Goal: Communication & Community: Answer question/provide support

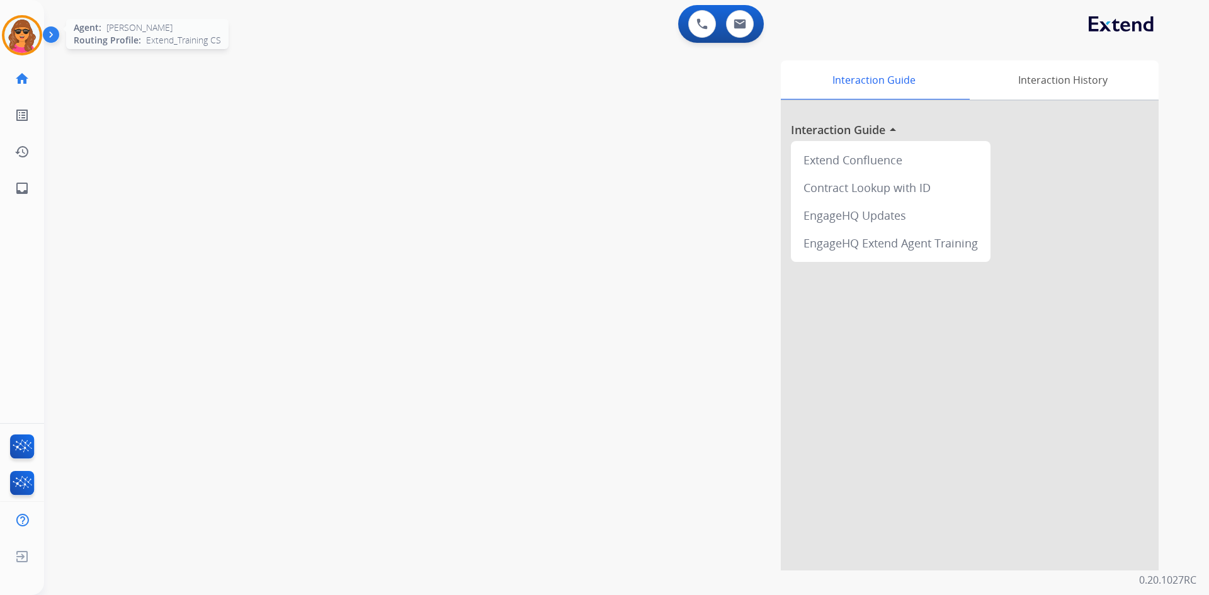
click at [26, 47] on img at bounding box center [21, 35] width 35 height 35
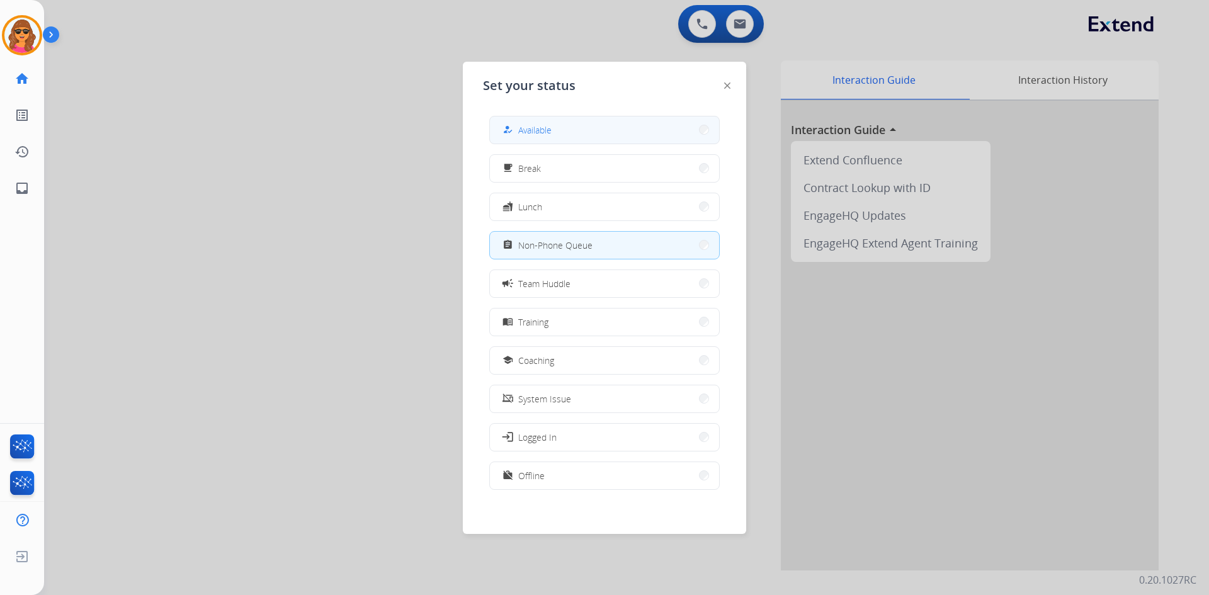
click at [548, 124] on span "Available" at bounding box center [534, 129] width 33 height 13
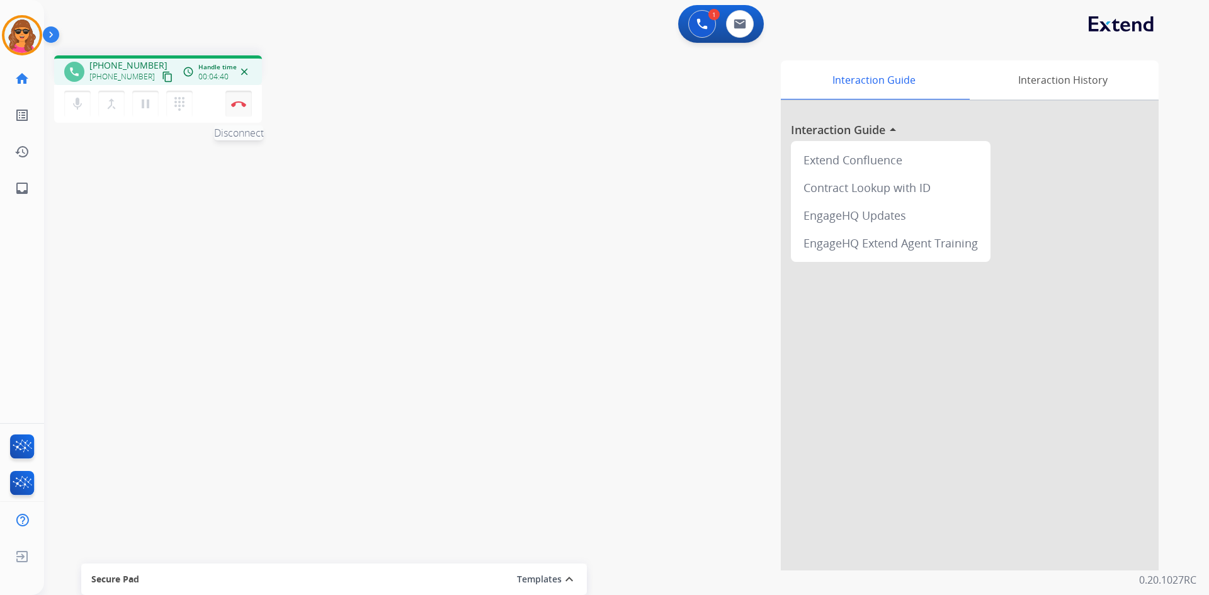
click at [240, 103] on img at bounding box center [238, 104] width 15 height 6
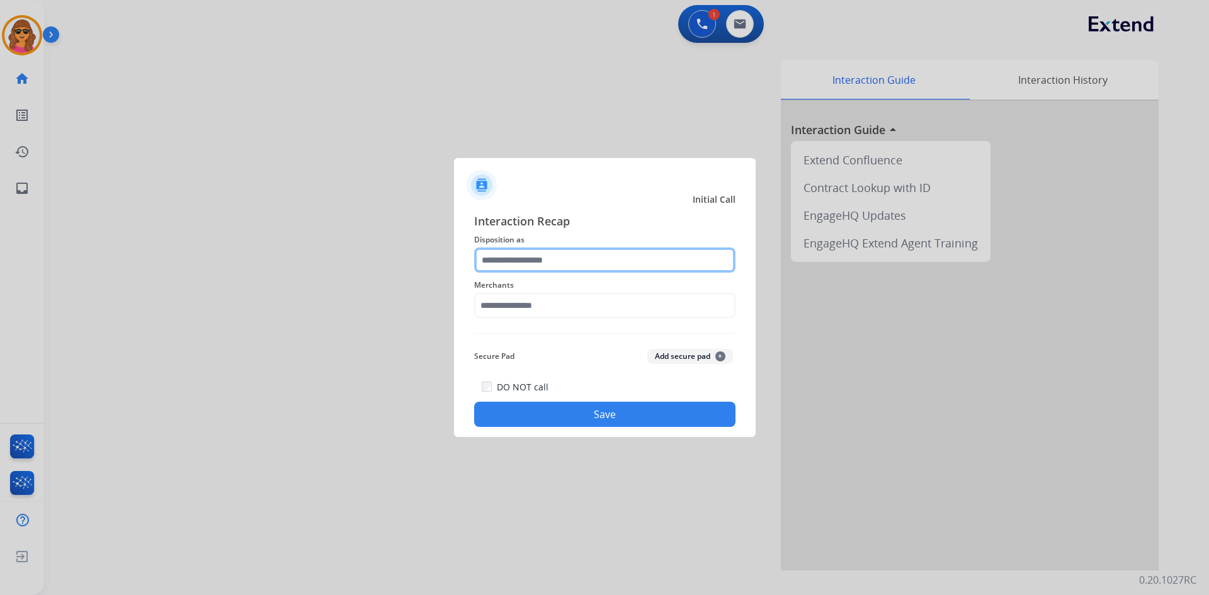
click at [533, 261] on input "text" at bounding box center [604, 259] width 261 height 25
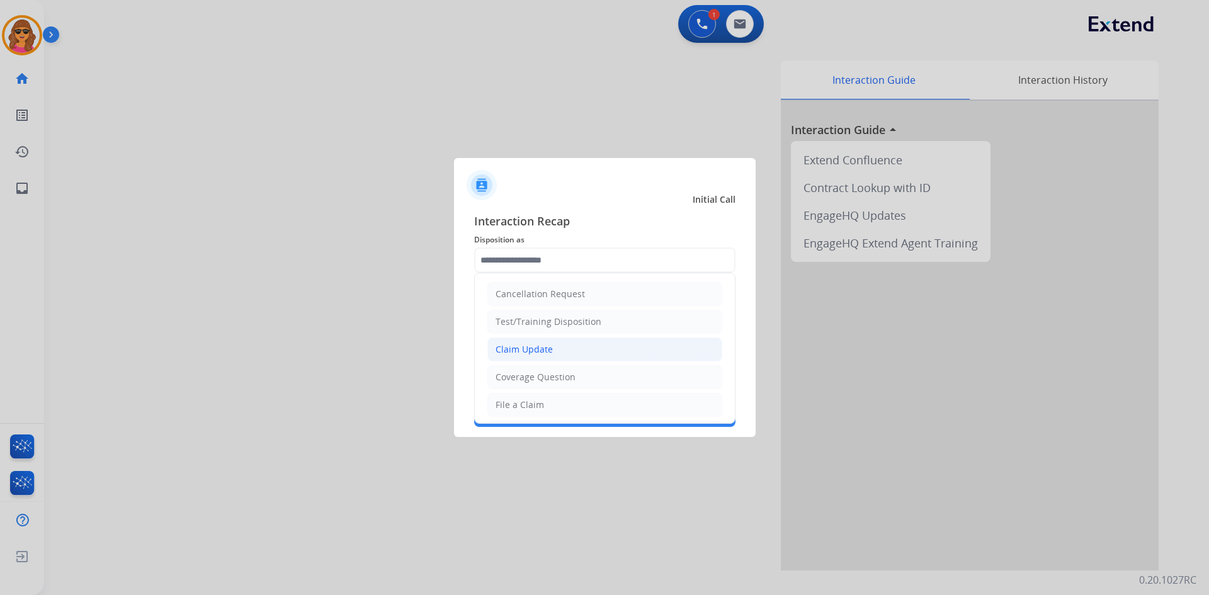
click at [511, 351] on div "Claim Update" at bounding box center [523, 349] width 57 height 13
type input "**********"
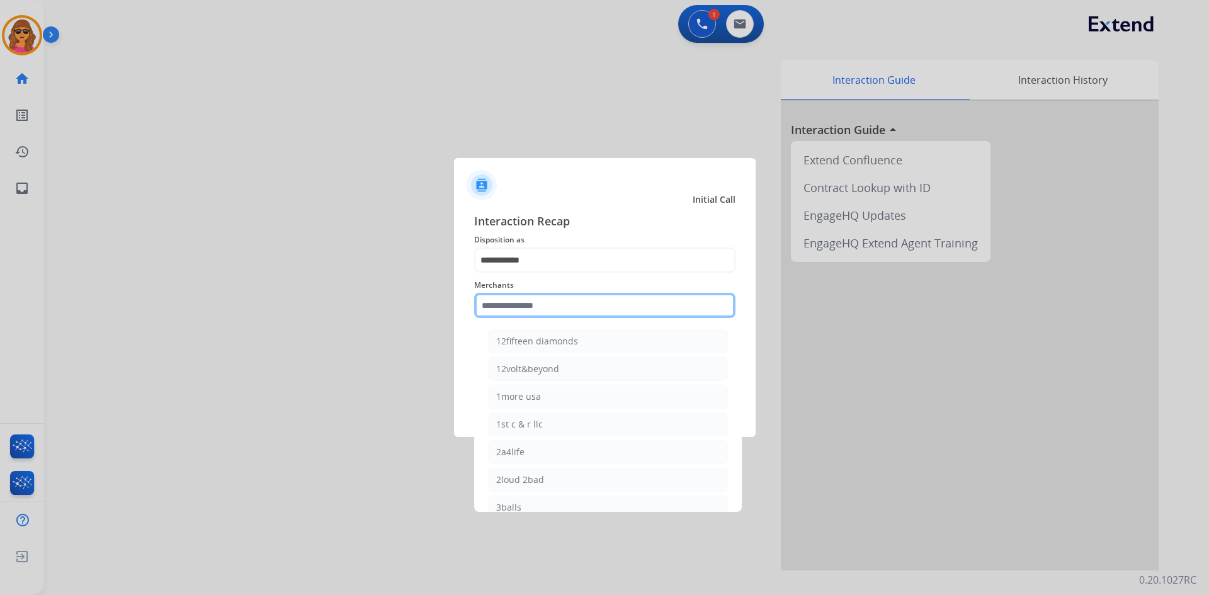
click at [482, 304] on input "text" at bounding box center [604, 305] width 261 height 25
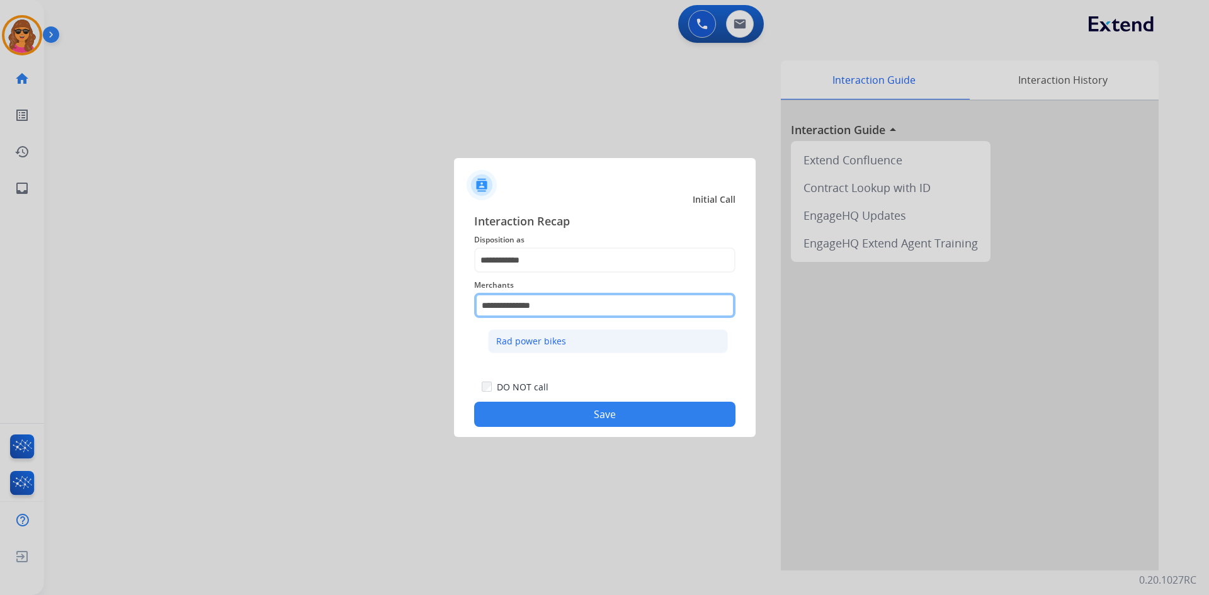
type input "**********"
click at [523, 335] on div "Rad power bikes" at bounding box center [531, 341] width 70 height 13
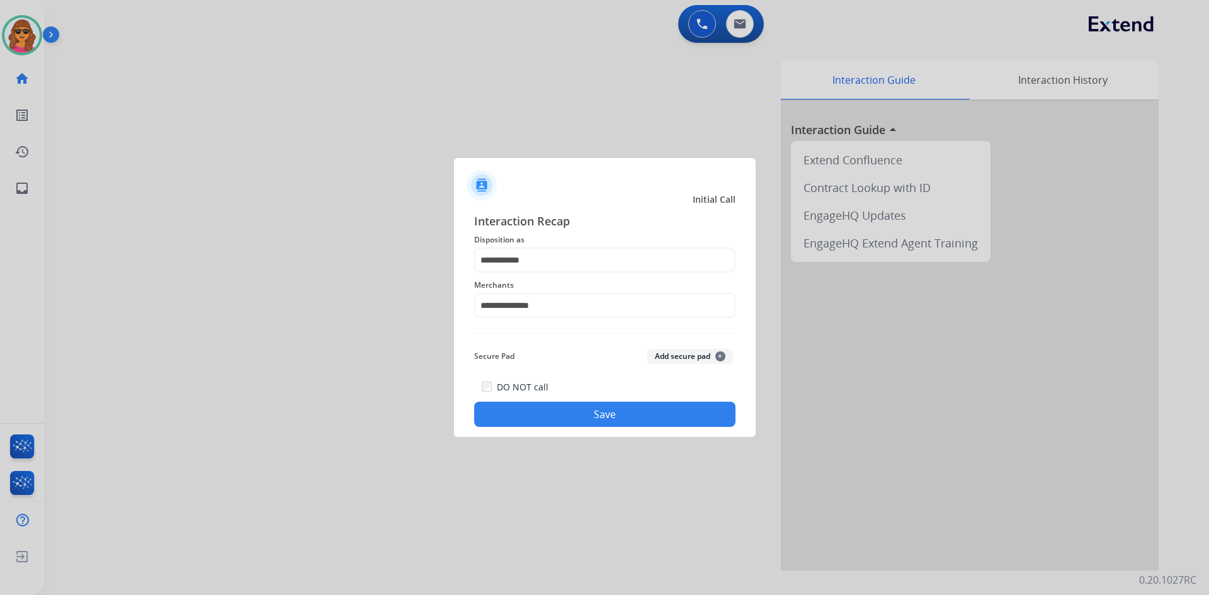
click at [620, 418] on button "Save" at bounding box center [604, 414] width 261 height 25
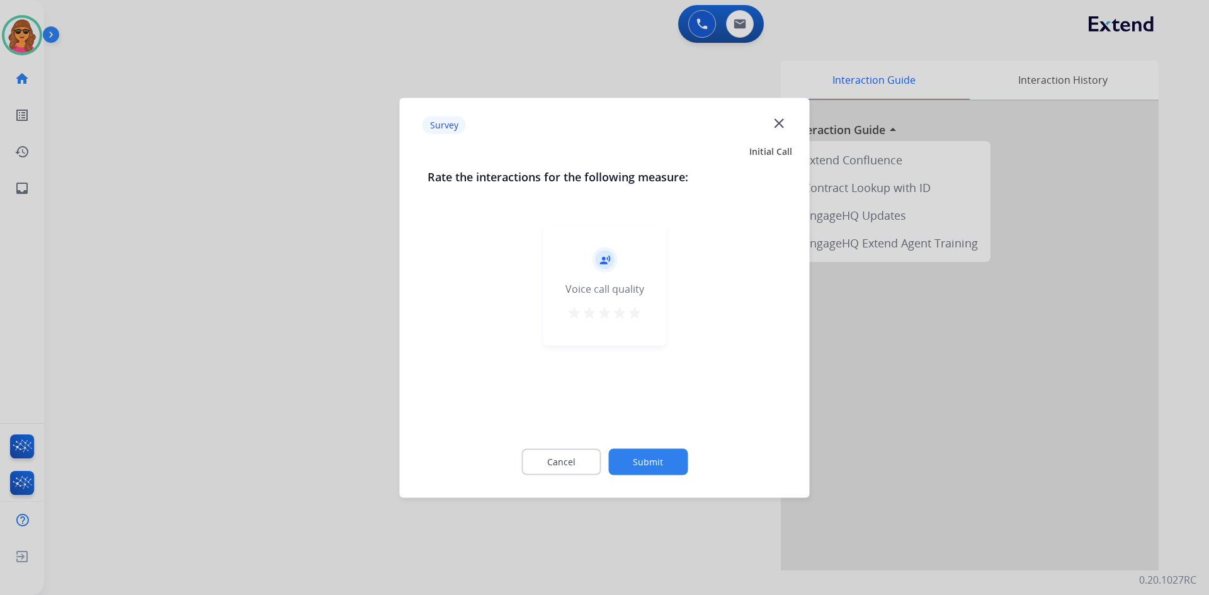
click at [638, 317] on mat-icon "star" at bounding box center [634, 312] width 15 height 15
click at [638, 456] on button "Submit" at bounding box center [647, 461] width 79 height 26
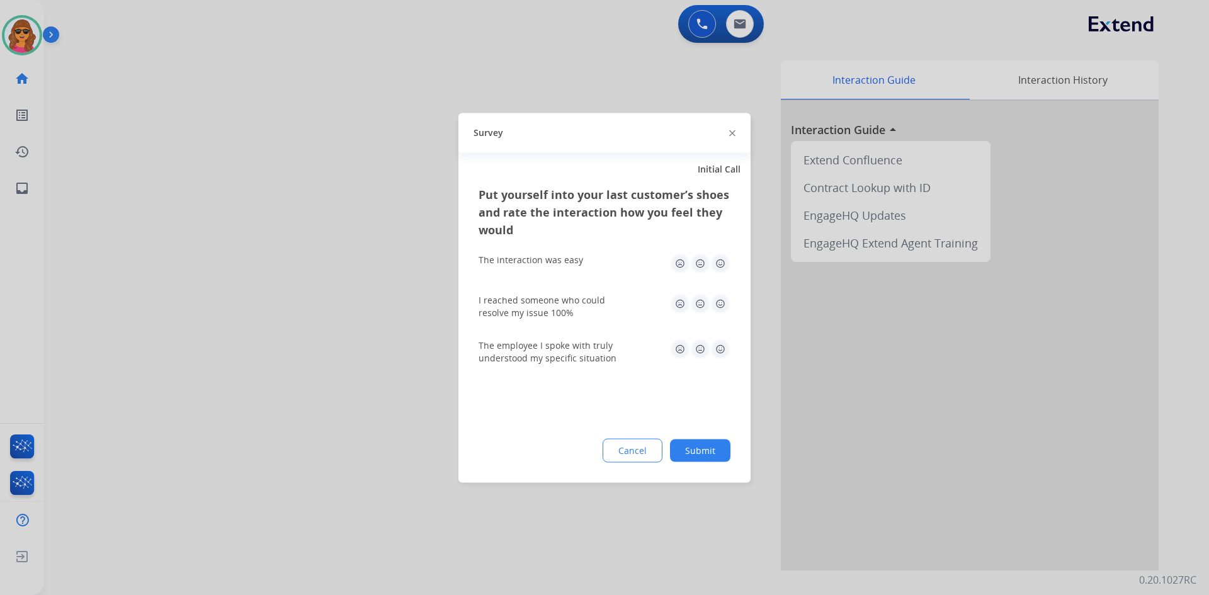
click at [723, 264] on img at bounding box center [720, 263] width 20 height 20
click at [720, 300] on img at bounding box center [720, 303] width 20 height 20
click at [720, 348] on img at bounding box center [720, 349] width 20 height 20
click at [717, 448] on button "Submit" at bounding box center [700, 450] width 60 height 23
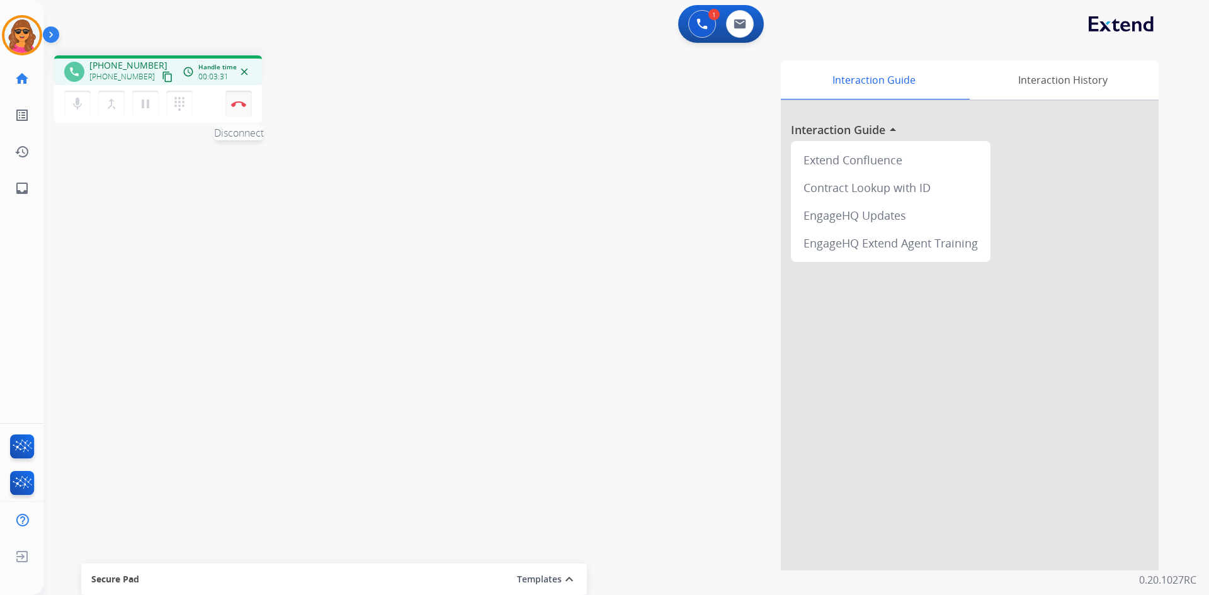
click at [235, 102] on img at bounding box center [238, 104] width 15 height 6
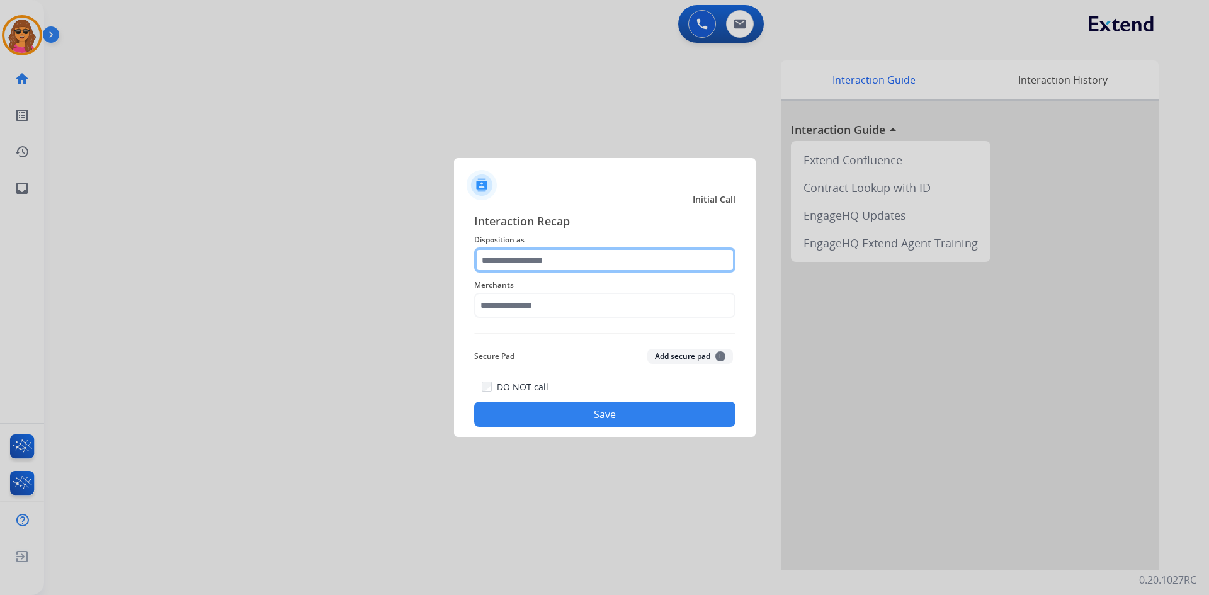
click at [493, 265] on input "text" at bounding box center [604, 259] width 261 height 25
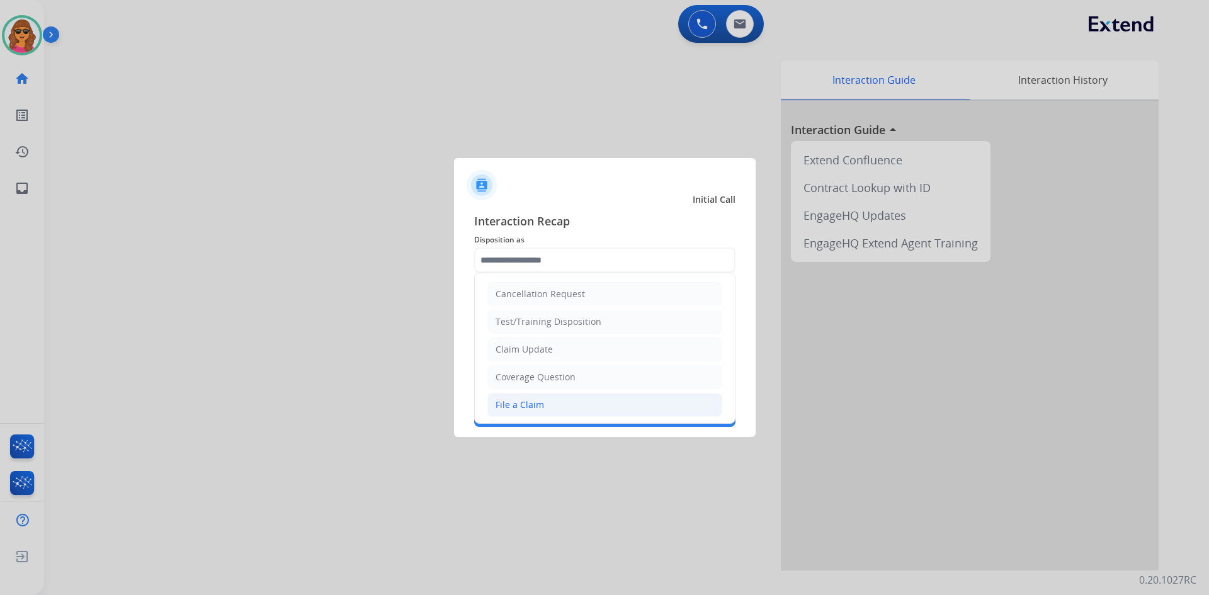
click at [532, 402] on div "File a Claim" at bounding box center [519, 405] width 48 height 13
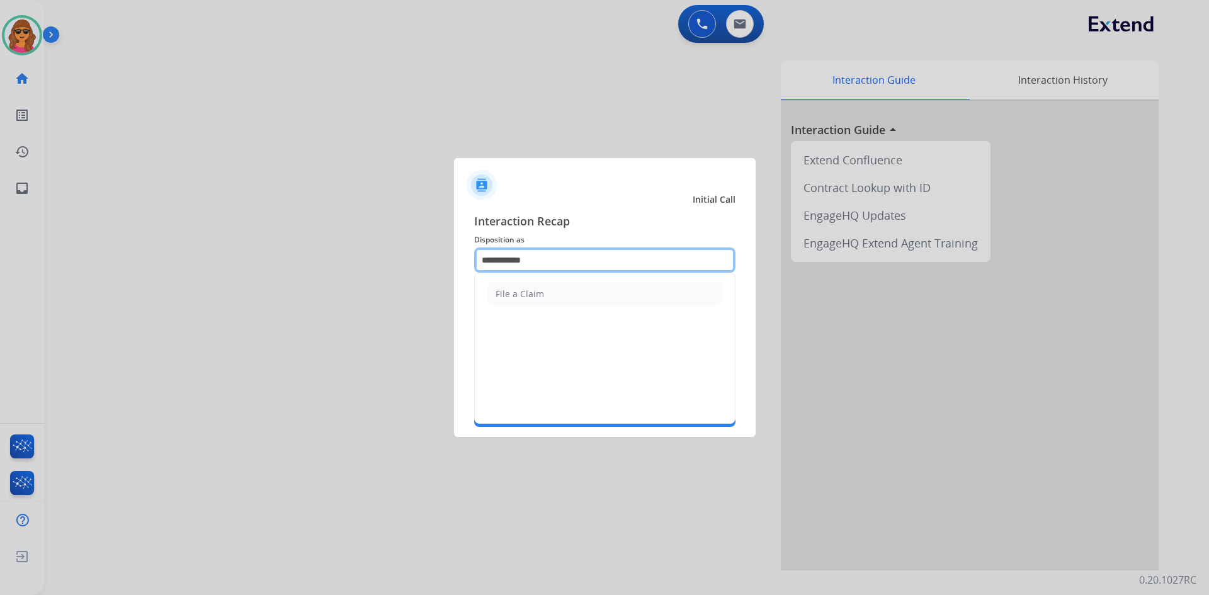
drag, startPoint x: 528, startPoint y: 256, endPoint x: 431, endPoint y: 254, distance: 97.0
click at [0, 254] on app-contact-recap-modal "**********" at bounding box center [0, 297] width 0 height 595
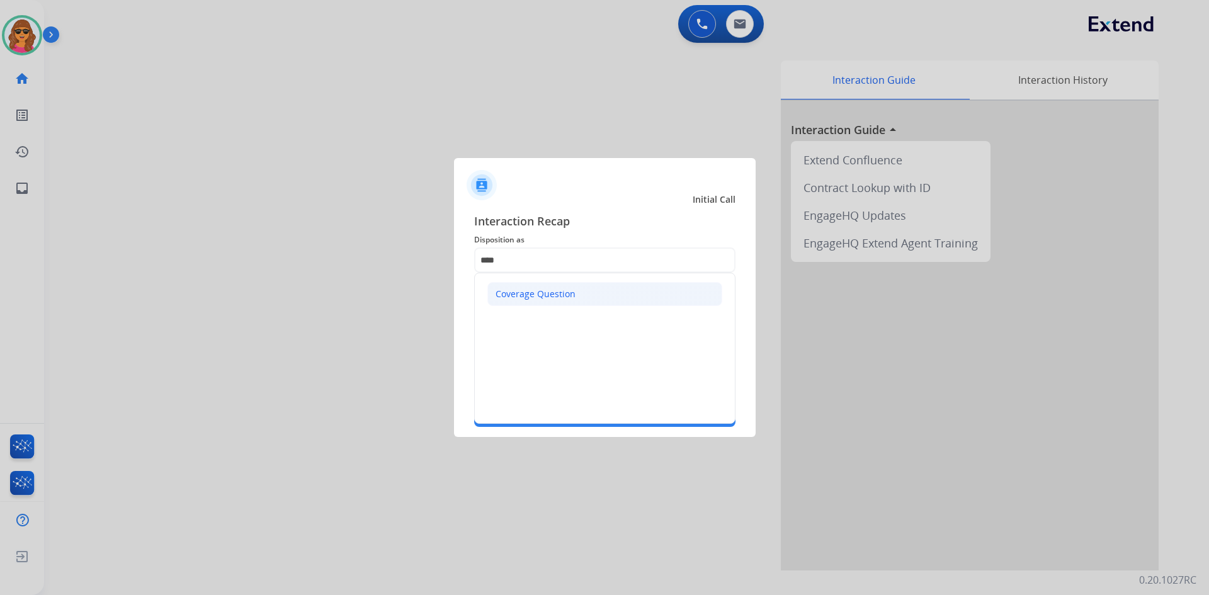
click at [542, 293] on div "Coverage Question" at bounding box center [535, 294] width 80 height 13
type input "**********"
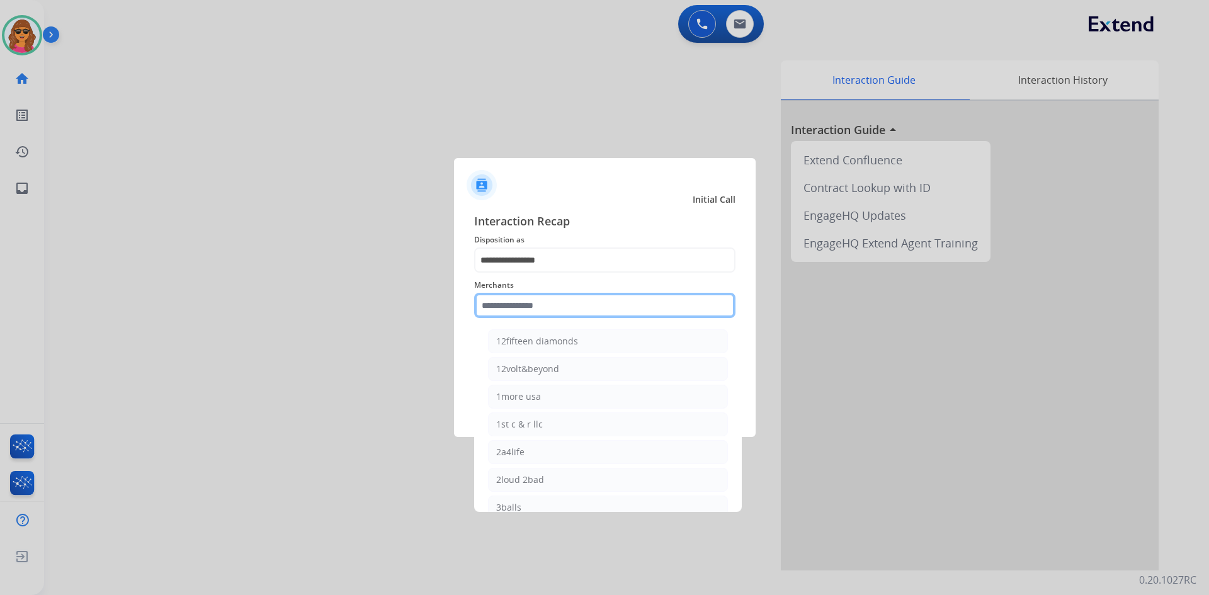
click at [490, 306] on input "text" at bounding box center [604, 305] width 261 height 25
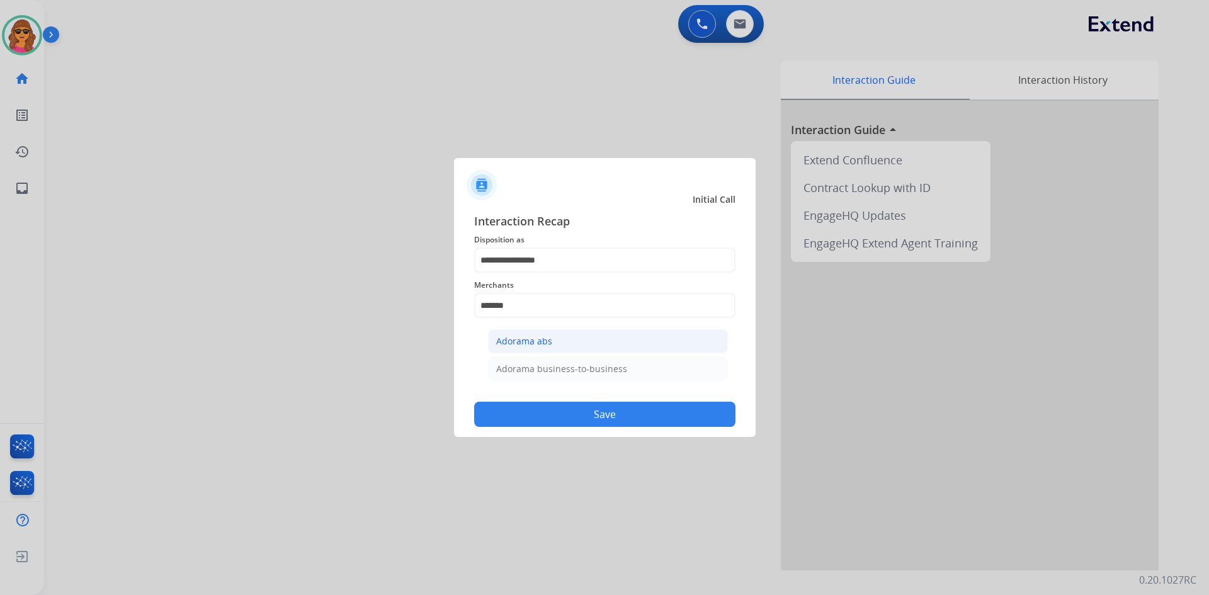
click at [537, 332] on li "Adorama abs" at bounding box center [608, 341] width 240 height 24
type input "**********"
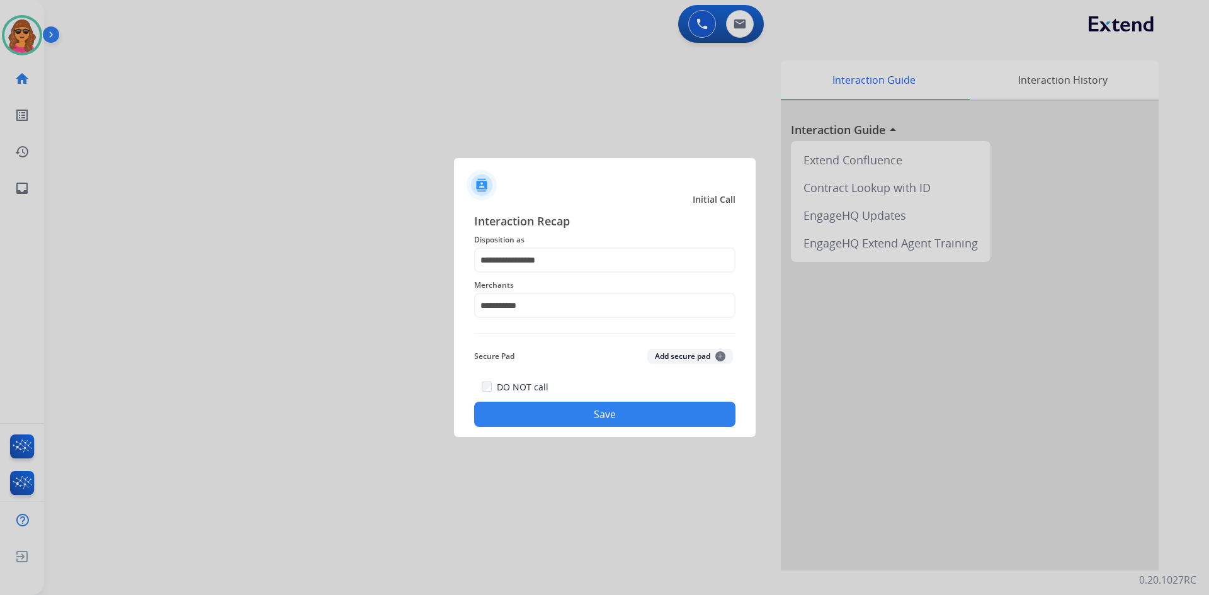
click at [604, 418] on button "Save" at bounding box center [604, 414] width 261 height 25
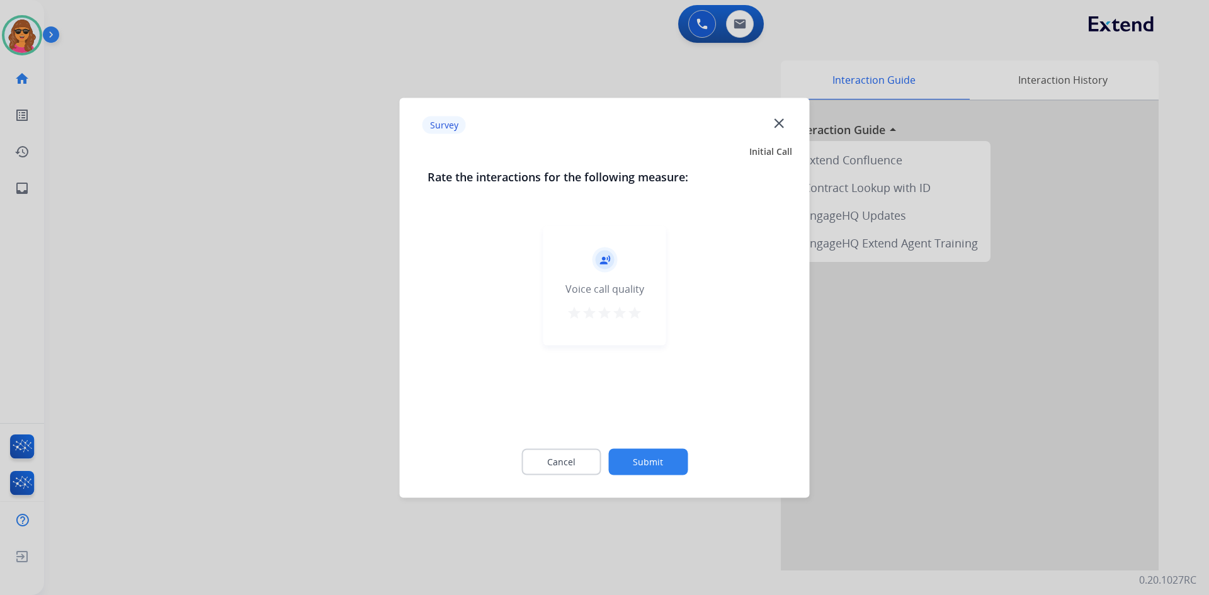
click at [635, 313] on mat-icon "star" at bounding box center [634, 312] width 15 height 15
click at [653, 455] on button "Submit" at bounding box center [647, 461] width 79 height 26
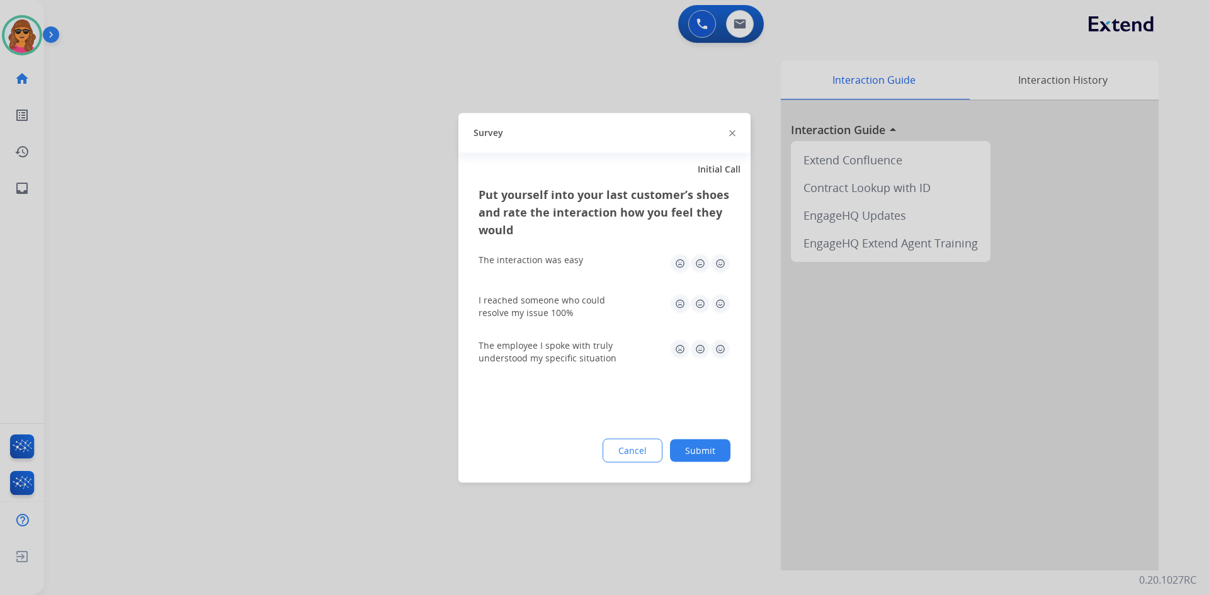
click at [721, 260] on img at bounding box center [720, 263] width 20 height 20
click at [718, 303] on img at bounding box center [720, 303] width 20 height 20
click at [718, 349] on img at bounding box center [720, 349] width 20 height 20
click at [712, 455] on button "Submit" at bounding box center [700, 450] width 60 height 23
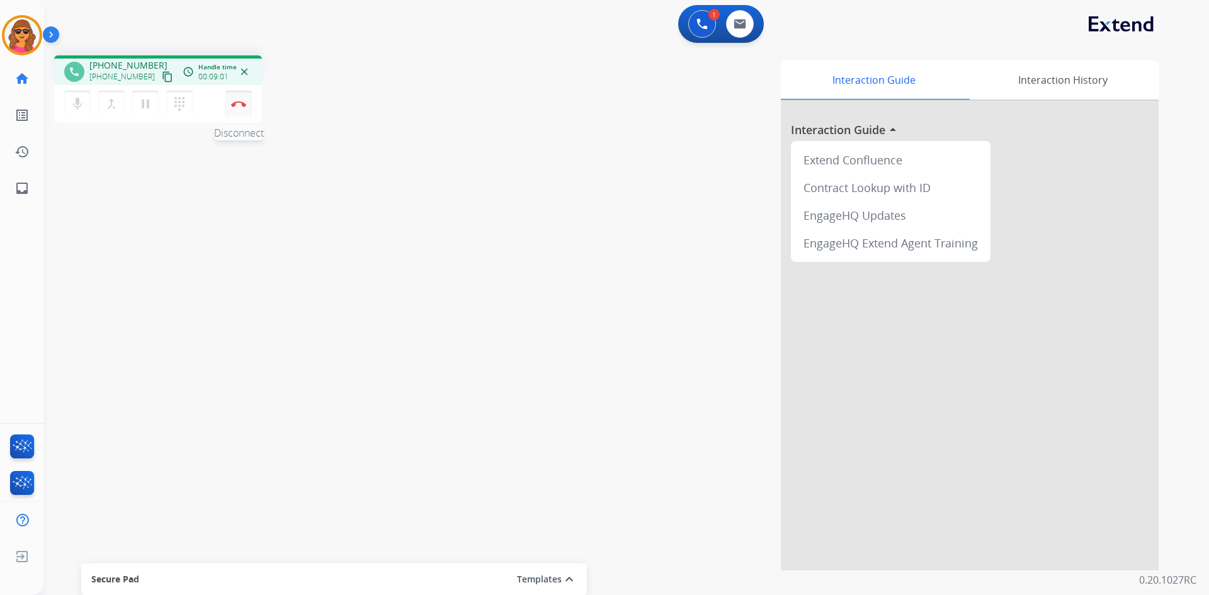
click at [241, 96] on button "Disconnect" at bounding box center [238, 104] width 26 height 26
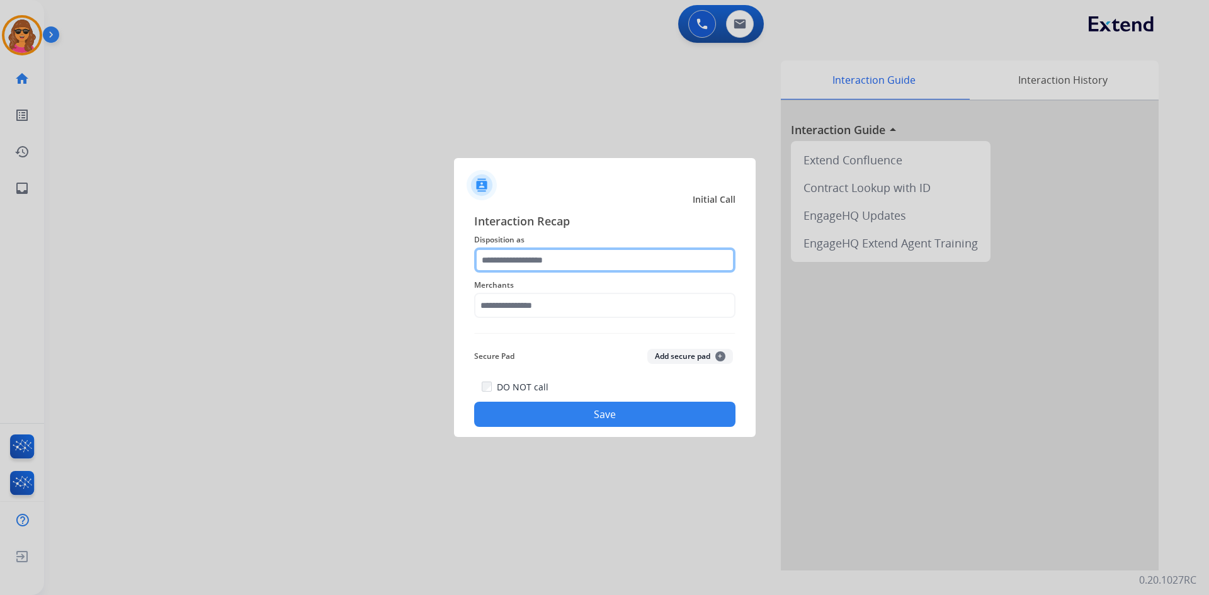
click at [566, 261] on input "text" at bounding box center [604, 259] width 261 height 25
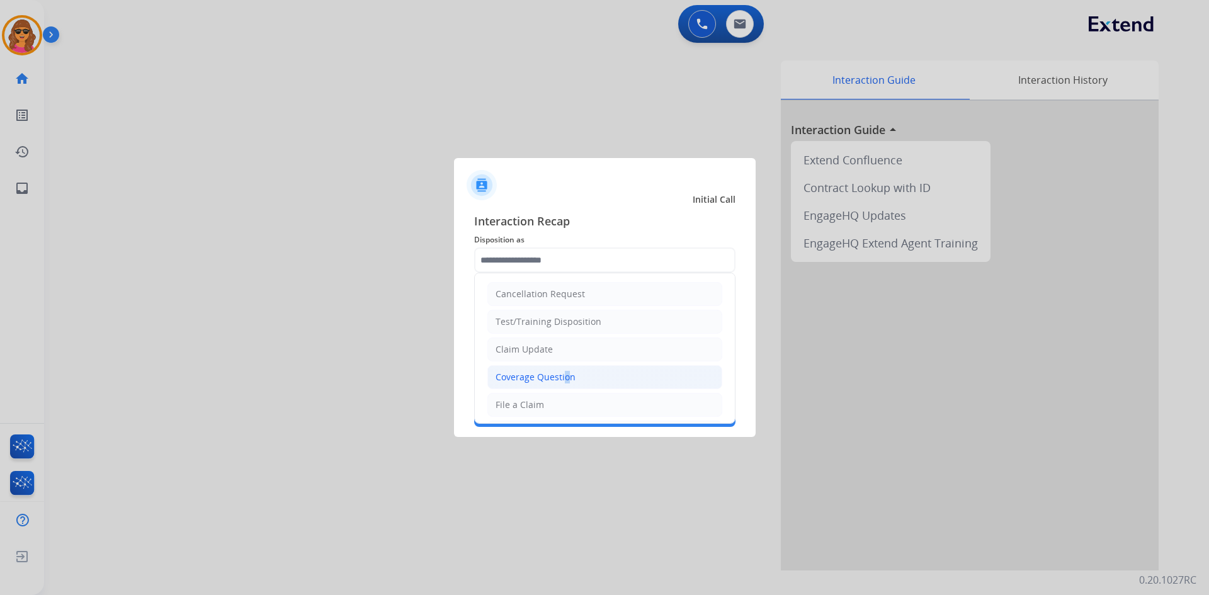
click at [560, 380] on div "Coverage Question" at bounding box center [535, 377] width 80 height 13
type input "**********"
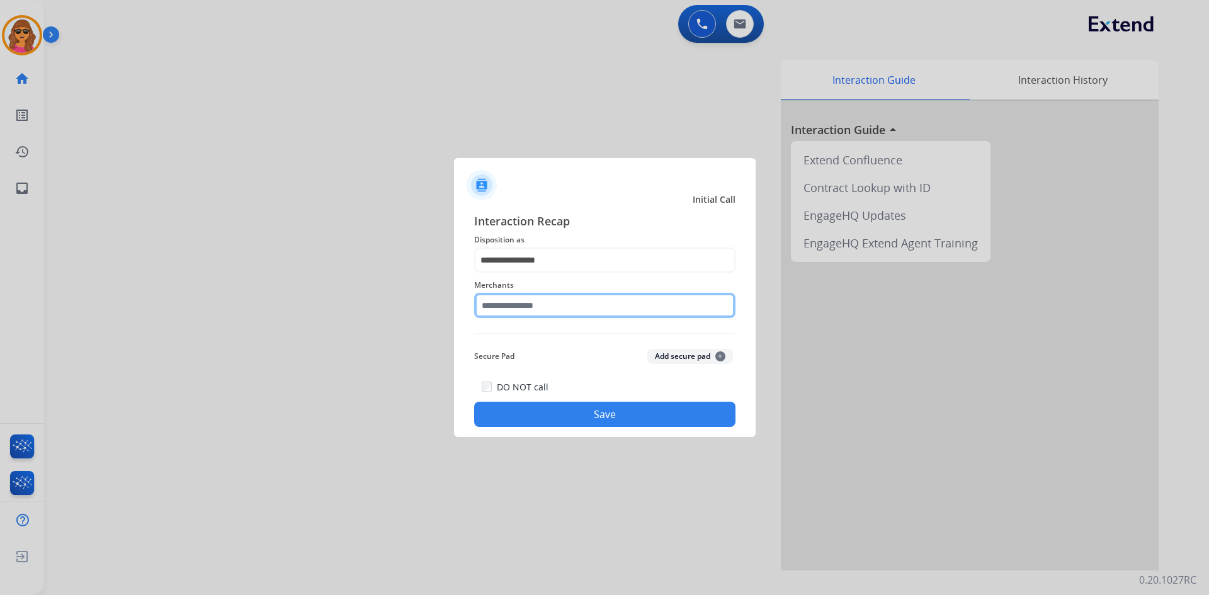
click at [481, 299] on input "text" at bounding box center [604, 305] width 261 height 25
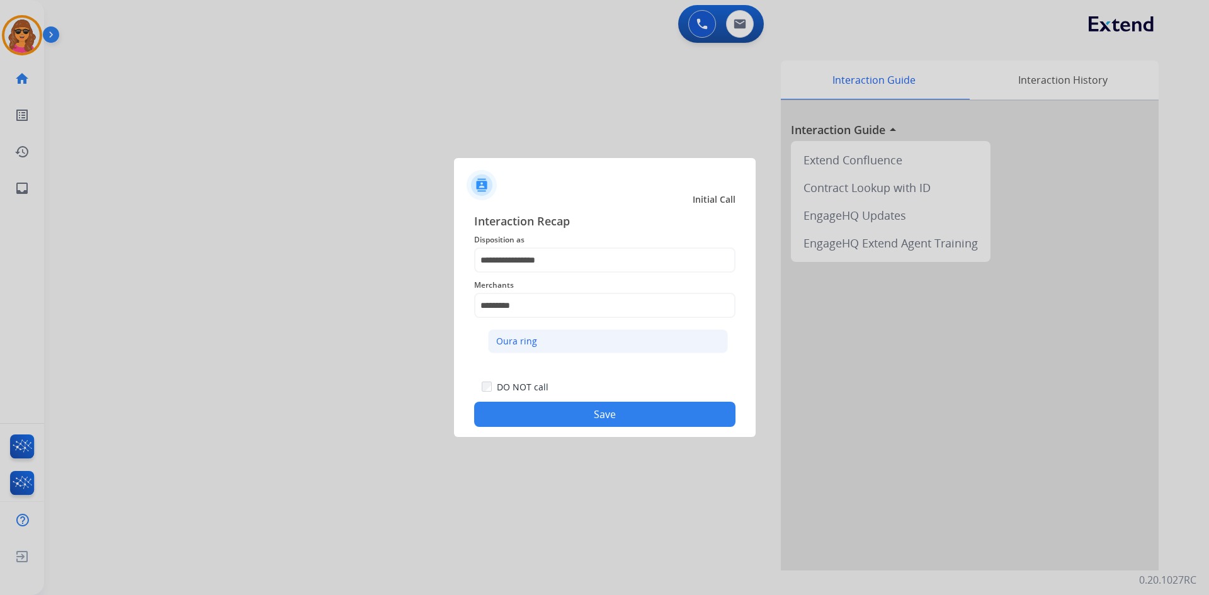
click at [529, 345] on div "Oura ring" at bounding box center [516, 341] width 41 height 13
type input "*********"
click at [610, 405] on button "Save" at bounding box center [604, 414] width 261 height 25
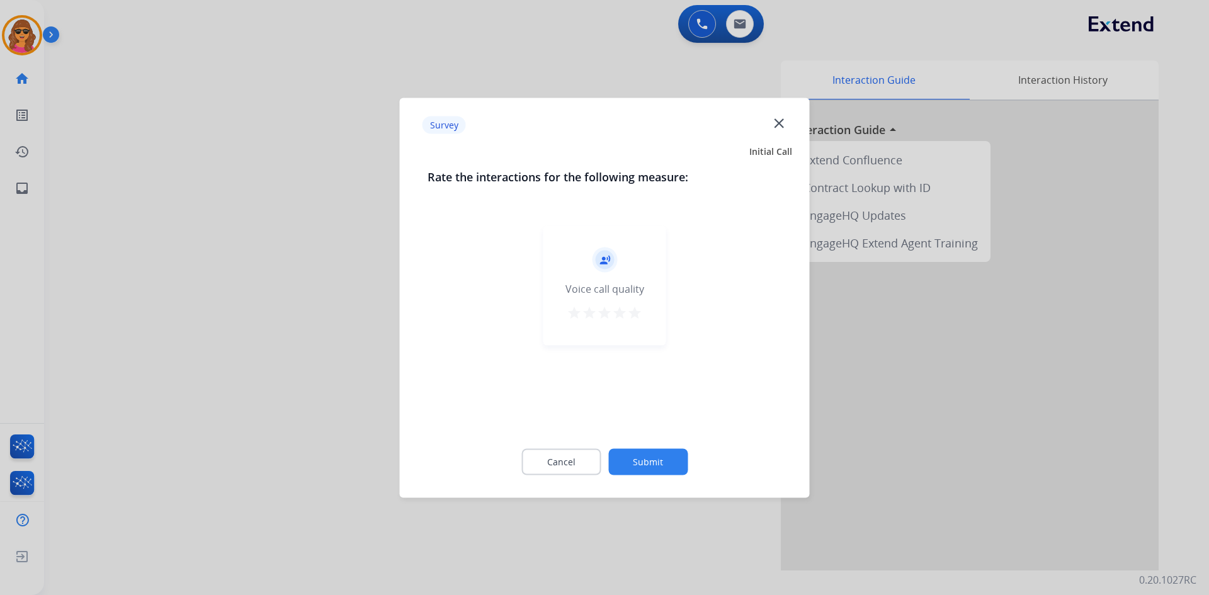
click at [635, 312] on mat-icon "star" at bounding box center [634, 312] width 15 height 15
click at [655, 459] on button "Submit" at bounding box center [647, 461] width 79 height 26
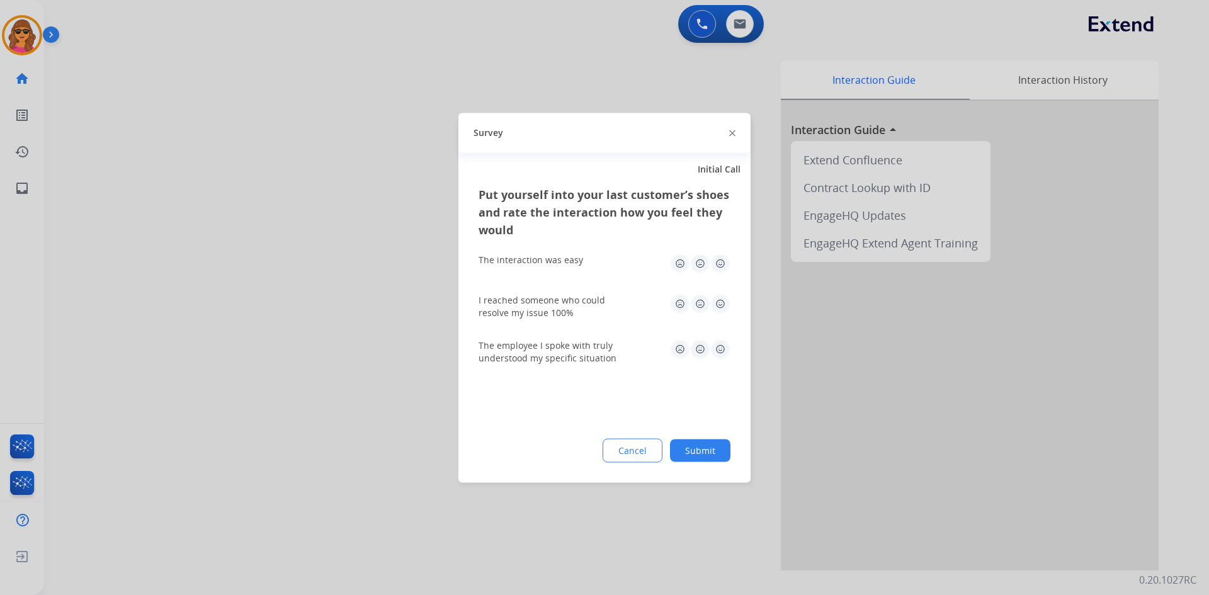
click at [721, 259] on img at bounding box center [720, 263] width 20 height 20
click at [719, 303] on img at bounding box center [720, 303] width 20 height 20
click at [716, 345] on img at bounding box center [720, 349] width 20 height 20
click at [707, 452] on button "Submit" at bounding box center [700, 450] width 60 height 23
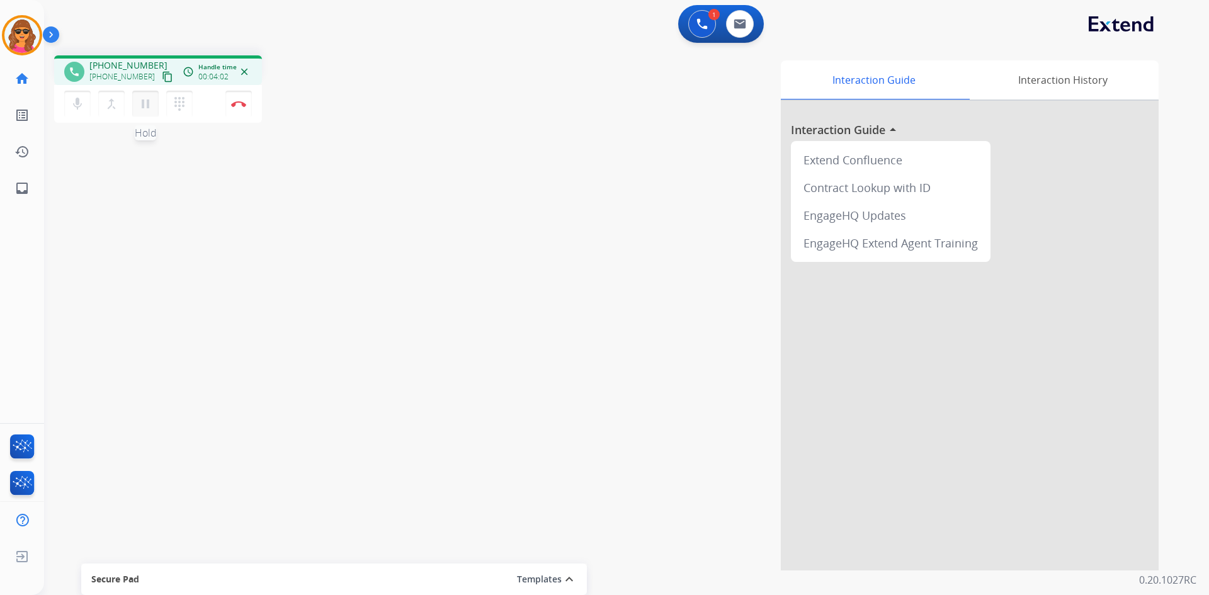
click at [149, 103] on mat-icon "pause" at bounding box center [145, 103] width 15 height 15
click at [171, 103] on button "dialpad Dialpad" at bounding box center [179, 104] width 26 height 26
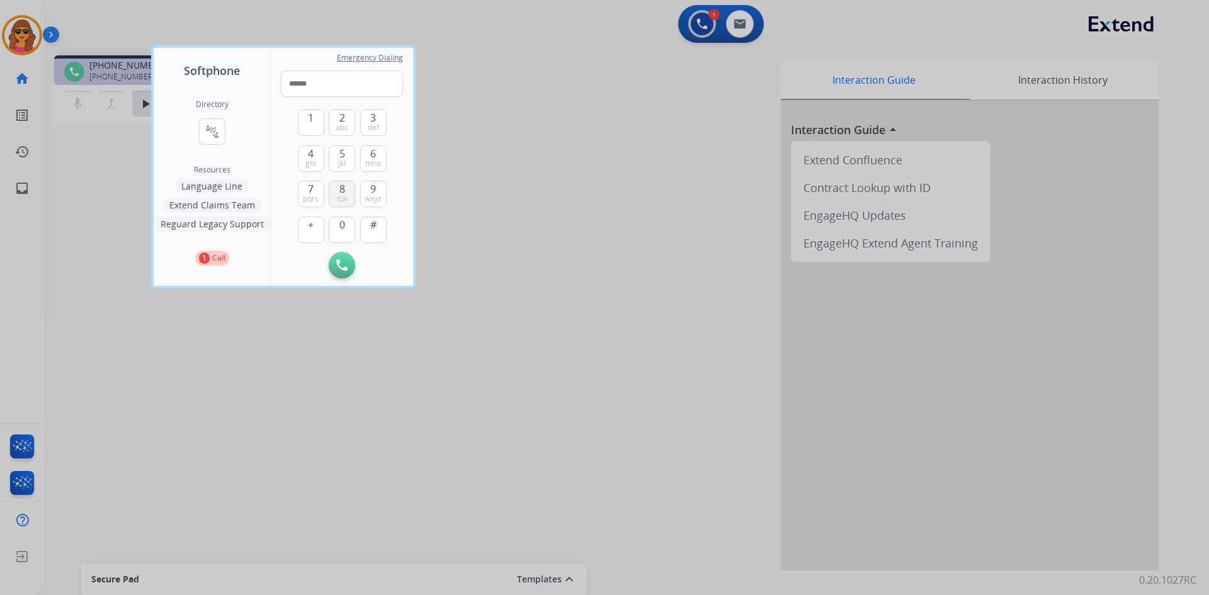
click at [338, 196] on span "tuv" at bounding box center [342, 199] width 11 height 10
click at [366, 154] on button "6 mno" at bounding box center [373, 158] width 26 height 26
click at [314, 153] on button "4 ghi" at bounding box center [311, 158] width 26 height 26
click at [369, 114] on button "3 def" at bounding box center [373, 123] width 26 height 26
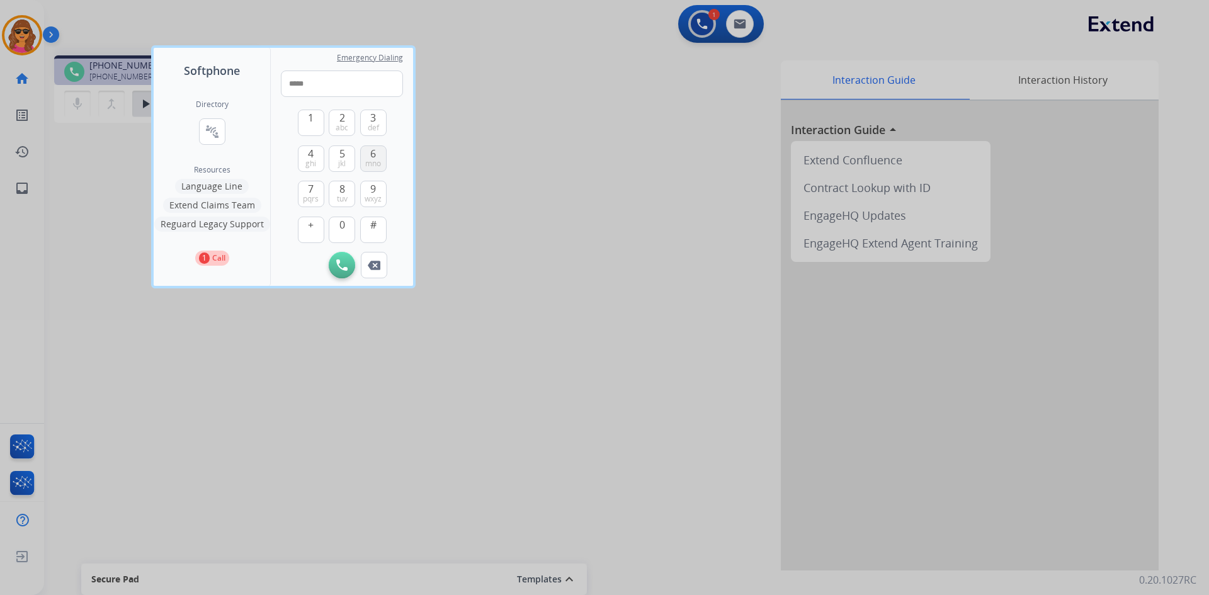
click at [373, 152] on span "6" at bounding box center [373, 153] width 6 height 15
click at [370, 118] on span "3" at bounding box center [373, 117] width 6 height 15
click at [374, 187] on span "9" at bounding box center [373, 188] width 6 height 15
click at [380, 122] on button "3 def" at bounding box center [373, 123] width 26 height 26
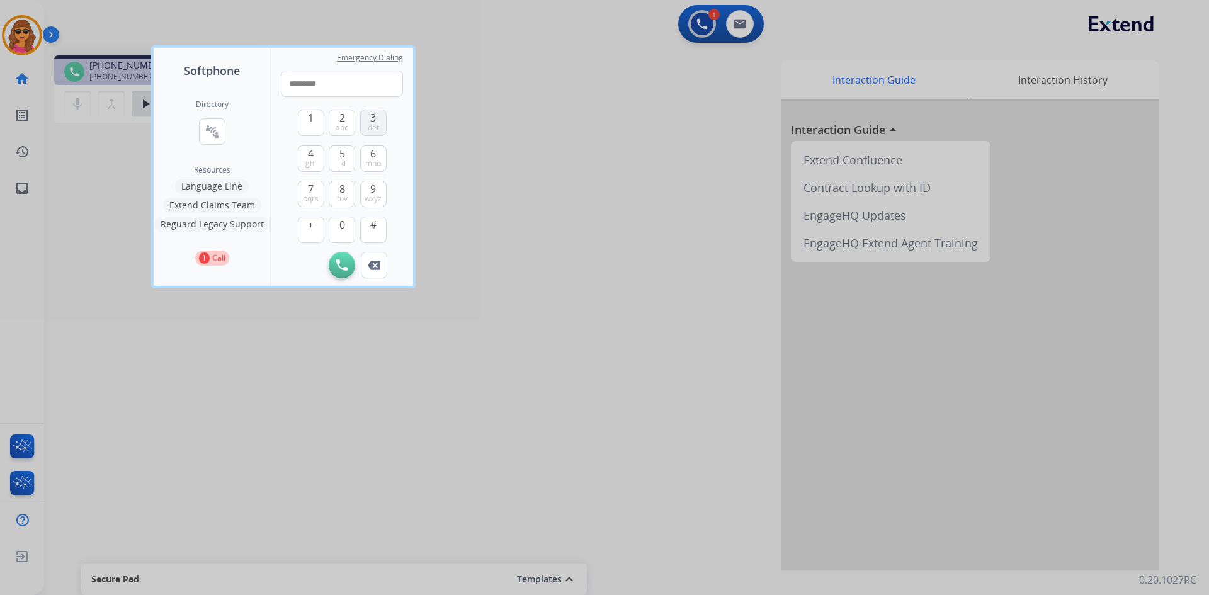
type input "**********"
click at [349, 261] on button "Initiate Call" at bounding box center [342, 265] width 26 height 26
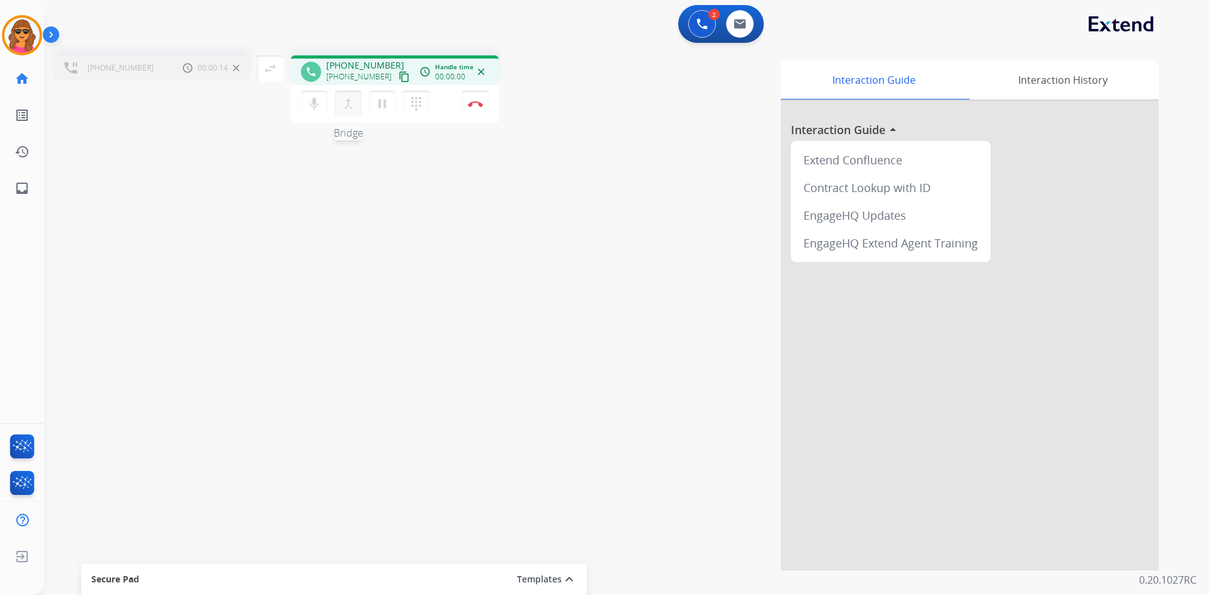
click at [353, 105] on mat-icon "merge_type" at bounding box center [348, 103] width 15 height 15
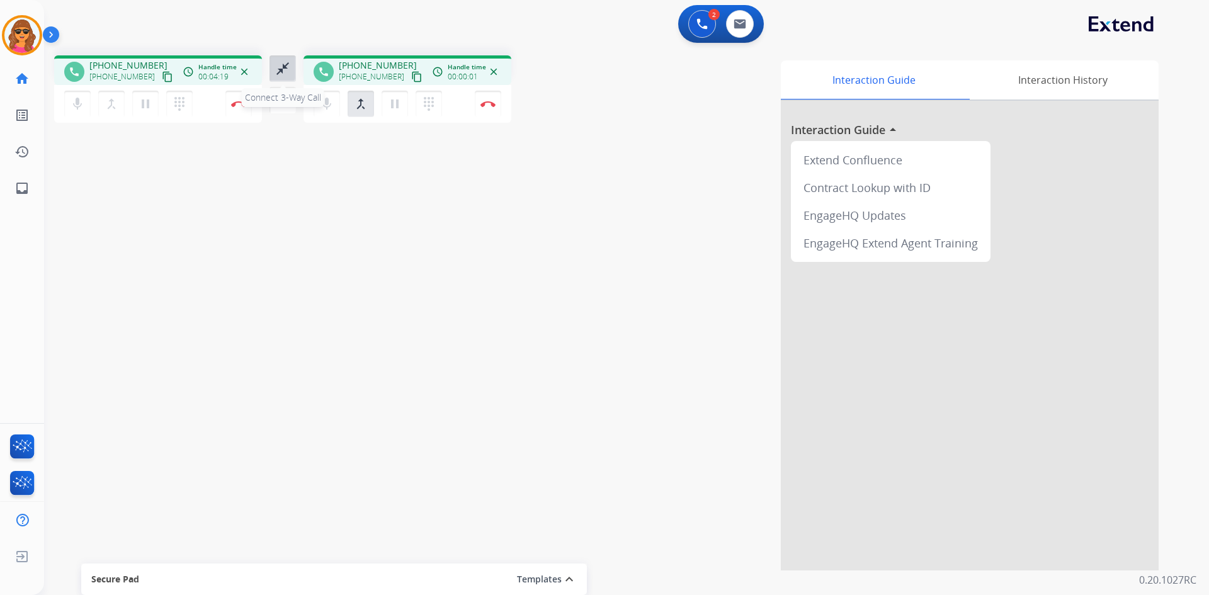
click at [285, 71] on mat-icon "close_fullscreen" at bounding box center [282, 68] width 15 height 15
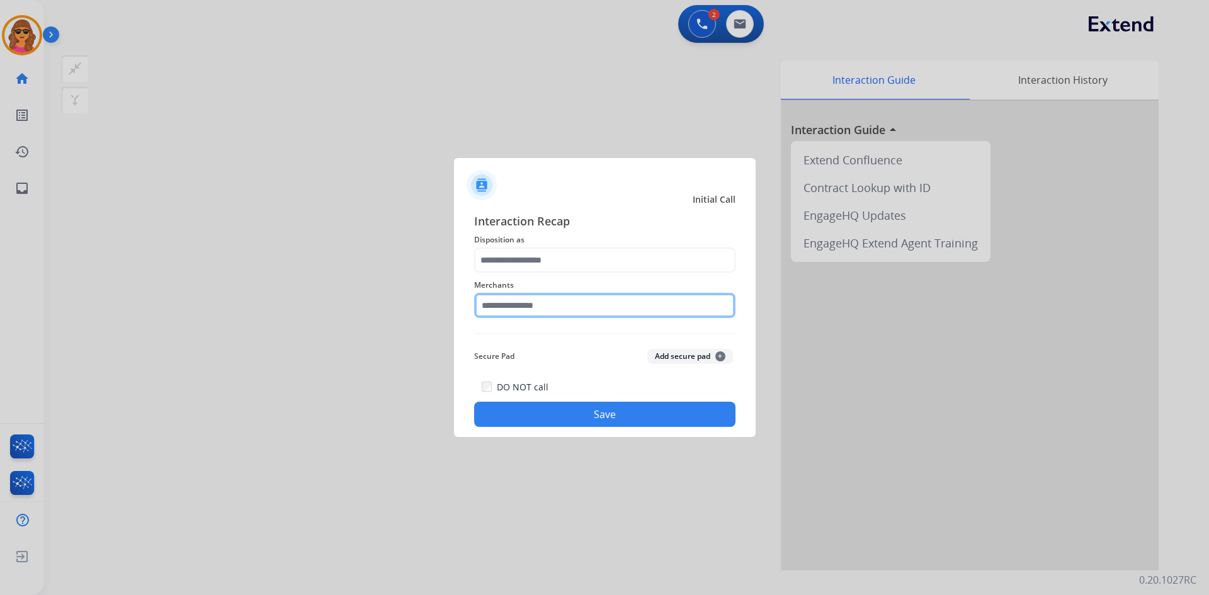
click at [483, 302] on input "text" at bounding box center [604, 305] width 261 height 25
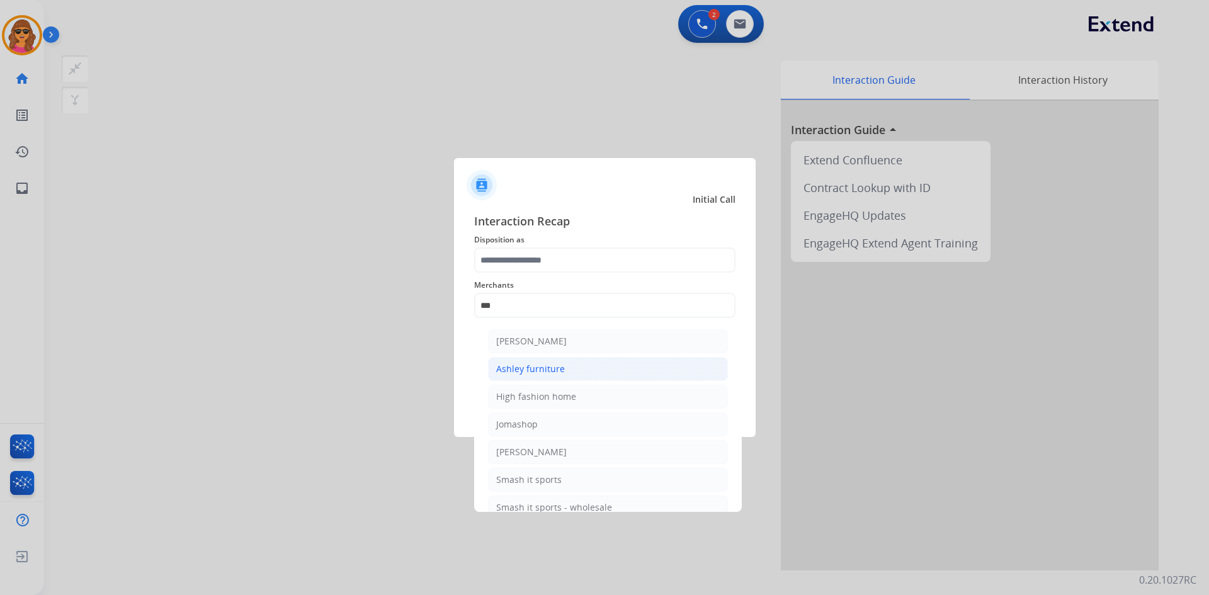
click at [543, 371] on div "Ashley furniture" at bounding box center [530, 369] width 69 height 13
type input "**********"
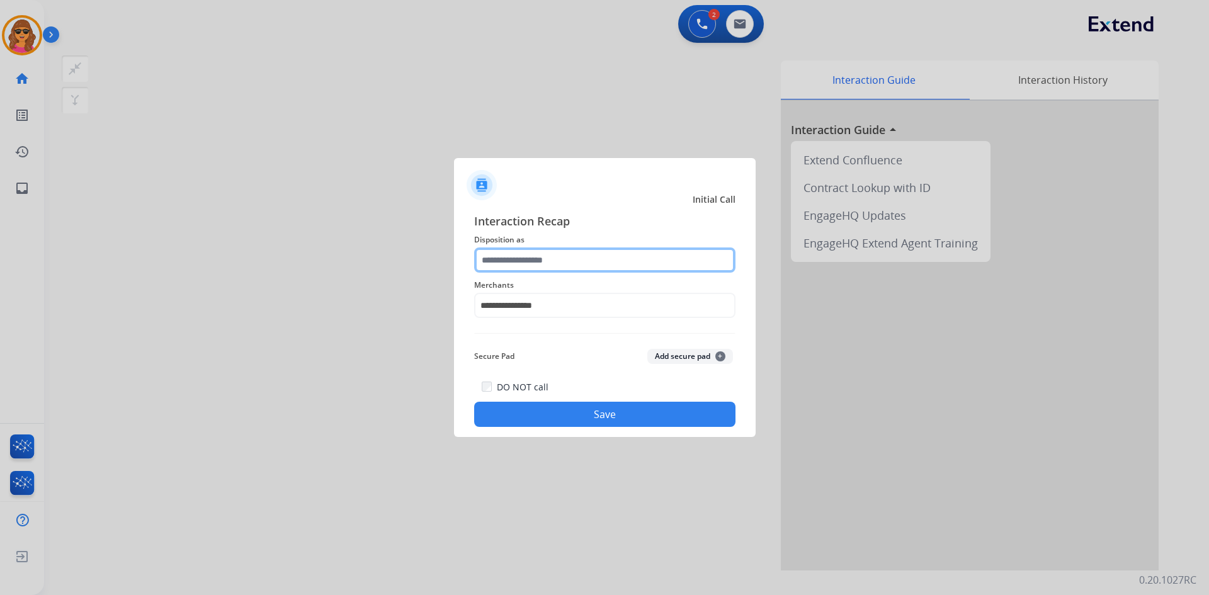
click at [483, 259] on input "text" at bounding box center [604, 259] width 261 height 25
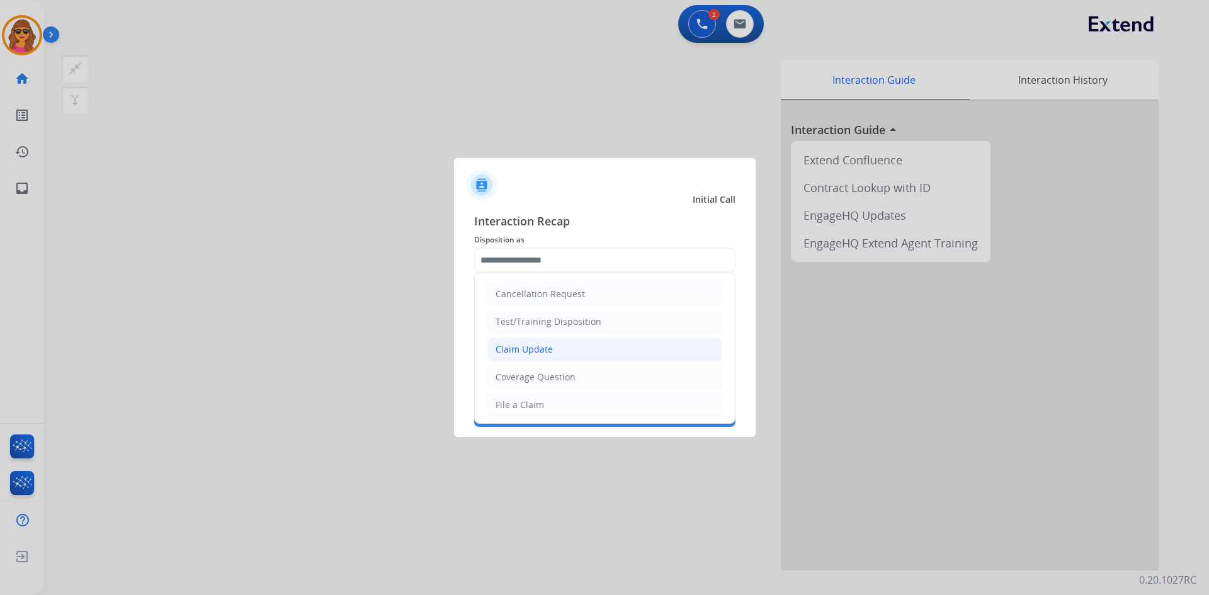
click at [521, 350] on div "Claim Update" at bounding box center [523, 349] width 57 height 13
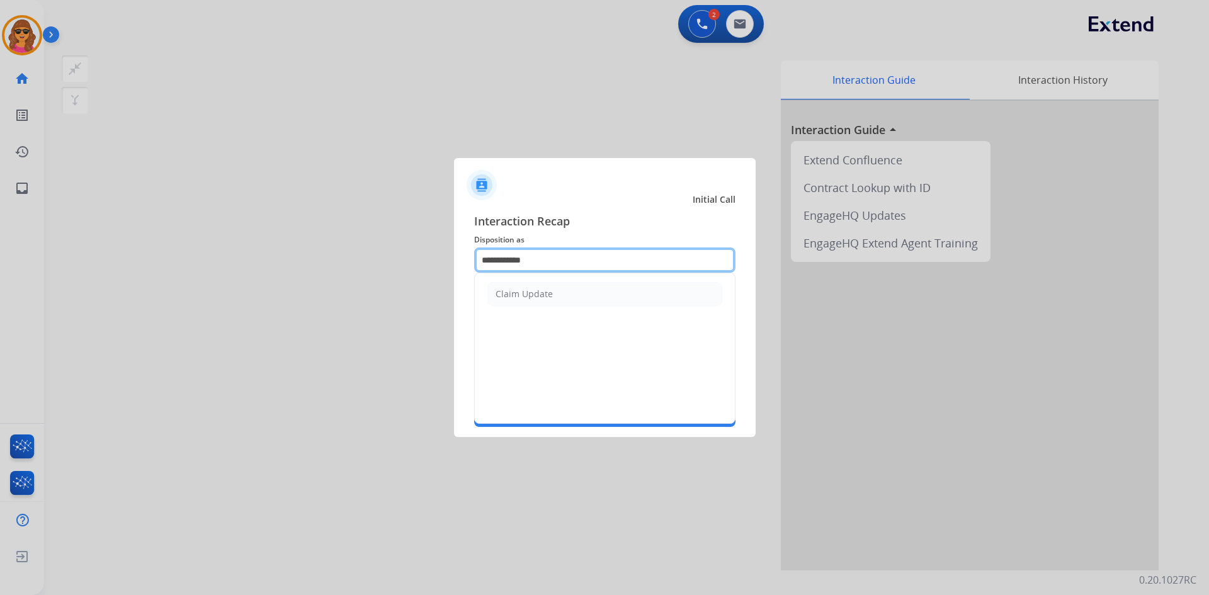
drag, startPoint x: 539, startPoint y: 257, endPoint x: 448, endPoint y: 263, distance: 90.8
click at [0, 263] on app-contact-recap-modal "**********" at bounding box center [0, 297] width 0 height 595
click at [497, 287] on li "File a Claim" at bounding box center [604, 294] width 235 height 24
type input "**********"
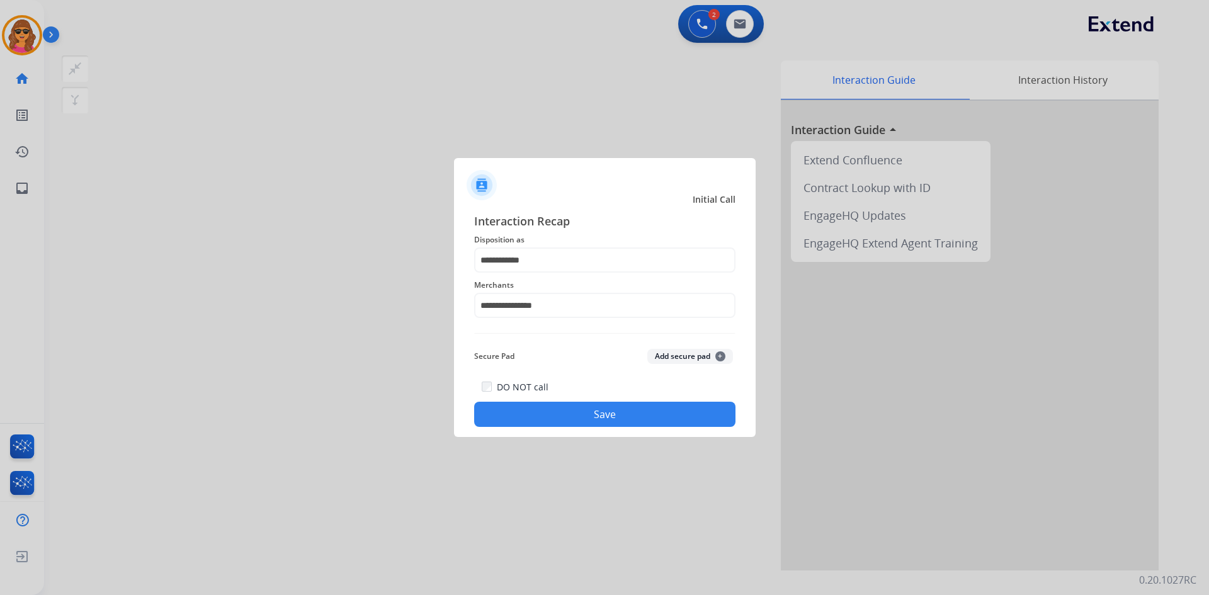
click at [597, 412] on button "Save" at bounding box center [604, 414] width 261 height 25
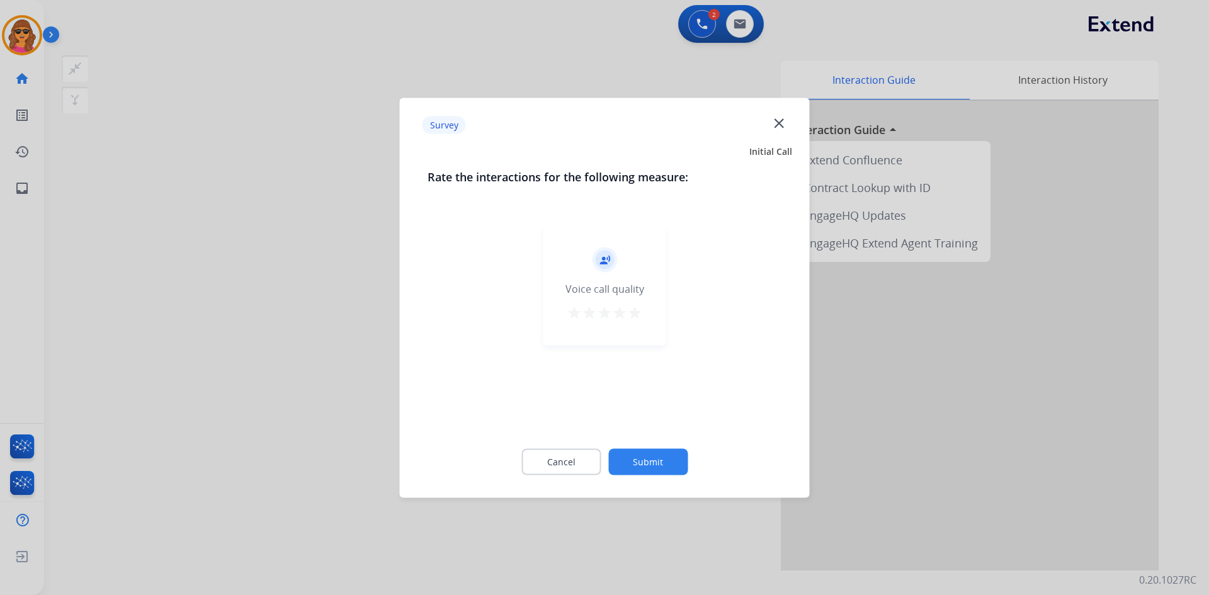
click at [636, 312] on mat-icon "star" at bounding box center [634, 312] width 15 height 15
click at [647, 466] on button "Submit" at bounding box center [647, 461] width 79 height 26
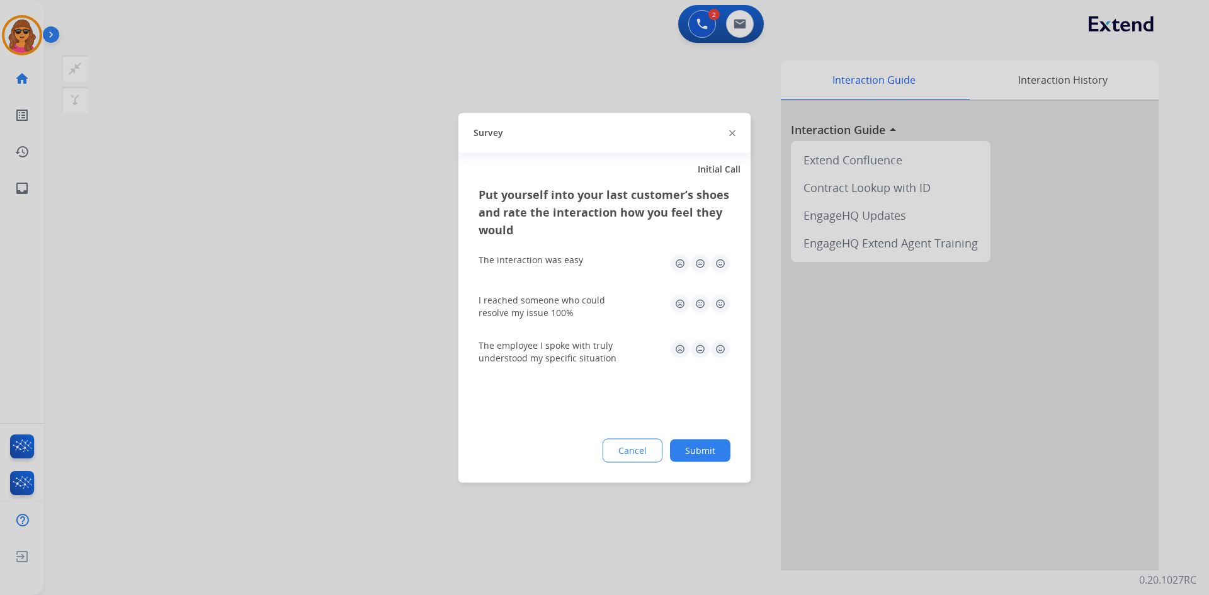
click at [717, 262] on img at bounding box center [720, 263] width 20 height 20
click at [721, 300] on img at bounding box center [720, 303] width 20 height 20
click at [718, 351] on img at bounding box center [720, 349] width 20 height 20
click at [712, 448] on button "Submit" at bounding box center [700, 450] width 60 height 23
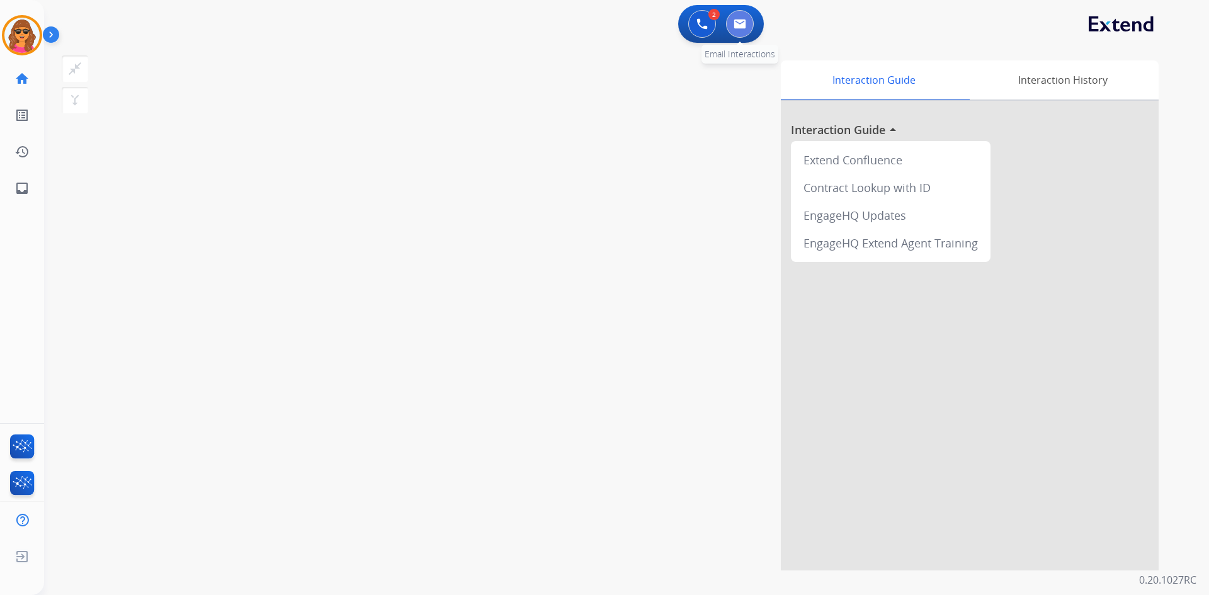
click at [738, 23] on img at bounding box center [739, 24] width 13 height 10
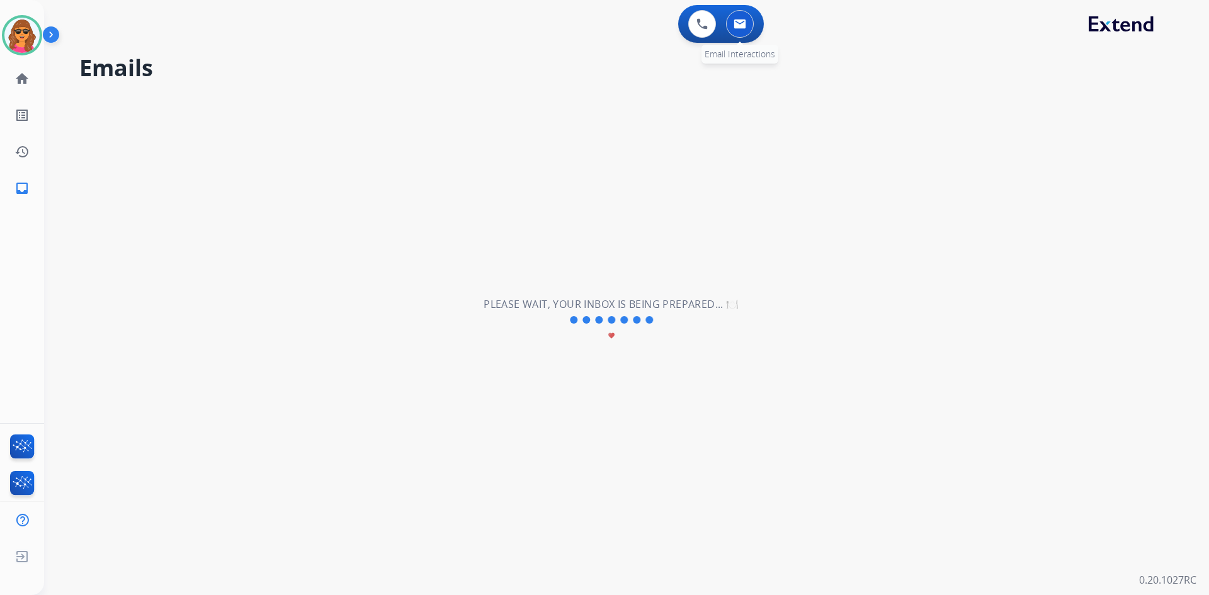
click at [747, 16] on button at bounding box center [740, 24] width 28 height 28
click at [740, 26] on img at bounding box center [739, 24] width 13 height 10
click at [16, 29] on img at bounding box center [21, 35] width 35 height 35
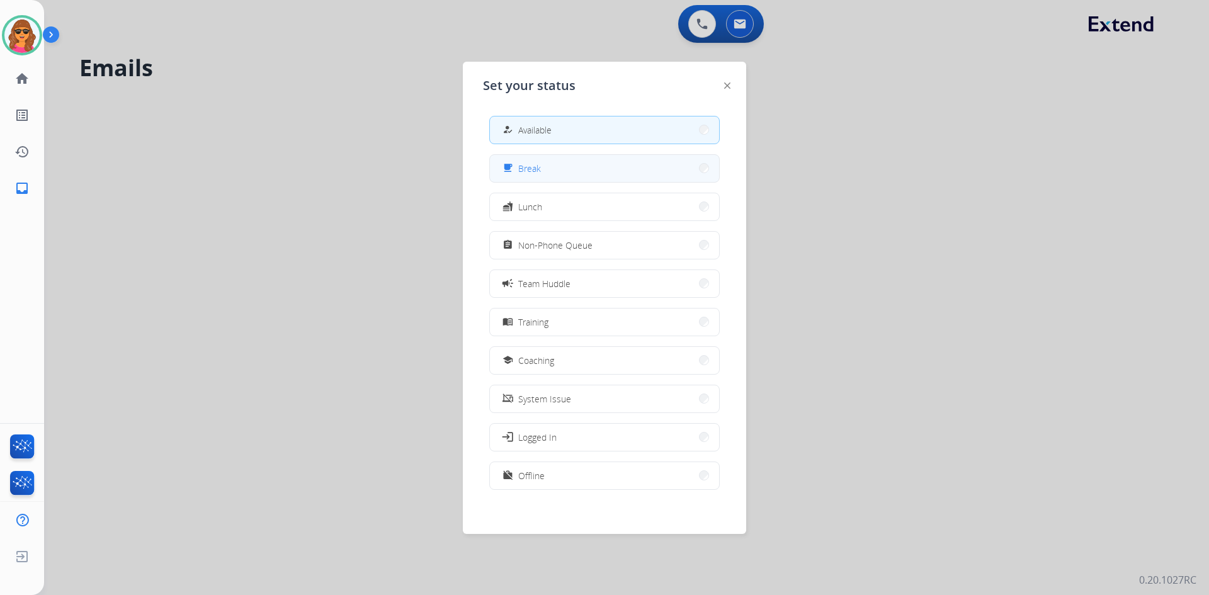
click at [540, 168] on span "Break" at bounding box center [529, 168] width 23 height 13
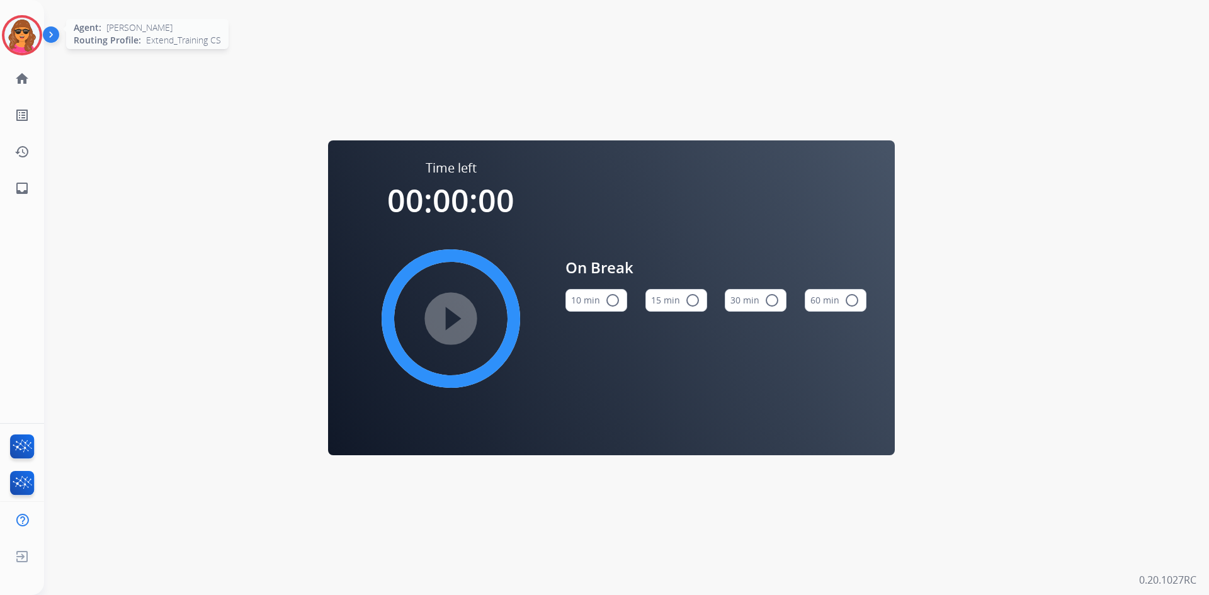
click at [39, 39] on img at bounding box center [21, 35] width 35 height 35
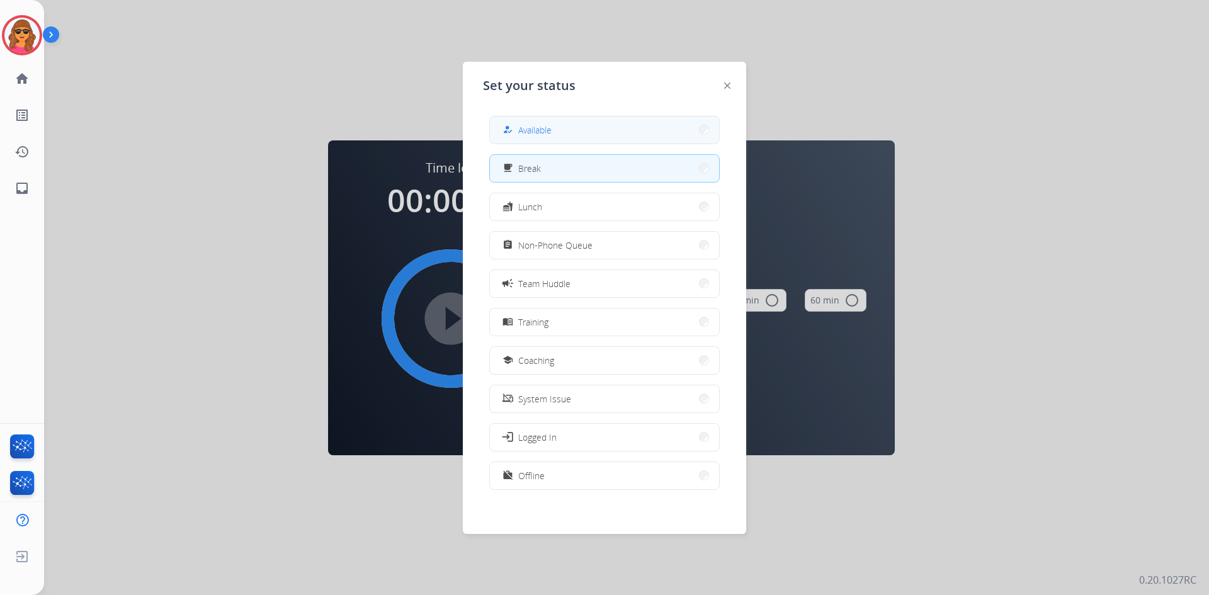
click at [555, 129] on button "how_to_reg Available" at bounding box center [604, 129] width 229 height 27
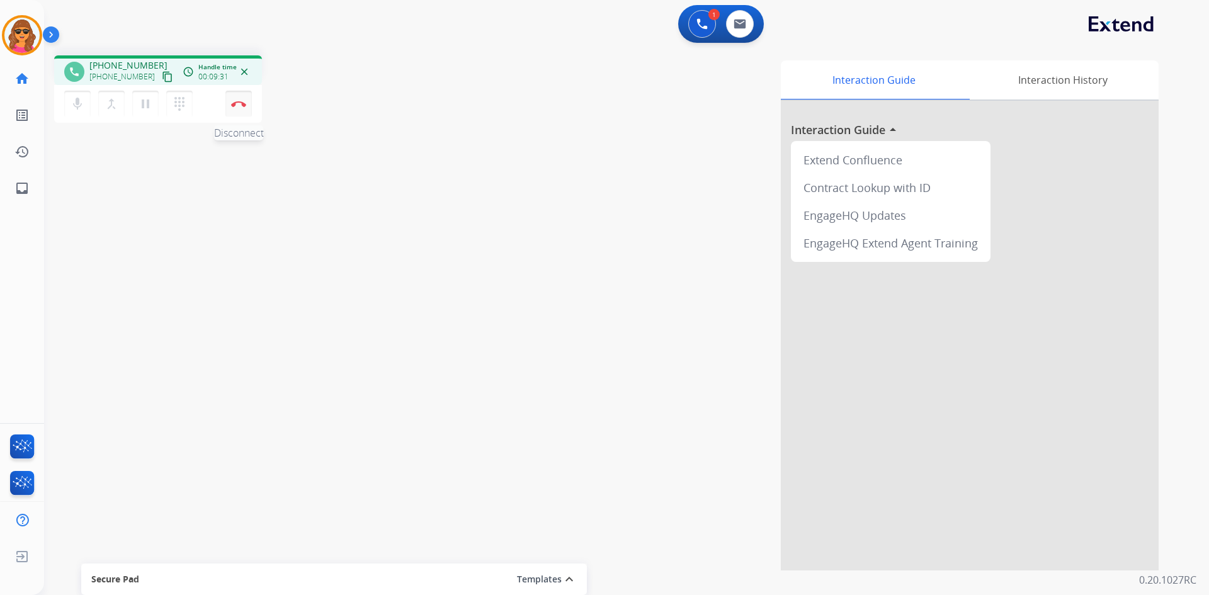
click at [239, 101] on button "Disconnect" at bounding box center [238, 104] width 26 height 26
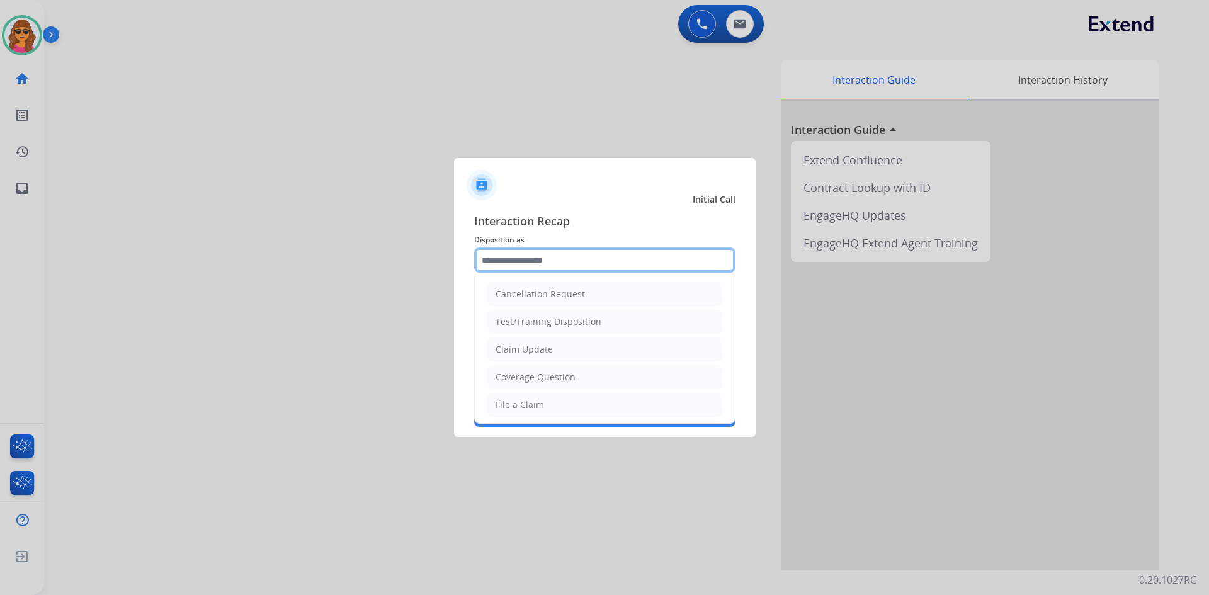
click at [506, 266] on input "text" at bounding box center [604, 259] width 261 height 25
click at [529, 349] on div "Claim Update" at bounding box center [523, 349] width 57 height 13
type input "**********"
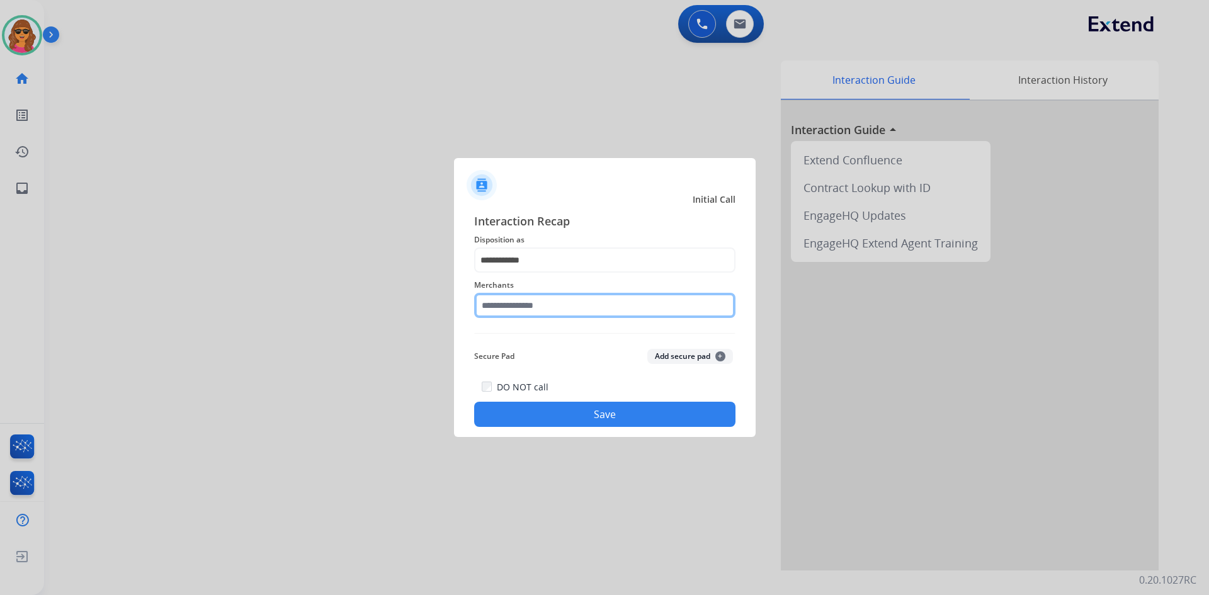
click at [478, 301] on input "text" at bounding box center [604, 305] width 261 height 25
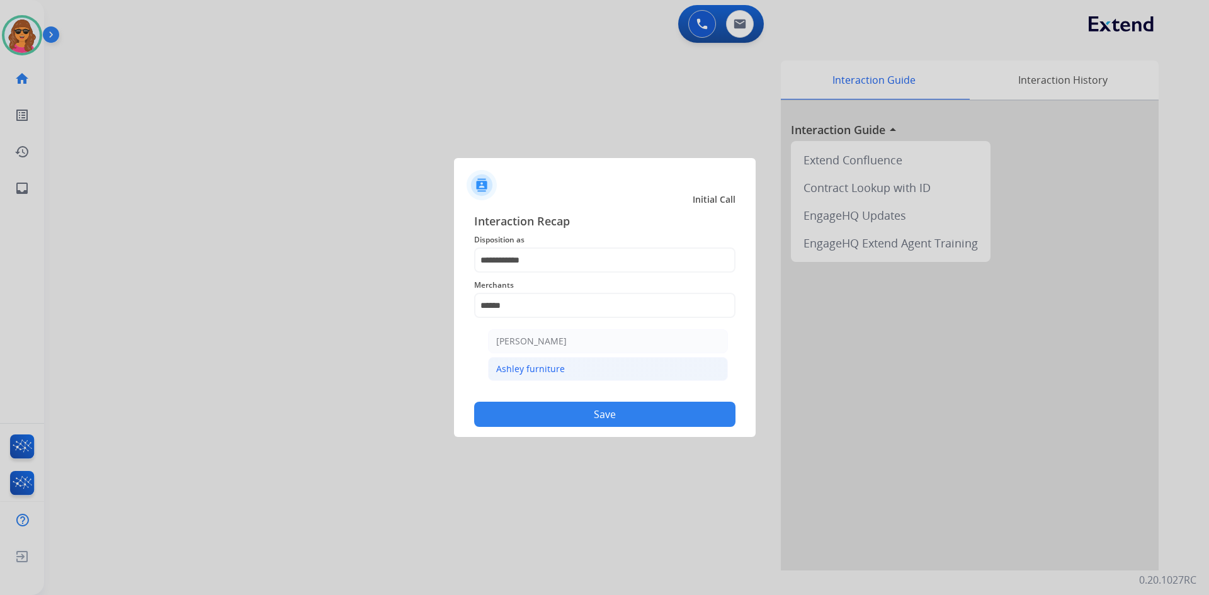
click at [549, 361] on li "Ashley furniture" at bounding box center [608, 369] width 240 height 24
type input "**********"
click at [611, 412] on button "Save" at bounding box center [604, 414] width 261 height 25
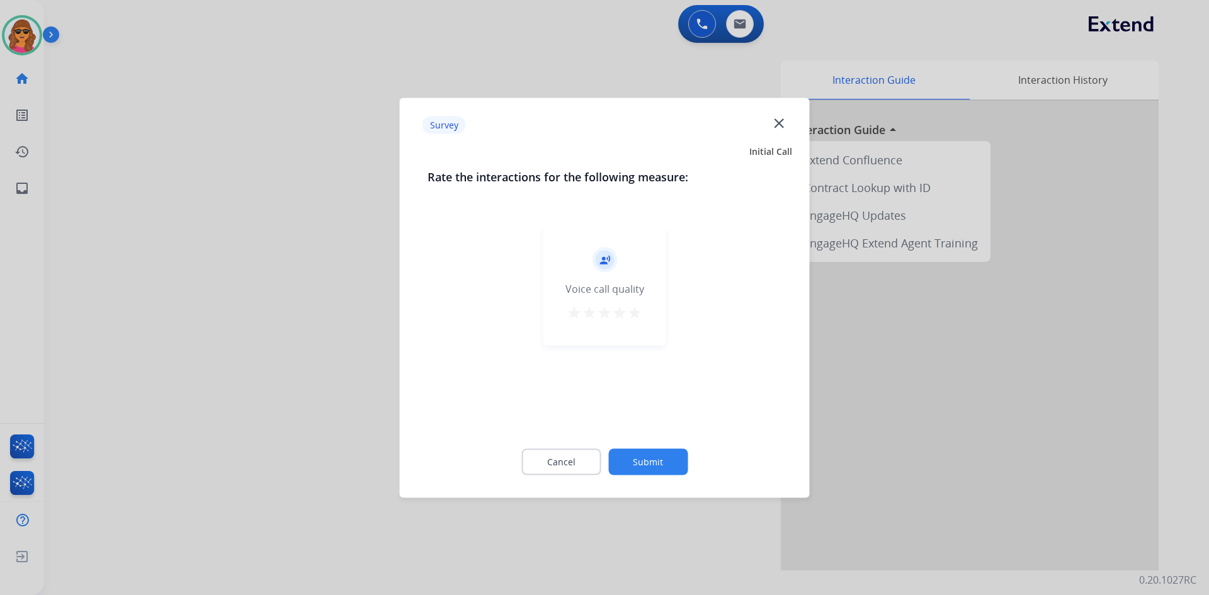
click at [632, 310] on mat-icon "star" at bounding box center [634, 312] width 15 height 15
click at [666, 453] on button "Submit" at bounding box center [647, 461] width 79 height 26
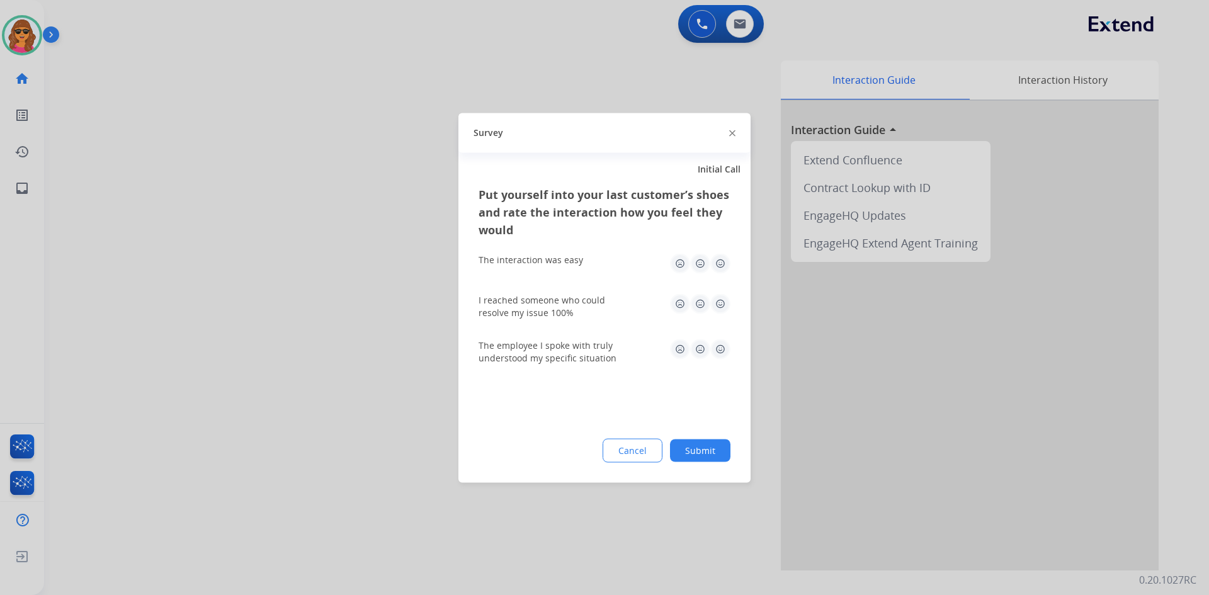
click at [719, 260] on img at bounding box center [720, 263] width 20 height 20
click at [716, 303] on img at bounding box center [720, 303] width 20 height 20
click at [723, 344] on img at bounding box center [720, 349] width 20 height 20
click at [703, 452] on button "Submit" at bounding box center [700, 450] width 60 height 23
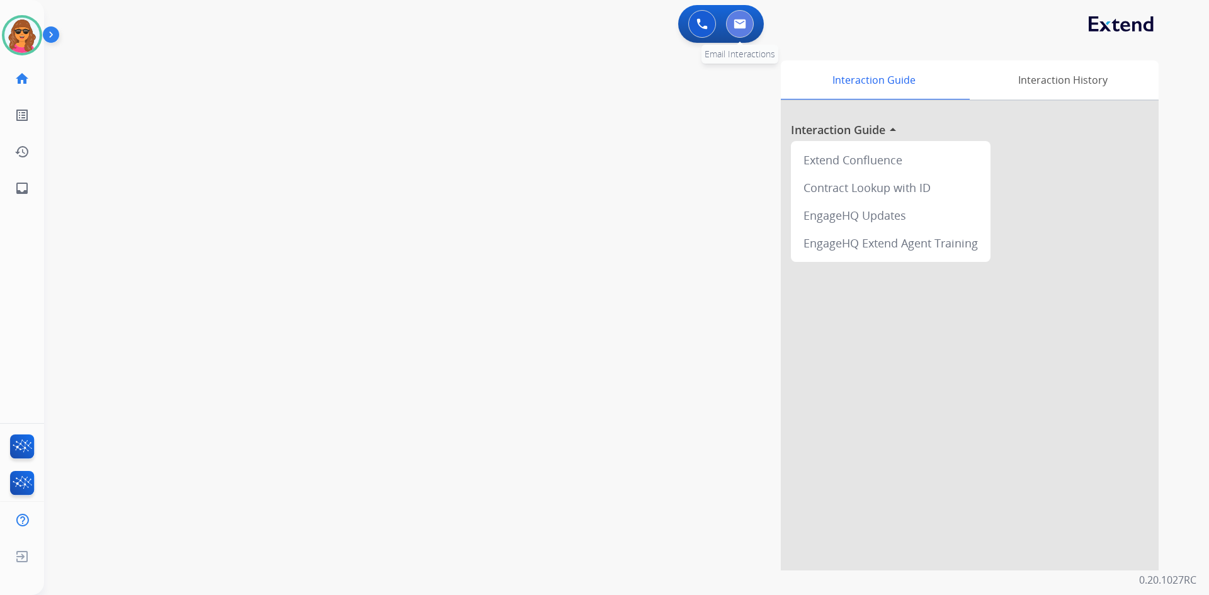
click at [739, 24] on img at bounding box center [739, 24] width 13 height 10
select select "**********"
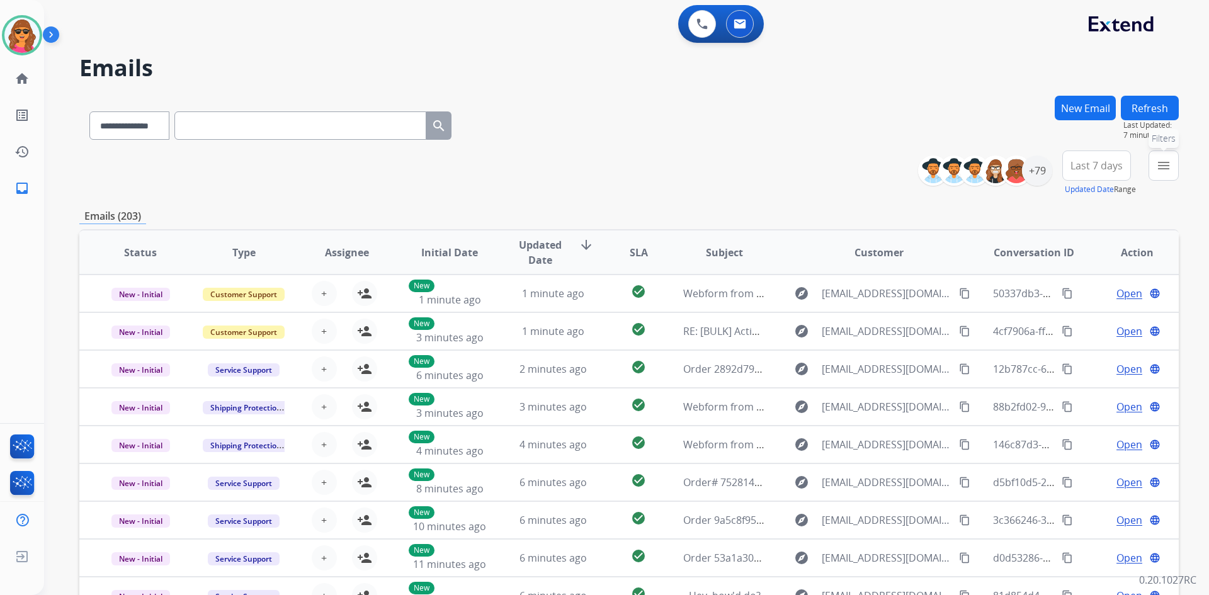
click at [1160, 165] on mat-icon "menu" at bounding box center [1163, 165] width 15 height 15
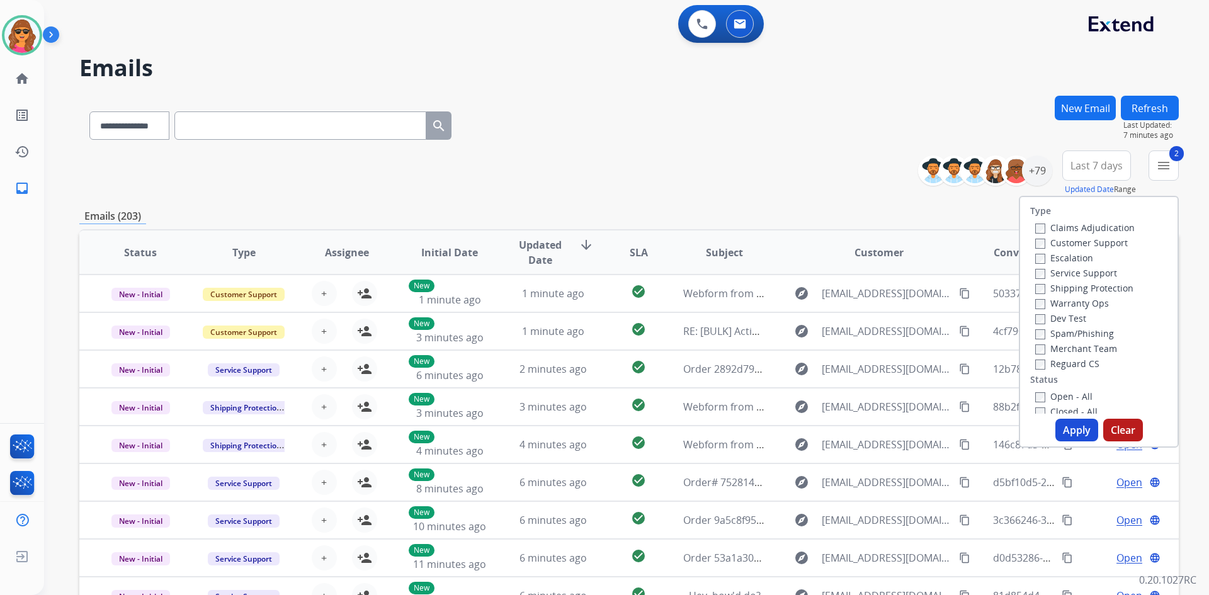
click at [1030, 365] on div "Claims Adjudication Customer Support Escalation Service Support Shipping Protec…" at bounding box center [1082, 295] width 105 height 151
click at [1067, 427] on button "Apply" at bounding box center [1076, 430] width 43 height 23
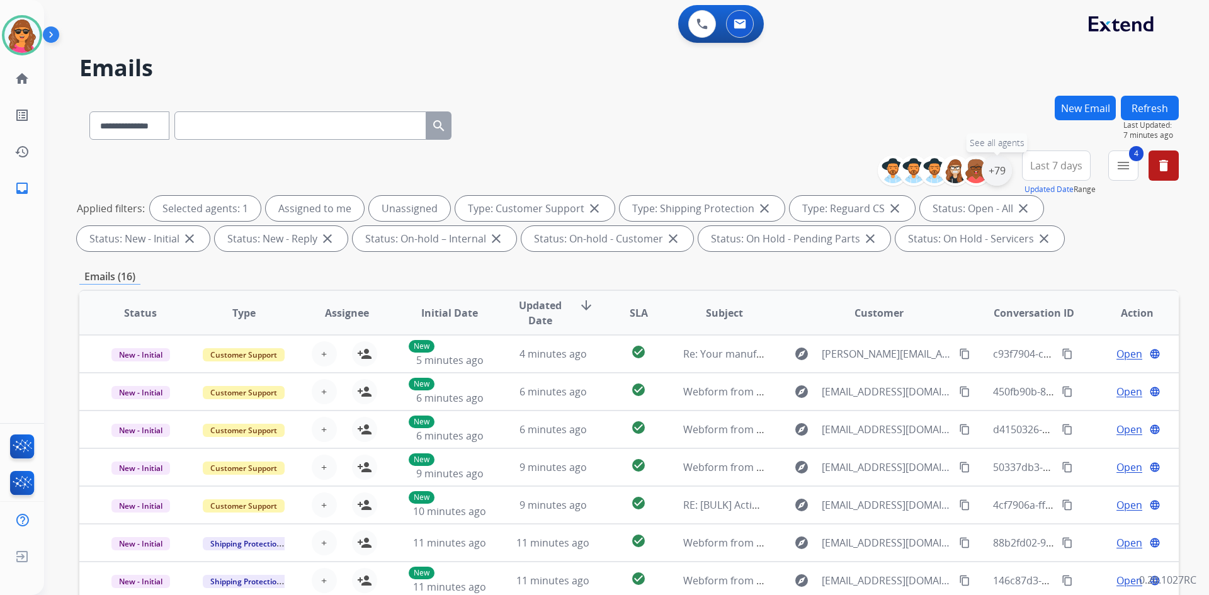
click at [999, 169] on div "+79" at bounding box center [997, 171] width 30 height 30
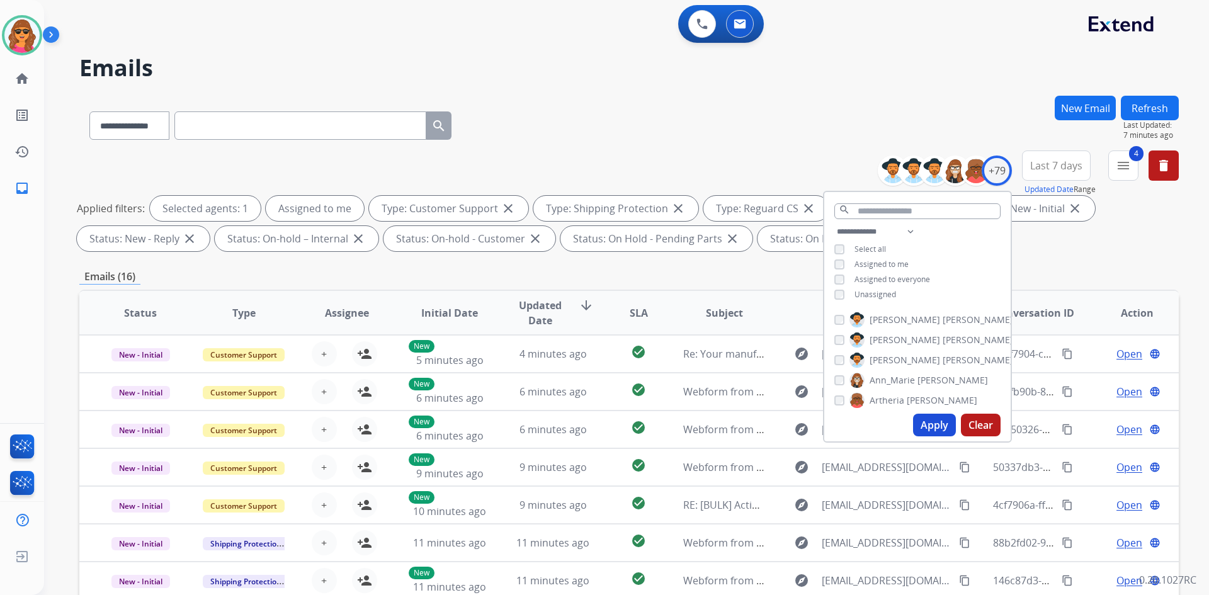
click at [929, 429] on button "Apply" at bounding box center [934, 425] width 43 height 23
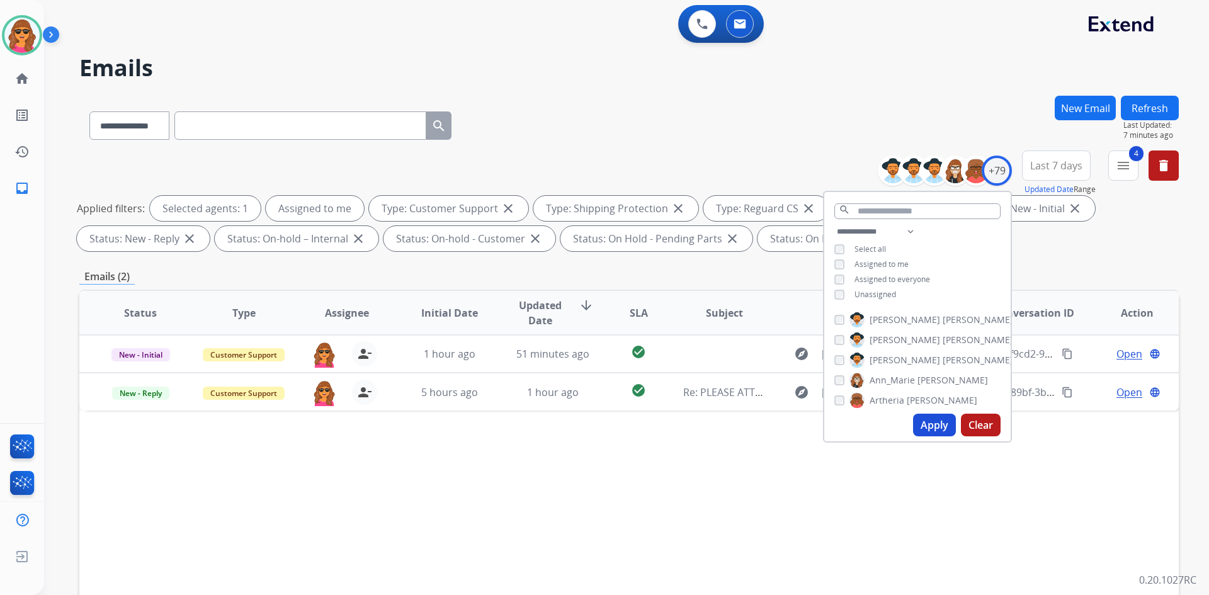
click at [1026, 423] on div "Status Type Assignee Initial Date Updated Date arrow_downward SLA Subject Custo…" at bounding box center [628, 501] width 1099 height 422
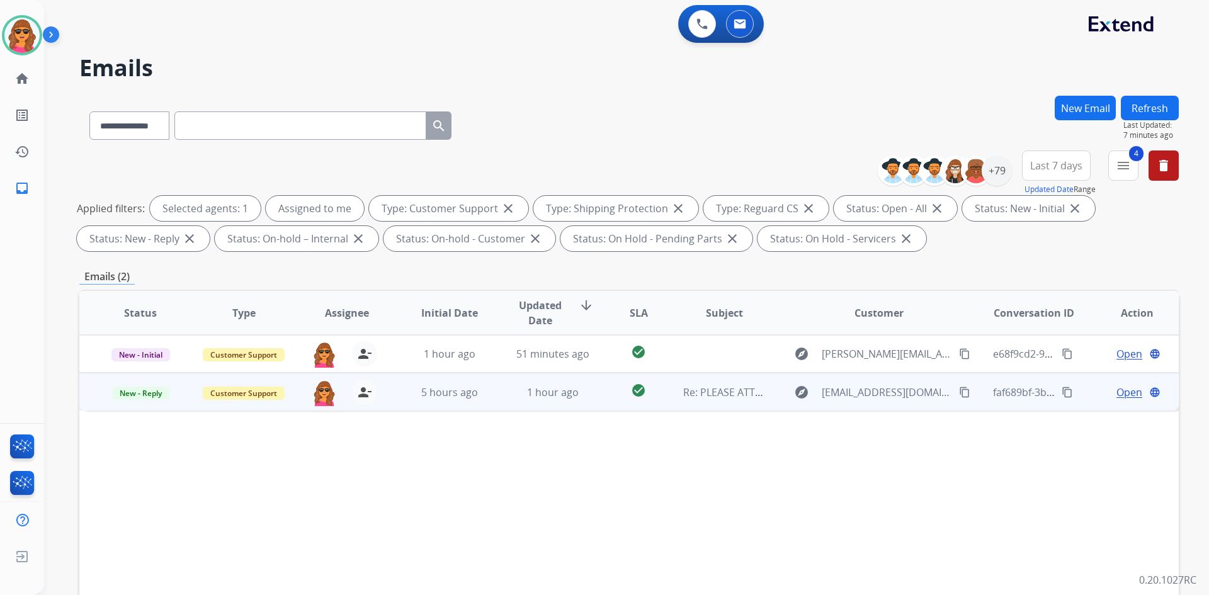
click at [1120, 393] on span "Open" at bounding box center [1129, 392] width 26 height 15
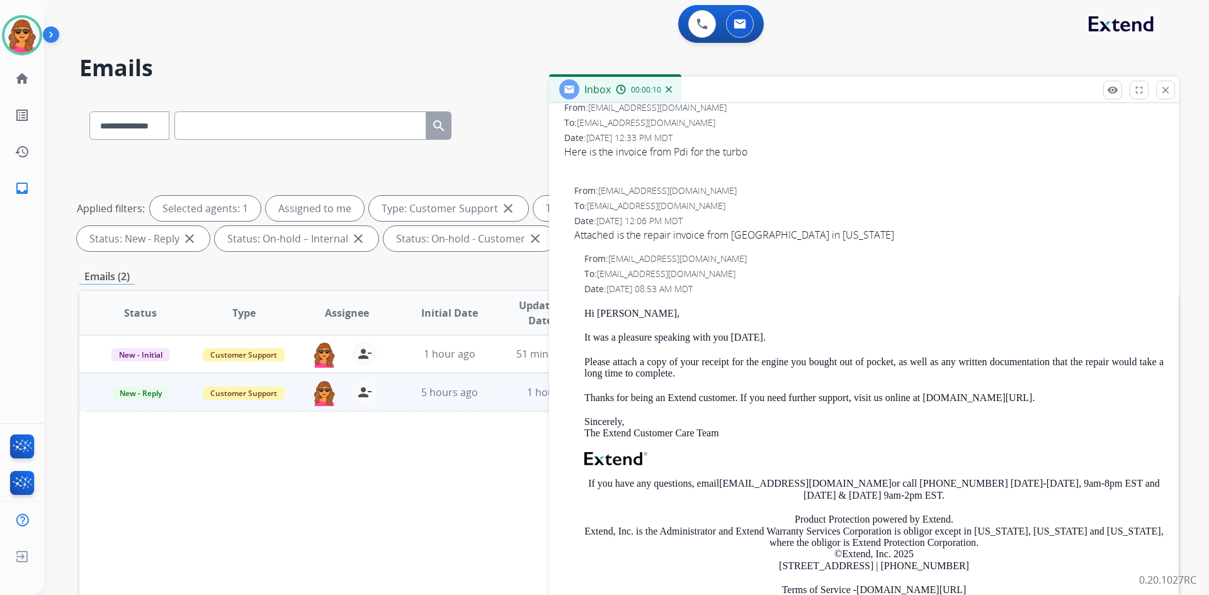
scroll to position [126, 0]
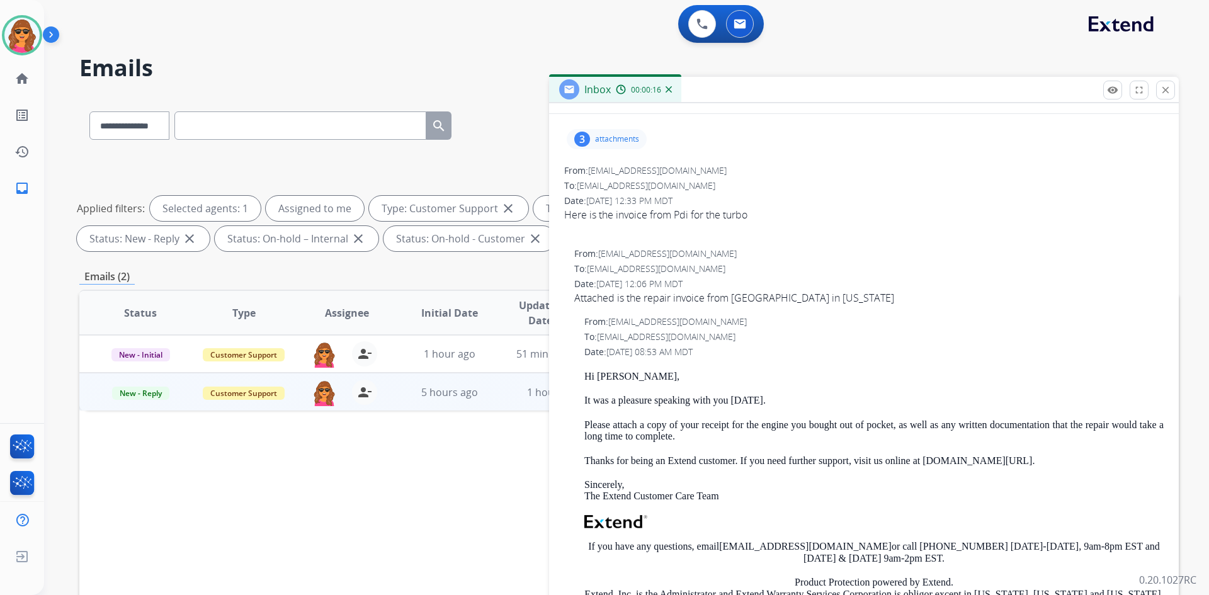
click at [614, 139] on p "attachments" at bounding box center [617, 139] width 44 height 10
click at [611, 165] on div at bounding box center [608, 171] width 63 height 44
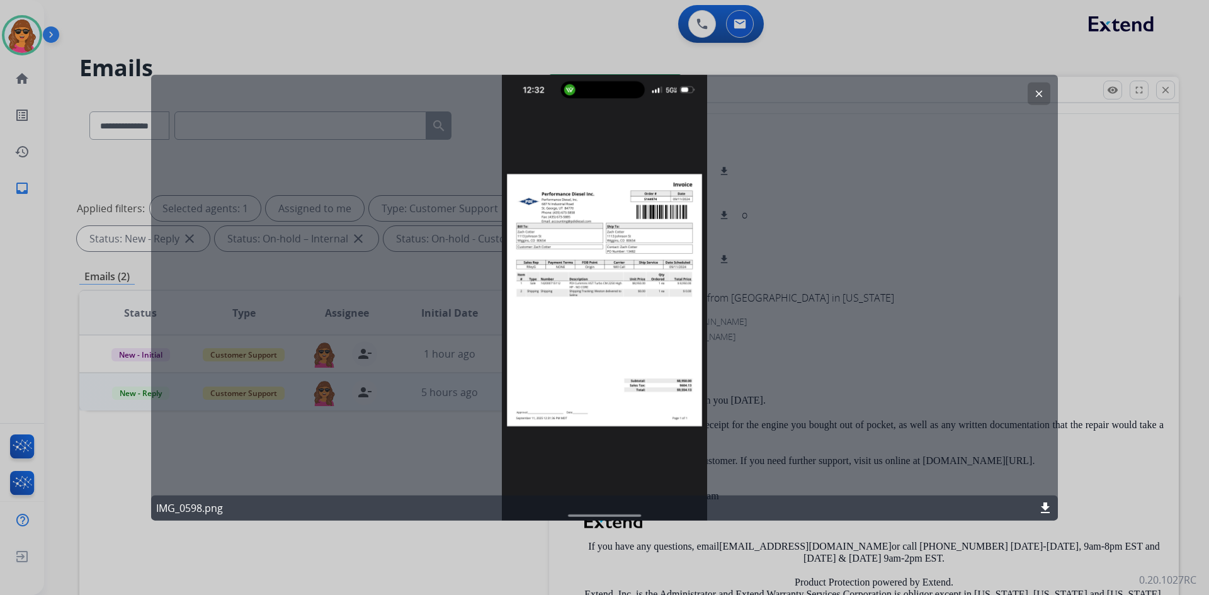
click at [1032, 96] on button "clear" at bounding box center [1038, 93] width 23 height 23
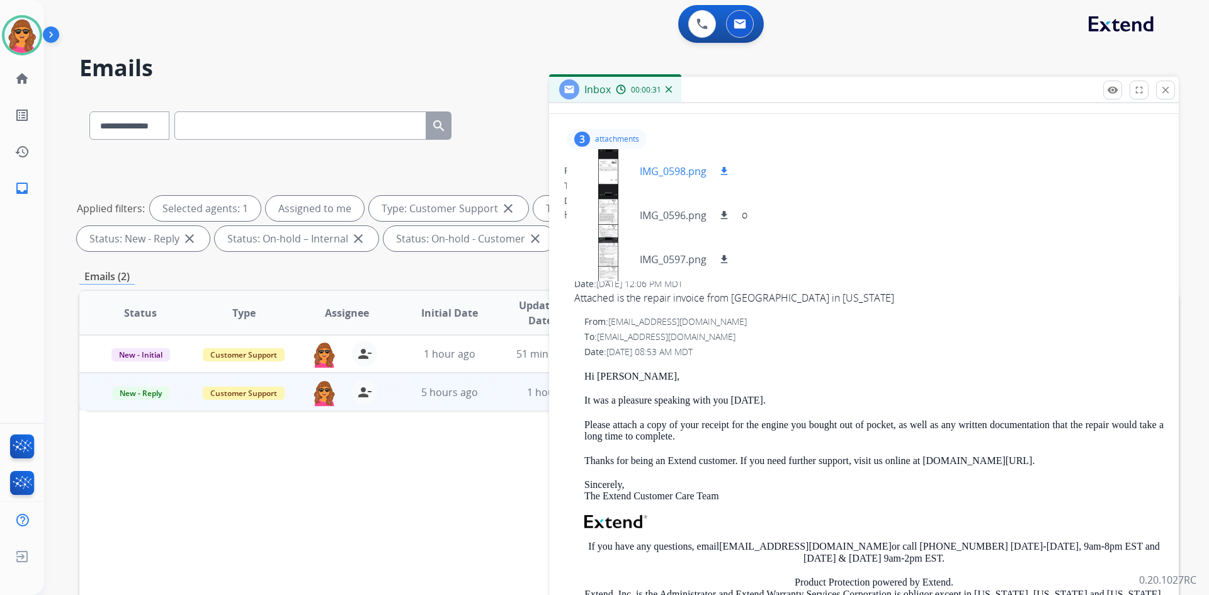
click at [719, 169] on mat-icon "download" at bounding box center [723, 171] width 11 height 11
click at [723, 209] on button "download" at bounding box center [723, 215] width 15 height 15
click at [726, 259] on mat-icon "download" at bounding box center [723, 259] width 11 height 11
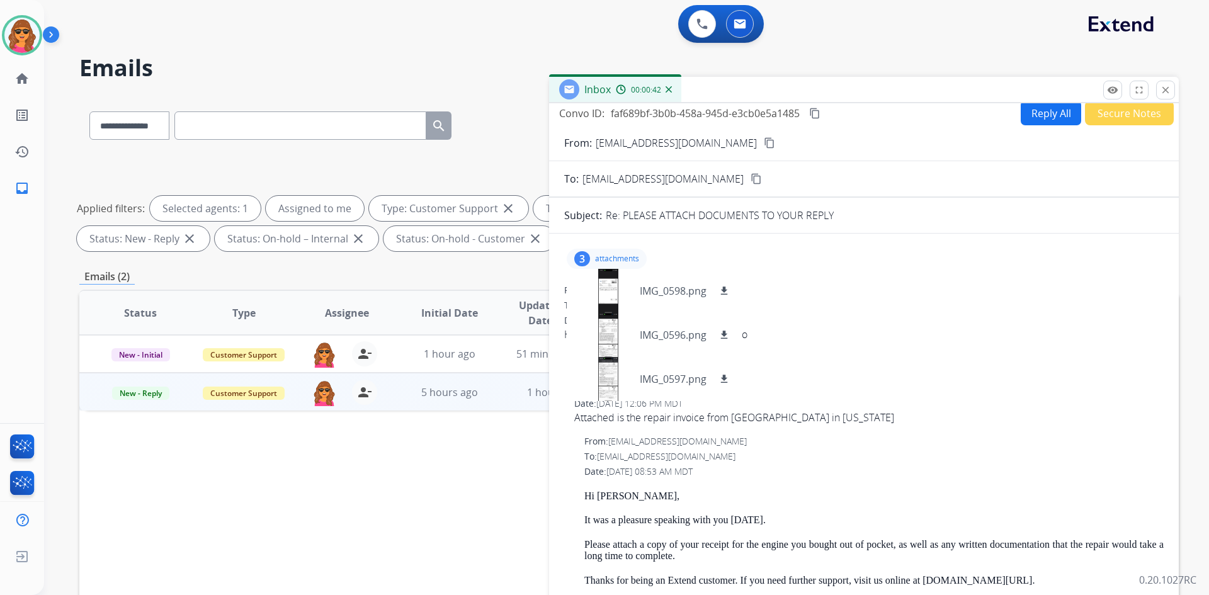
scroll to position [0, 0]
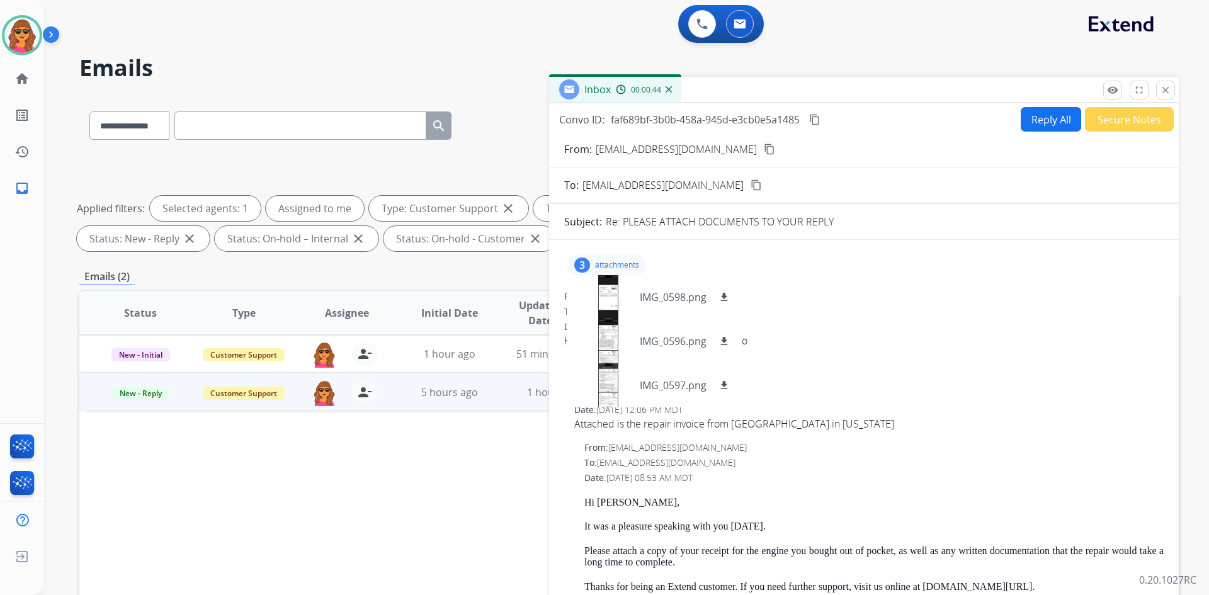
click at [642, 462] on span "[EMAIL_ADDRESS][DOMAIN_NAME]" at bounding box center [666, 462] width 139 height 12
click at [725, 453] on div "From: [EMAIL_ADDRESS][DOMAIN_NAME] [PERSON_NAME][DOMAIN_NAME][EMAIL_ADDRESS][PE…" at bounding box center [873, 447] width 579 height 13
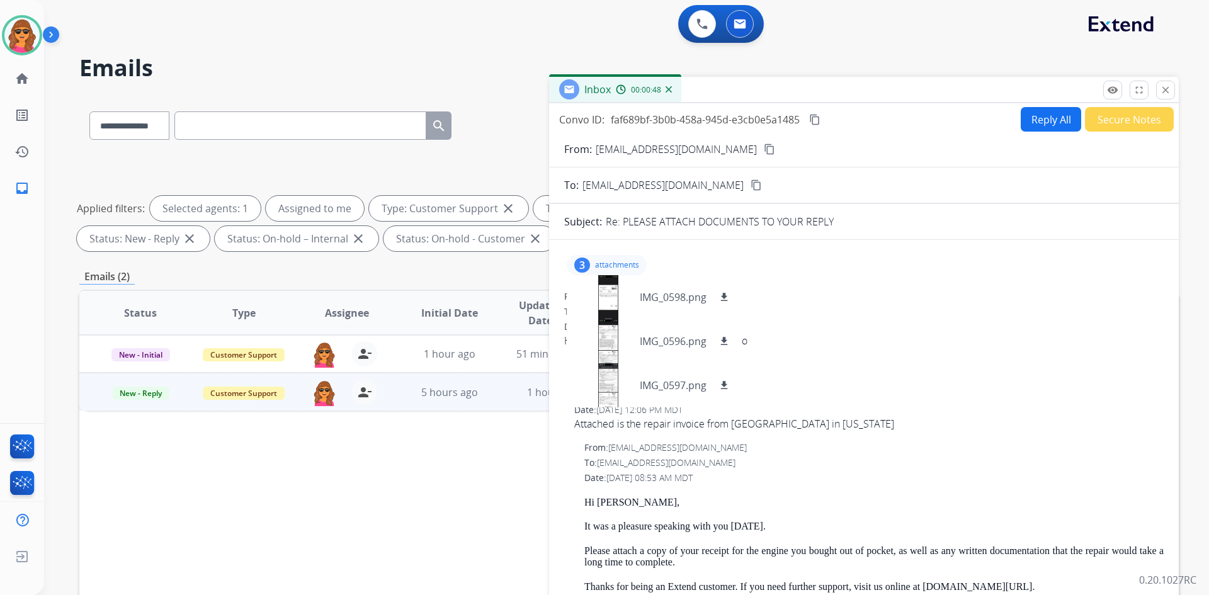
click at [649, 461] on span "[EMAIL_ADDRESS][DOMAIN_NAME]" at bounding box center [666, 462] width 139 height 12
copy div "To: [EMAIL_ADDRESS][DOMAIN_NAME]"
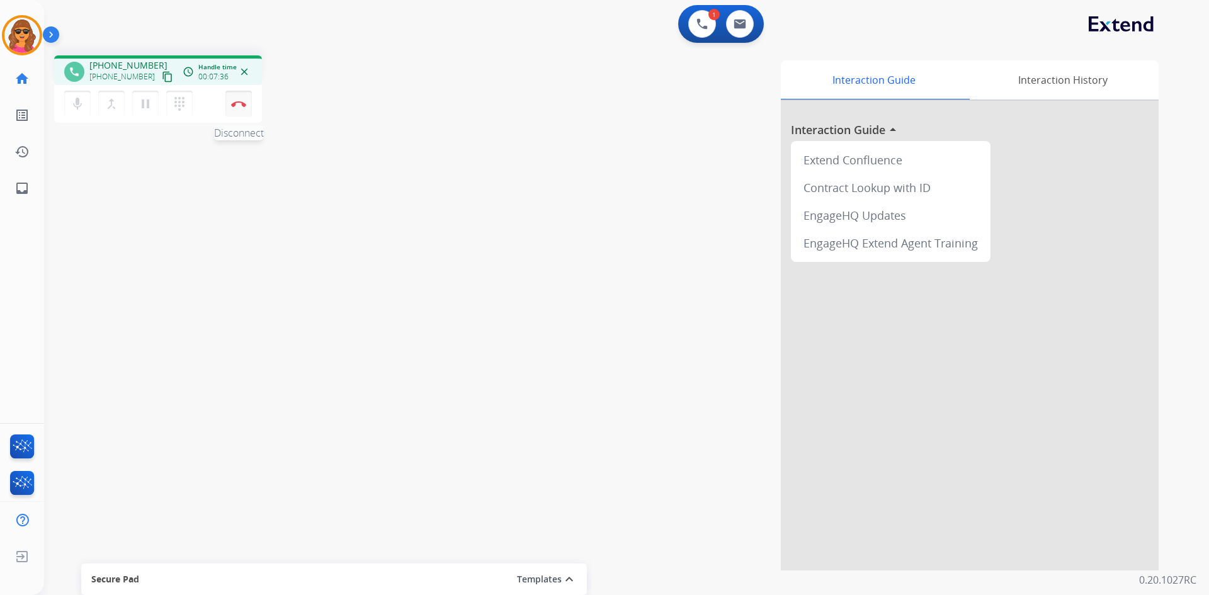
click at [240, 97] on button "Disconnect" at bounding box center [238, 104] width 26 height 26
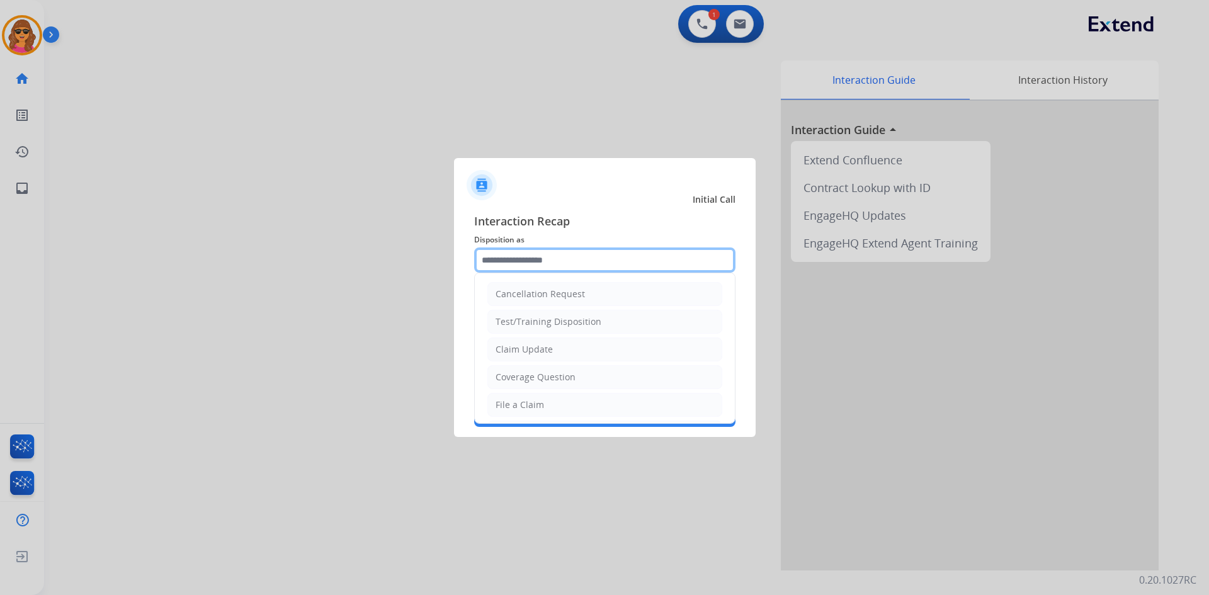
click at [583, 262] on input "text" at bounding box center [604, 259] width 261 height 25
click at [511, 408] on div "File a Claim" at bounding box center [519, 405] width 48 height 13
click at [478, 257] on input "**********" at bounding box center [604, 259] width 261 height 25
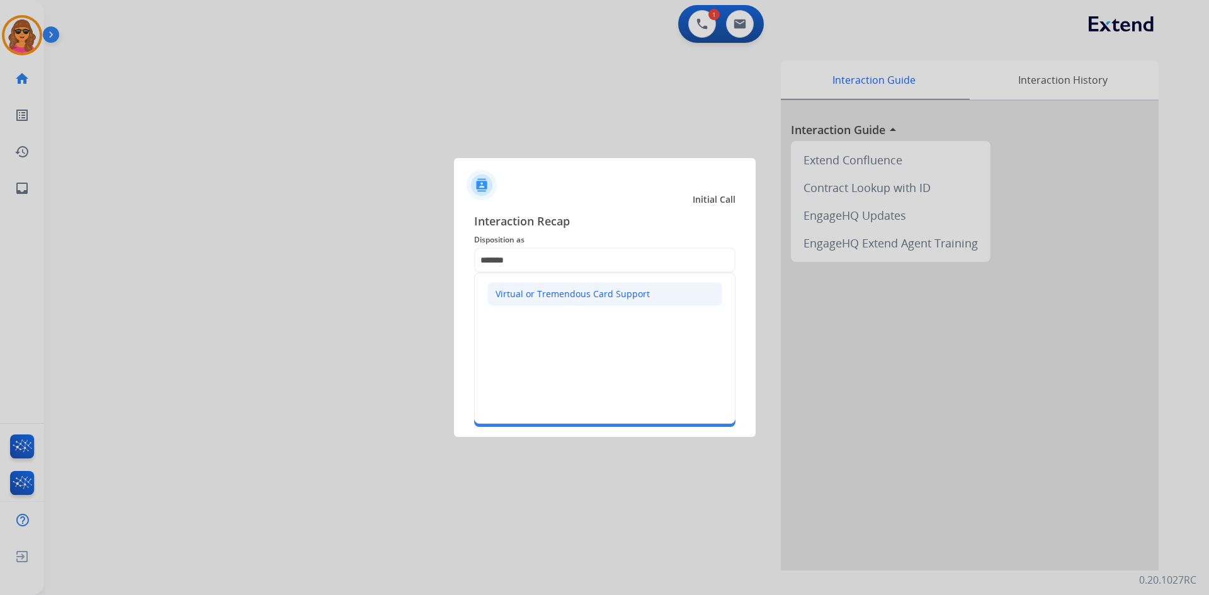
click at [524, 285] on li "Virtual or Tremendous Card Support" at bounding box center [604, 294] width 235 height 24
type input "**********"
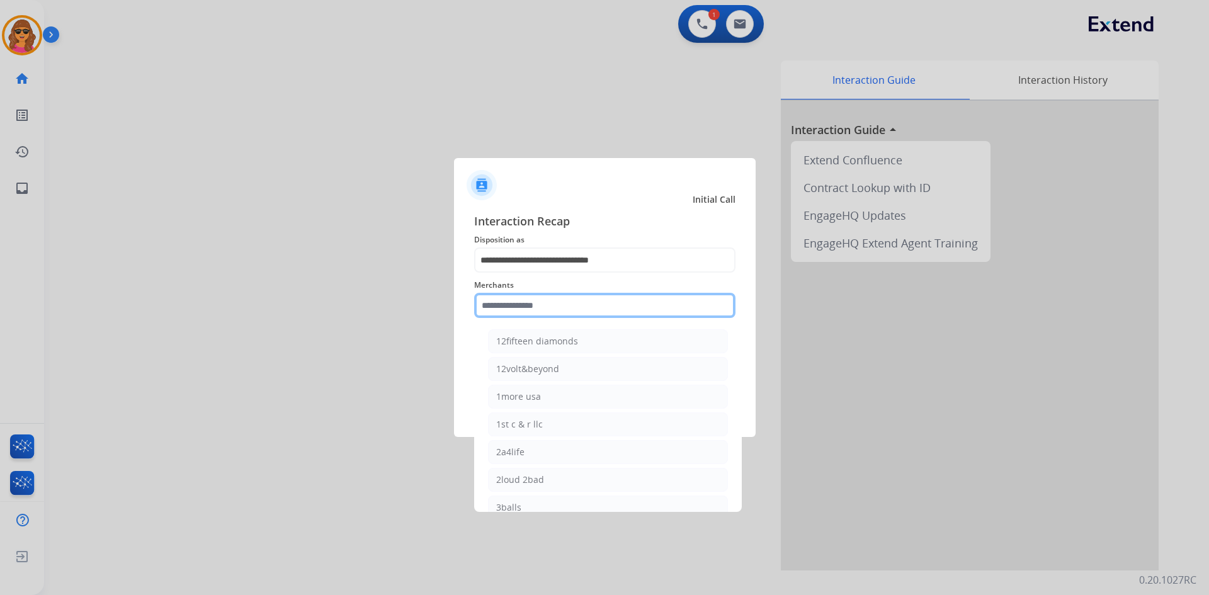
click at [494, 307] on input "text" at bounding box center [604, 305] width 261 height 25
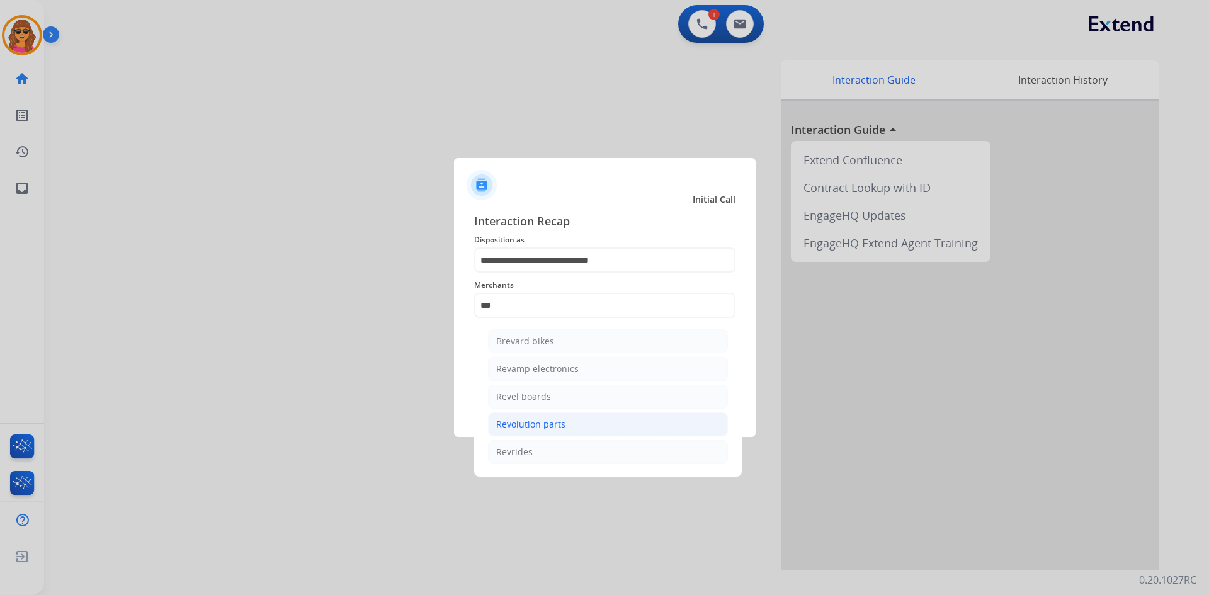
click at [546, 414] on li "Revolution parts" at bounding box center [608, 424] width 240 height 24
type input "**********"
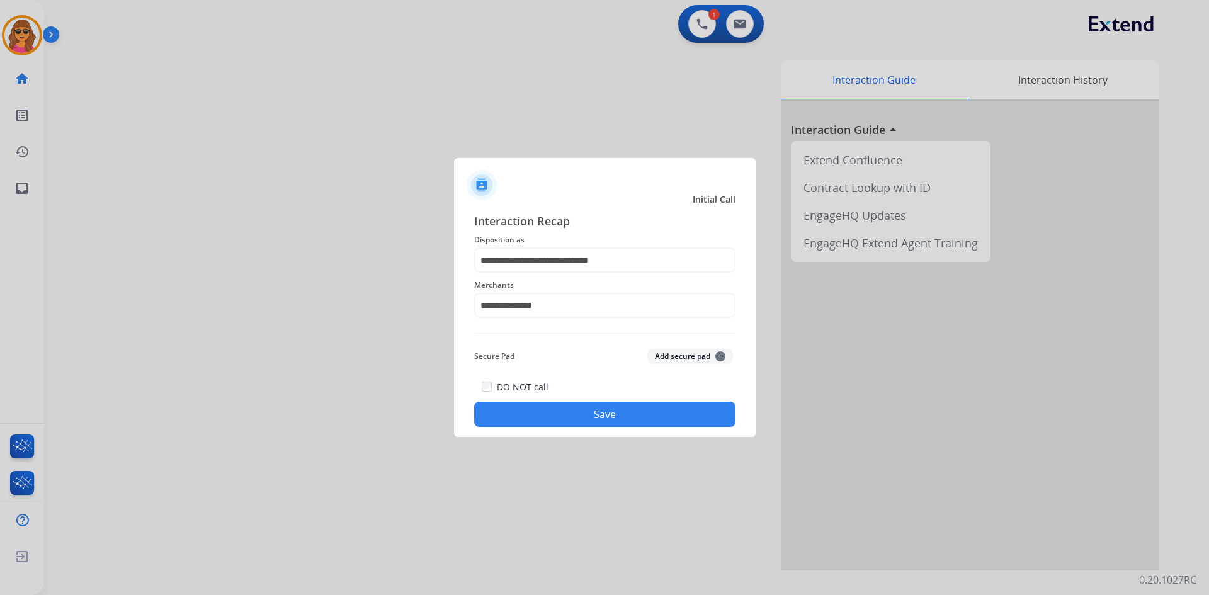
click at [580, 418] on button "Save" at bounding box center [604, 414] width 261 height 25
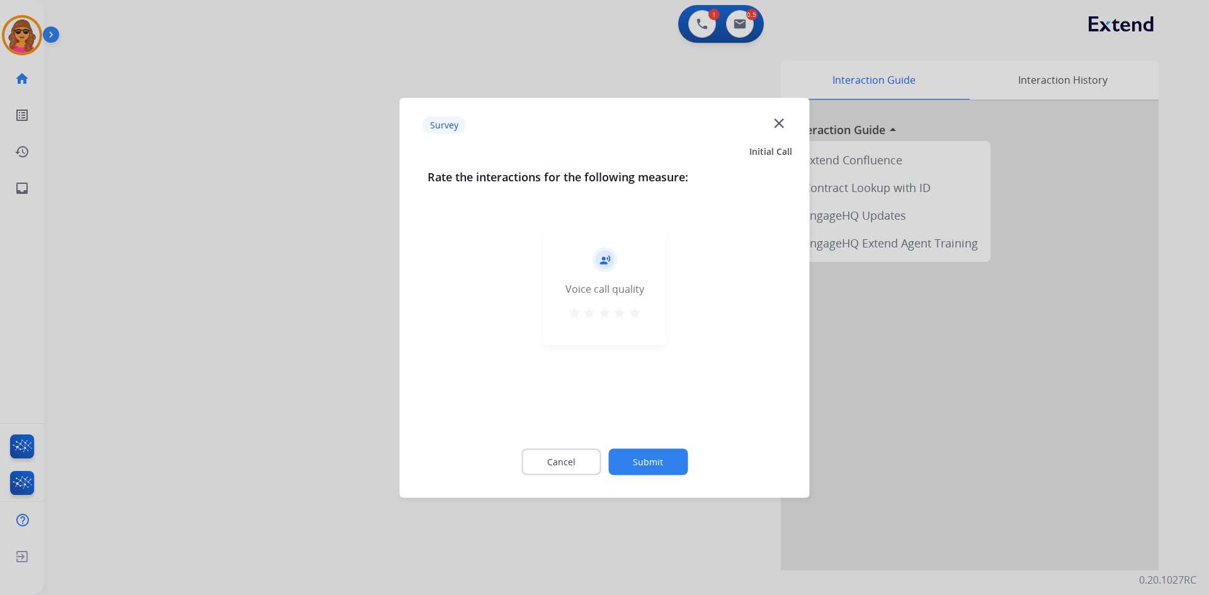
click at [636, 308] on mat-icon "star" at bounding box center [634, 312] width 15 height 15
click at [670, 462] on button "Submit" at bounding box center [647, 461] width 79 height 26
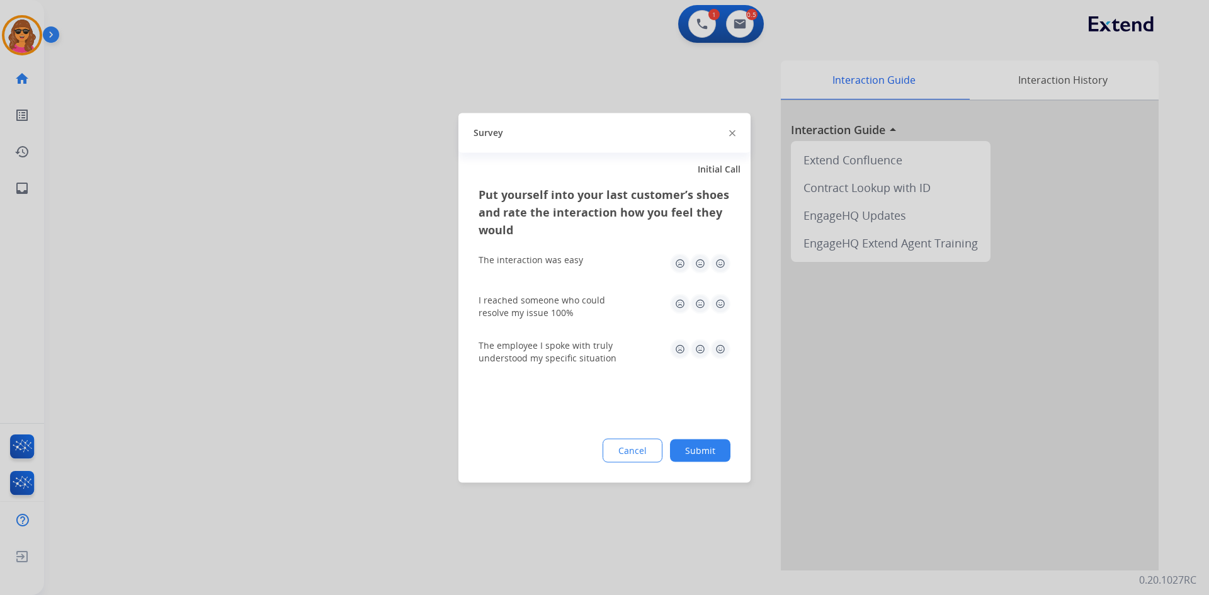
click at [720, 268] on img at bounding box center [720, 263] width 20 height 20
click at [721, 299] on img at bounding box center [720, 303] width 20 height 20
click at [725, 349] on img at bounding box center [720, 349] width 20 height 20
click at [706, 447] on button "Submit" at bounding box center [700, 450] width 60 height 23
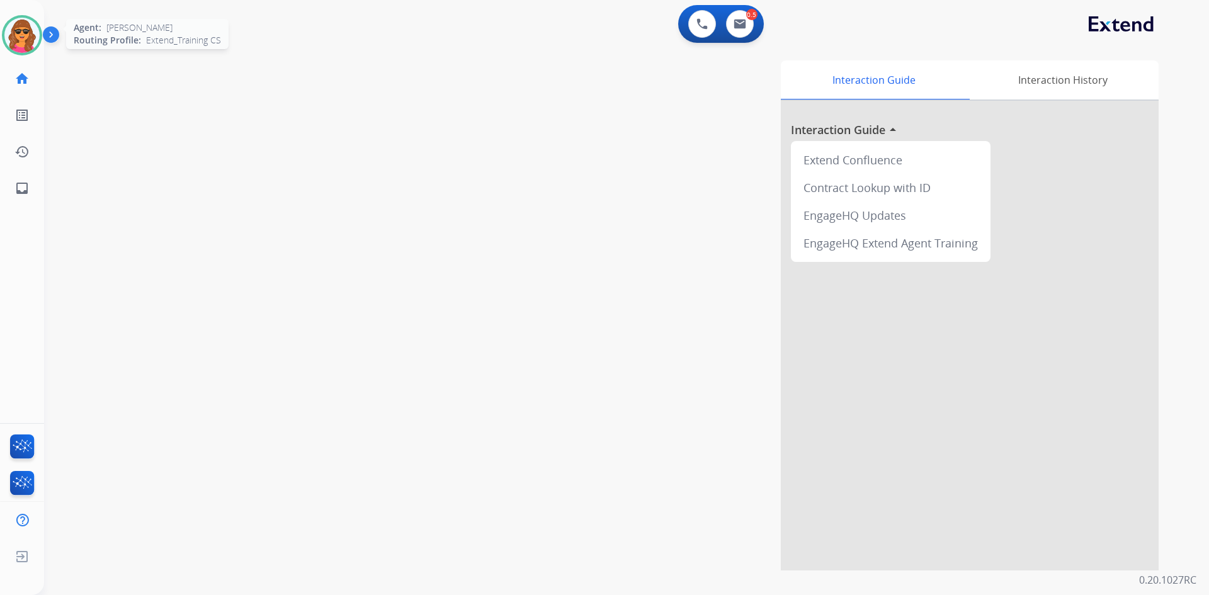
click at [27, 34] on img at bounding box center [21, 35] width 35 height 35
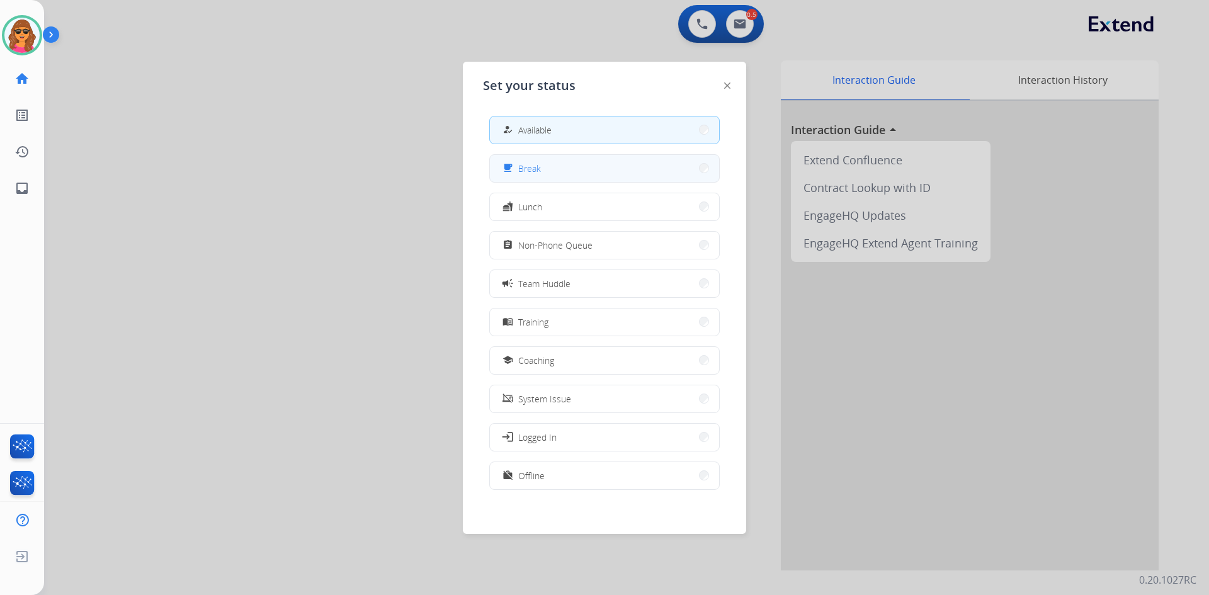
click at [540, 176] on button "free_breakfast Break" at bounding box center [604, 168] width 229 height 27
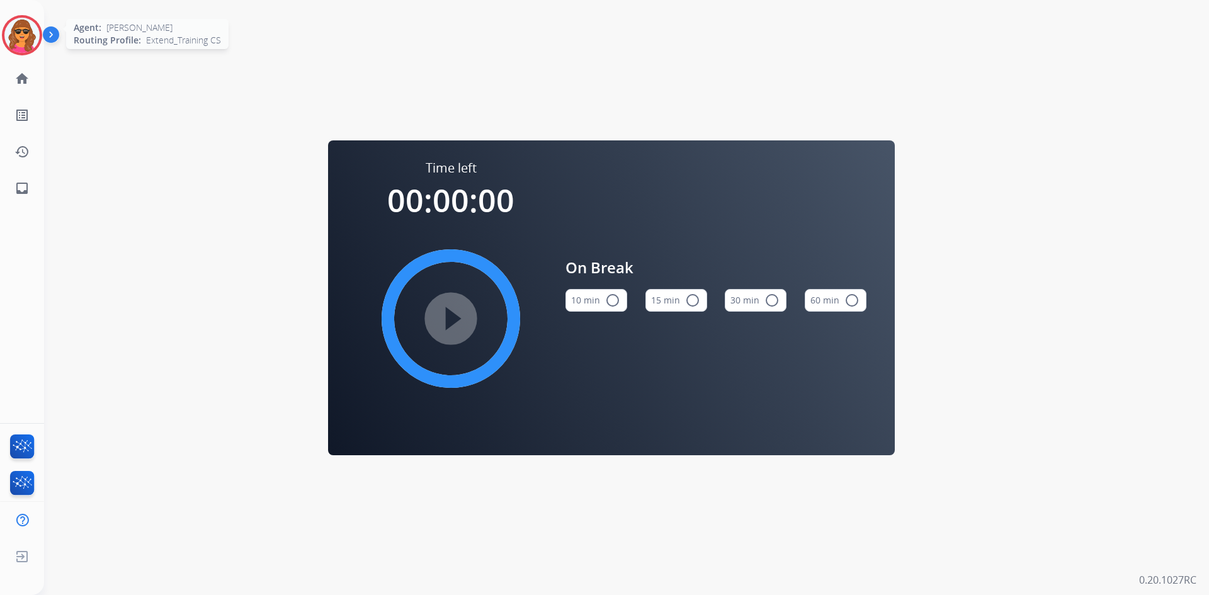
click at [26, 28] on img at bounding box center [21, 35] width 35 height 35
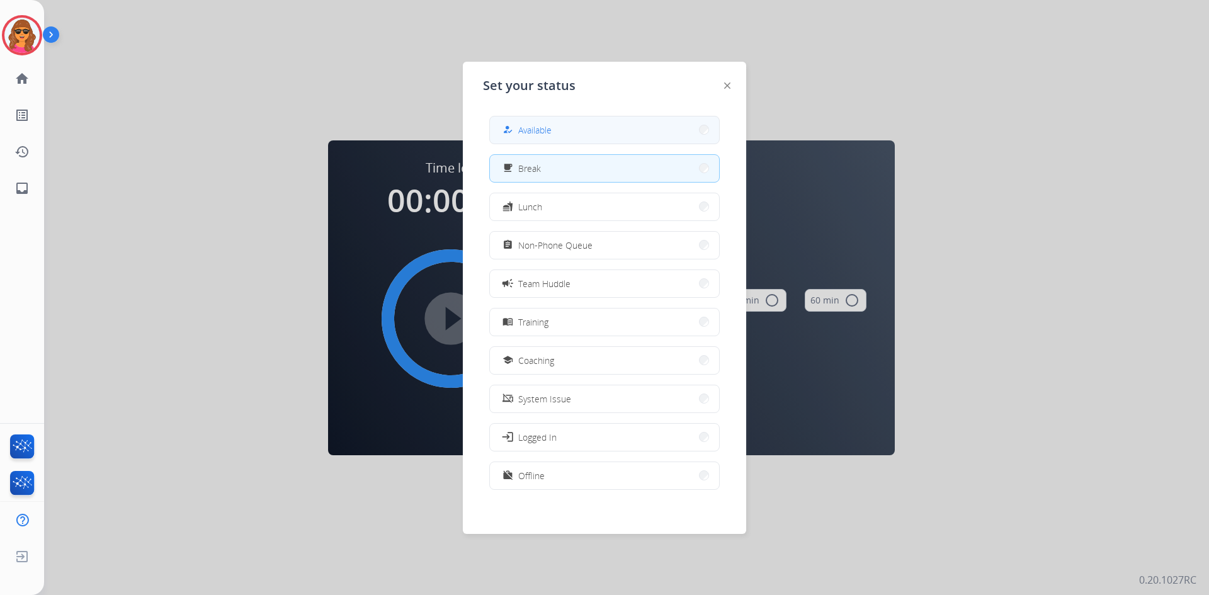
click at [592, 131] on button "how_to_reg Available" at bounding box center [604, 129] width 229 height 27
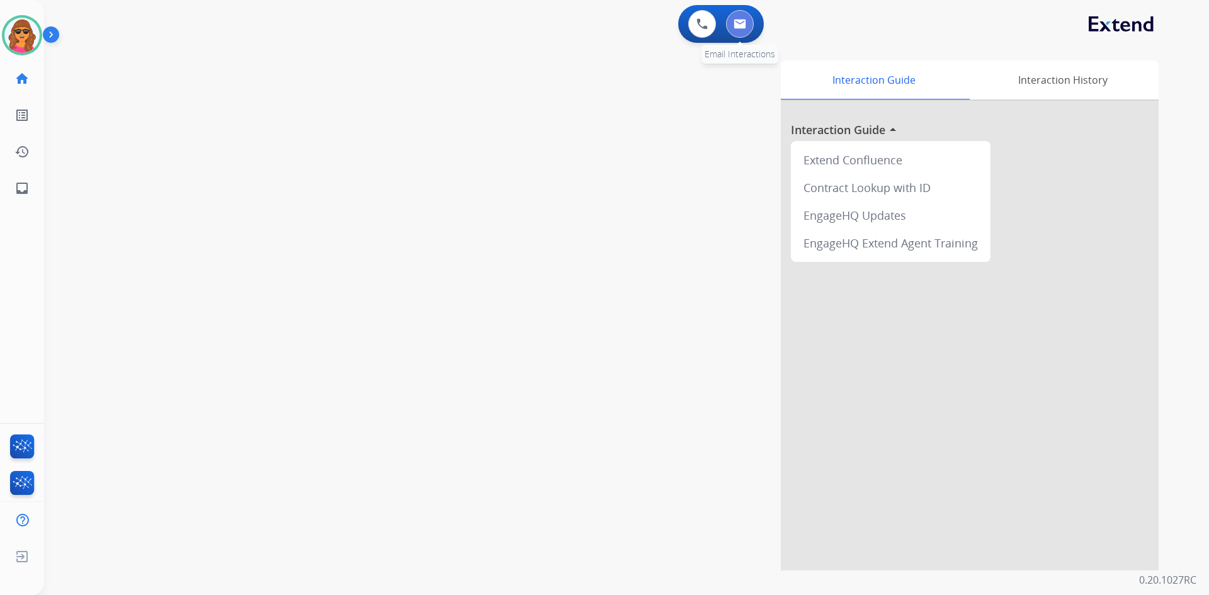
click at [735, 25] on img at bounding box center [739, 24] width 13 height 10
select select "**********"
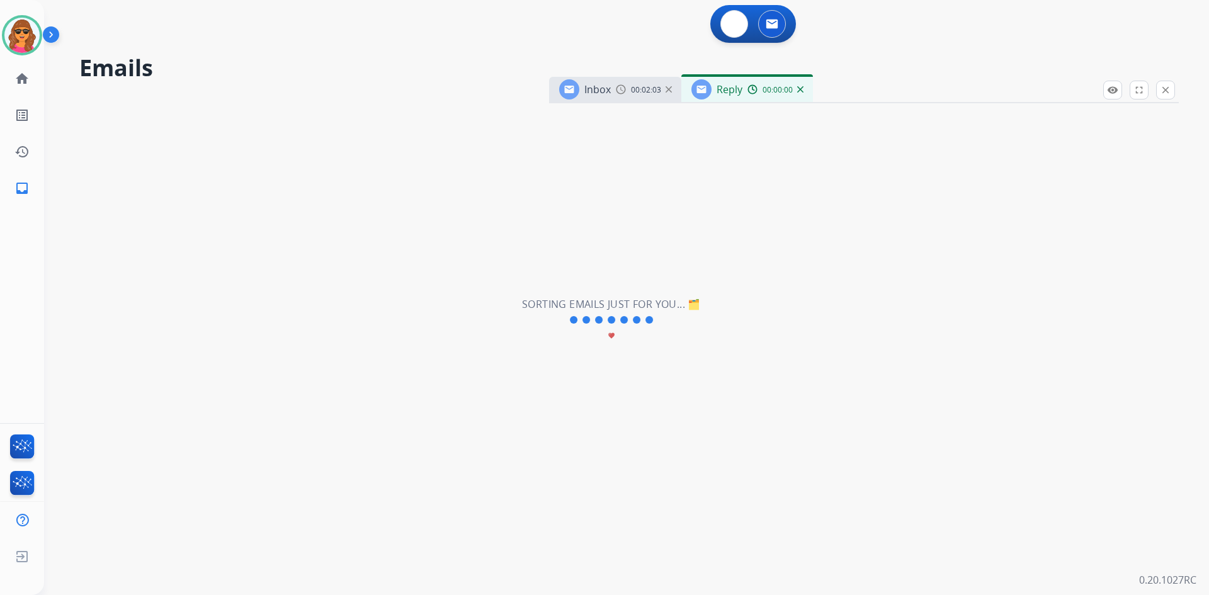
select select "**********"
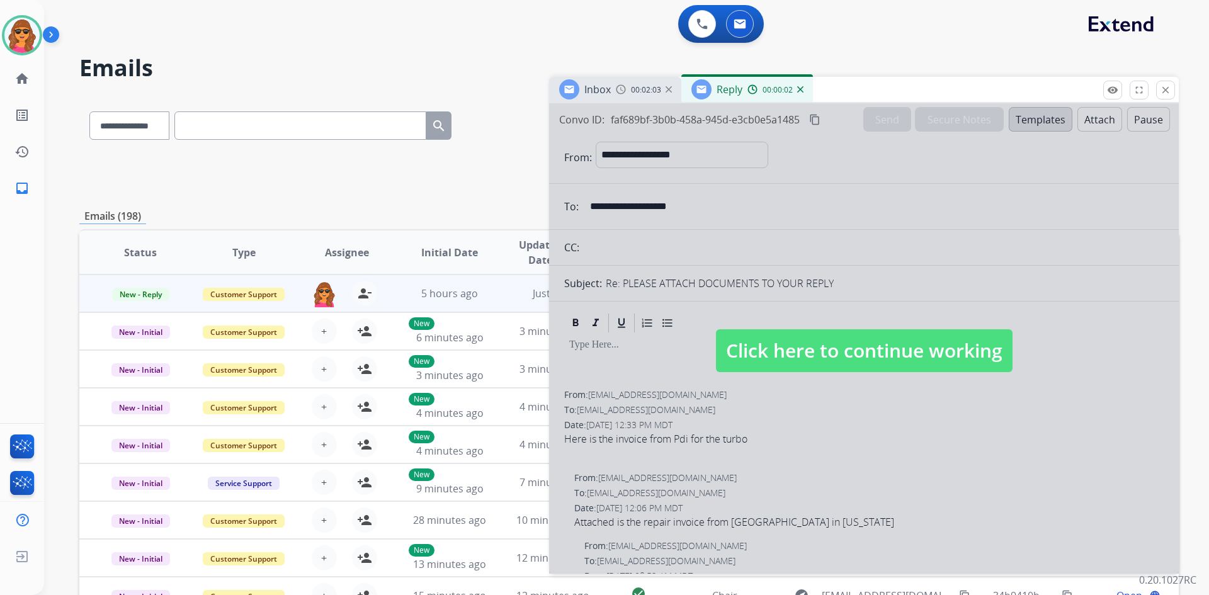
click at [905, 351] on span "Click here to continue working" at bounding box center [864, 350] width 297 height 43
select select
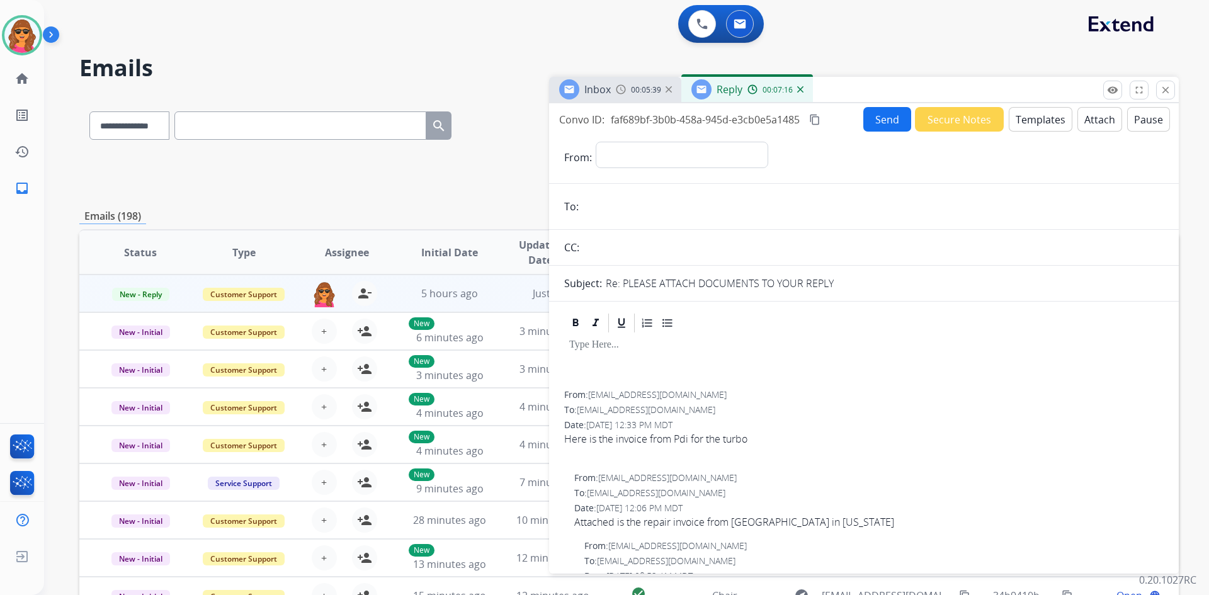
click at [594, 97] on div "Inbox" at bounding box center [585, 89] width 52 height 20
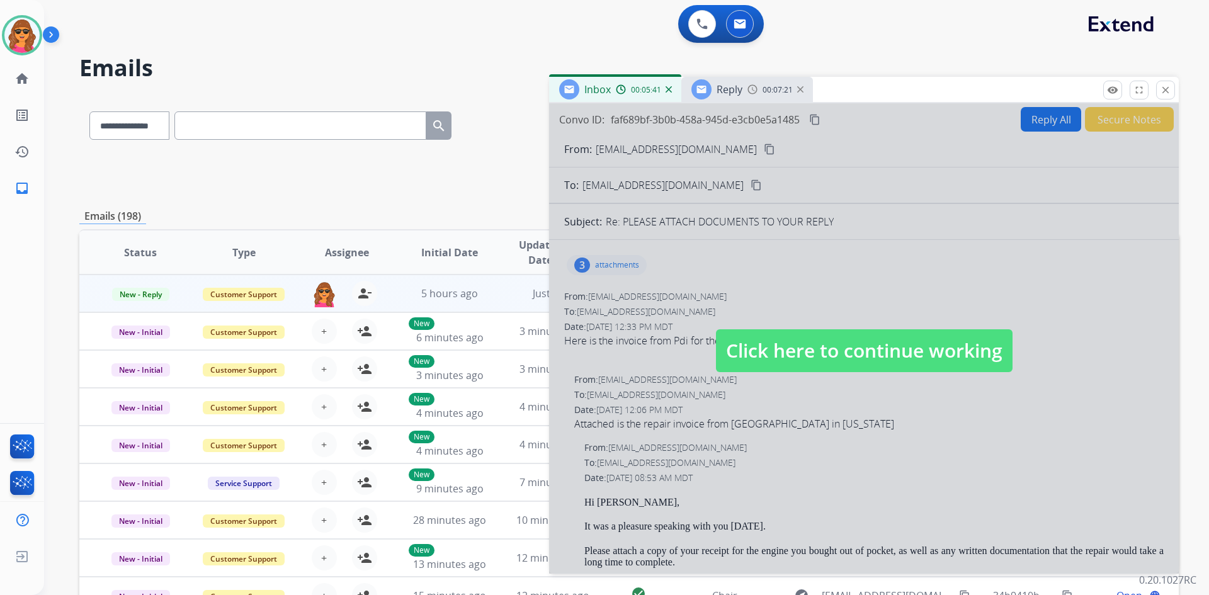
click at [710, 148] on div at bounding box center [864, 338] width 630 height 470
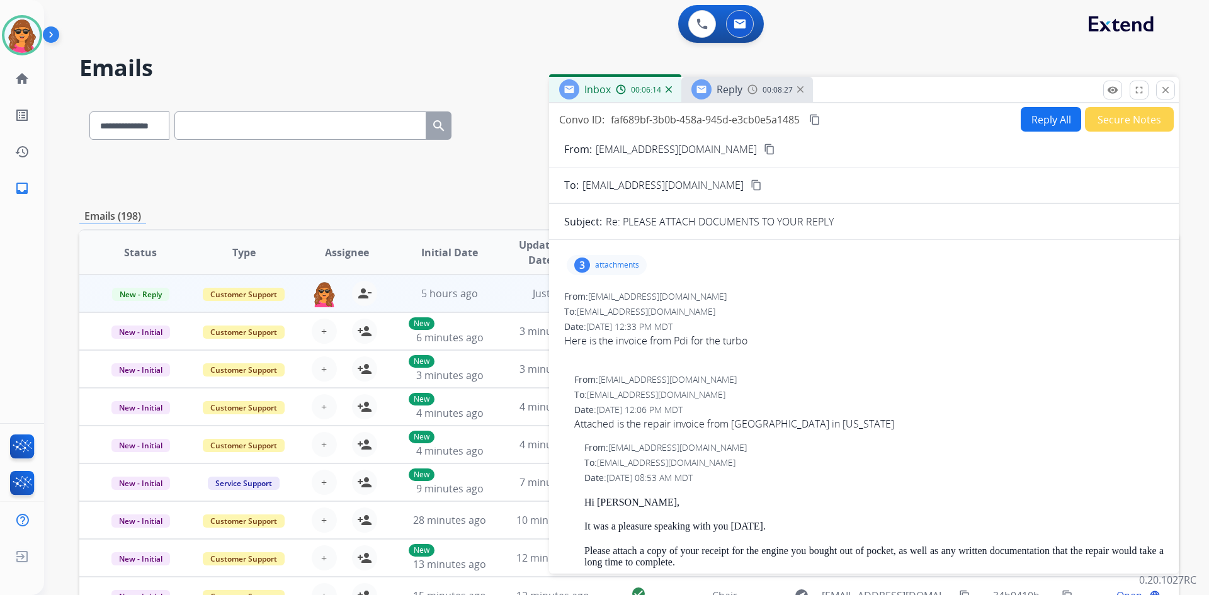
click at [764, 147] on mat-icon "content_copy" at bounding box center [769, 149] width 11 height 11
click at [611, 269] on p "attachments" at bounding box center [617, 265] width 44 height 10
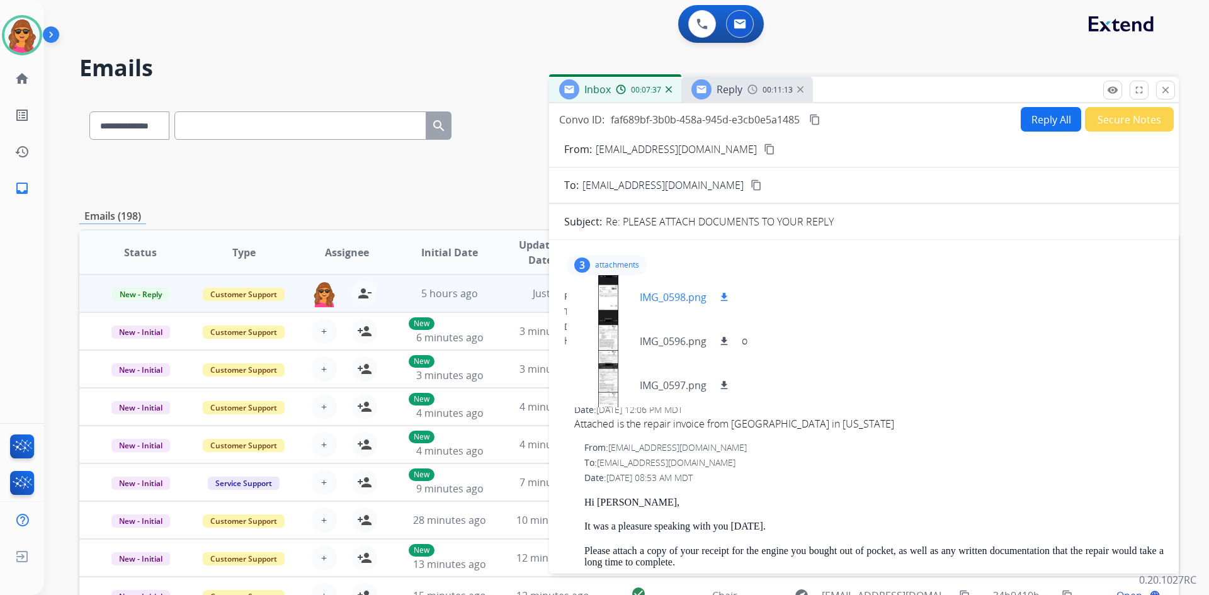
click at [680, 292] on p "IMG_0598.png" at bounding box center [673, 297] width 67 height 15
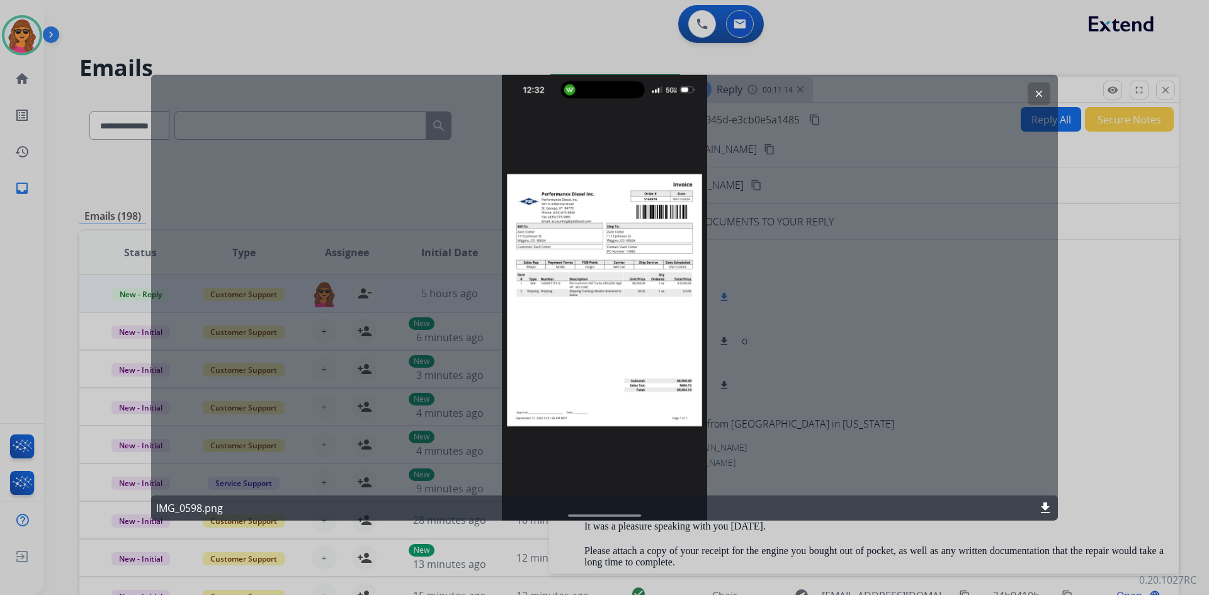
click at [672, 287] on div "clear IMG_0598.png download" at bounding box center [604, 297] width 907 height 446
click at [565, 337] on div "clear IMG_0598.png download" at bounding box center [604, 297] width 907 height 446
click at [1045, 506] on mat-icon "download" at bounding box center [1045, 508] width 15 height 15
click at [1036, 100] on button "clear" at bounding box center [1038, 93] width 23 height 23
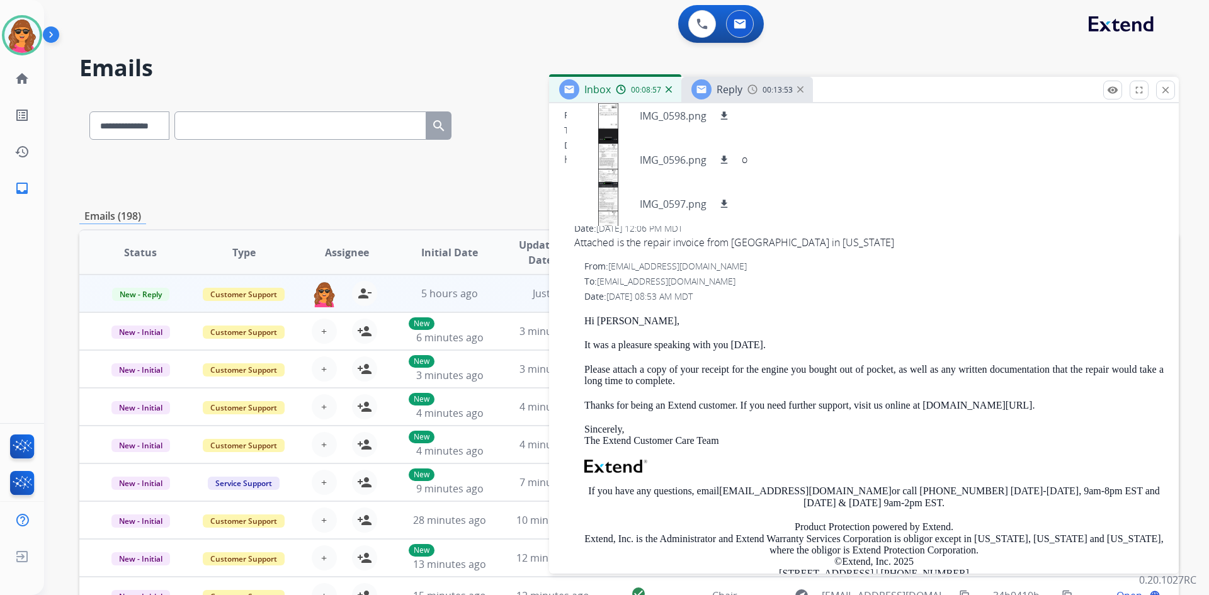
scroll to position [126, 0]
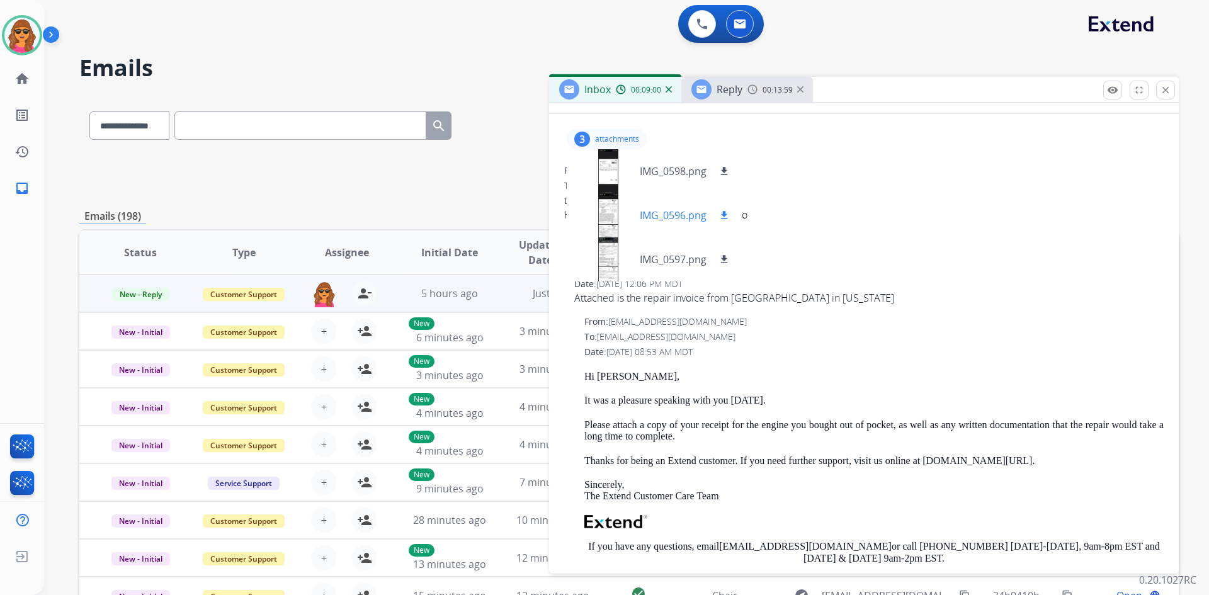
click at [610, 206] on div at bounding box center [608, 215] width 63 height 44
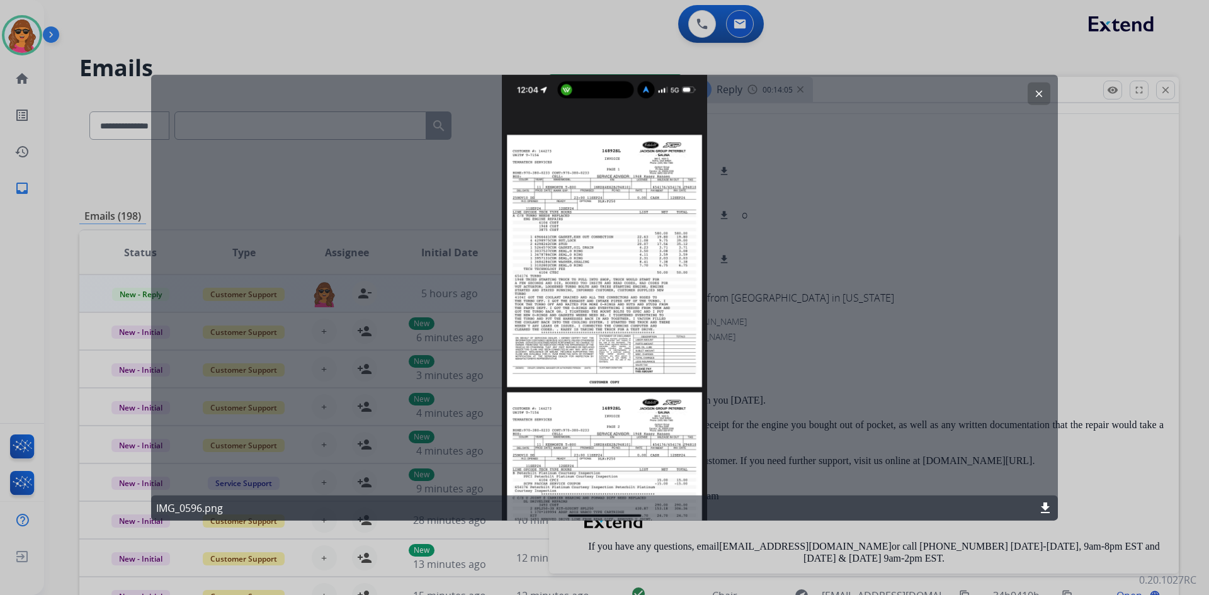
click at [1041, 91] on mat-icon "clear" at bounding box center [1038, 93] width 11 height 11
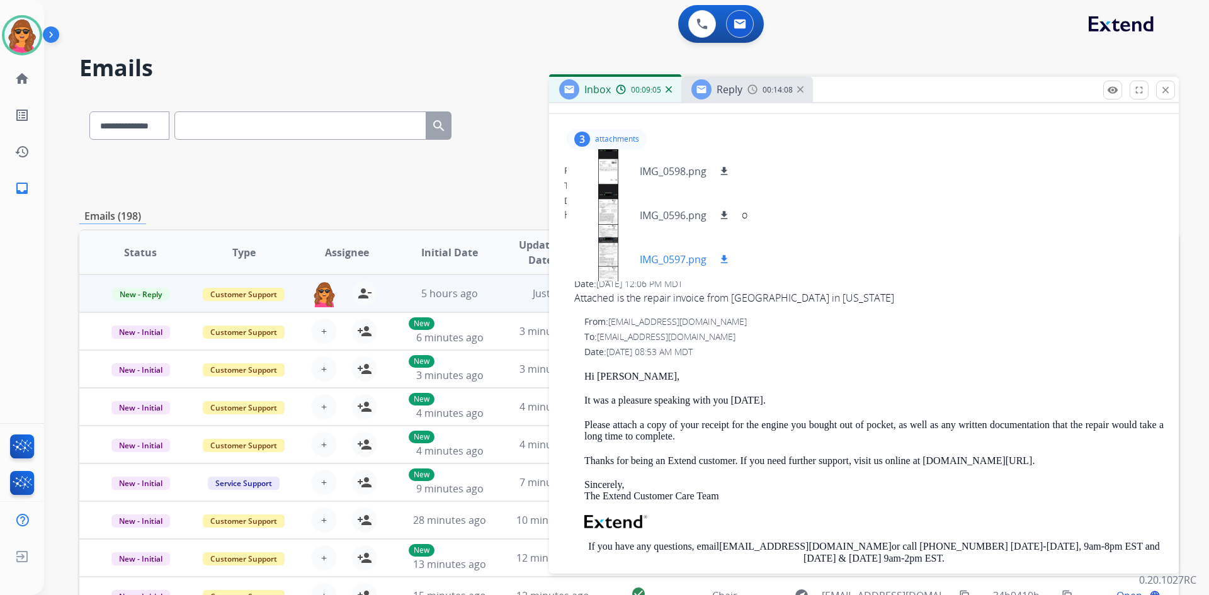
click at [615, 259] on div at bounding box center [608, 259] width 63 height 44
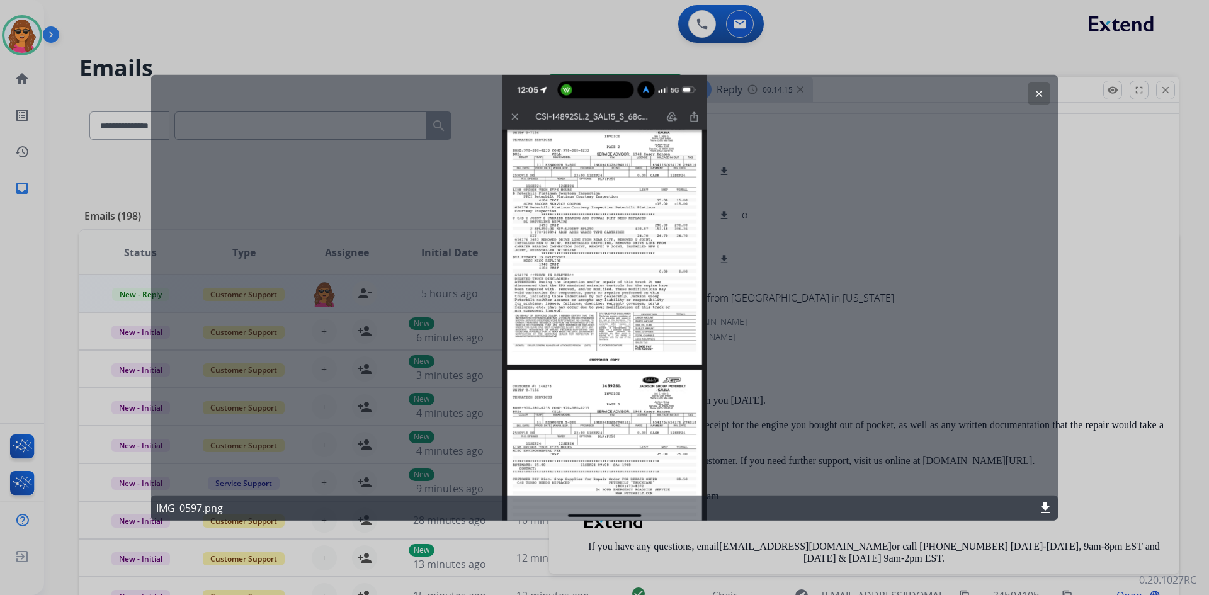
click at [1043, 91] on mat-icon "clear" at bounding box center [1038, 93] width 11 height 11
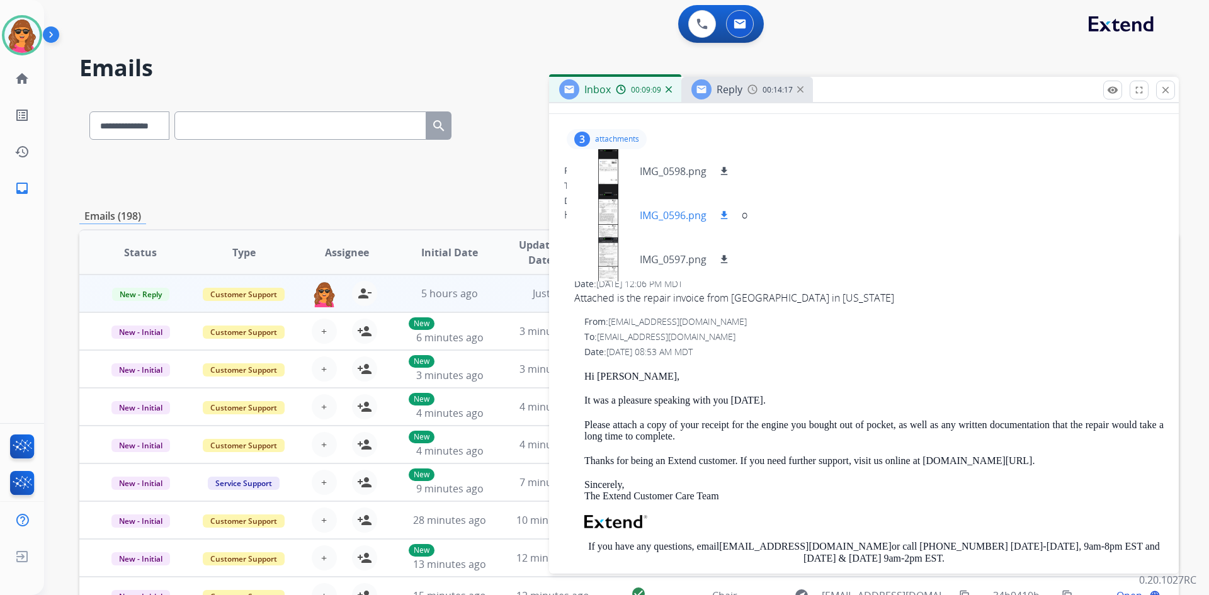
click at [604, 217] on div at bounding box center [608, 215] width 63 height 44
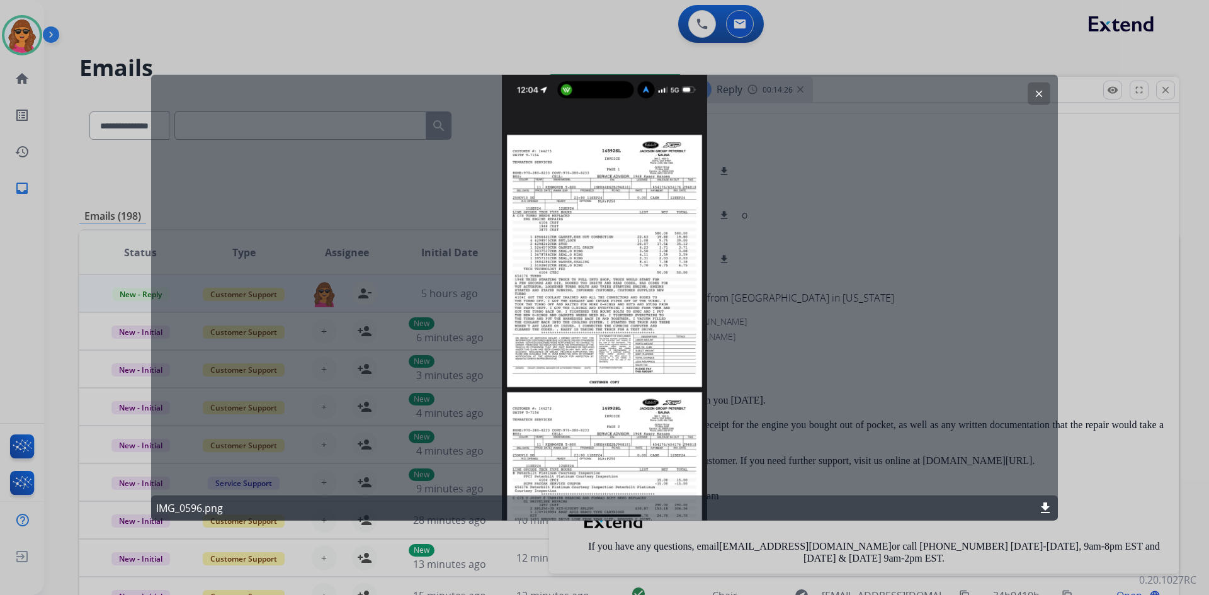
click at [766, 123] on div "clear IMG_0596.png download" at bounding box center [604, 297] width 907 height 446
click at [1040, 89] on mat-icon "clear" at bounding box center [1038, 93] width 11 height 11
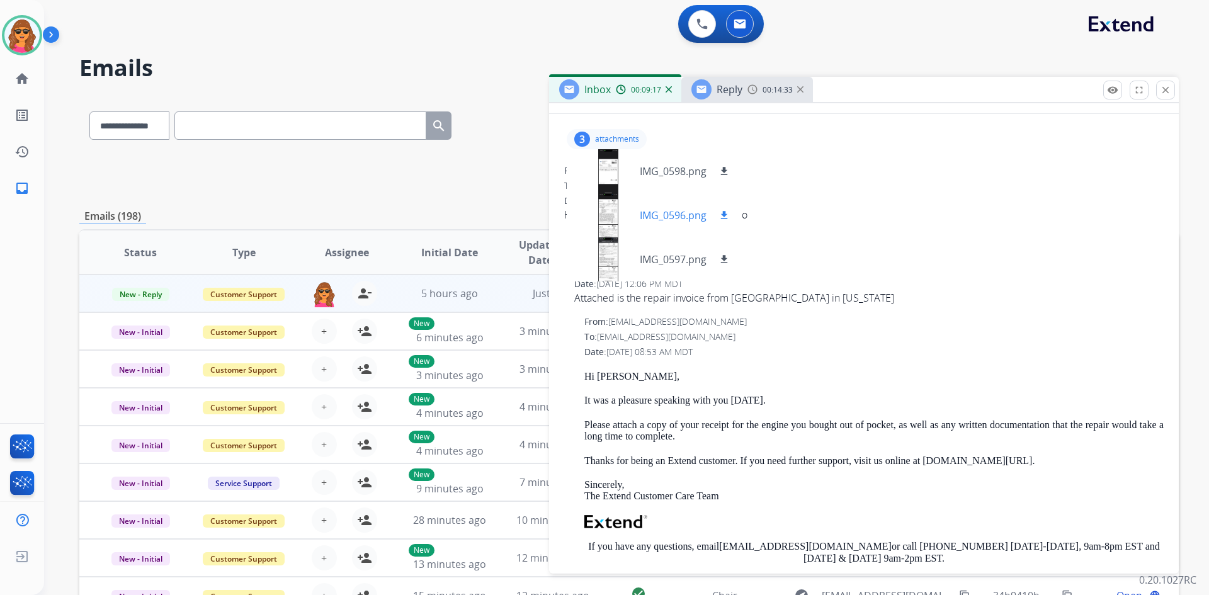
click at [727, 212] on mat-icon "download" at bounding box center [723, 215] width 11 height 11
click at [723, 213] on mat-icon "download" at bounding box center [723, 215] width 11 height 11
click at [722, 257] on mat-icon "download" at bounding box center [723, 259] width 11 height 11
click at [668, 261] on p "IMG_0597.png" at bounding box center [673, 259] width 67 height 15
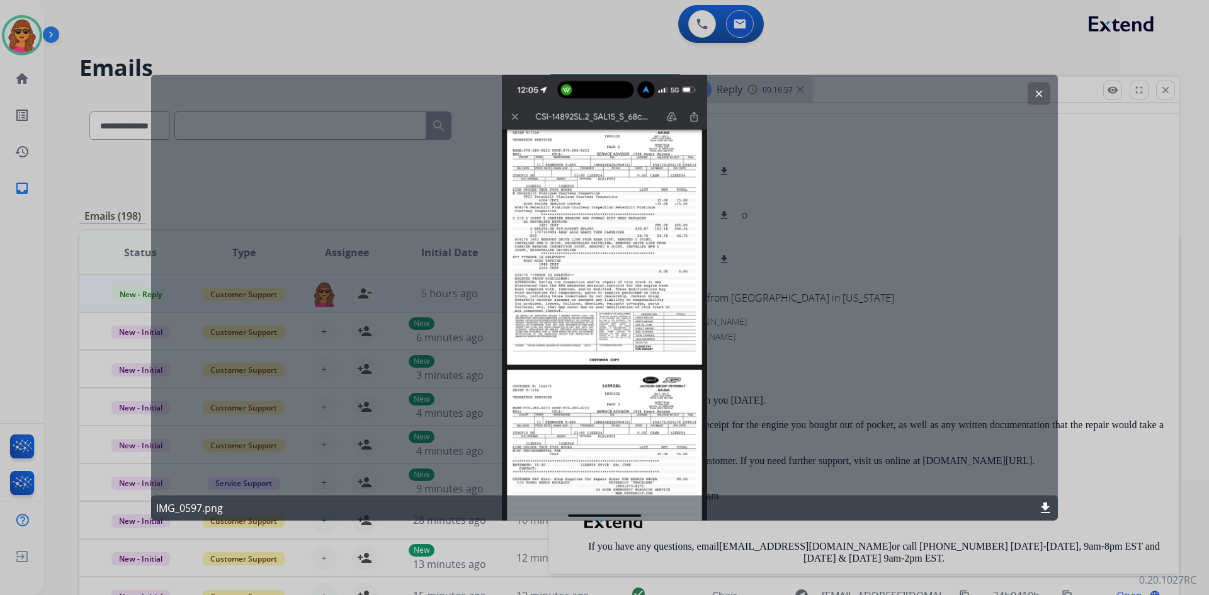
click at [1043, 505] on mat-icon "download" at bounding box center [1045, 508] width 15 height 15
click at [1117, 222] on div at bounding box center [604, 297] width 1209 height 595
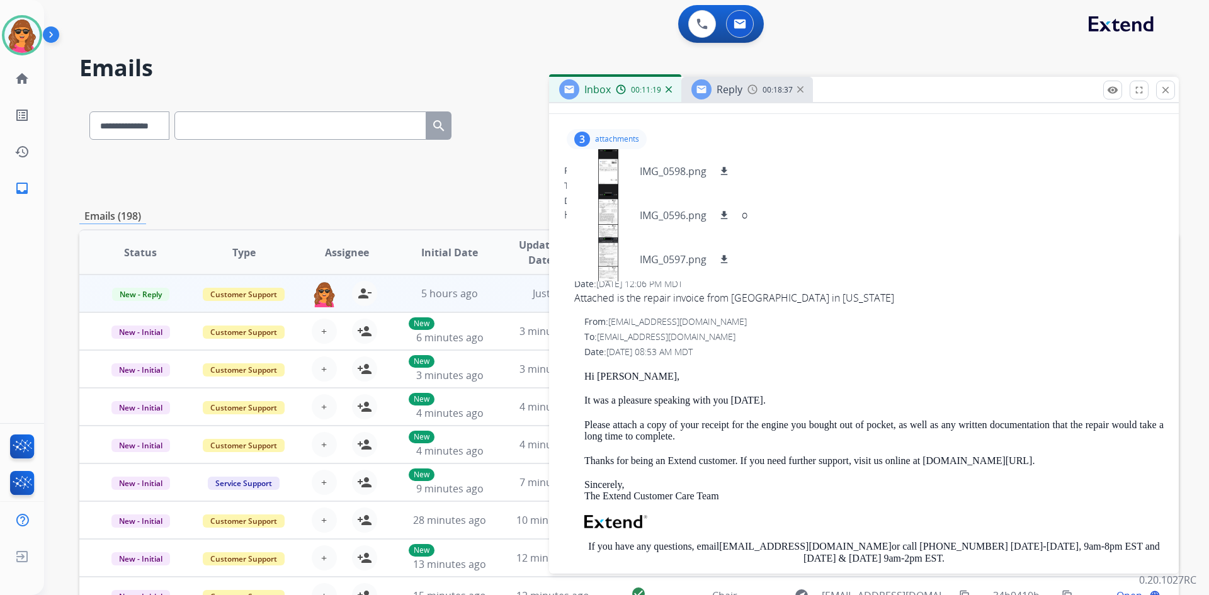
click at [733, 94] on span "Reply" at bounding box center [729, 89] width 26 height 14
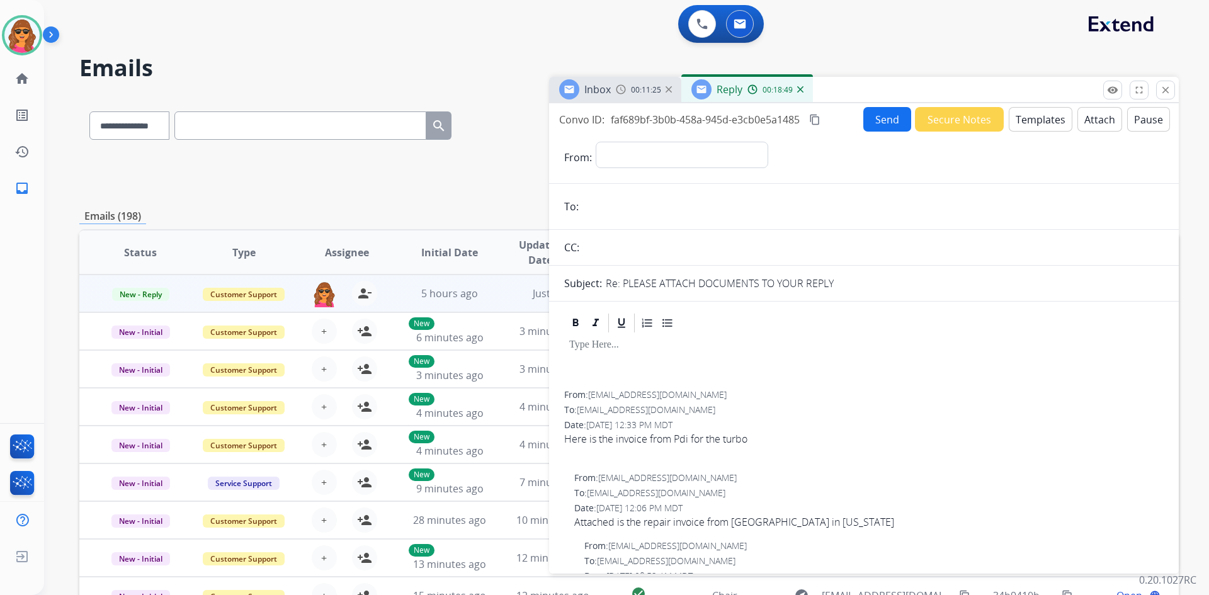
click at [617, 93] on img at bounding box center [621, 89] width 10 height 10
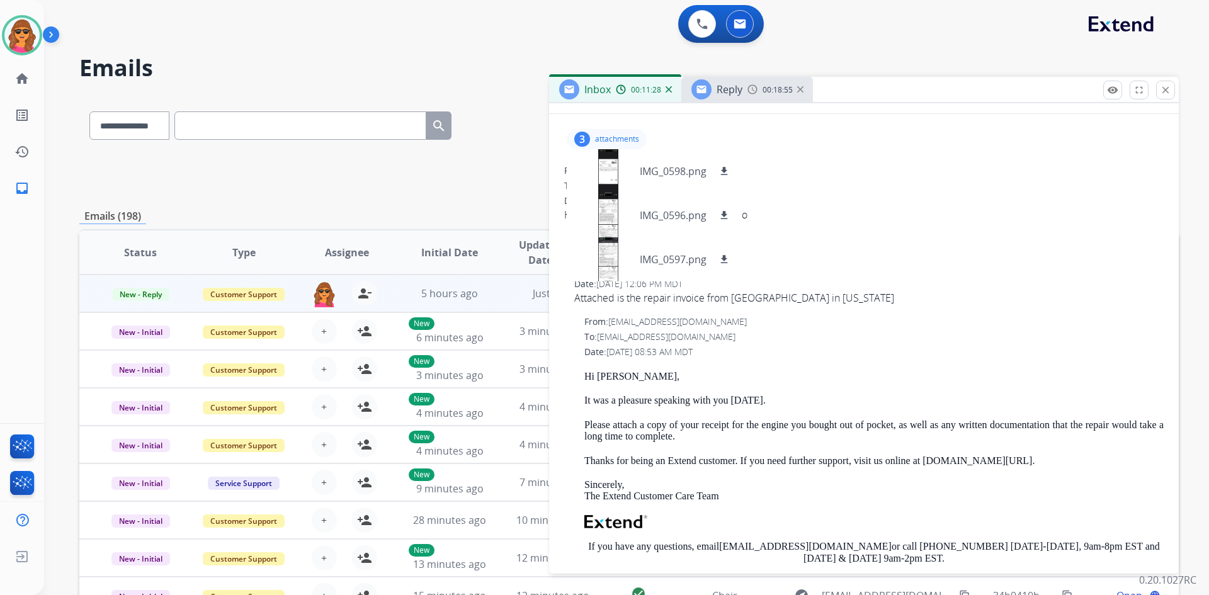
click at [928, 332] on div "To: [EMAIL_ADDRESS][DOMAIN_NAME]" at bounding box center [873, 337] width 579 height 13
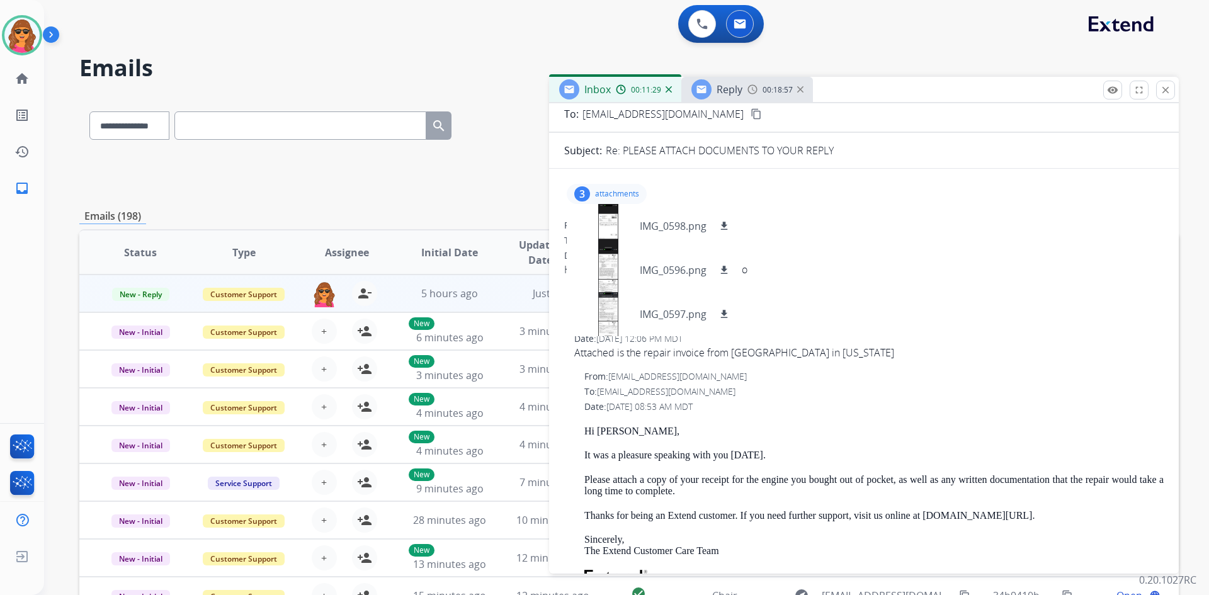
scroll to position [0, 0]
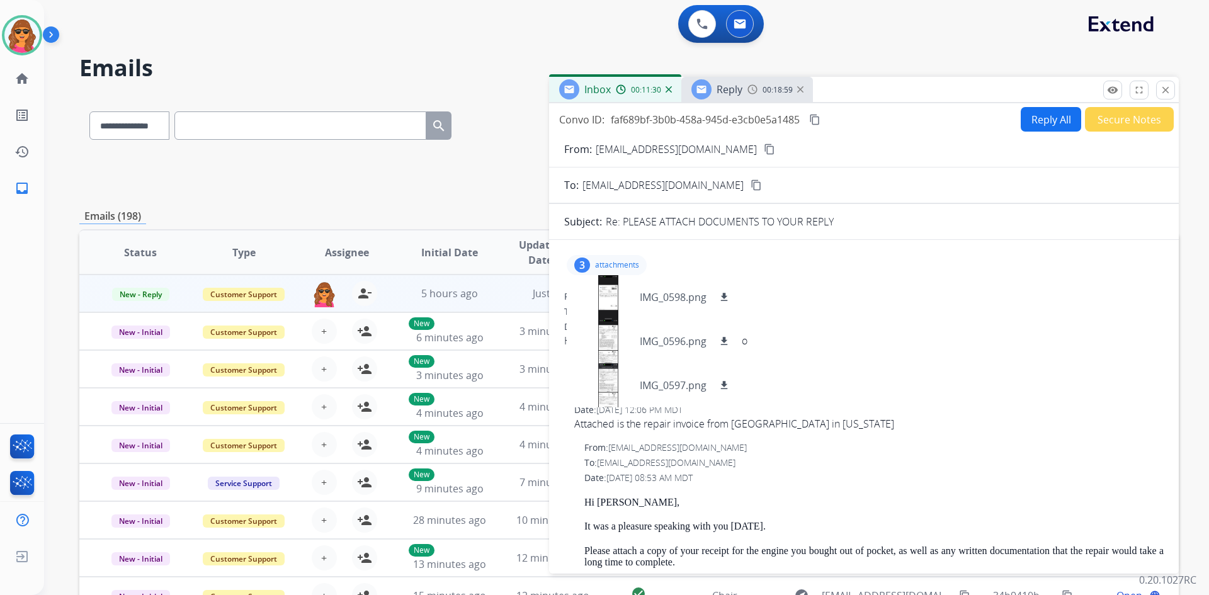
click at [609, 263] on p "attachments" at bounding box center [617, 265] width 44 height 10
click at [817, 120] on mat-icon "content_copy" at bounding box center [814, 119] width 11 height 11
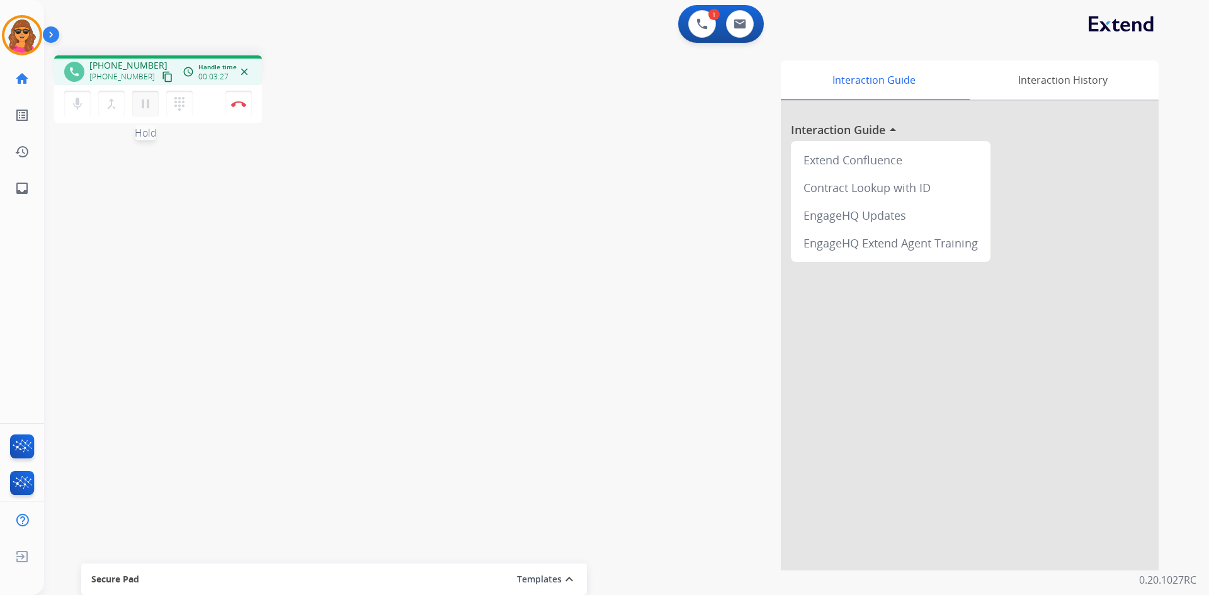
click at [143, 102] on mat-icon "pause" at bounding box center [145, 103] width 15 height 15
click at [178, 102] on mat-icon "dialpad" at bounding box center [179, 103] width 15 height 15
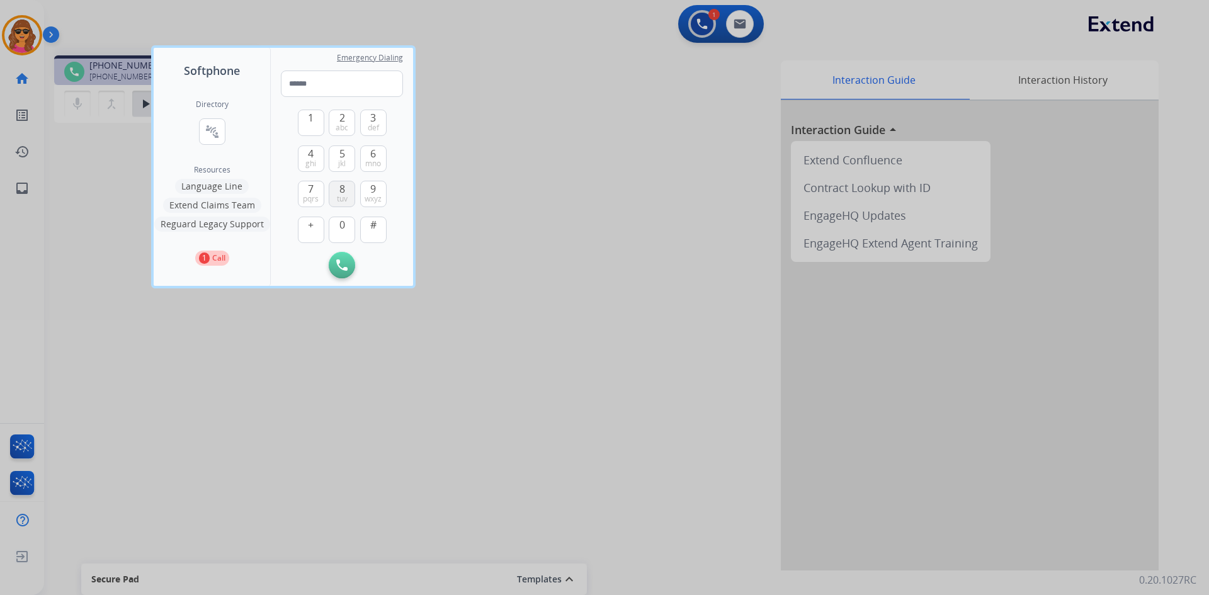
click at [339, 188] on button "8 tuv" at bounding box center [342, 194] width 26 height 26
click at [375, 156] on span "6" at bounding box center [373, 153] width 6 height 15
click at [314, 154] on button "4 ghi" at bounding box center [311, 158] width 26 height 26
click at [371, 115] on span "3" at bounding box center [373, 117] width 6 height 15
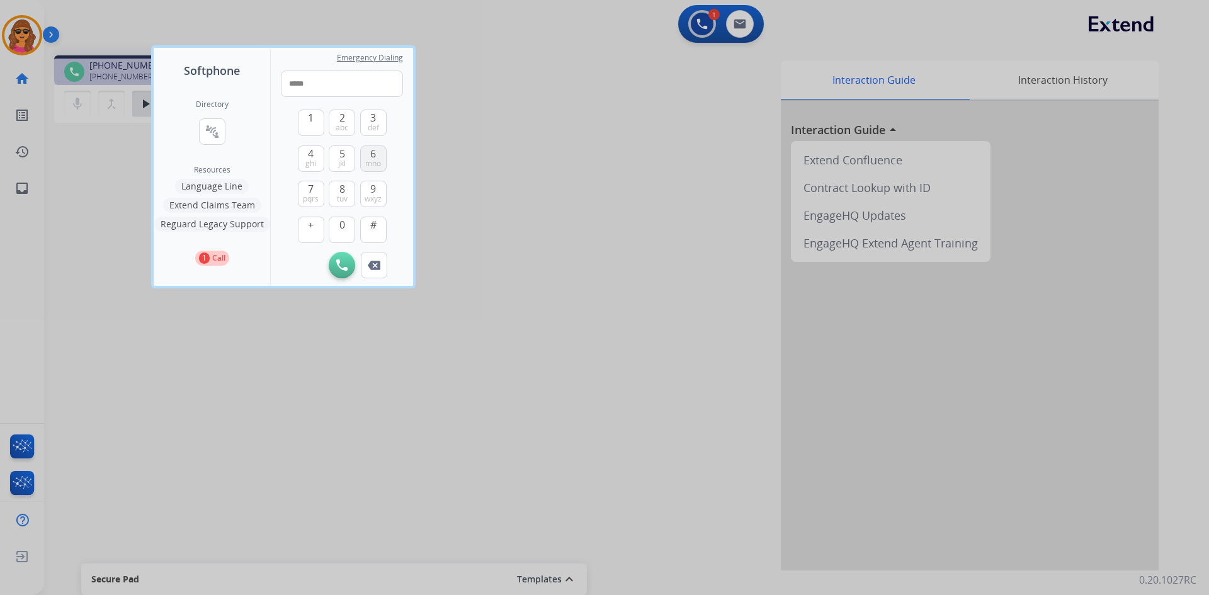
click at [370, 159] on span "mno" at bounding box center [373, 164] width 16 height 10
click at [366, 122] on button "3 def" at bounding box center [373, 123] width 26 height 26
click at [371, 188] on span "9" at bounding box center [373, 188] width 6 height 15
click at [372, 120] on span "3" at bounding box center [373, 117] width 6 height 15
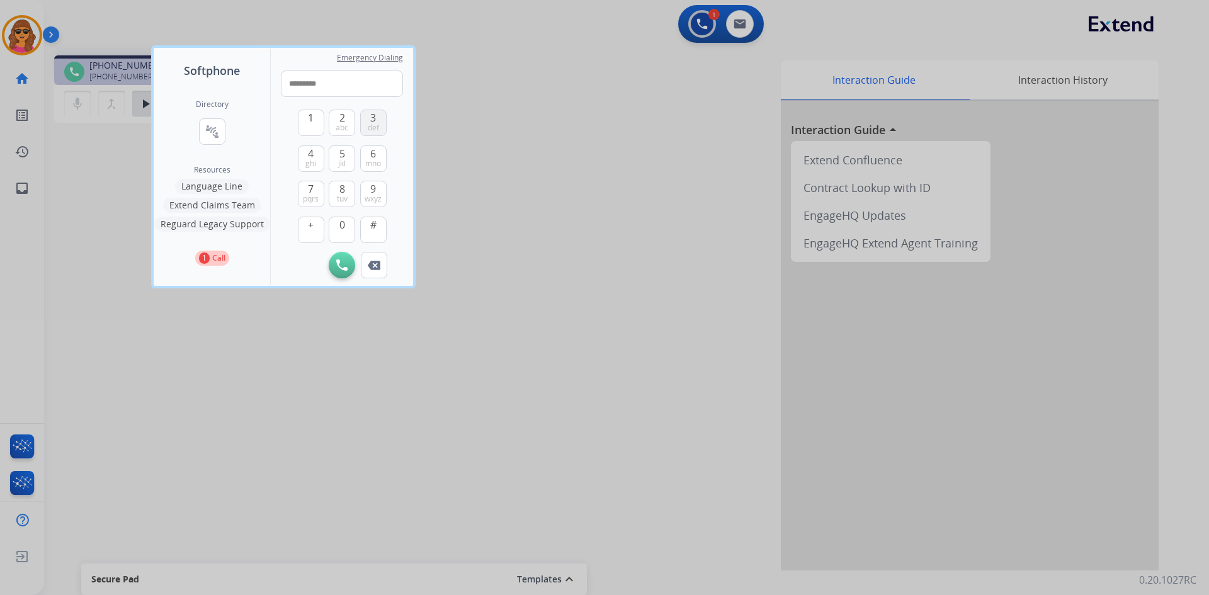
type input "**********"
click at [341, 266] on img at bounding box center [341, 264] width 11 height 11
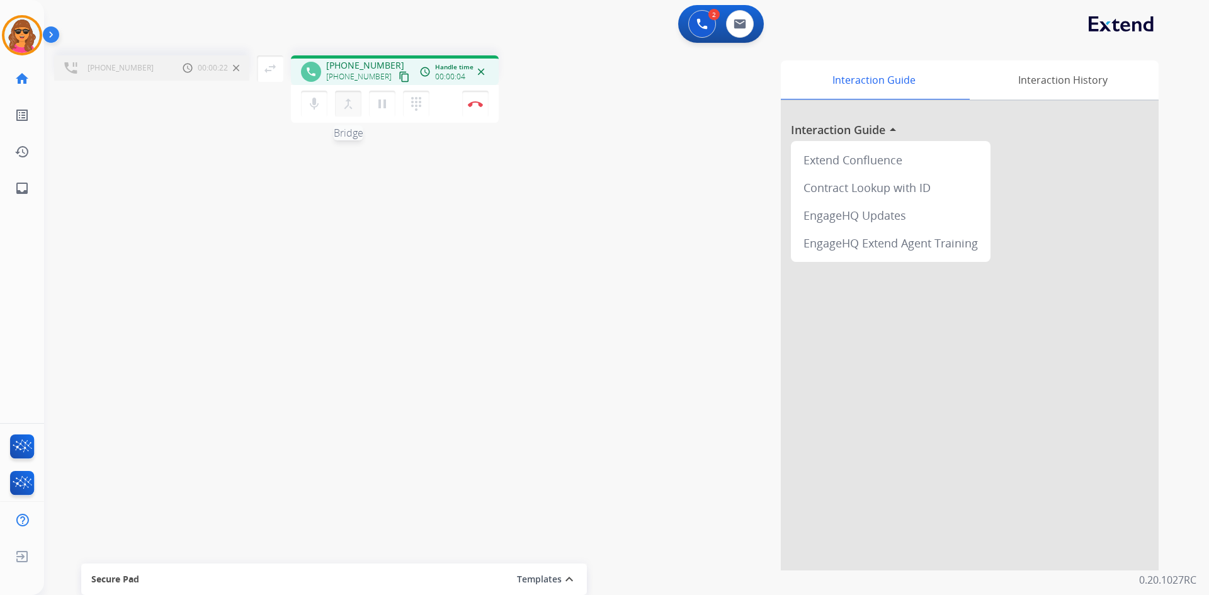
click at [350, 106] on mat-icon "merge_type" at bounding box center [348, 103] width 15 height 15
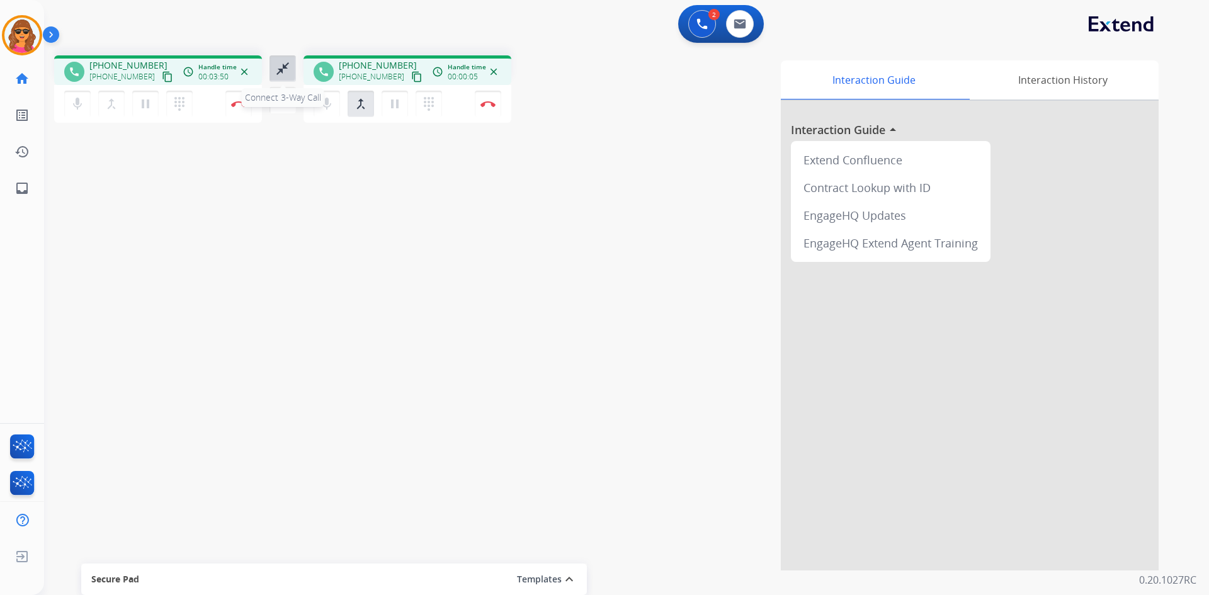
click at [283, 64] on mat-icon "close_fullscreen" at bounding box center [282, 68] width 15 height 15
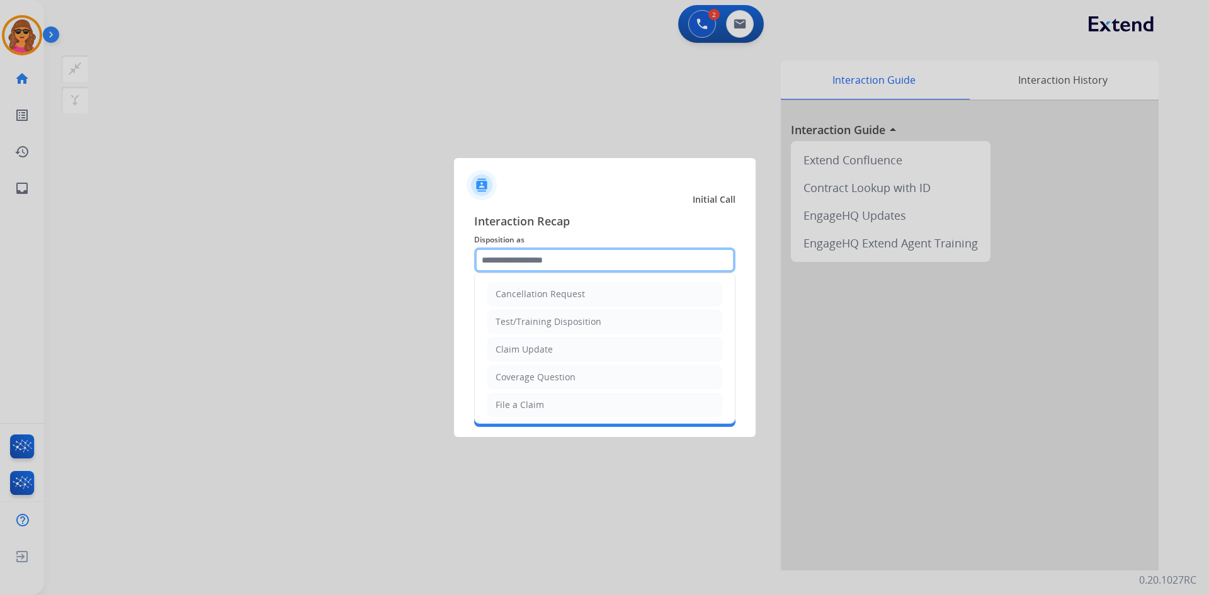
click at [478, 260] on input "text" at bounding box center [604, 259] width 261 height 25
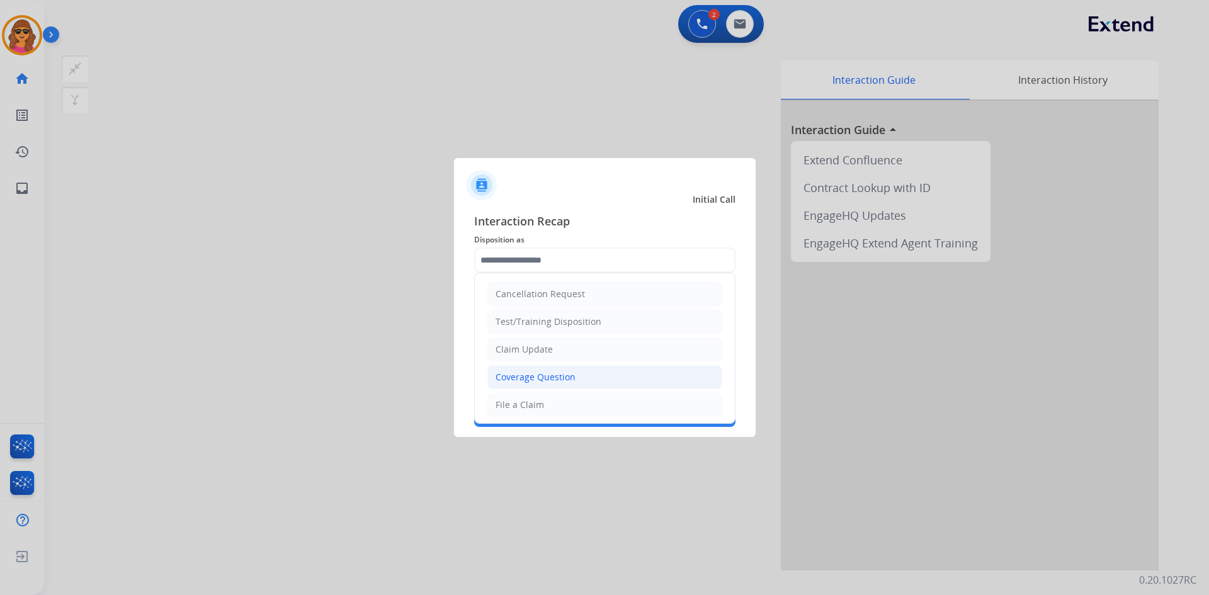
click at [533, 377] on div "Coverage Question" at bounding box center [535, 377] width 80 height 13
type input "**********"
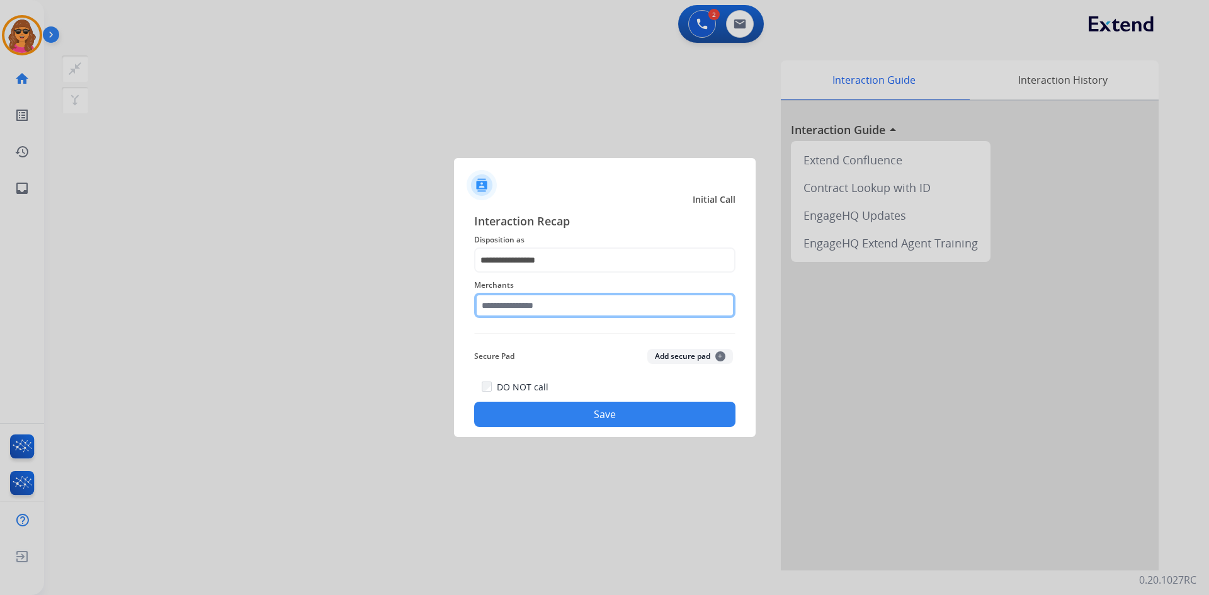
click at [479, 302] on input "text" at bounding box center [604, 305] width 261 height 25
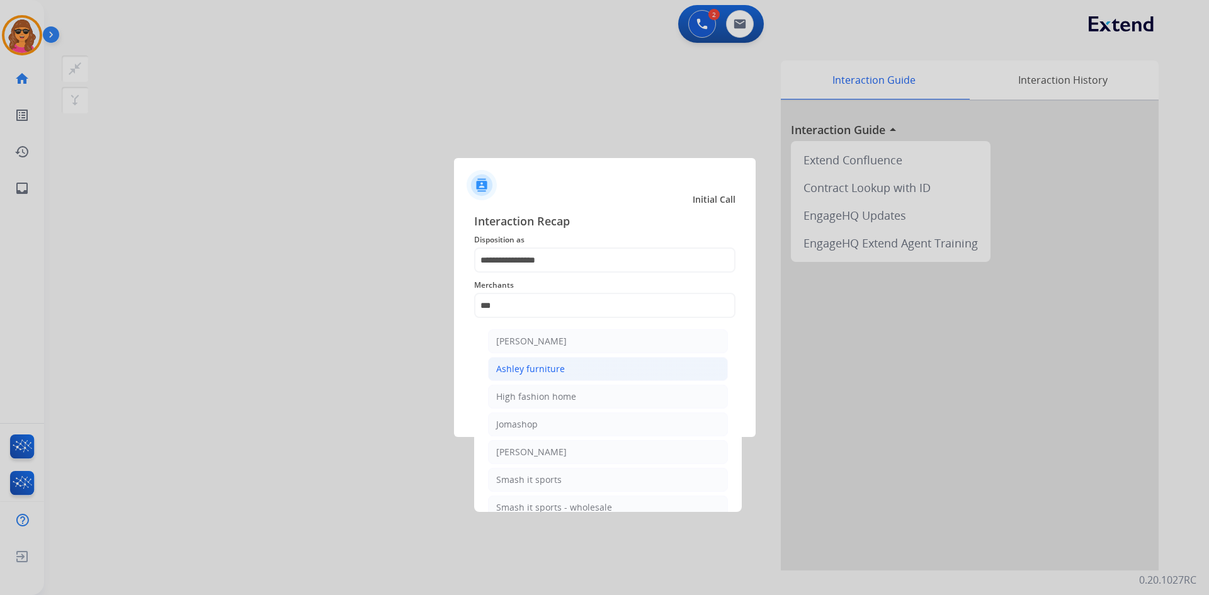
click at [517, 362] on li "Ashley furniture" at bounding box center [608, 369] width 240 height 24
type input "**********"
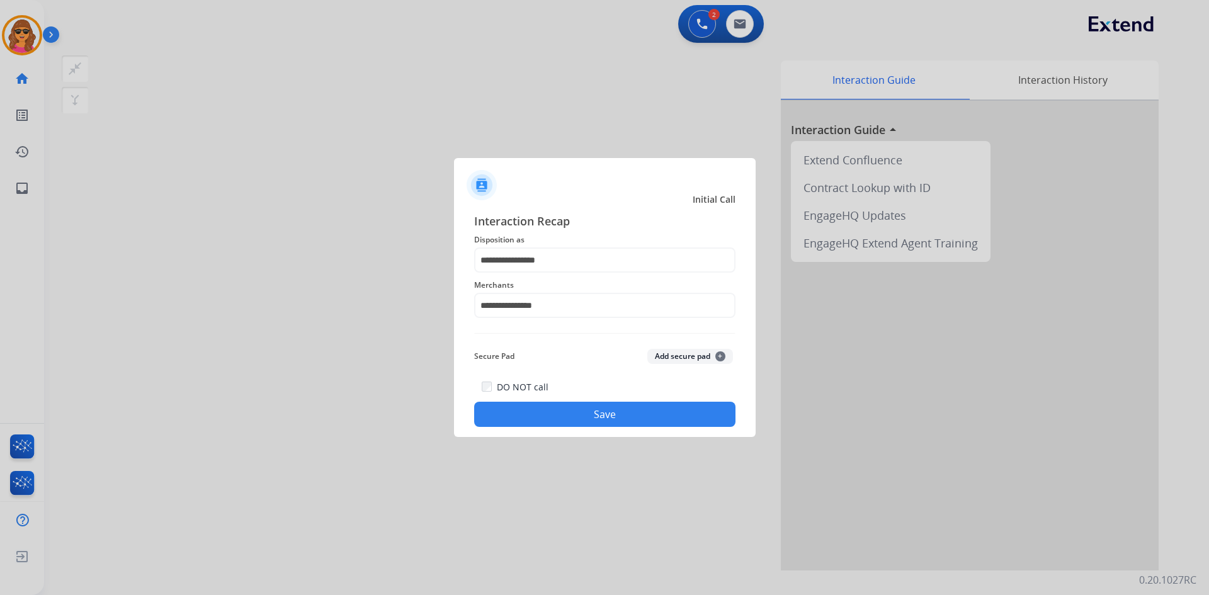
click at [611, 416] on button "Save" at bounding box center [604, 414] width 261 height 25
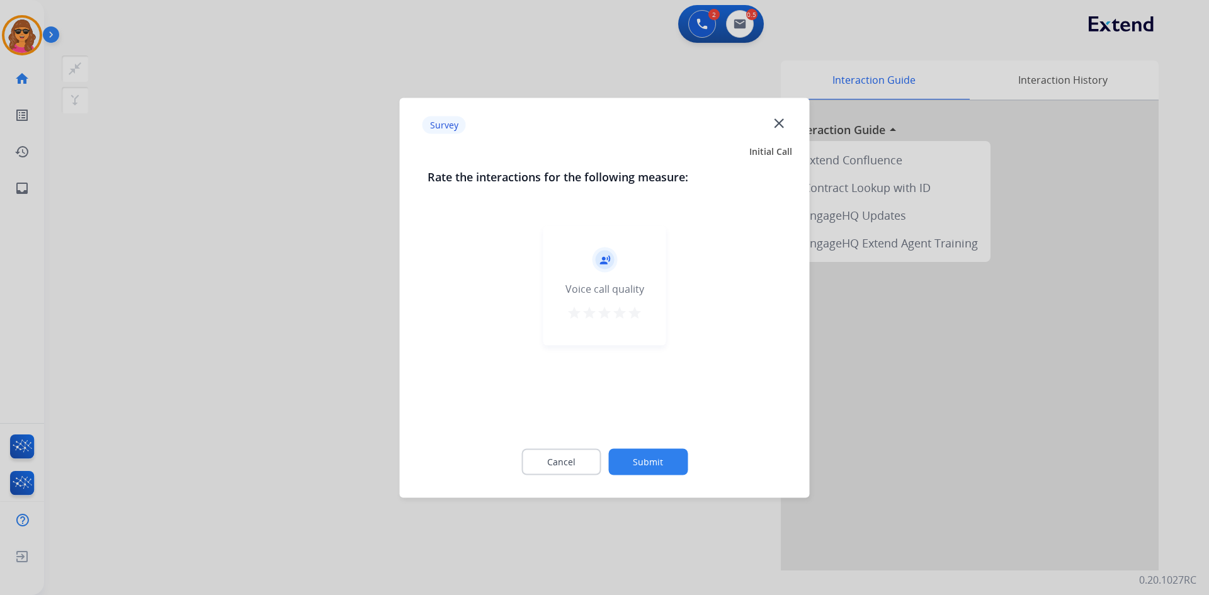
click at [634, 314] on mat-icon "star" at bounding box center [634, 312] width 15 height 15
click at [658, 458] on button "Submit" at bounding box center [647, 461] width 79 height 26
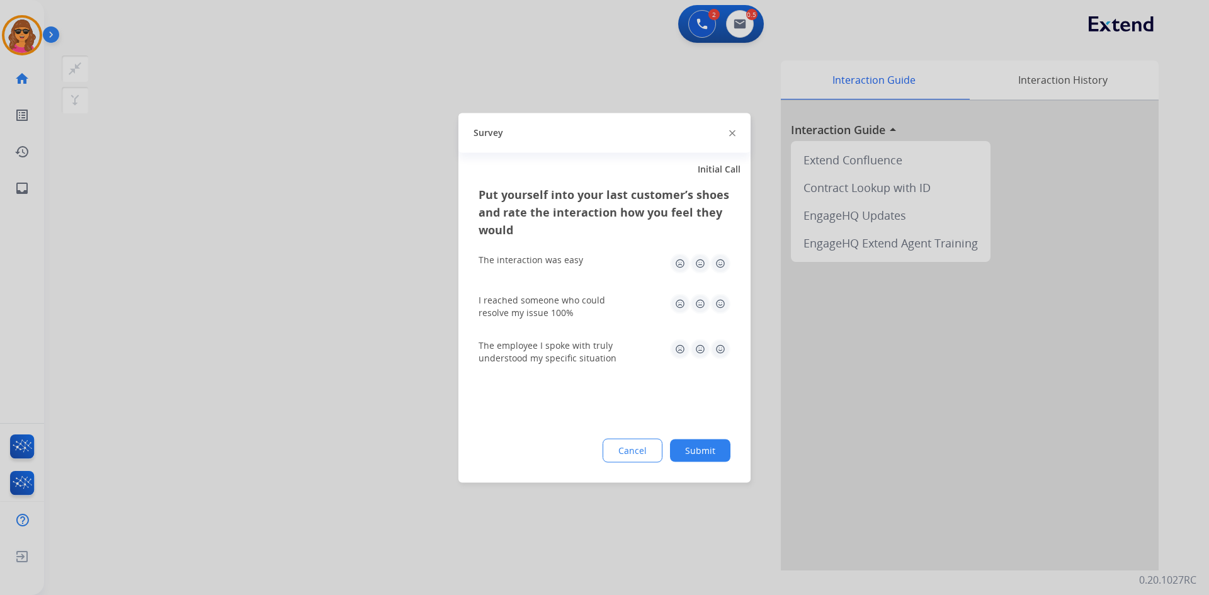
click at [718, 263] on img at bounding box center [720, 263] width 20 height 20
click at [721, 298] on img at bounding box center [720, 303] width 20 height 20
click at [720, 351] on img at bounding box center [720, 349] width 20 height 20
click at [716, 449] on button "Submit" at bounding box center [700, 450] width 60 height 23
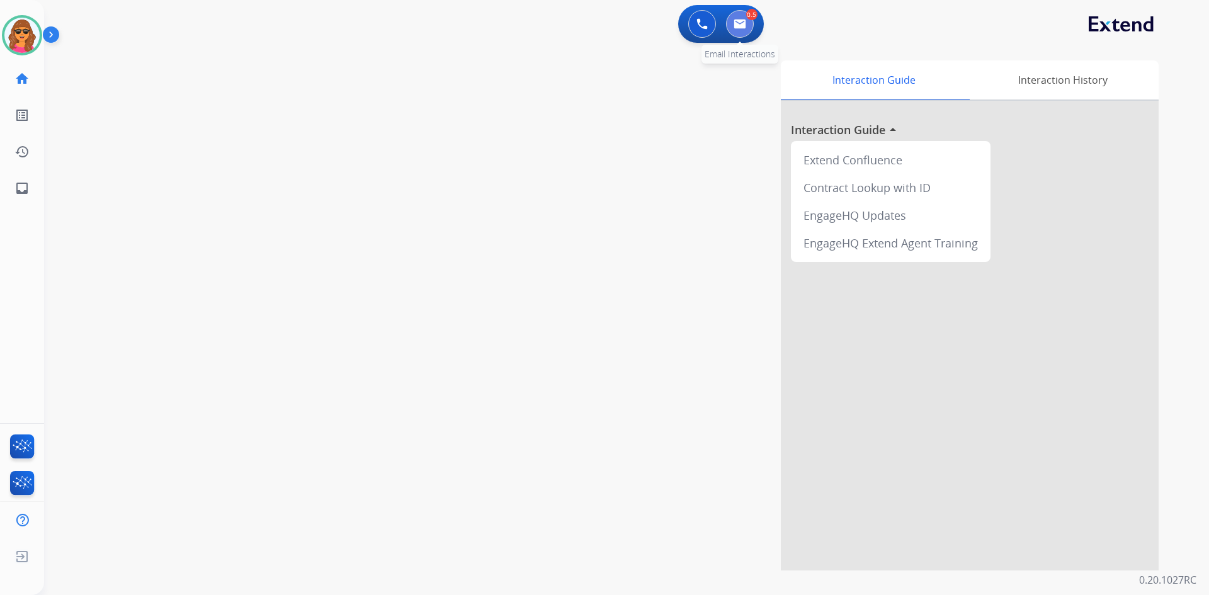
click at [741, 21] on img at bounding box center [739, 24] width 13 height 10
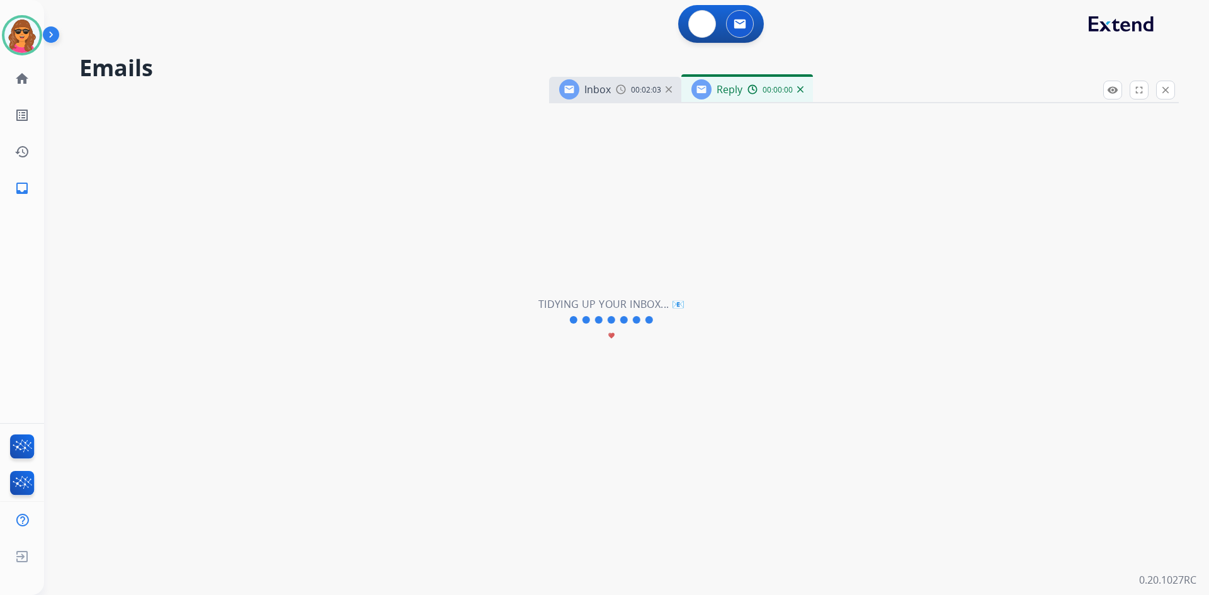
select select "**********"
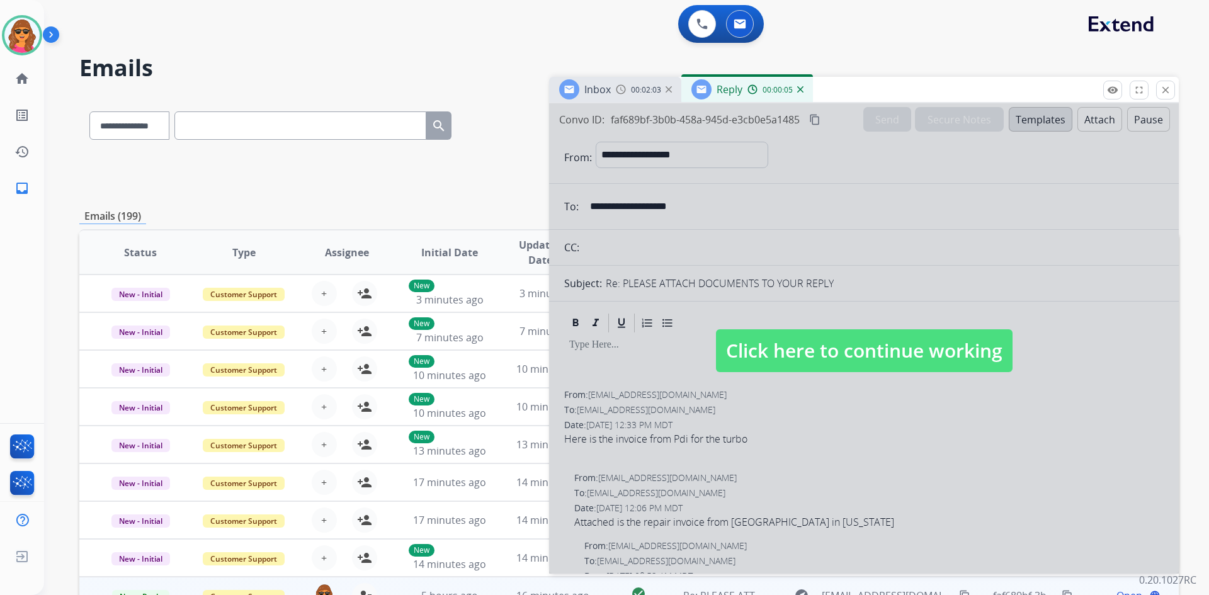
click at [866, 346] on span "Click here to continue working" at bounding box center [864, 350] width 297 height 43
select select
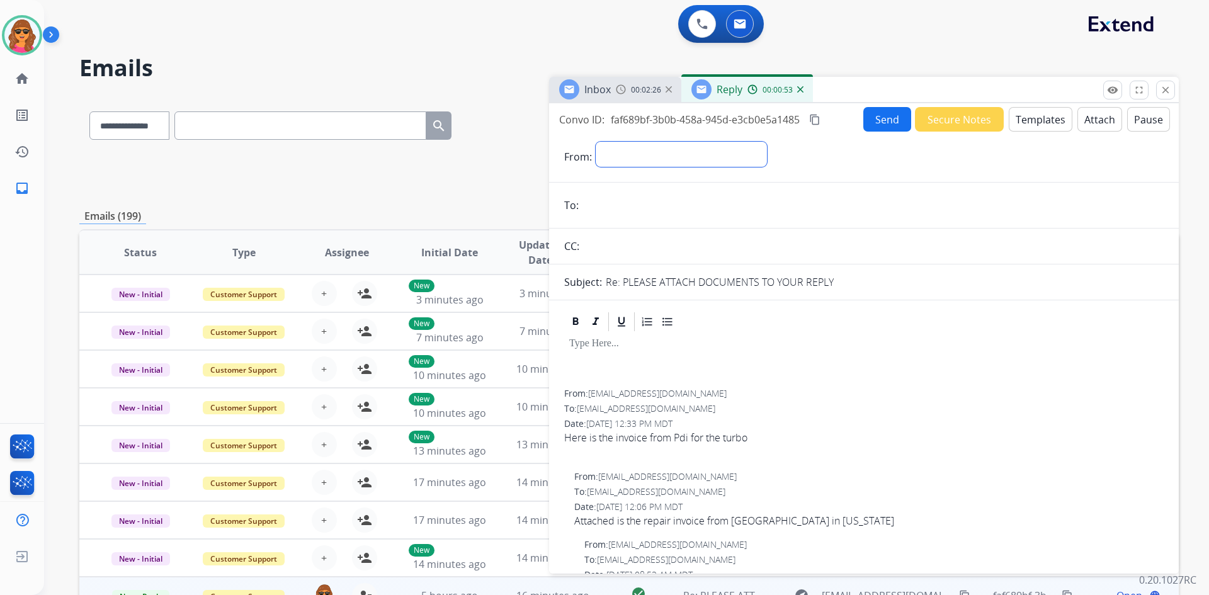
click at [650, 146] on select "**********" at bounding box center [681, 154] width 171 height 25
select select "**********"
click at [596, 142] on select "**********" at bounding box center [681, 154] width 171 height 25
click at [1032, 120] on button "Templates" at bounding box center [1041, 119] width 64 height 25
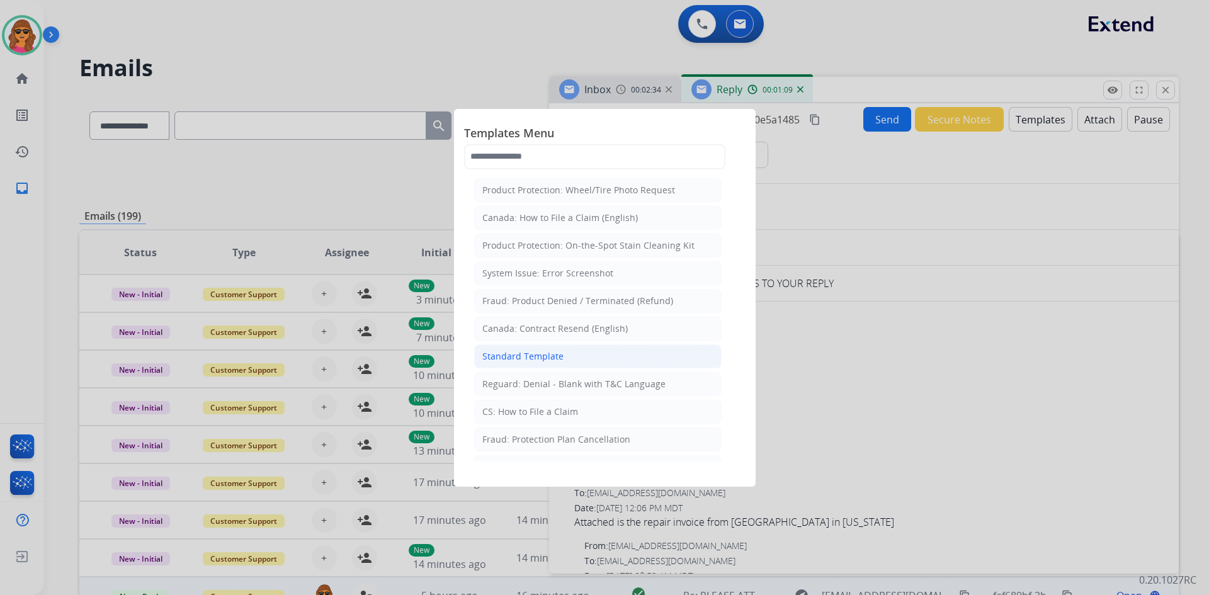
click at [526, 358] on div "Standard Template" at bounding box center [522, 356] width 81 height 13
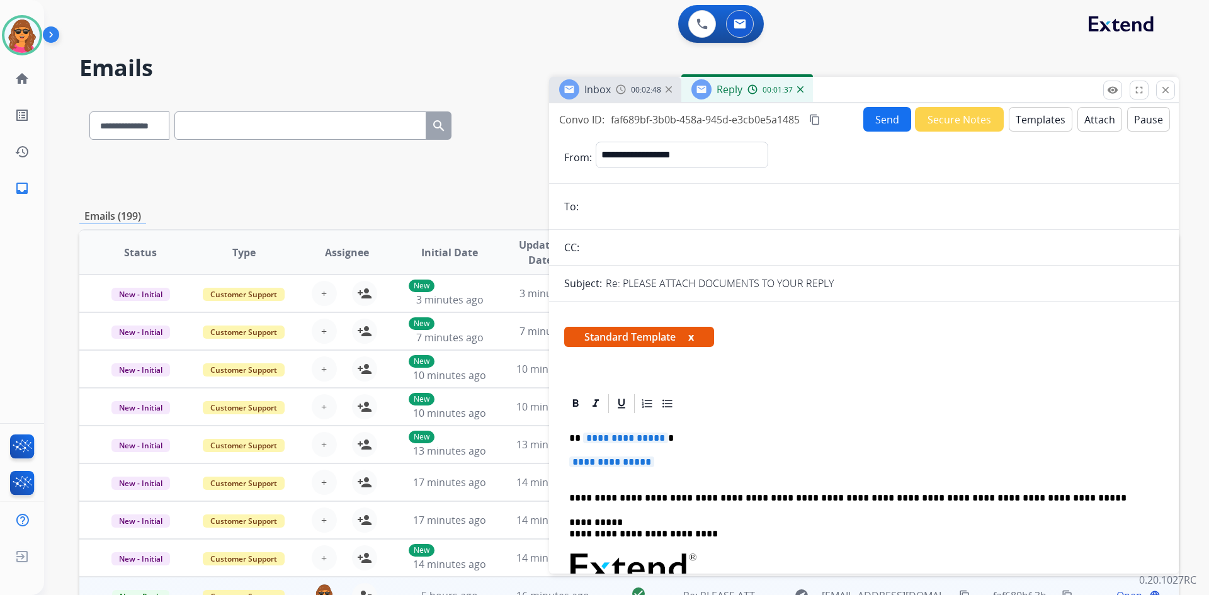
click at [597, 202] on input "email" at bounding box center [872, 206] width 581 height 25
paste input "**********"
type input "**********"
drag, startPoint x: 579, startPoint y: 439, endPoint x: 694, endPoint y: 438, distance: 115.2
click at [694, 438] on p "**********" at bounding box center [858, 438] width 579 height 11
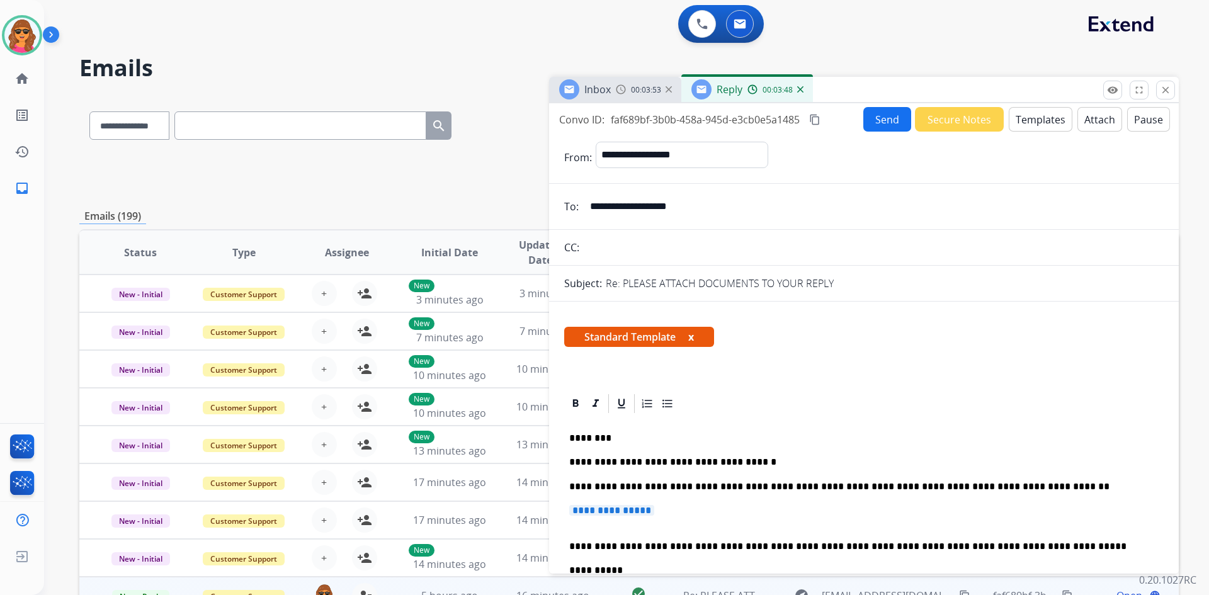
drag, startPoint x: 666, startPoint y: 510, endPoint x: 587, endPoint y: 512, distance: 78.7
click at [587, 512] on p "**********" at bounding box center [863, 516] width 589 height 23
drag, startPoint x: 567, startPoint y: 510, endPoint x: 652, endPoint y: 511, distance: 85.6
click at [654, 510] on span "**********" at bounding box center [611, 510] width 85 height 11
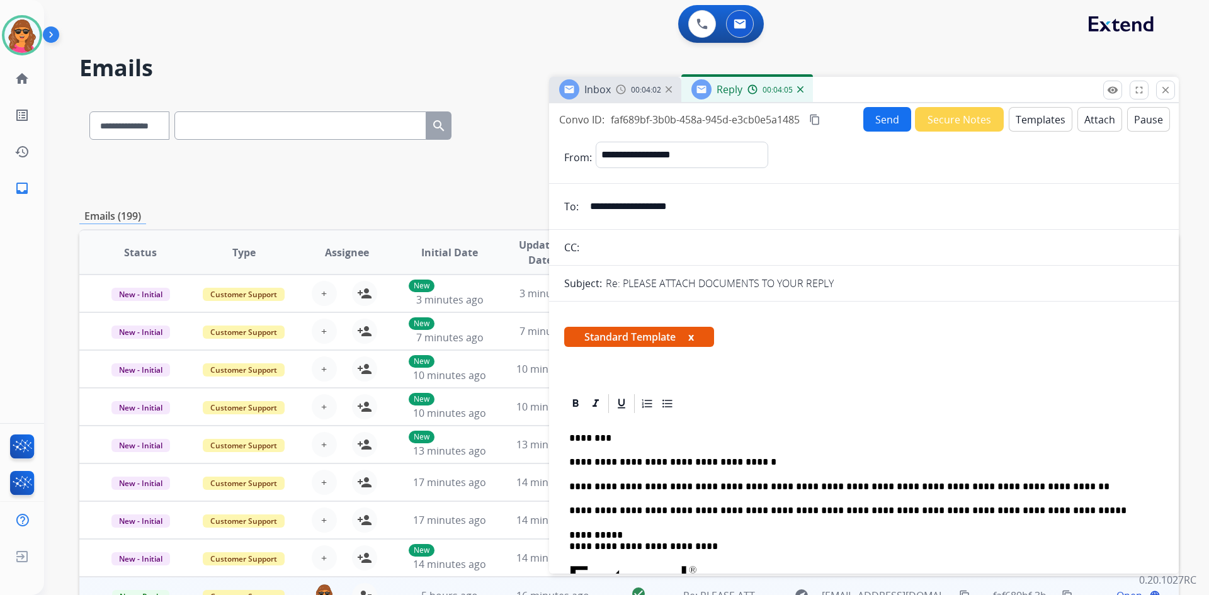
click at [886, 114] on button "Send" at bounding box center [887, 119] width 48 height 25
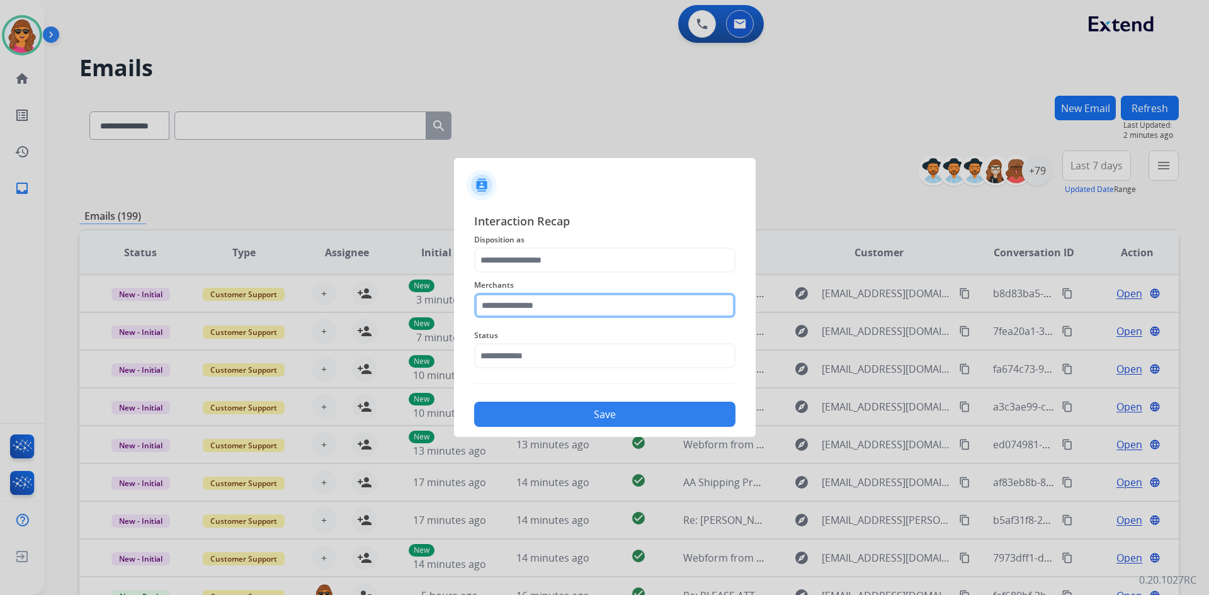
click at [483, 300] on input "text" at bounding box center [604, 305] width 261 height 25
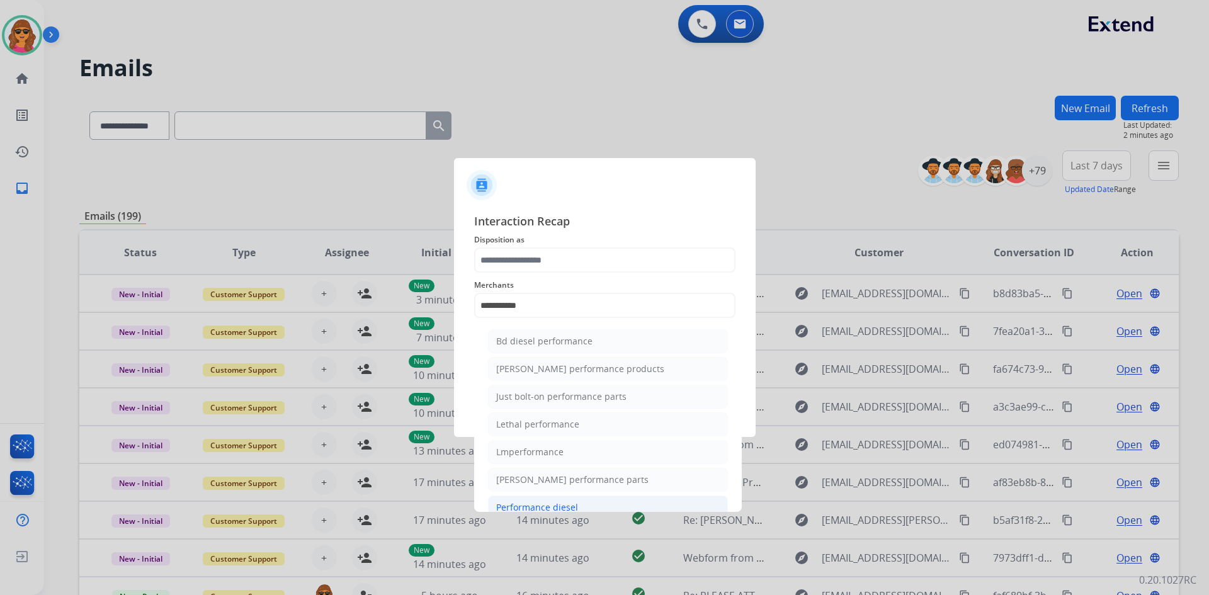
click at [557, 505] on div "Performance diesel" at bounding box center [537, 507] width 82 height 13
type input "**********"
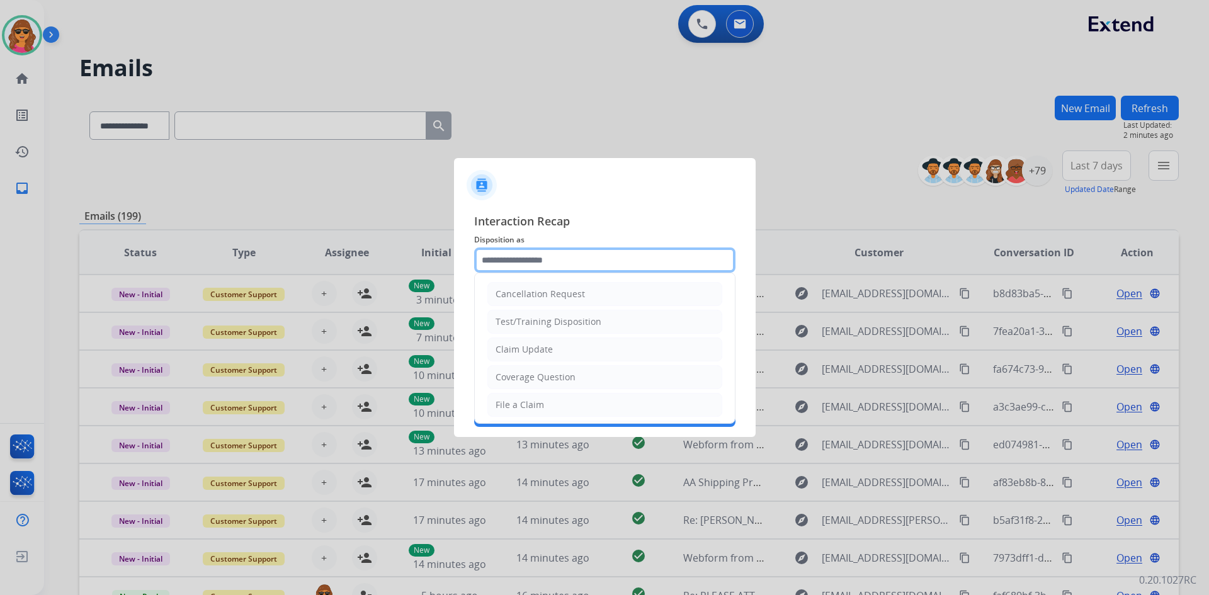
click at [480, 257] on input "text" at bounding box center [604, 259] width 261 height 25
click at [499, 258] on input "text" at bounding box center [604, 259] width 261 height 25
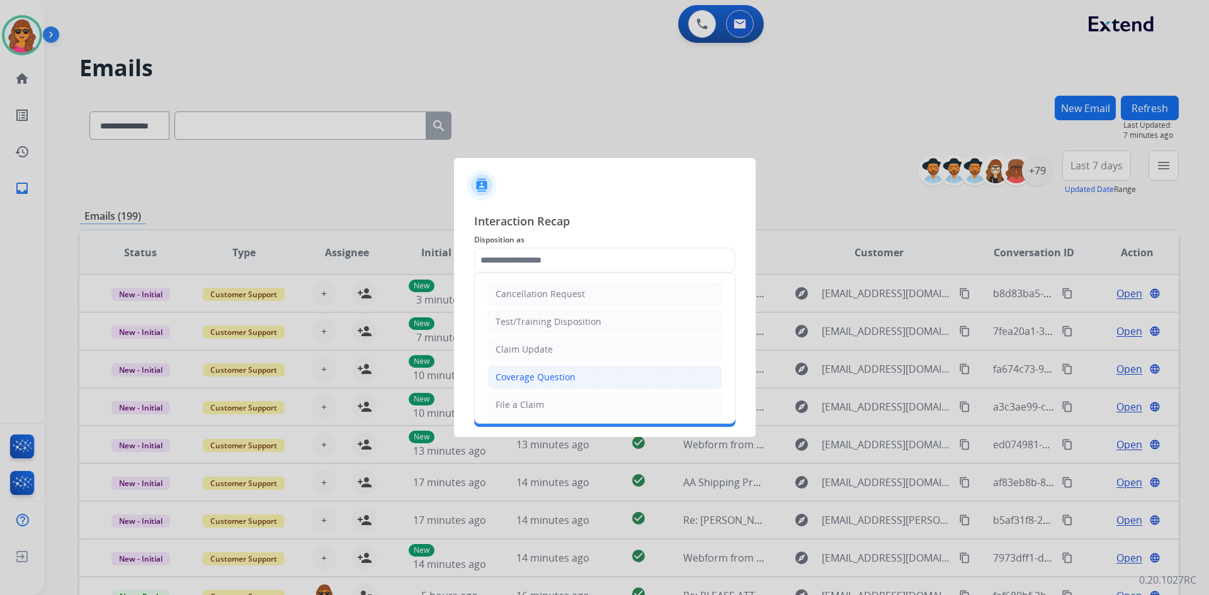
click at [528, 373] on div "Coverage Question" at bounding box center [535, 377] width 80 height 13
type input "**********"
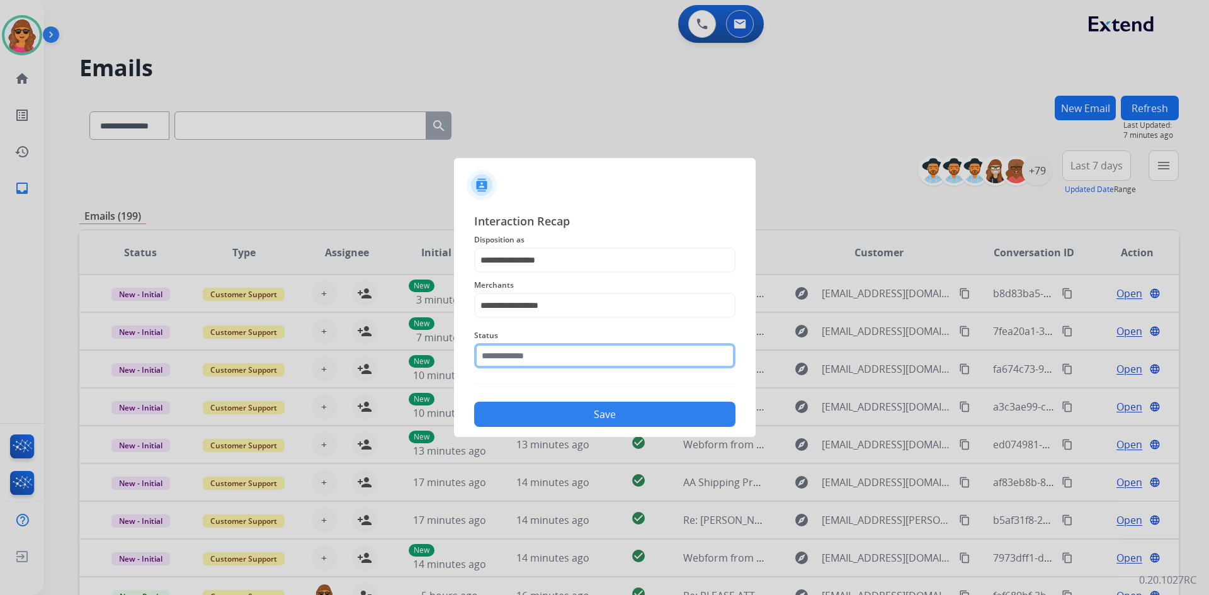
click at [483, 364] on input "text" at bounding box center [604, 355] width 261 height 25
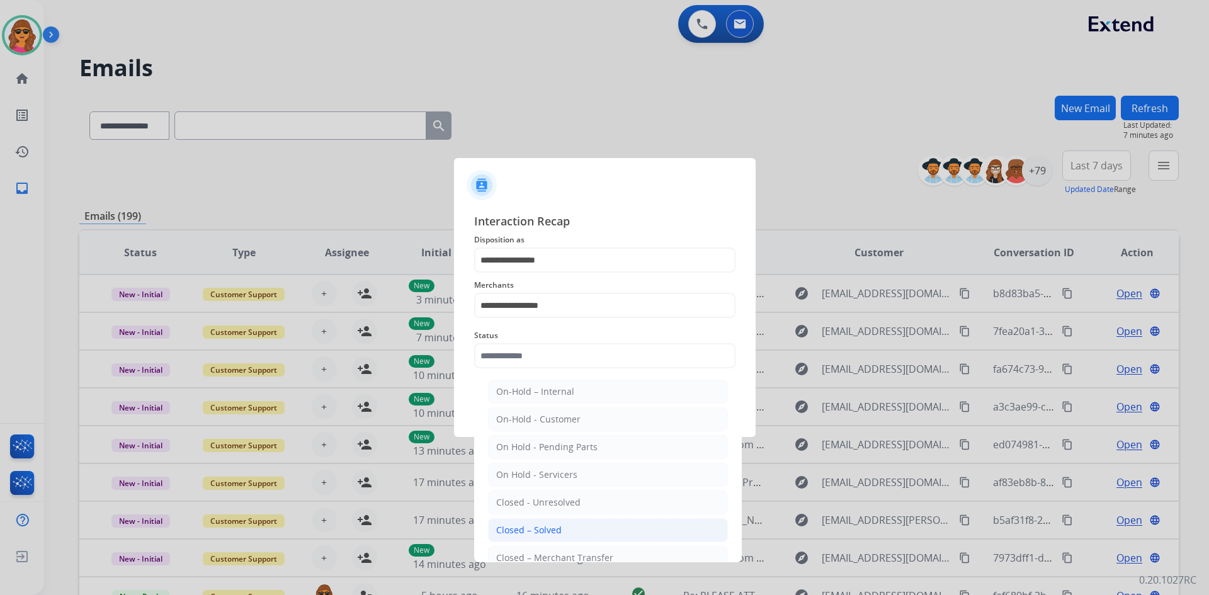
click at [516, 535] on div "Closed – Solved" at bounding box center [528, 530] width 65 height 13
type input "**********"
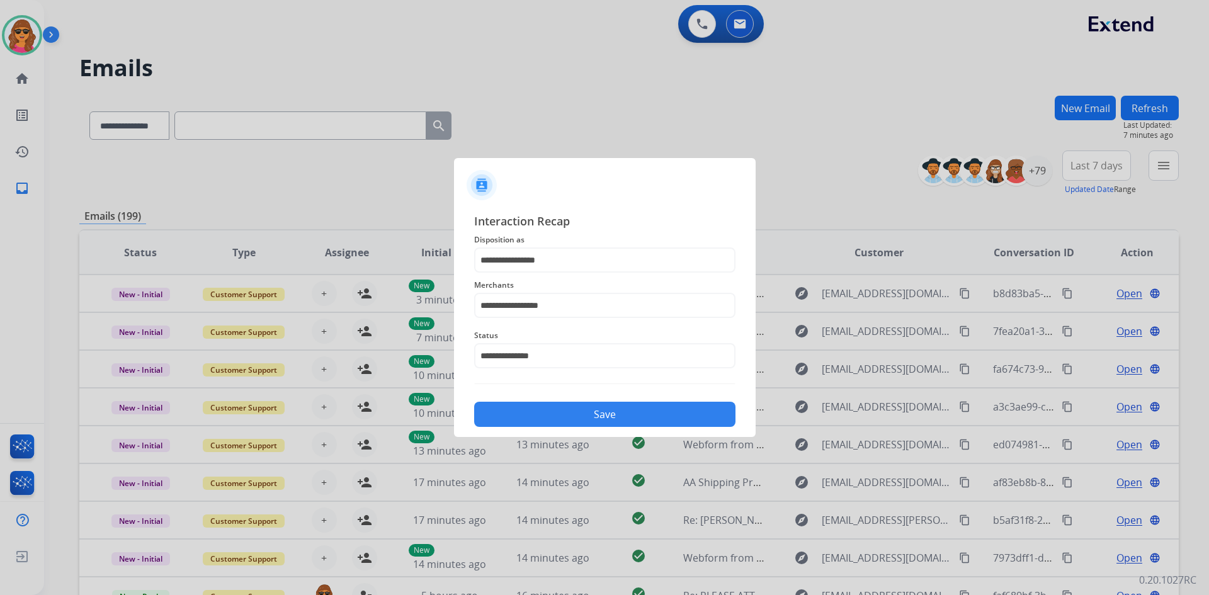
click at [615, 415] on button "Save" at bounding box center [604, 414] width 261 height 25
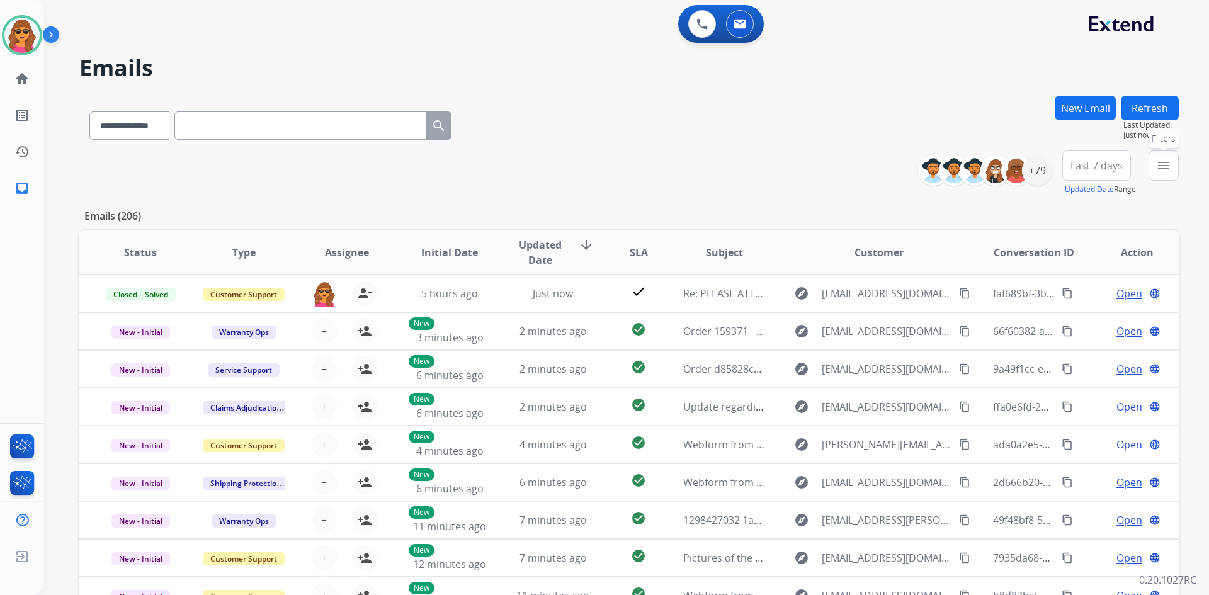
click at [1164, 162] on mat-icon "menu" at bounding box center [1163, 165] width 15 height 15
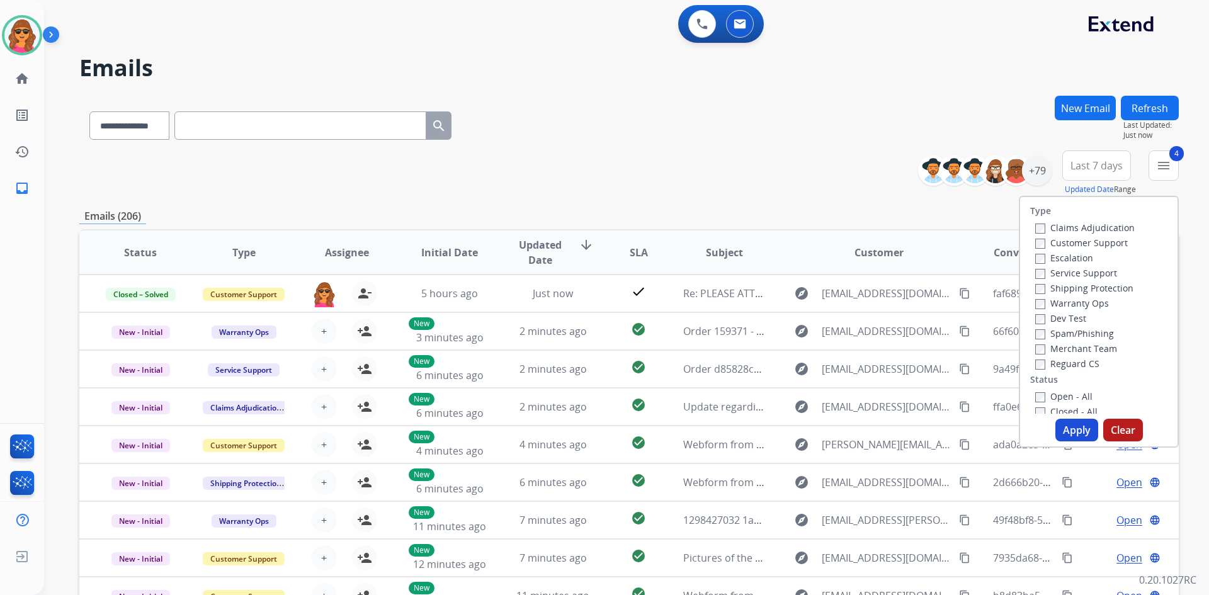
click at [1075, 431] on button "Apply" at bounding box center [1076, 430] width 43 height 23
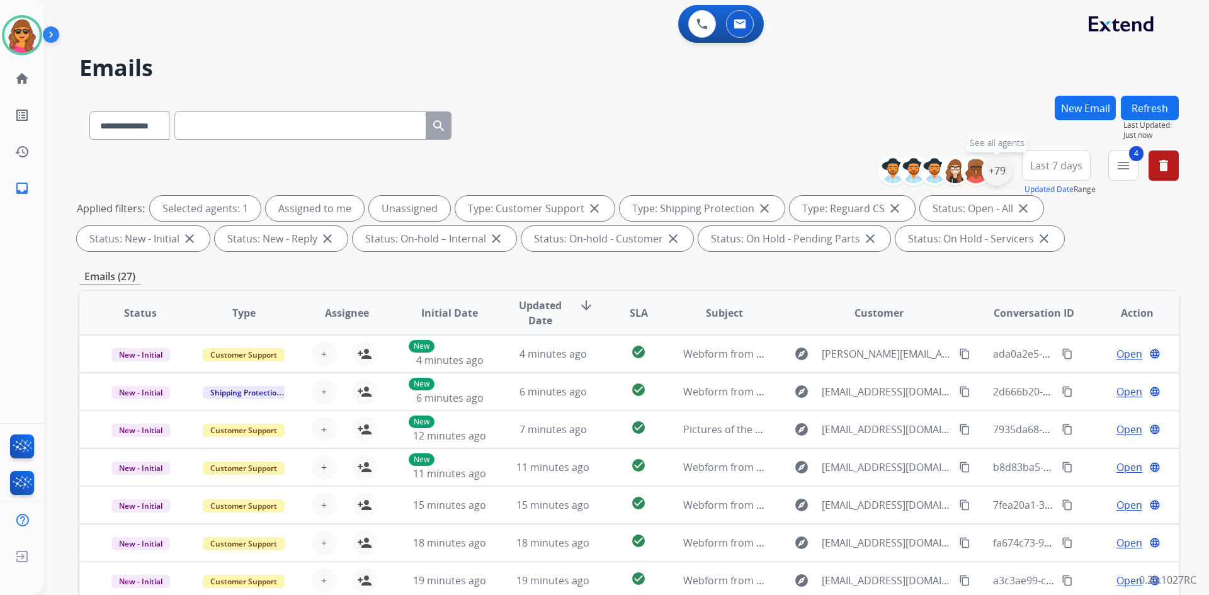
click at [1000, 170] on div "+79" at bounding box center [997, 171] width 30 height 30
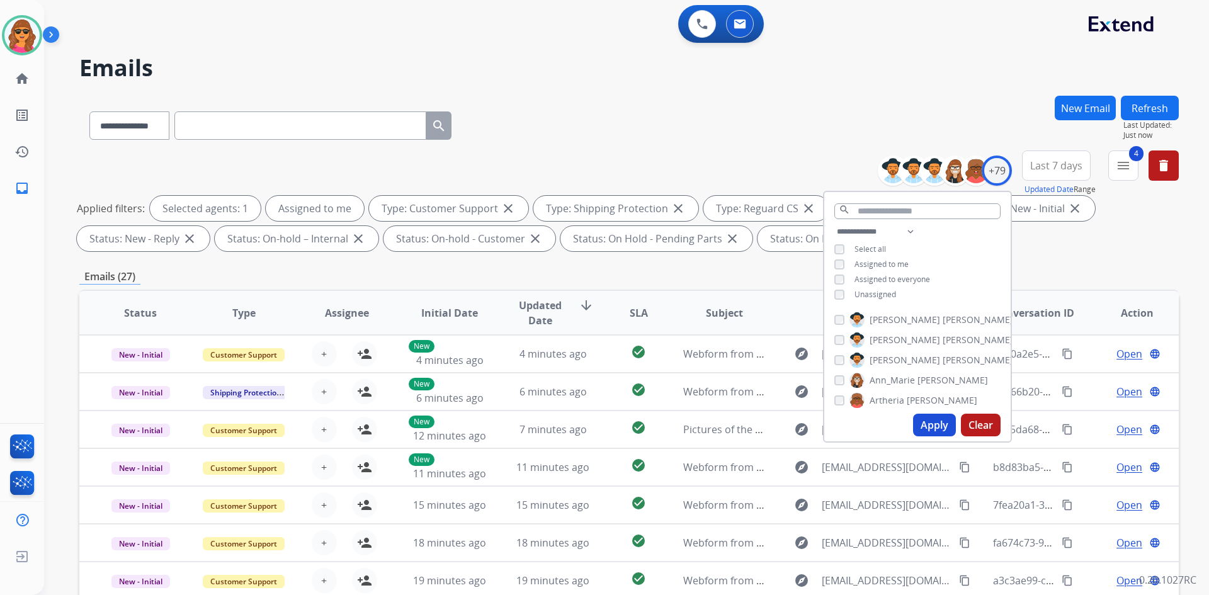
click at [929, 426] on button "Apply" at bounding box center [934, 425] width 43 height 23
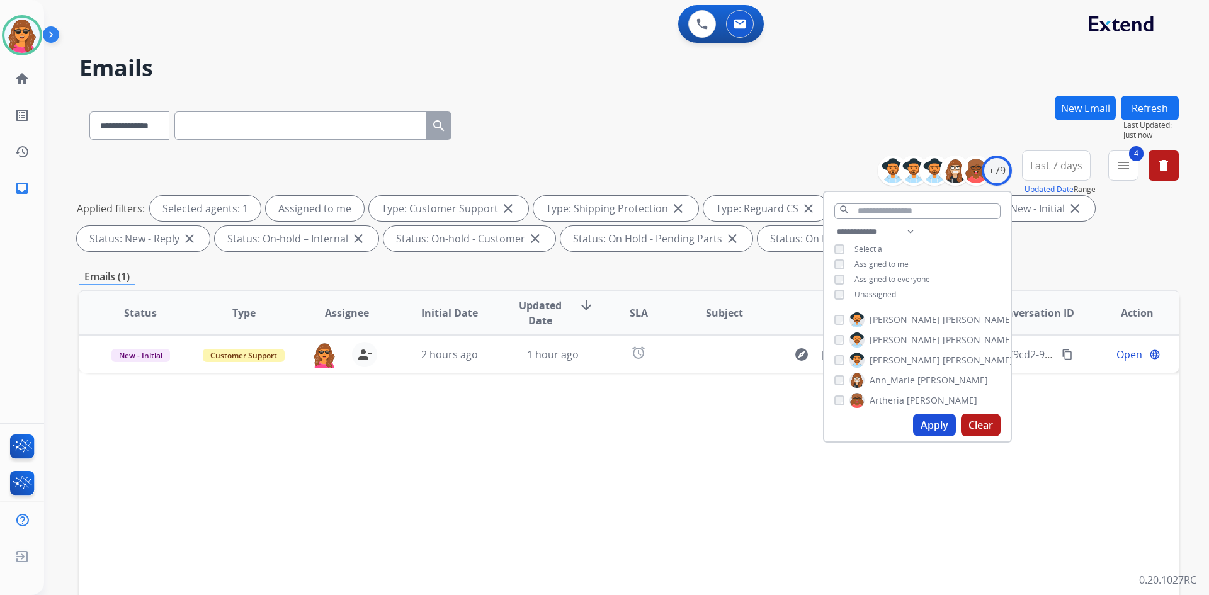
click at [1010, 419] on div "**********" at bounding box center [917, 317] width 189 height 252
click at [1014, 393] on div "Status Type Assignee Initial Date Updated Date arrow_downward SLA Subject Custo…" at bounding box center [628, 501] width 1099 height 422
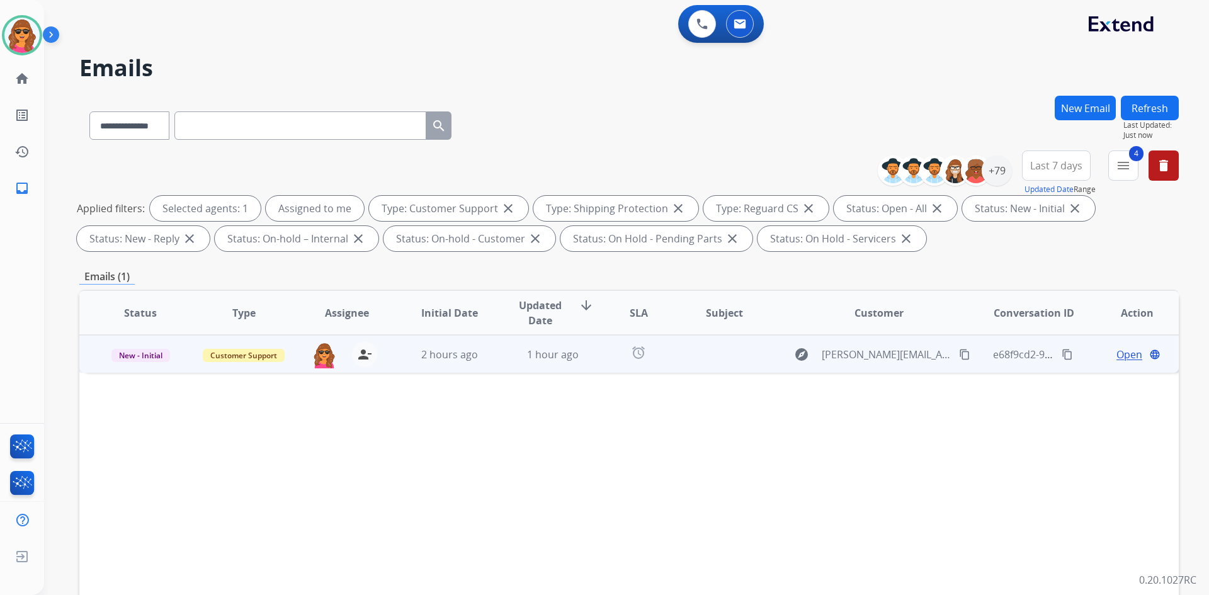
click at [1116, 354] on span "Open" at bounding box center [1129, 354] width 26 height 15
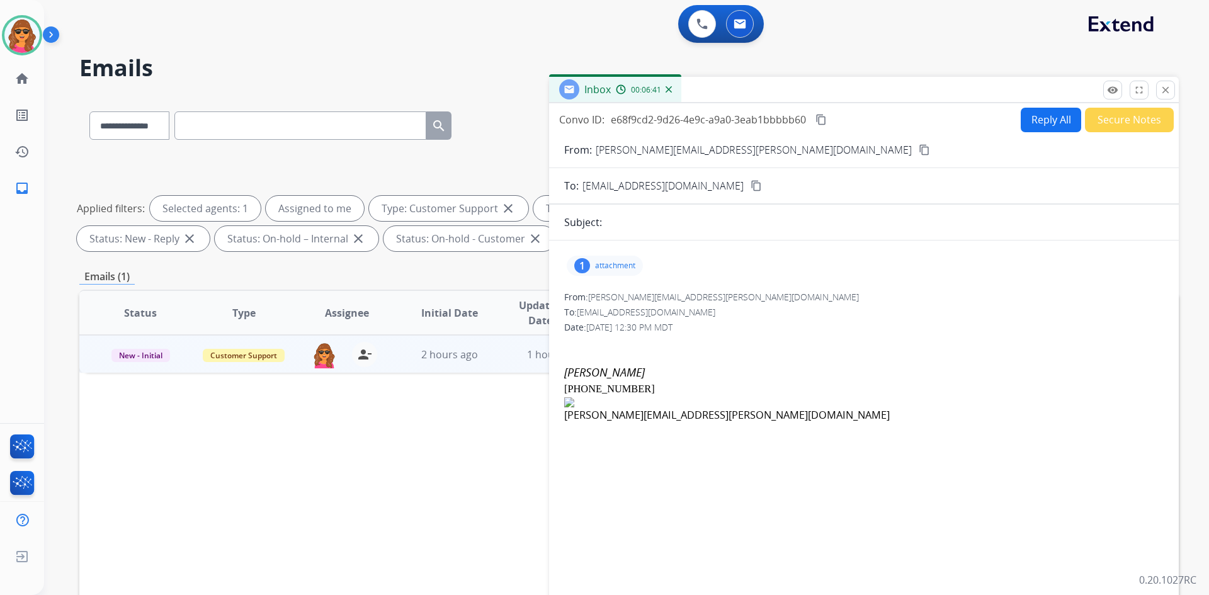
click at [613, 266] on p "attachment" at bounding box center [615, 266] width 40 height 10
click at [624, 300] on div at bounding box center [608, 298] width 63 height 44
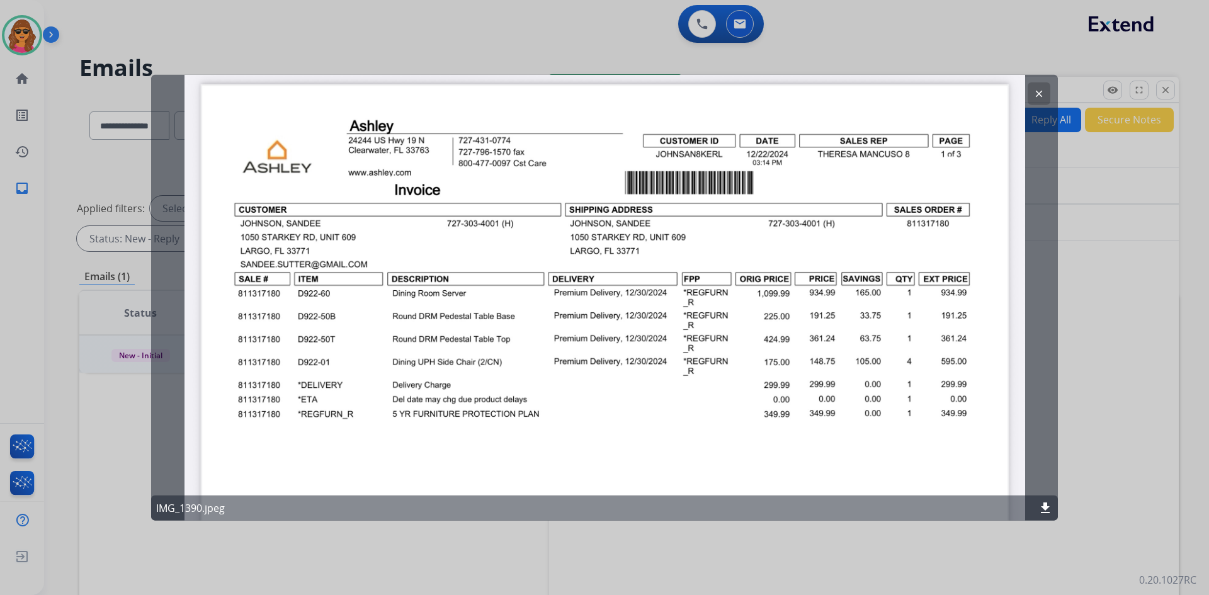
click at [624, 300] on div "clear IMG_1390.jpeg download" at bounding box center [604, 297] width 907 height 446
click at [1039, 90] on mat-icon "clear" at bounding box center [1038, 93] width 11 height 11
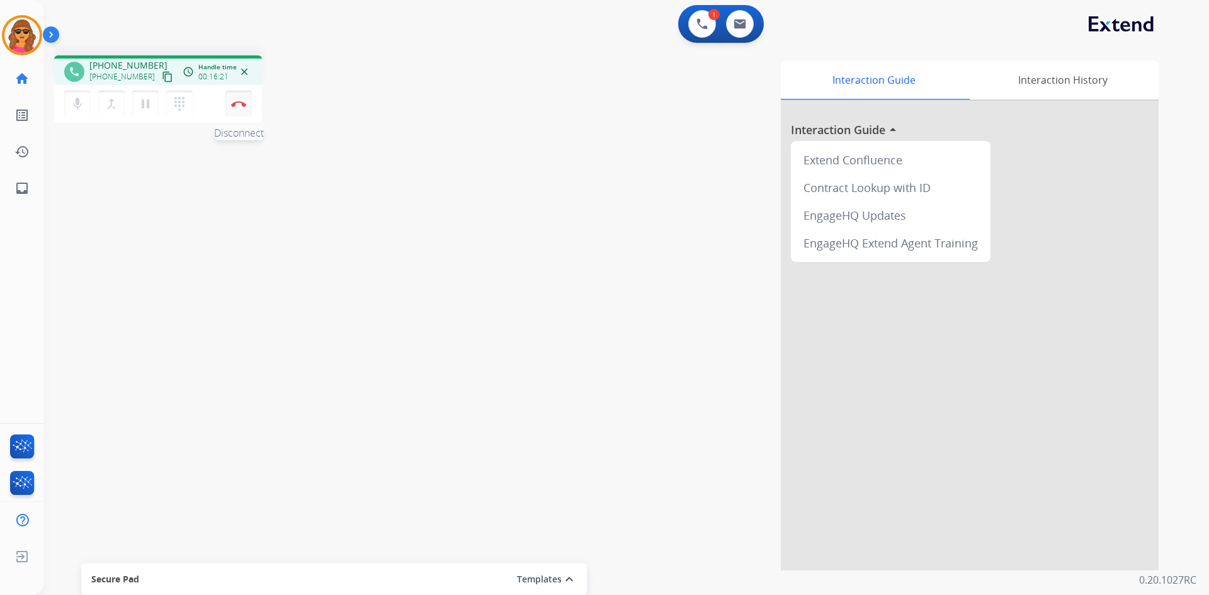
click at [239, 98] on button "Disconnect" at bounding box center [238, 104] width 26 height 26
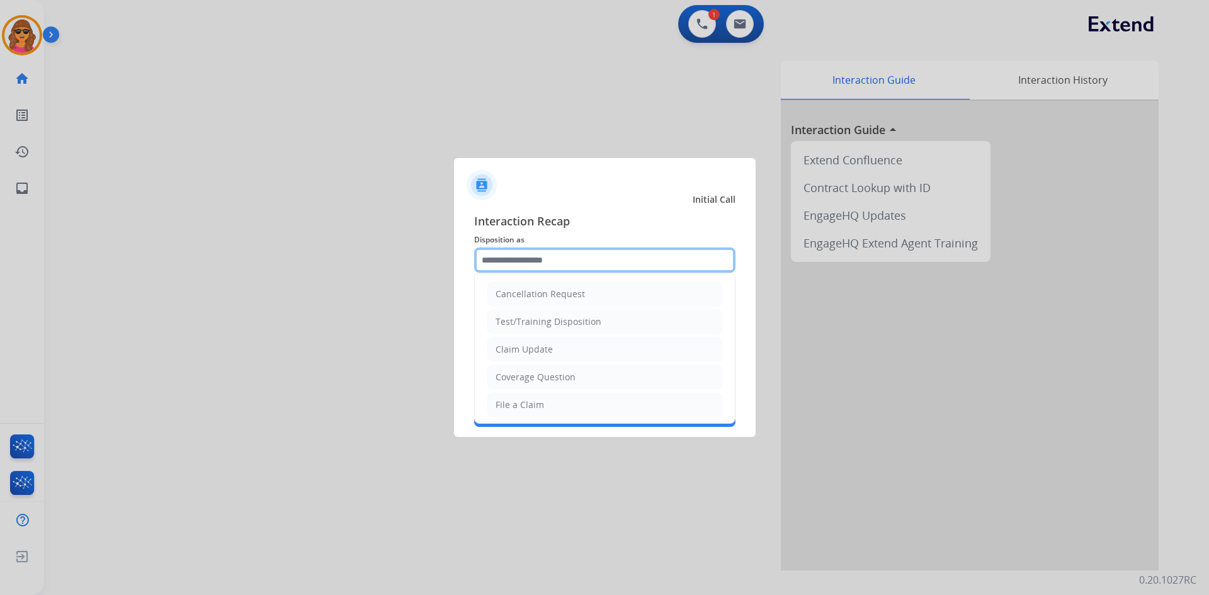
click at [490, 260] on input "text" at bounding box center [604, 259] width 261 height 25
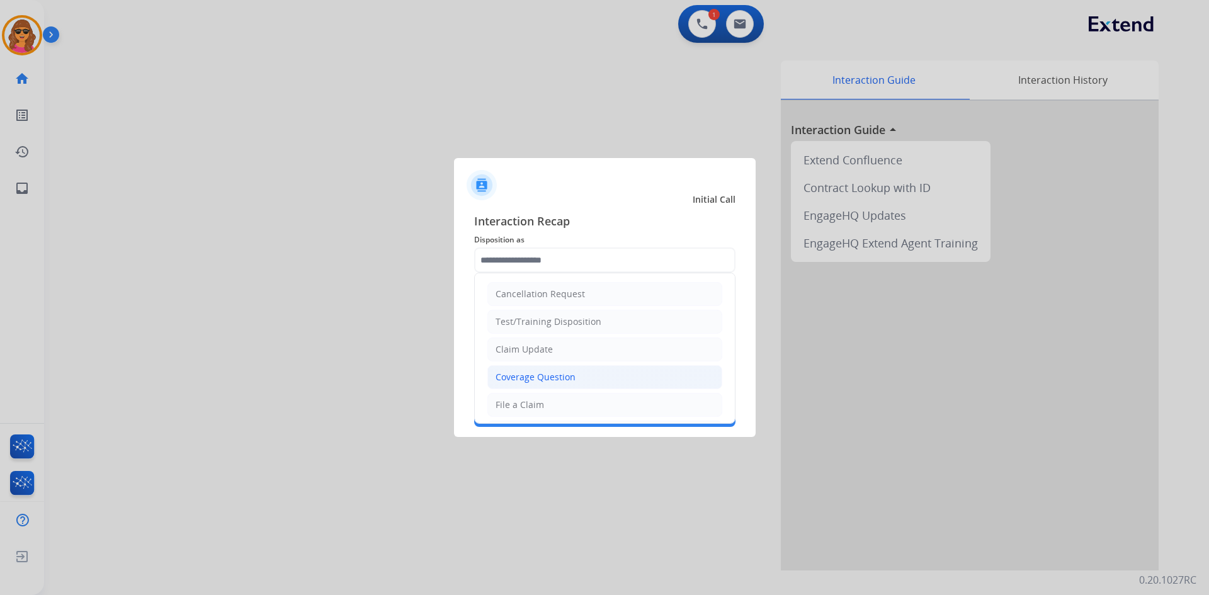
click at [557, 370] on li "Coverage Question" at bounding box center [604, 377] width 235 height 24
type input "**********"
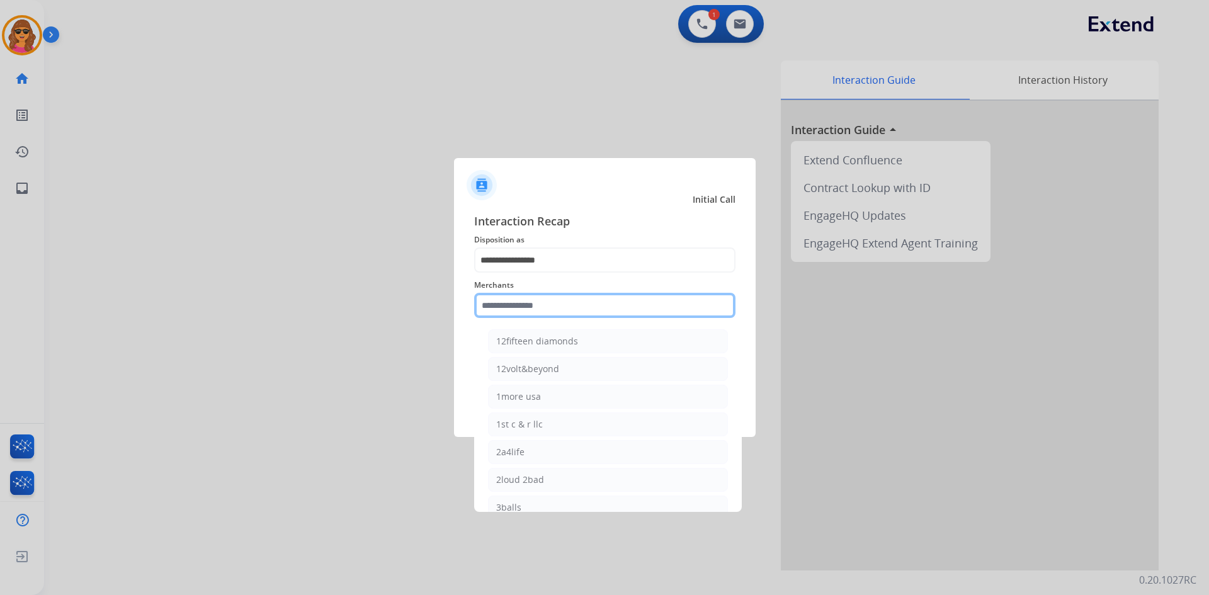
click at [487, 309] on input "text" at bounding box center [604, 305] width 261 height 25
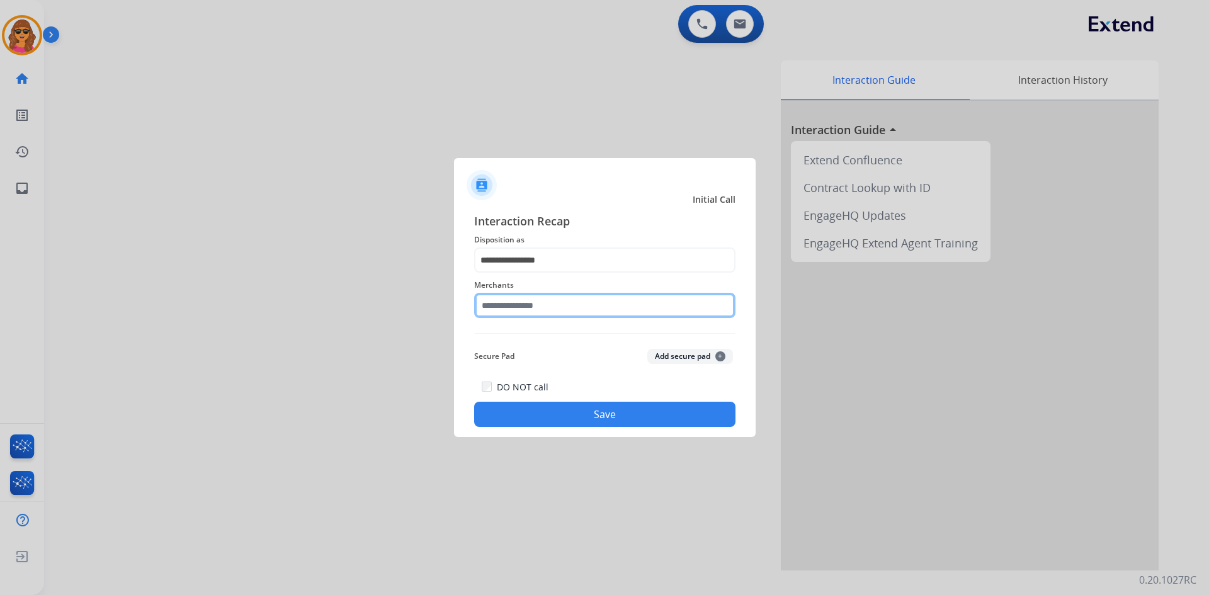
click at [476, 303] on input "text" at bounding box center [604, 305] width 261 height 25
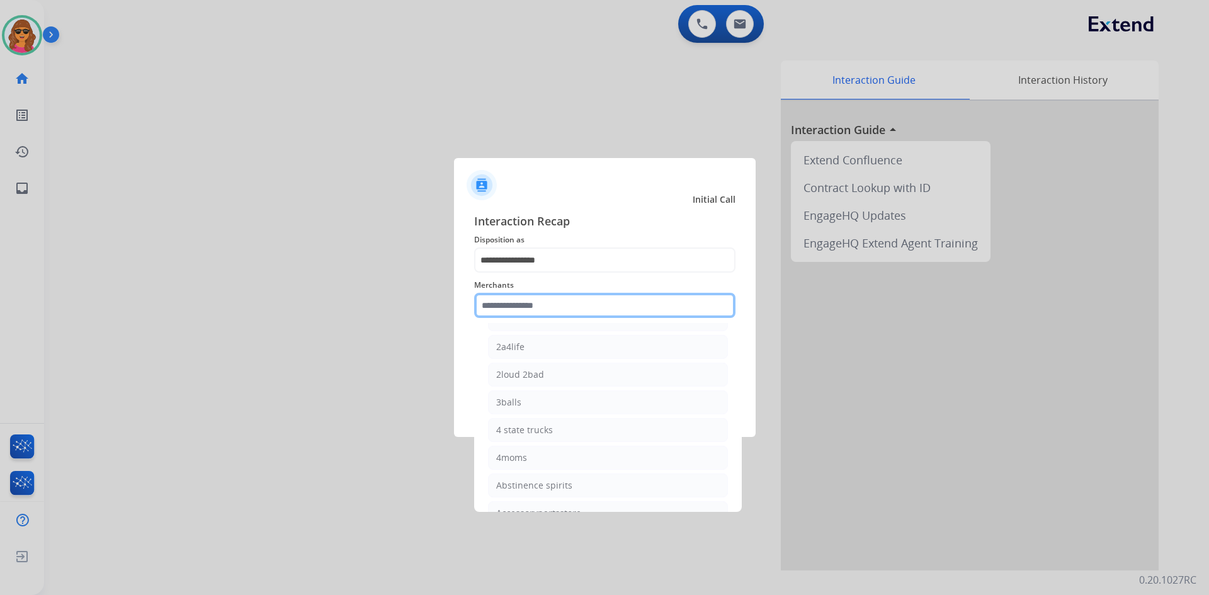
scroll to position [63, 0]
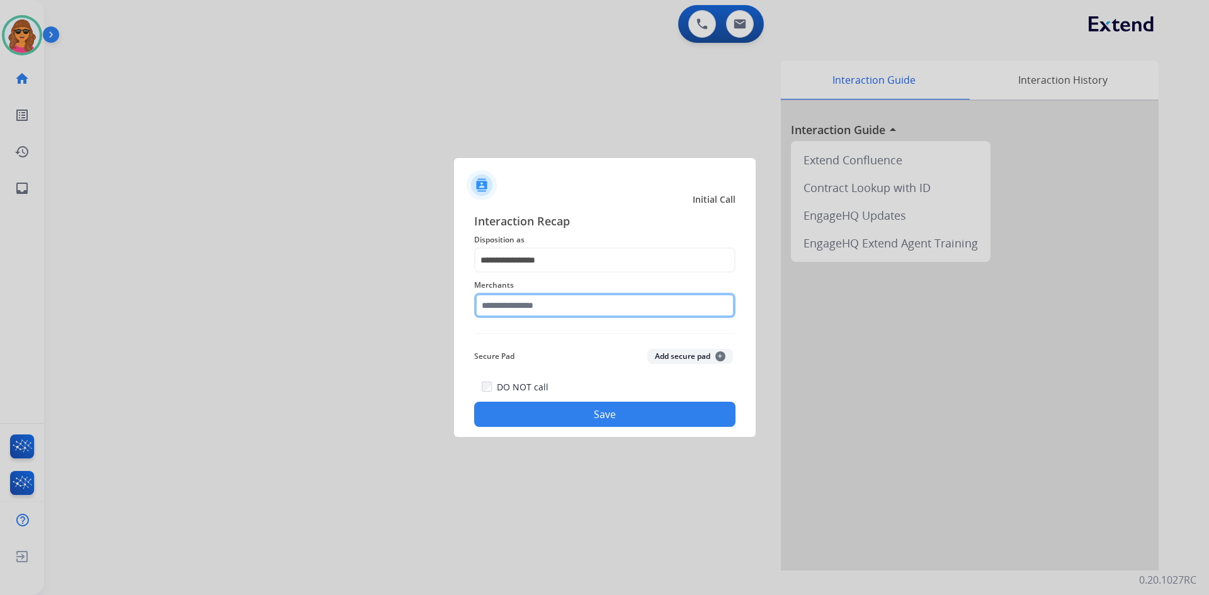
click at [482, 308] on input "text" at bounding box center [604, 305] width 261 height 25
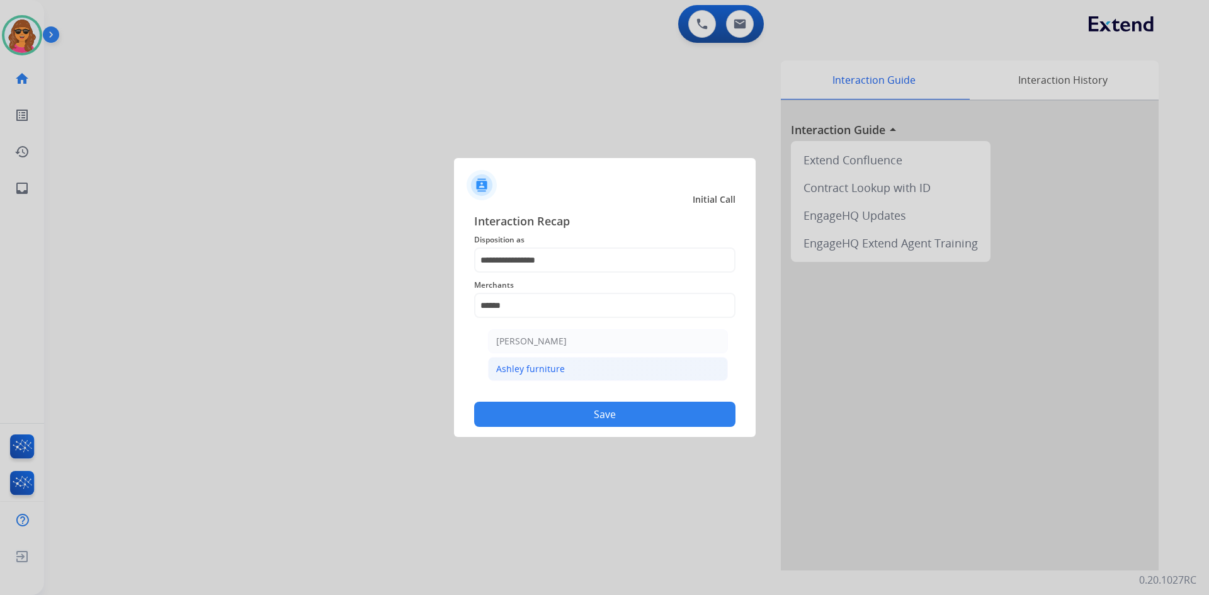
click at [528, 373] on div "Ashley furniture" at bounding box center [530, 369] width 69 height 13
type input "**********"
click at [615, 407] on button "Save" at bounding box center [604, 414] width 261 height 25
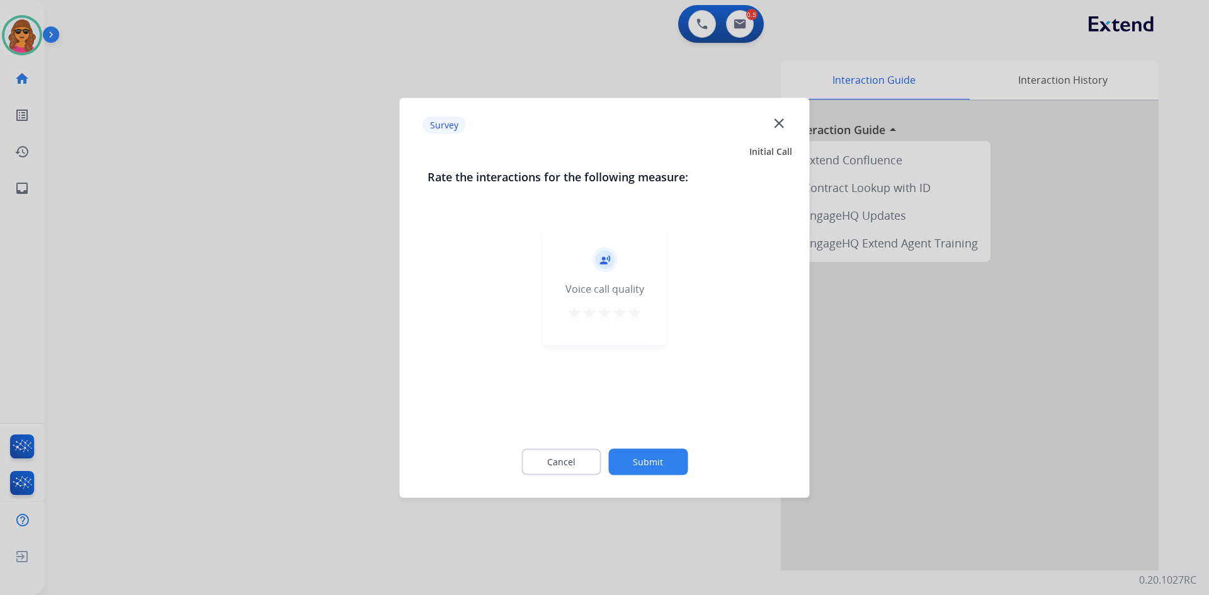
click at [636, 309] on mat-icon "star" at bounding box center [634, 312] width 15 height 15
click at [648, 458] on button "Submit" at bounding box center [647, 461] width 79 height 26
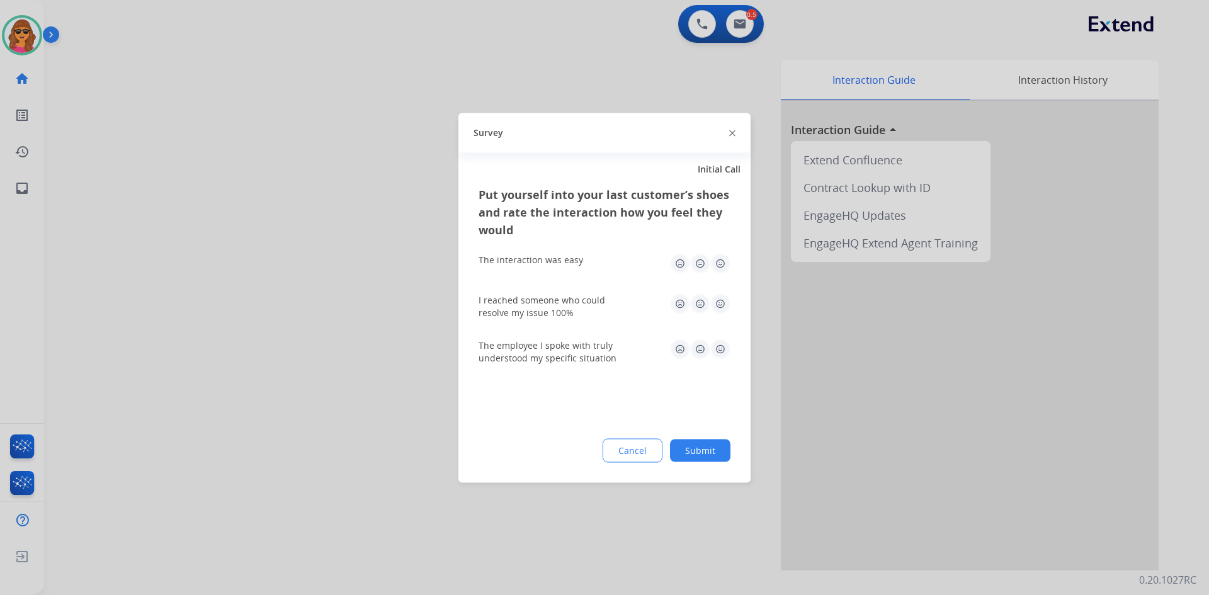
click at [717, 263] on img at bounding box center [720, 263] width 20 height 20
click at [720, 298] on img at bounding box center [720, 303] width 20 height 20
click at [720, 342] on img at bounding box center [720, 349] width 20 height 20
click at [704, 455] on button "Submit" at bounding box center [700, 450] width 60 height 23
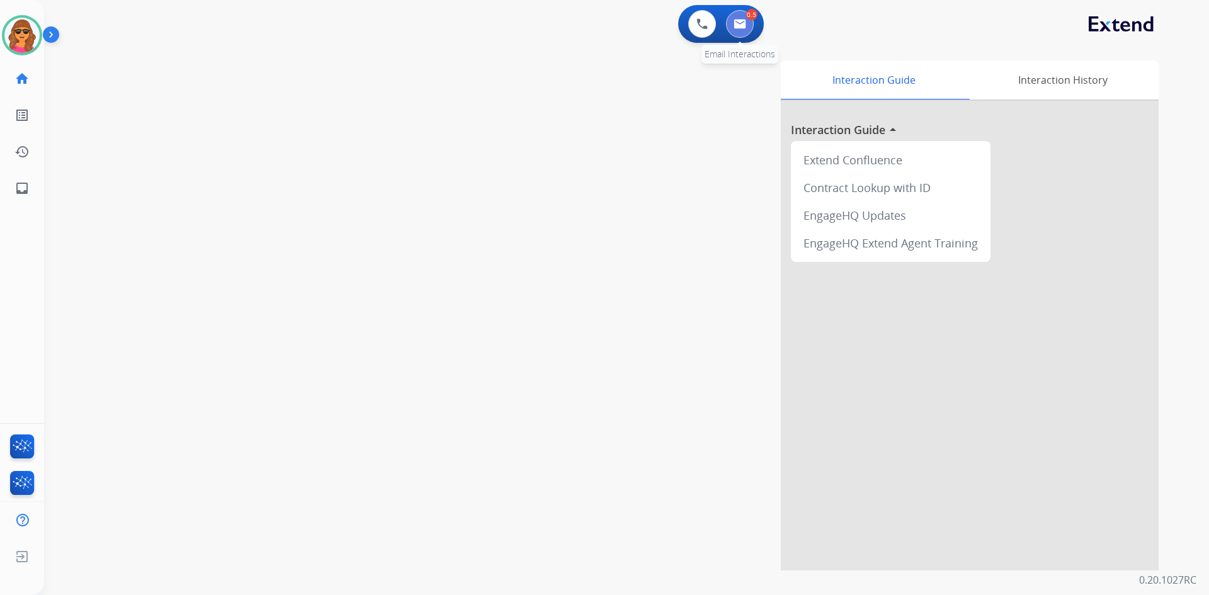
click at [742, 20] on img at bounding box center [739, 24] width 13 height 10
select select "**********"
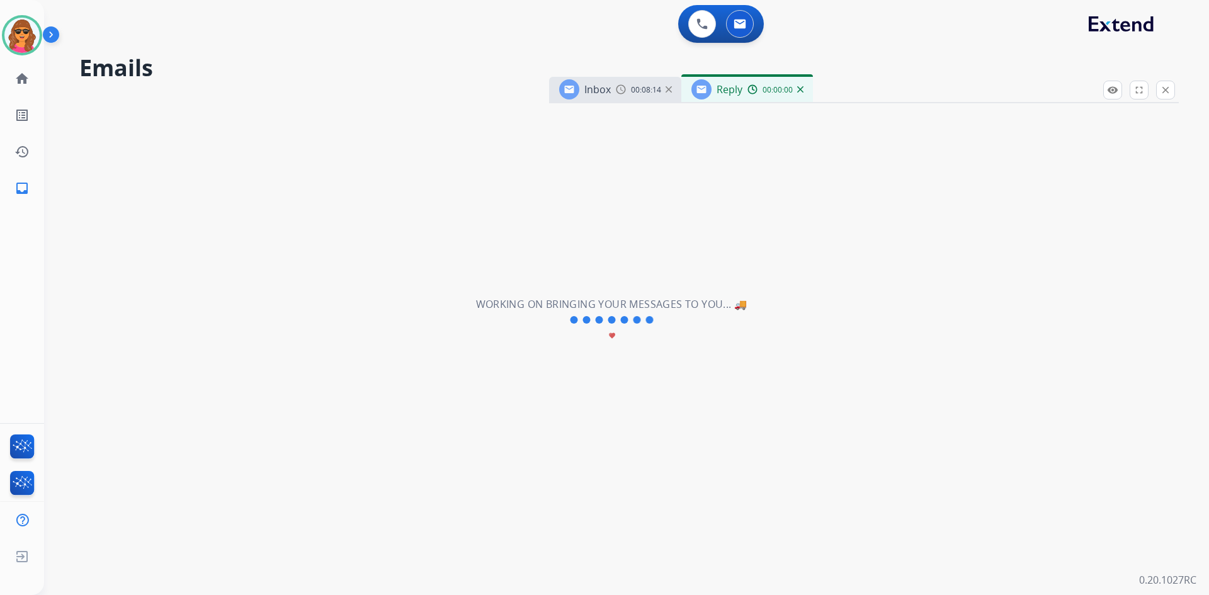
select select "**********"
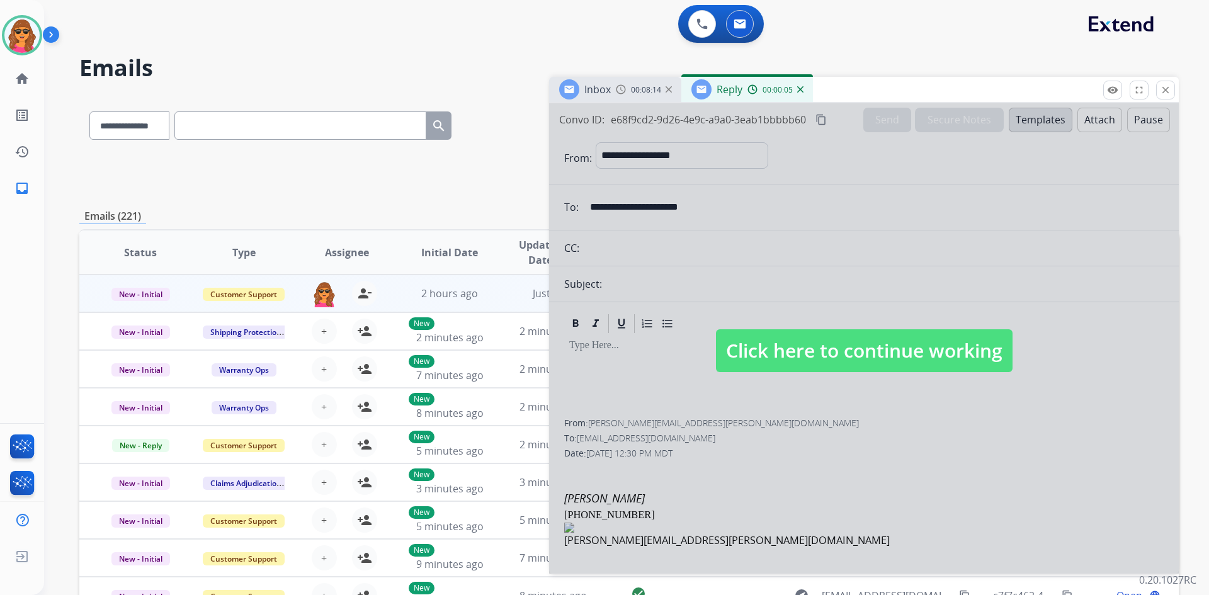
click at [866, 357] on span "Click here to continue working" at bounding box center [864, 350] width 297 height 43
select select
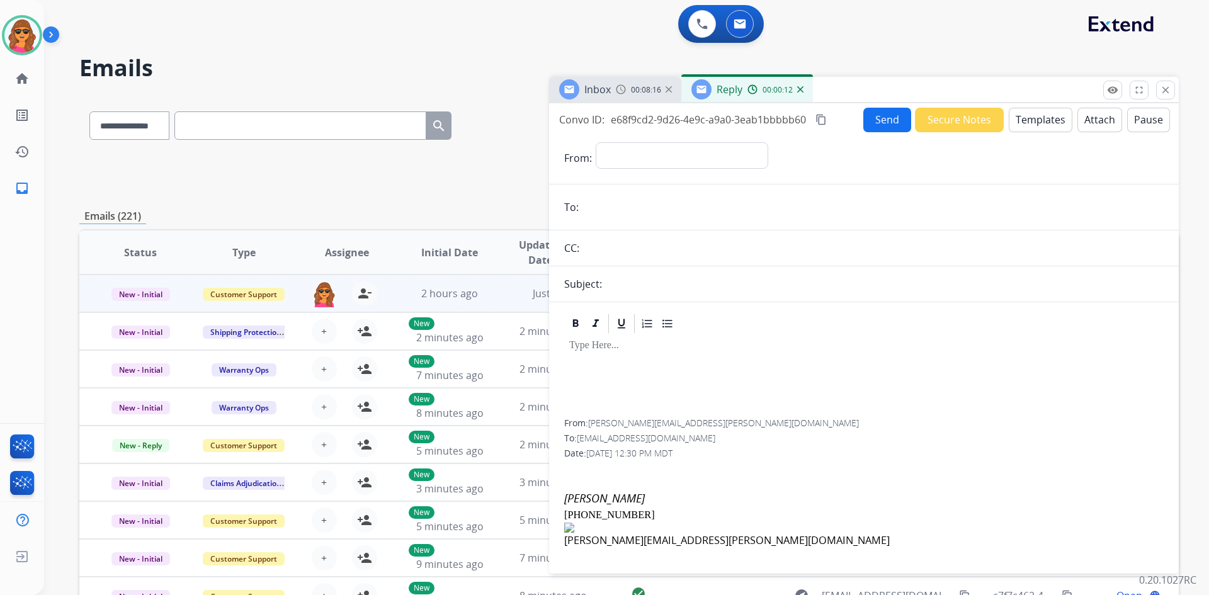
click at [592, 101] on div "Inbox 00:08:16" at bounding box center [615, 89] width 132 height 25
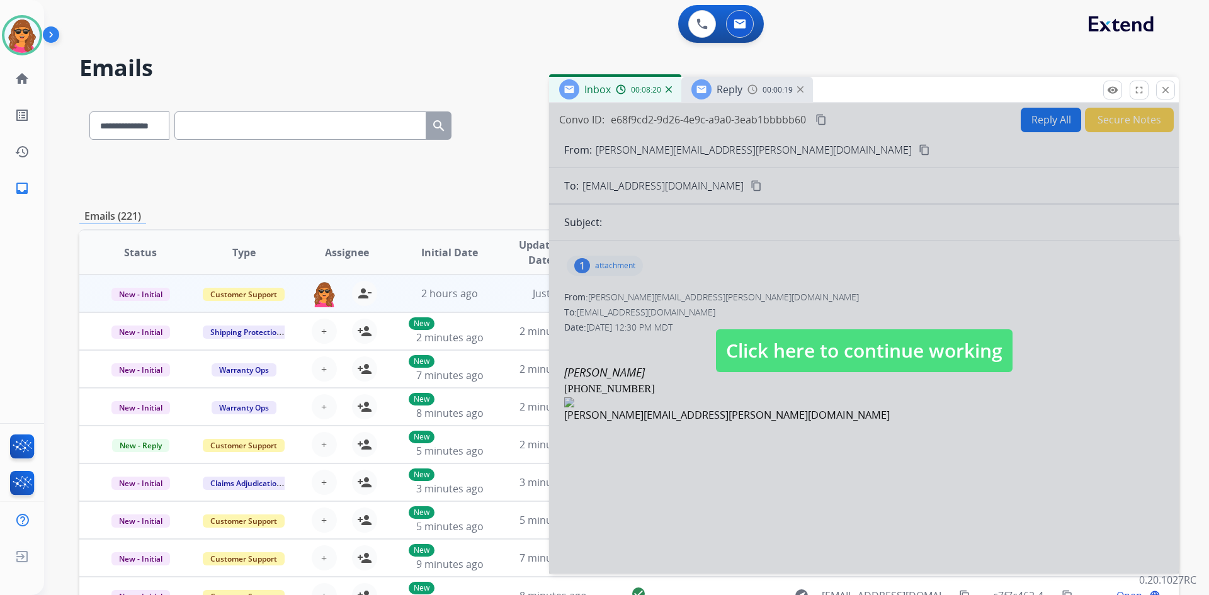
click at [917, 348] on span "Click here to continue working" at bounding box center [864, 350] width 297 height 43
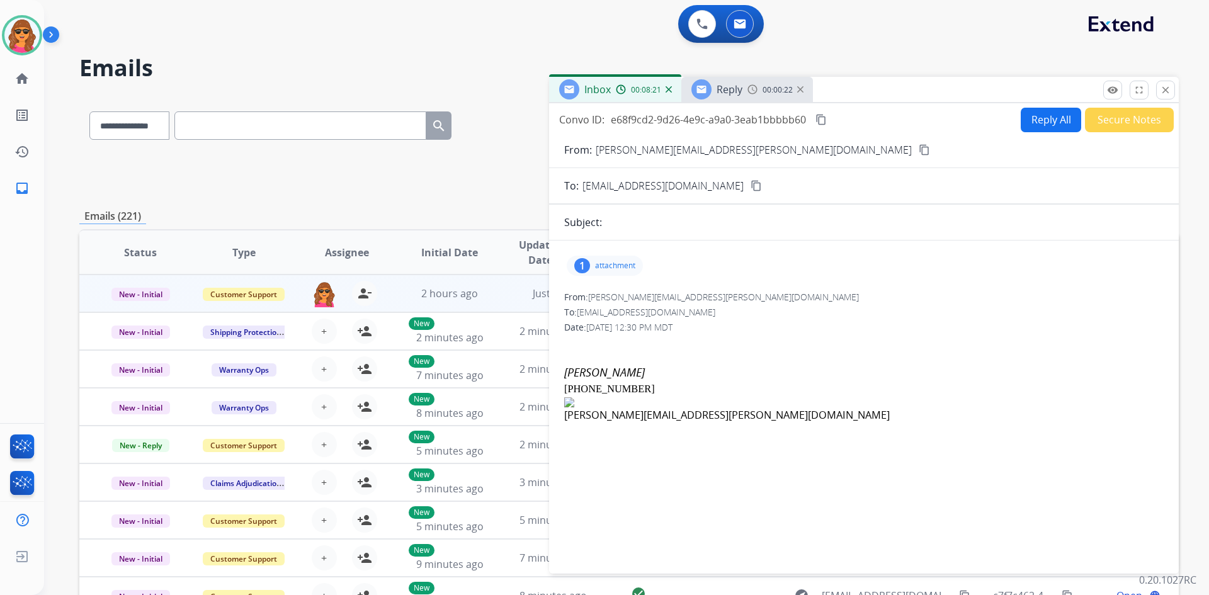
click at [610, 265] on p "attachment" at bounding box center [615, 266] width 40 height 10
click at [1168, 93] on mat-icon "close" at bounding box center [1165, 89] width 11 height 11
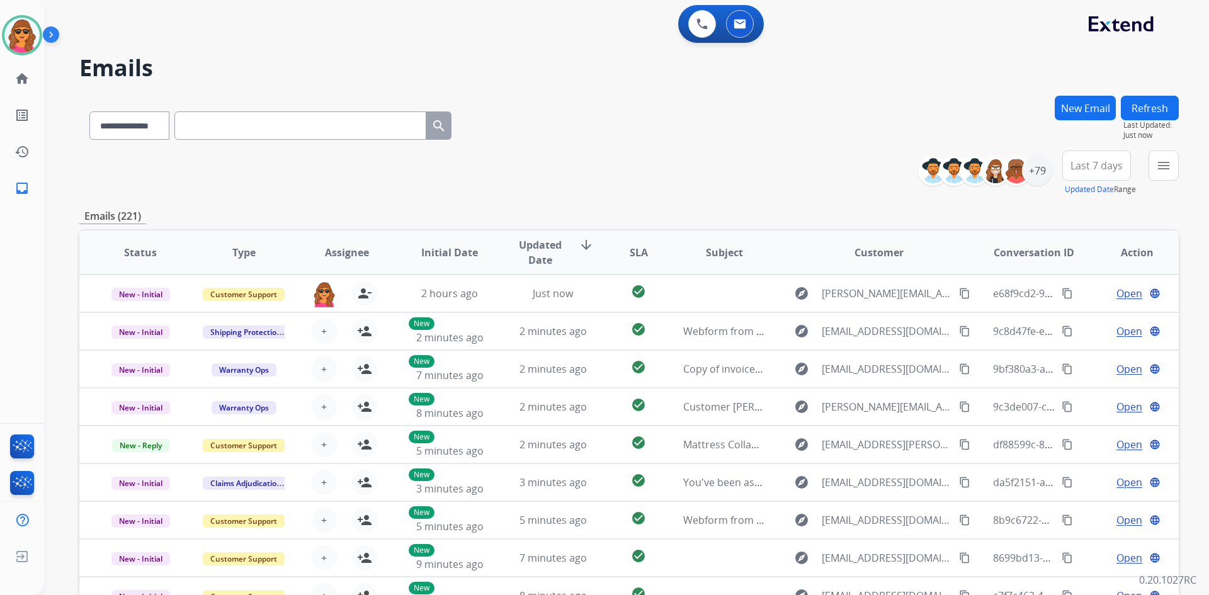
click at [1072, 99] on button "New Email" at bounding box center [1085, 108] width 61 height 25
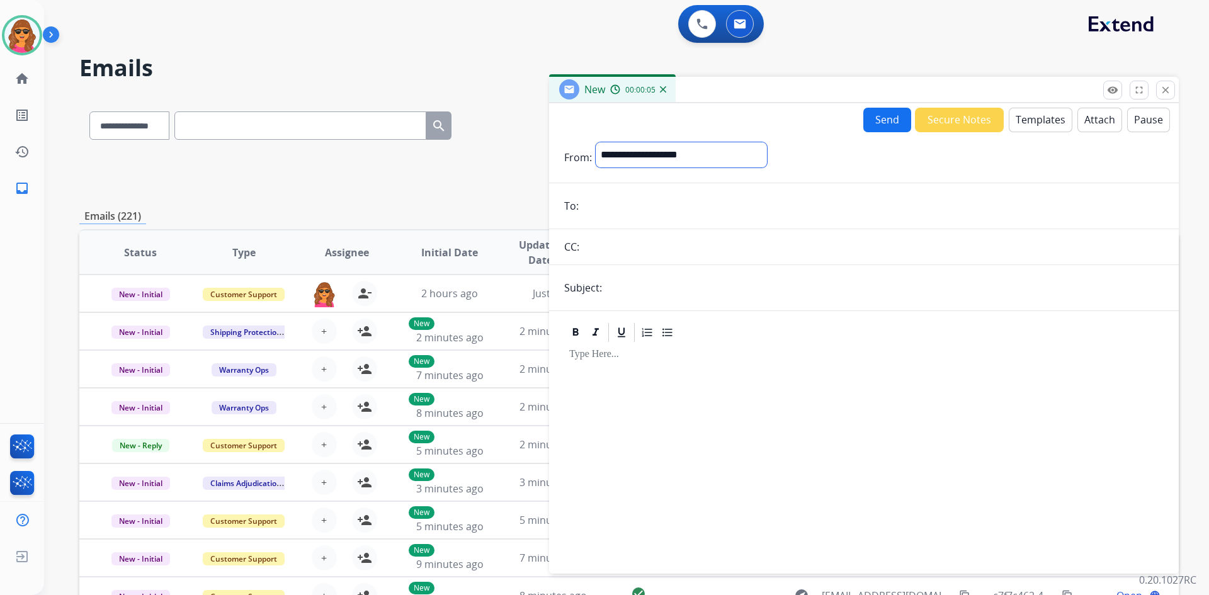
click at [665, 157] on select "**********" at bounding box center [681, 154] width 171 height 25
select select "**********"
click at [596, 142] on select "**********" at bounding box center [681, 154] width 171 height 25
click at [608, 210] on input "email" at bounding box center [872, 207] width 581 height 25
paste input "**********"
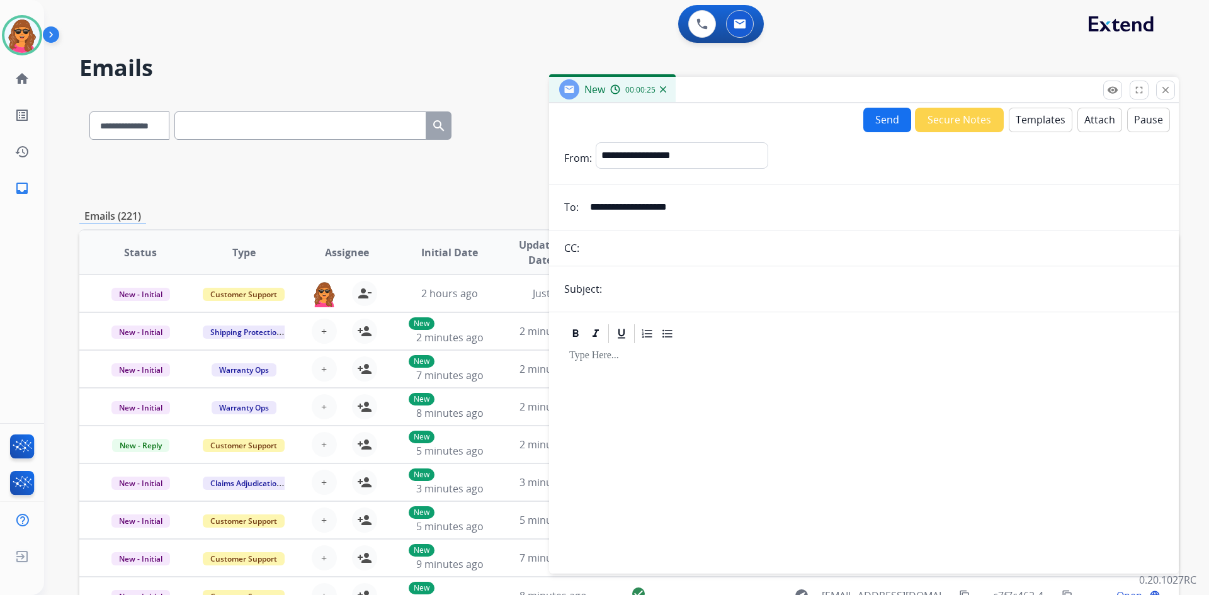
type input "**********"
click at [614, 284] on input "text" at bounding box center [885, 288] width 558 height 25
click at [1028, 123] on button "Templates" at bounding box center [1041, 120] width 64 height 25
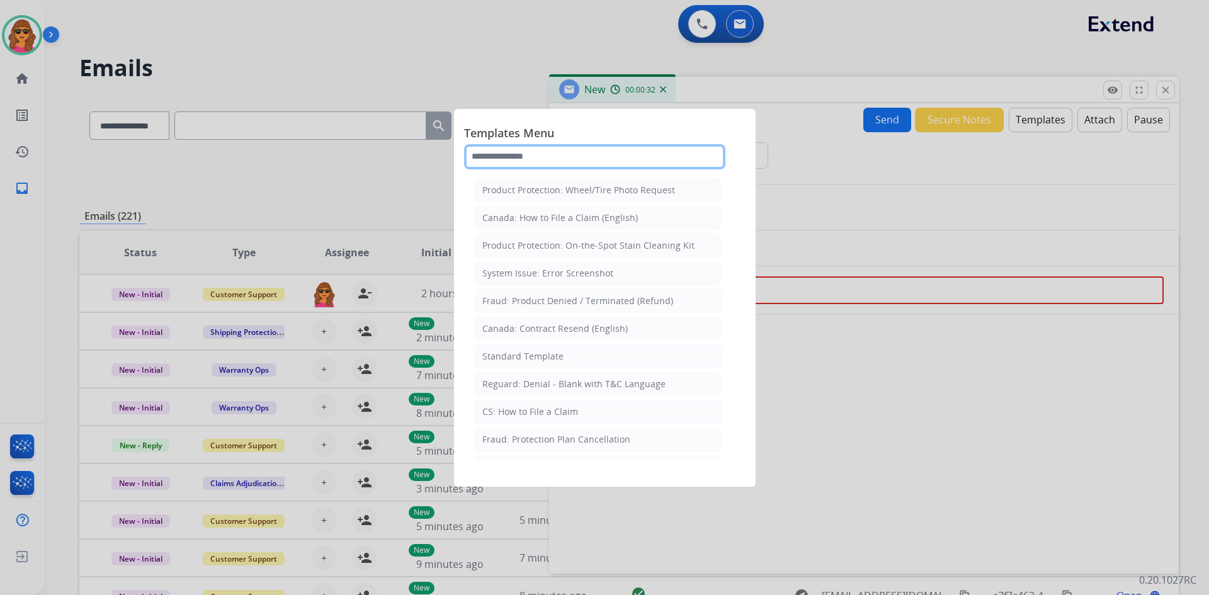
click at [485, 164] on input "text" at bounding box center [594, 156] width 261 height 25
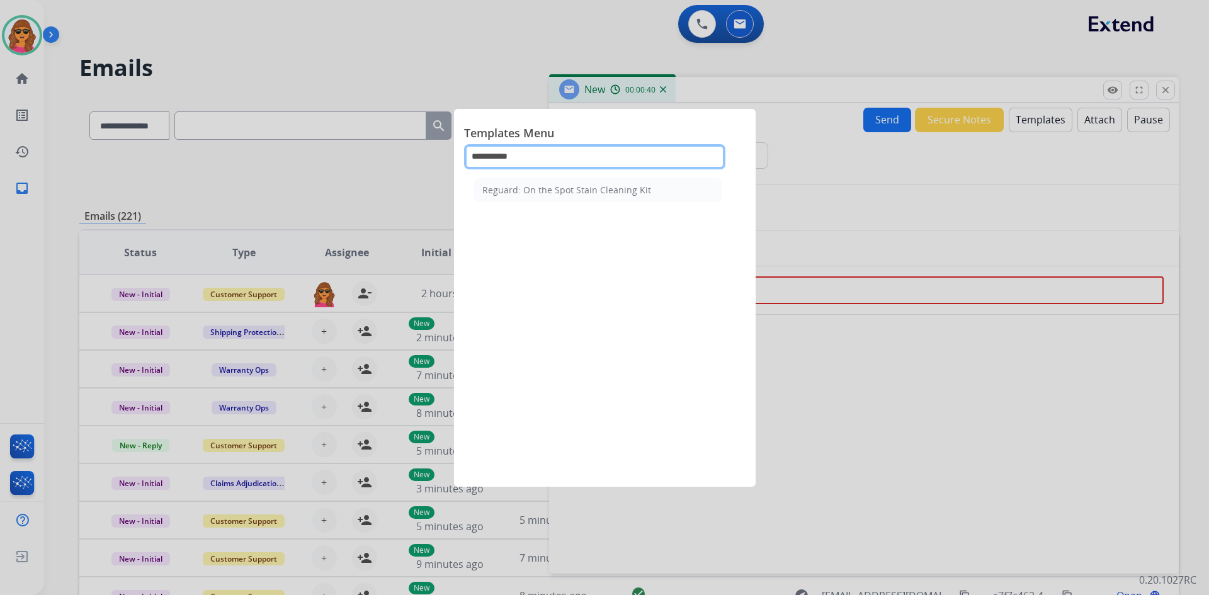
type input "**********"
click at [567, 194] on div "Reguard: On the Spot Stain Cleaning Kit" at bounding box center [566, 190] width 169 height 13
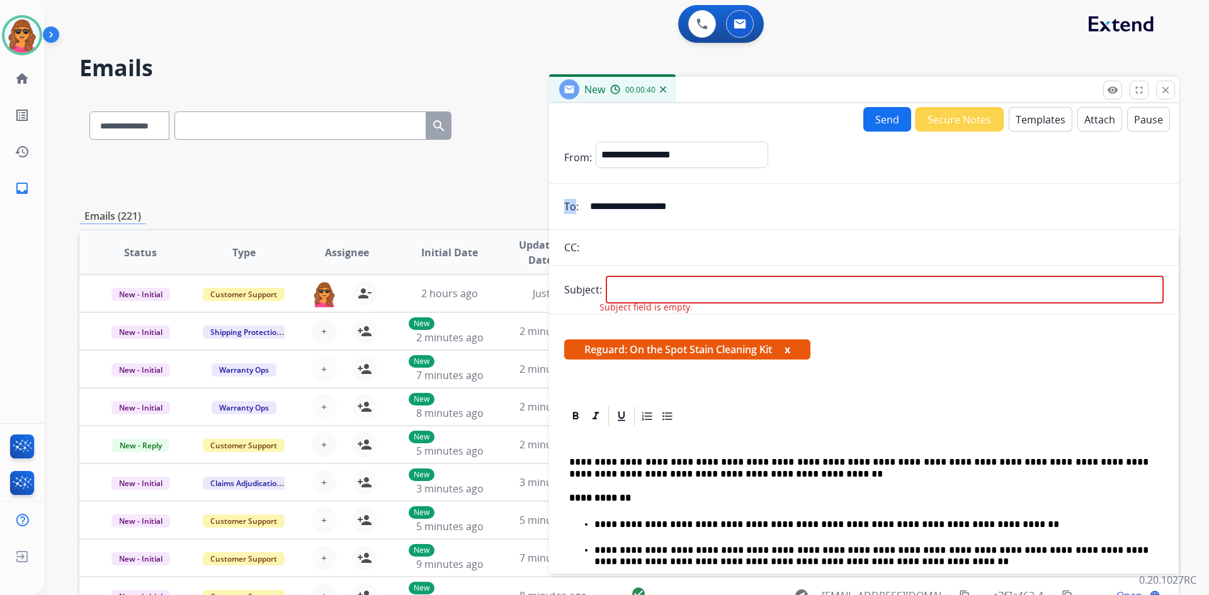
click at [567, 194] on div "**********" at bounding box center [864, 206] width 630 height 25
click at [900, 334] on div "Reguard: On the Spot Stain Cleaning Kit x" at bounding box center [864, 354] width 630 height 60
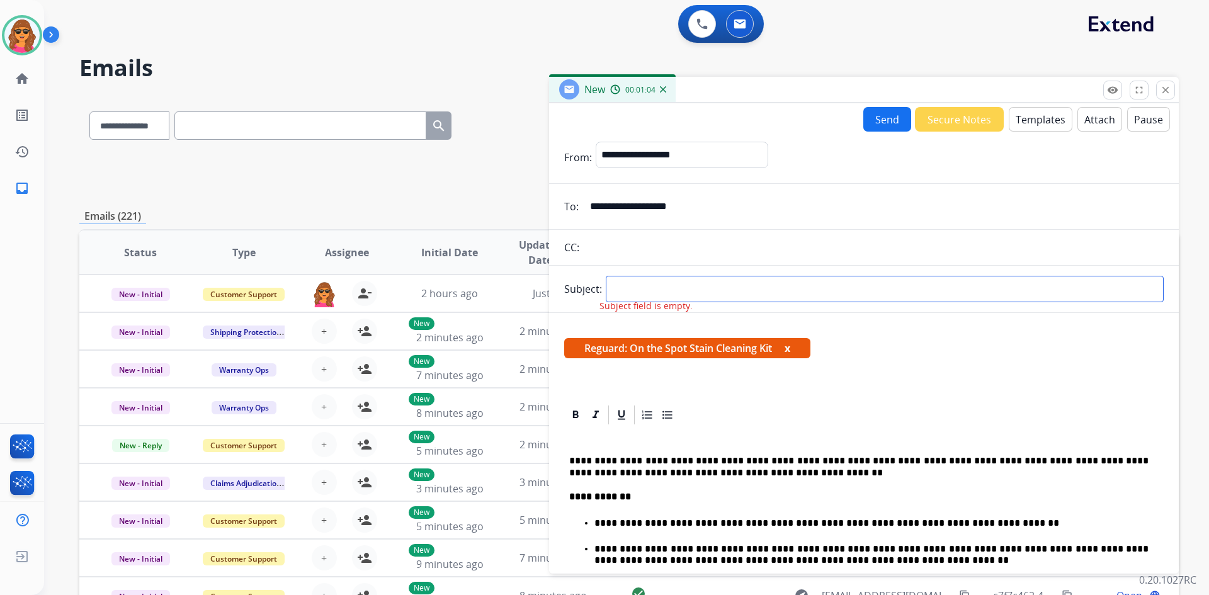
click at [623, 288] on input "text" at bounding box center [885, 289] width 558 height 26
type input "**********"
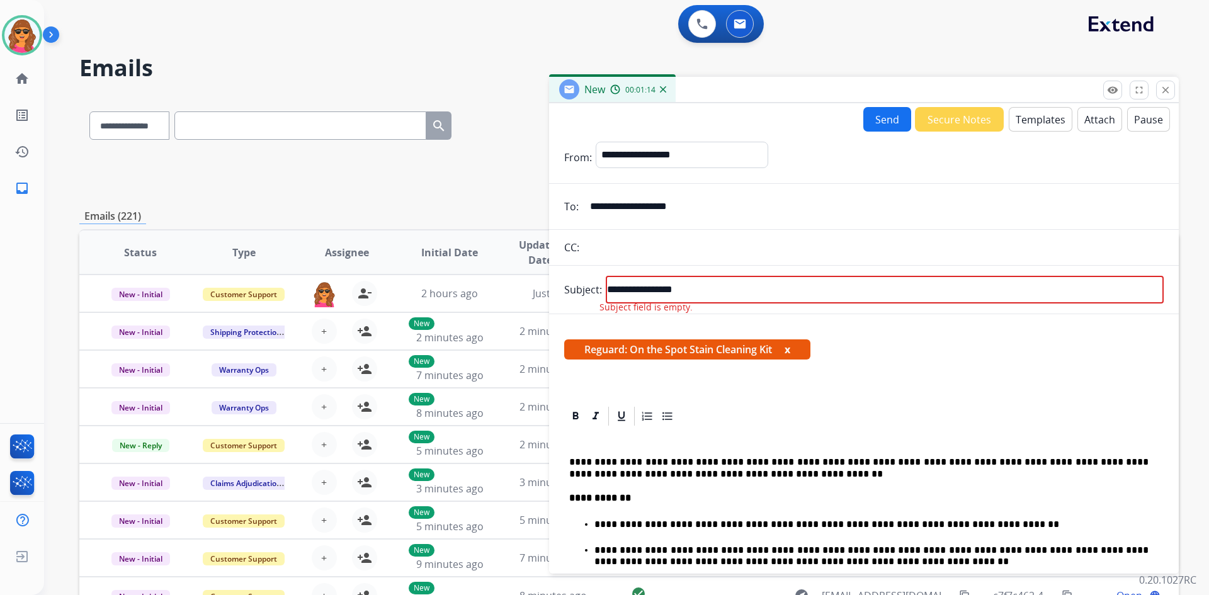
click at [881, 327] on div "Reguard: On the Spot Stain Cleaning Kit x" at bounding box center [864, 354] width 630 height 60
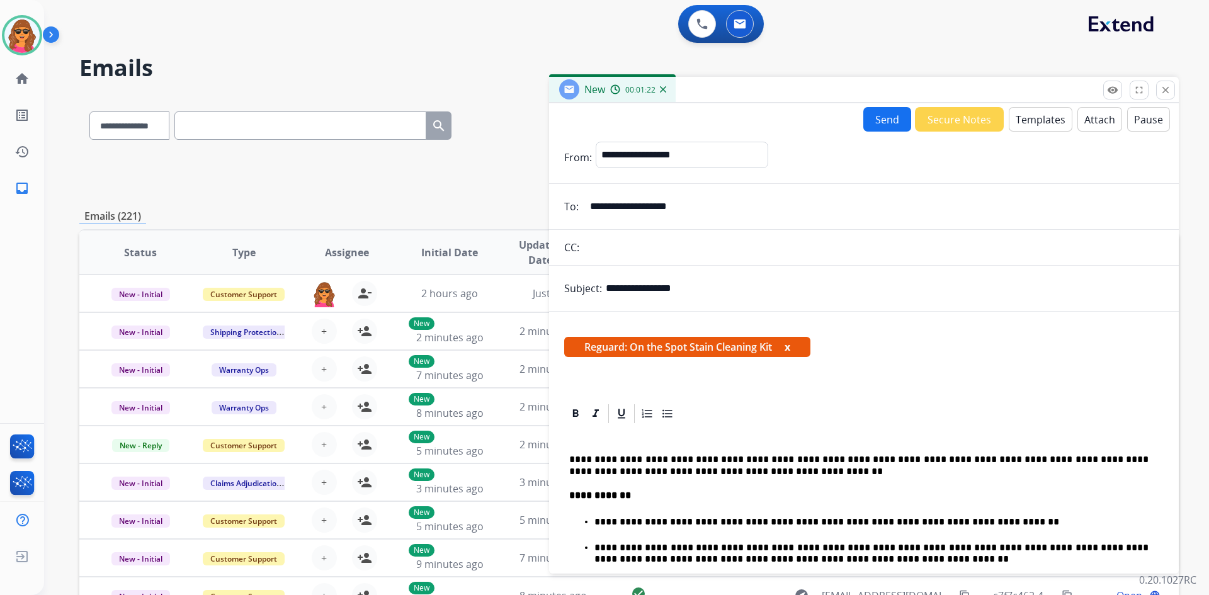
click at [880, 121] on button "Send" at bounding box center [887, 119] width 48 height 25
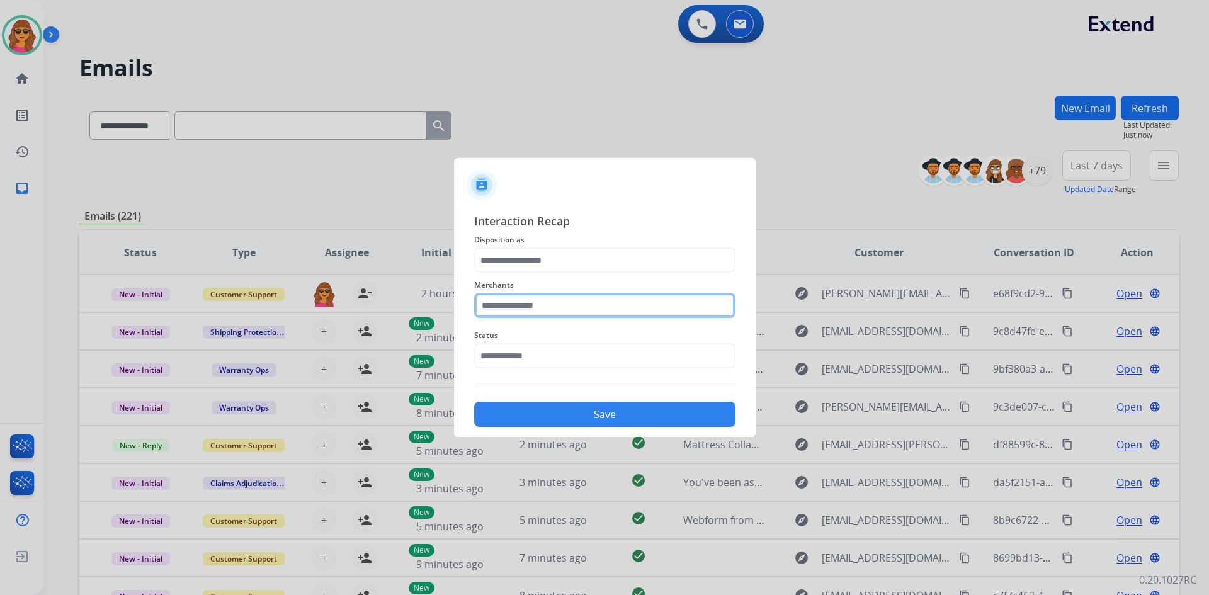
click at [483, 302] on input "text" at bounding box center [604, 305] width 261 height 25
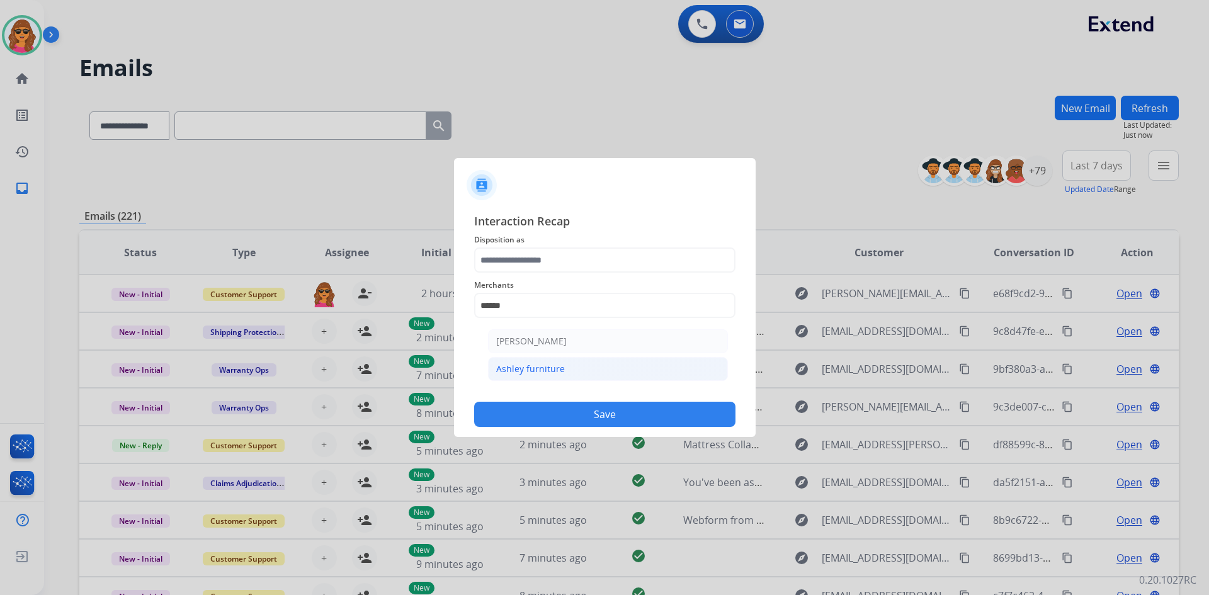
click at [522, 369] on div "Ashley furniture" at bounding box center [530, 369] width 69 height 13
type input "**********"
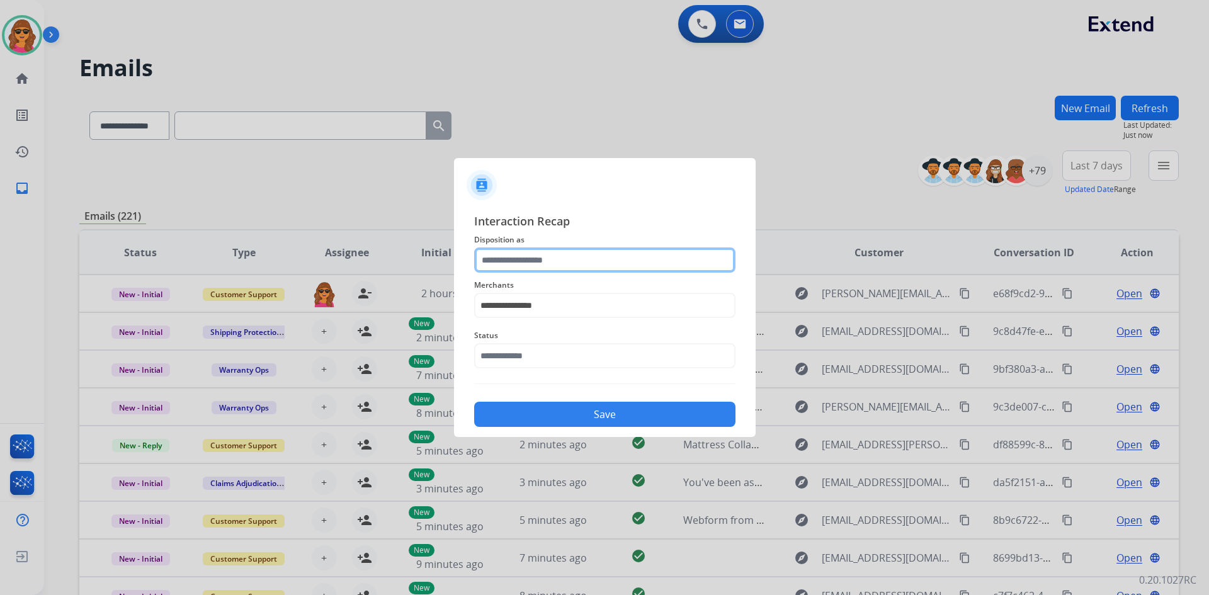
click at [492, 265] on input "text" at bounding box center [604, 259] width 261 height 25
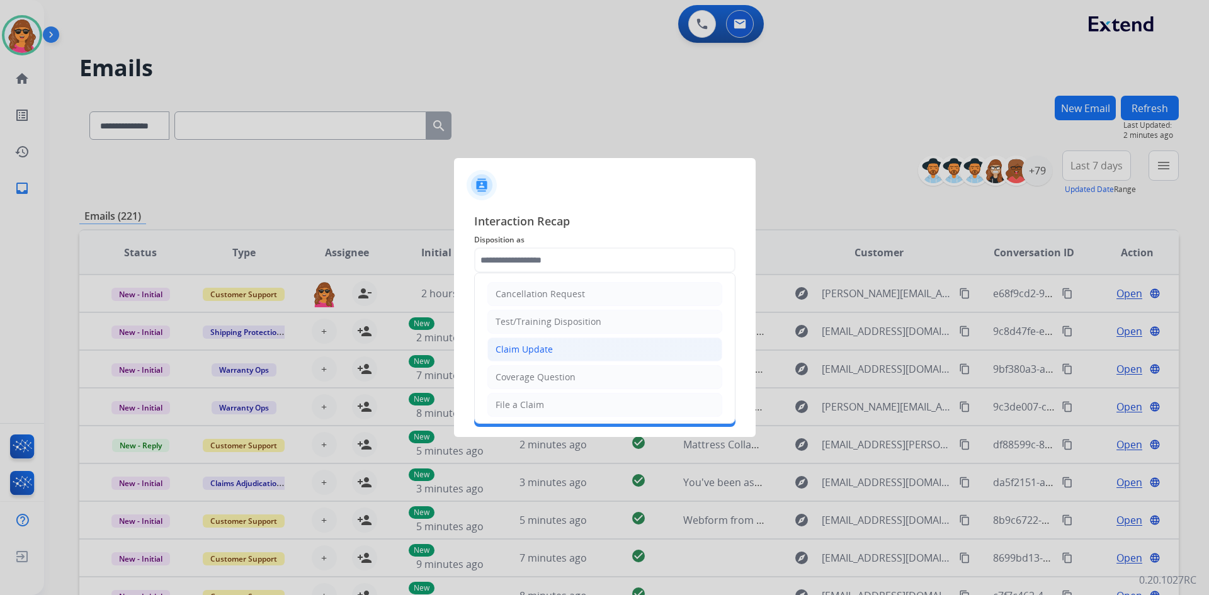
click at [524, 352] on div "Claim Update" at bounding box center [523, 349] width 57 height 13
type input "**********"
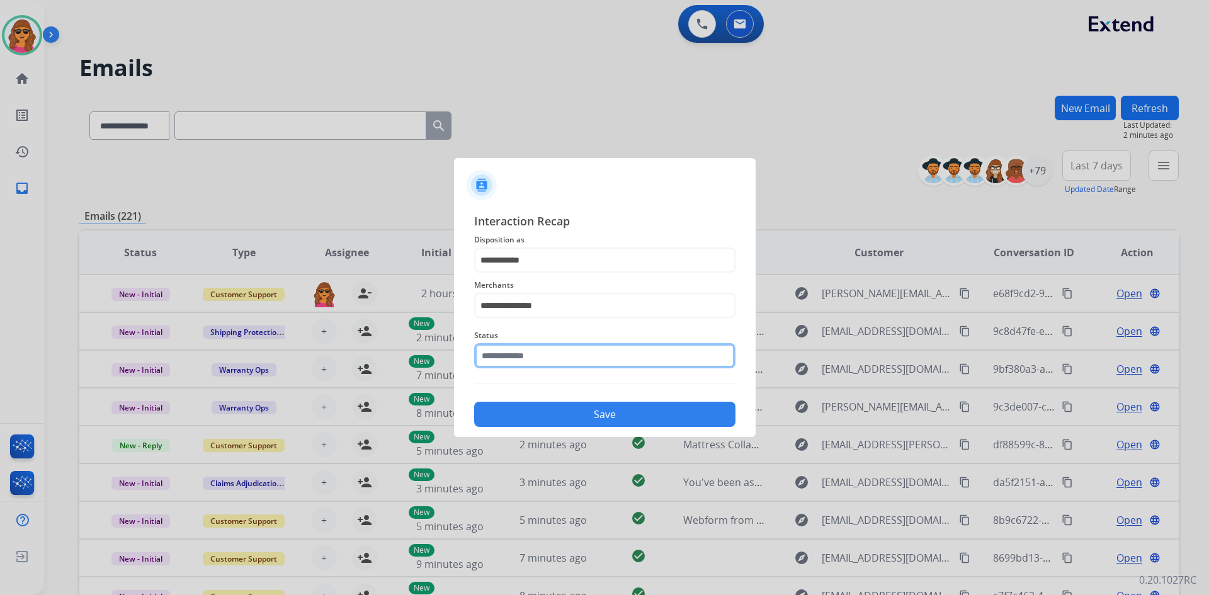
click at [496, 358] on input "text" at bounding box center [604, 355] width 261 height 25
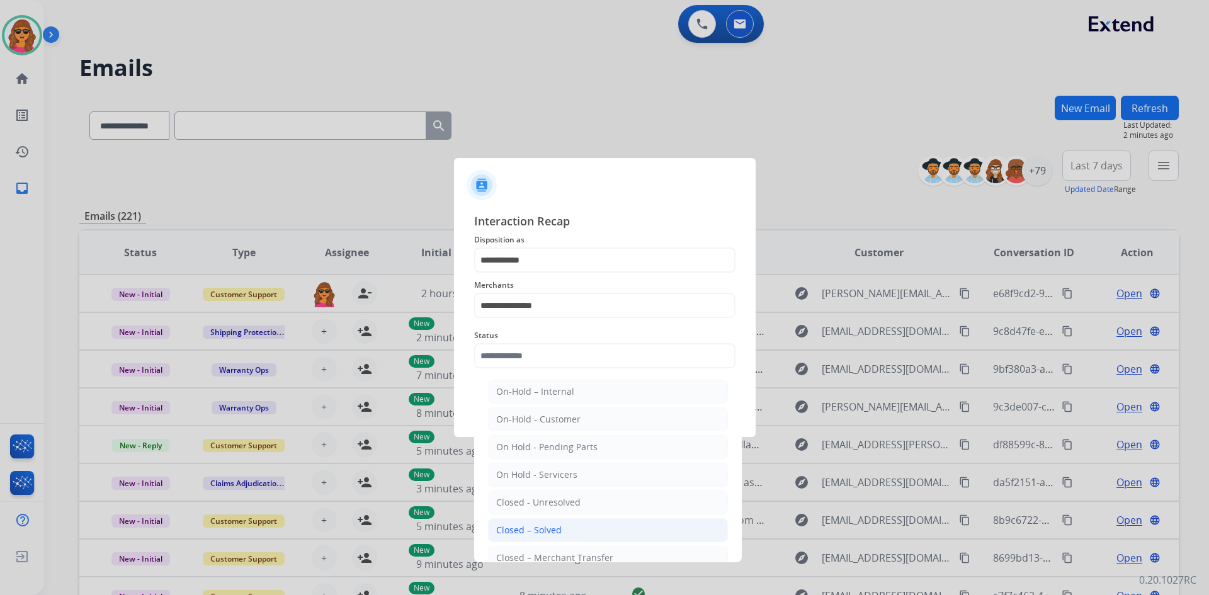
click at [536, 529] on div "Closed – Solved" at bounding box center [528, 530] width 65 height 13
type input "**********"
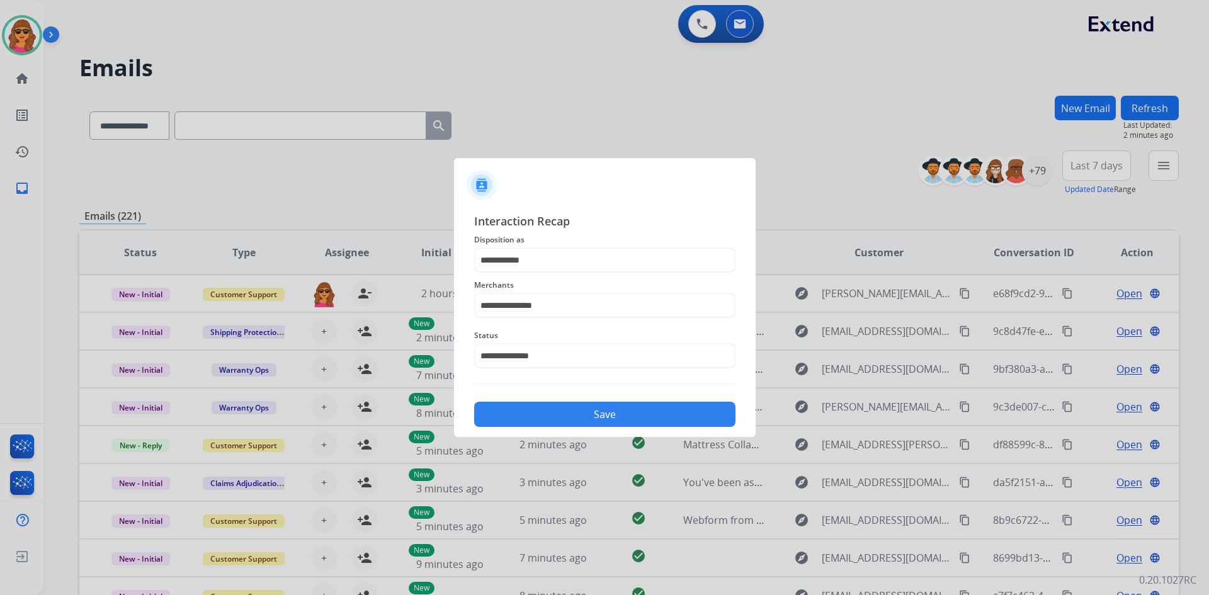
click at [600, 413] on button "Save" at bounding box center [604, 414] width 261 height 25
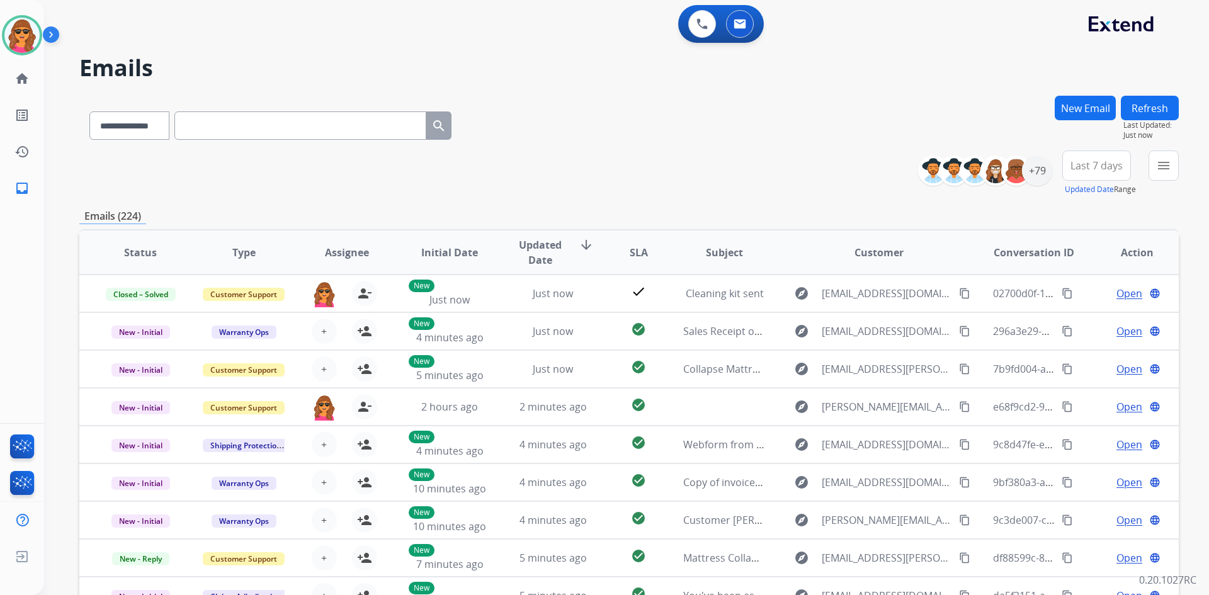
click at [1100, 106] on button "New Email" at bounding box center [1085, 108] width 61 height 25
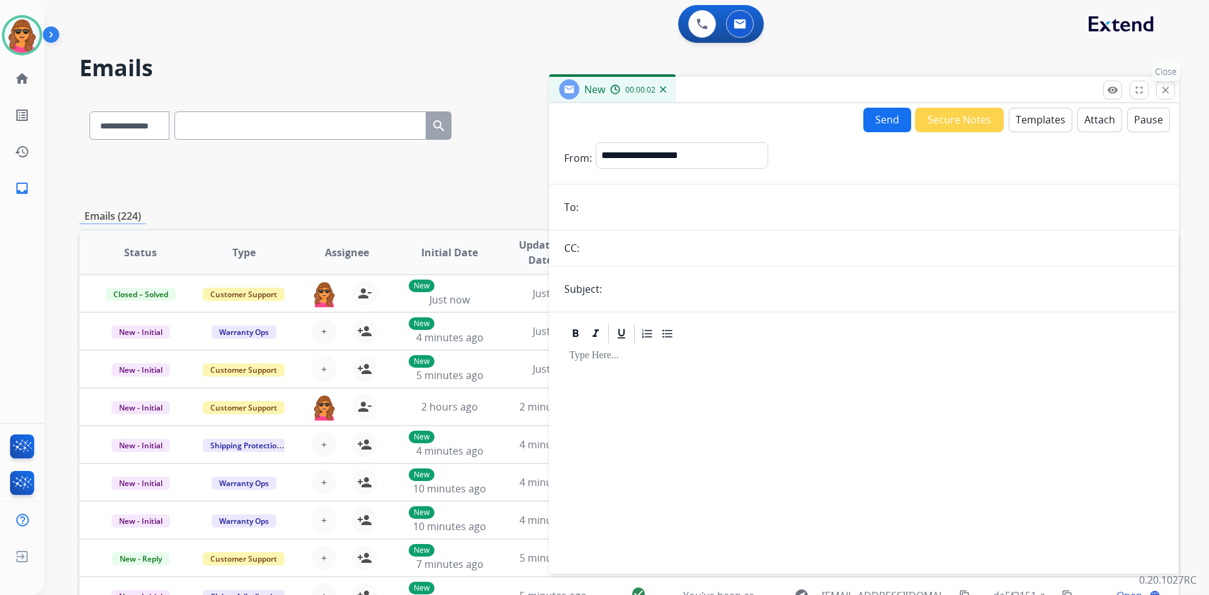
click at [1161, 93] on mat-icon "close" at bounding box center [1165, 89] width 11 height 11
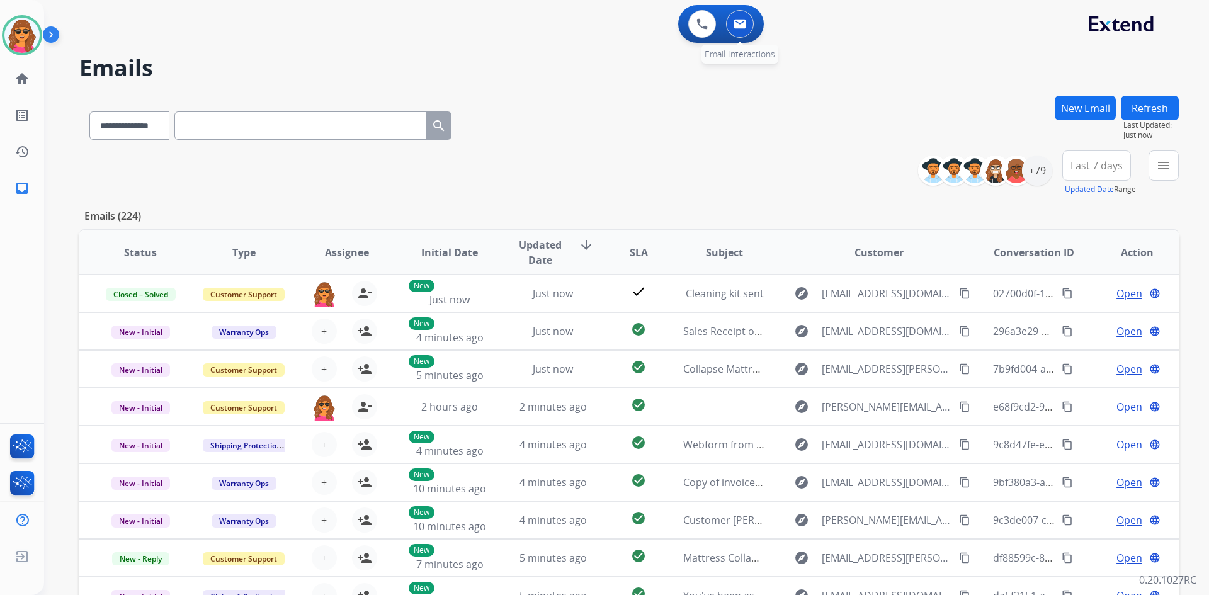
click at [740, 27] on img at bounding box center [739, 24] width 13 height 10
click at [1167, 161] on mat-icon "menu" at bounding box center [1163, 165] width 15 height 15
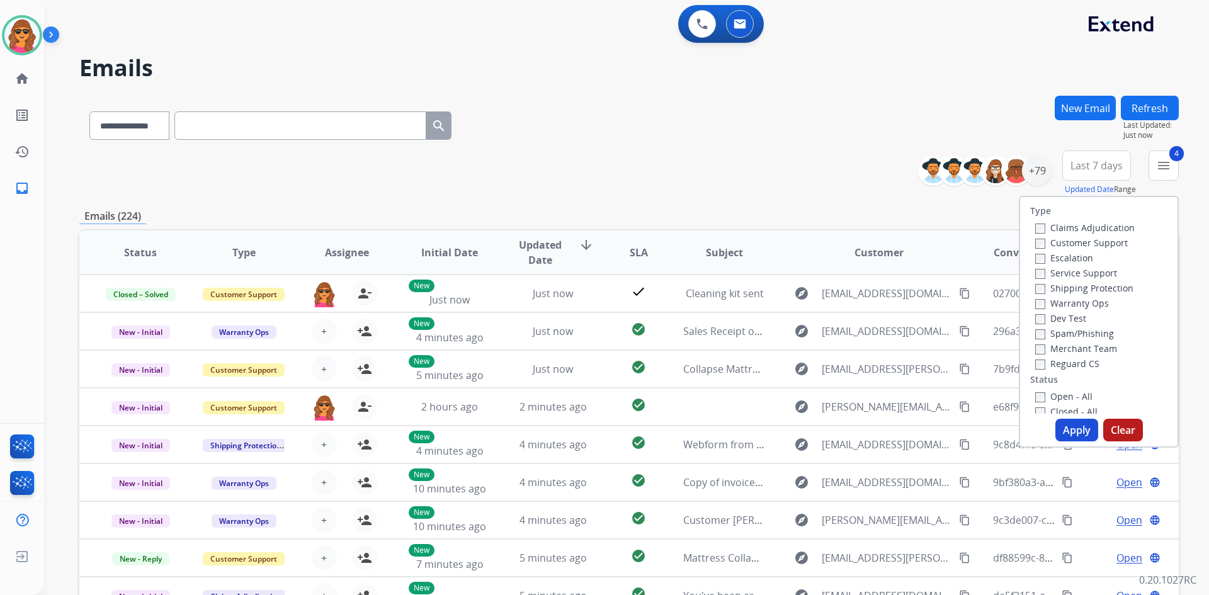
click at [1061, 431] on button "Apply" at bounding box center [1076, 430] width 43 height 23
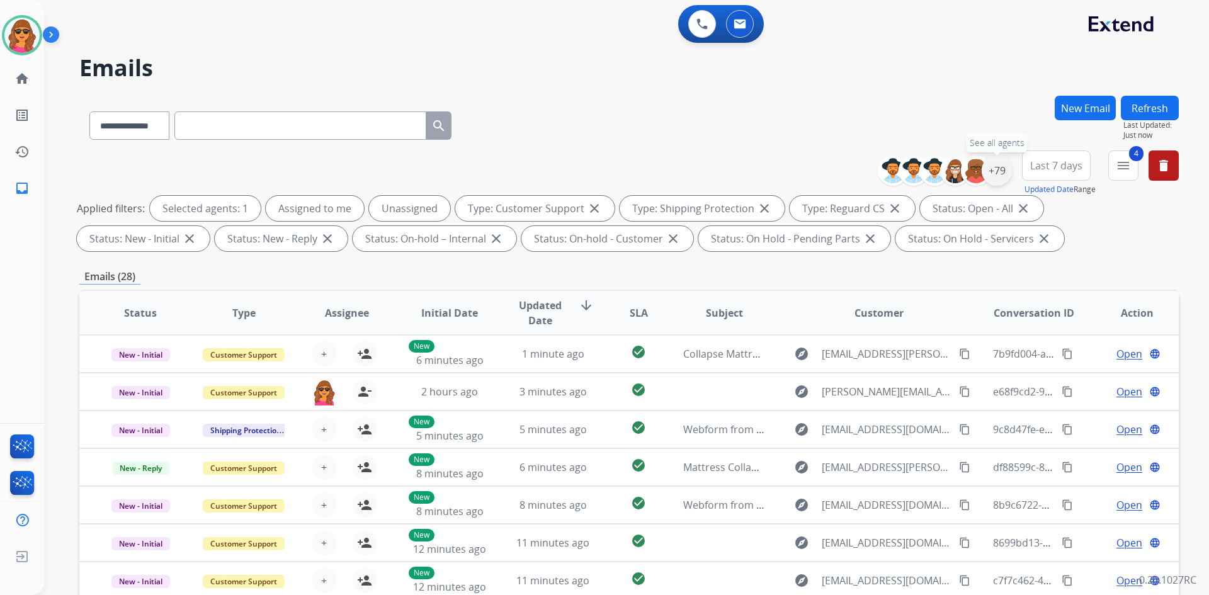
click at [993, 173] on div "+79" at bounding box center [997, 171] width 30 height 30
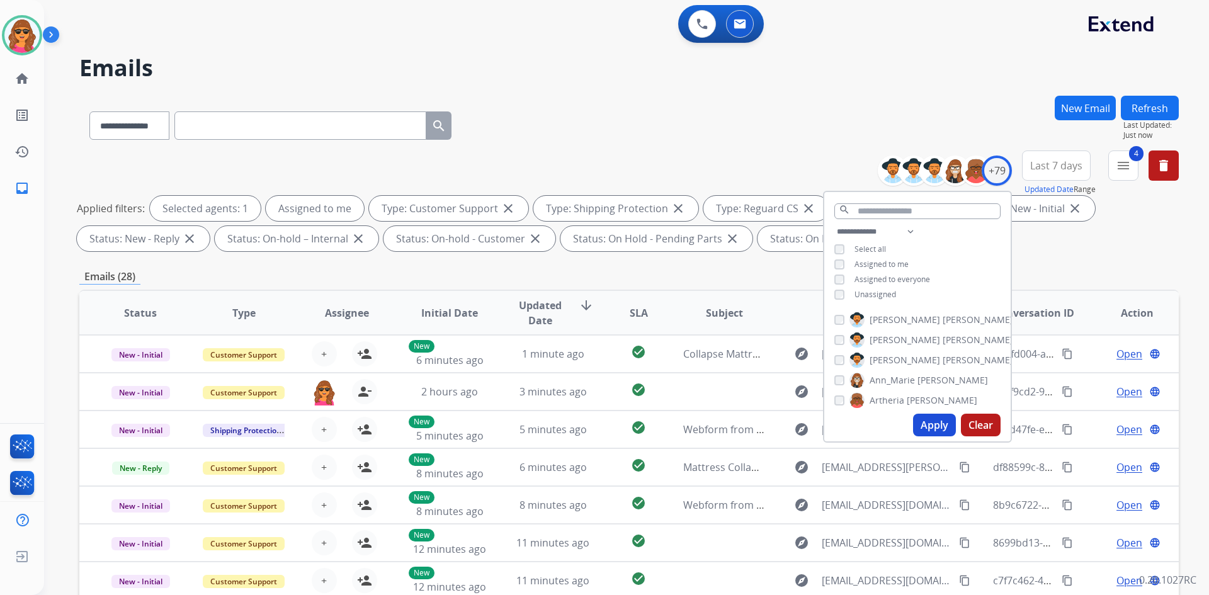
click at [937, 427] on button "Apply" at bounding box center [934, 425] width 43 height 23
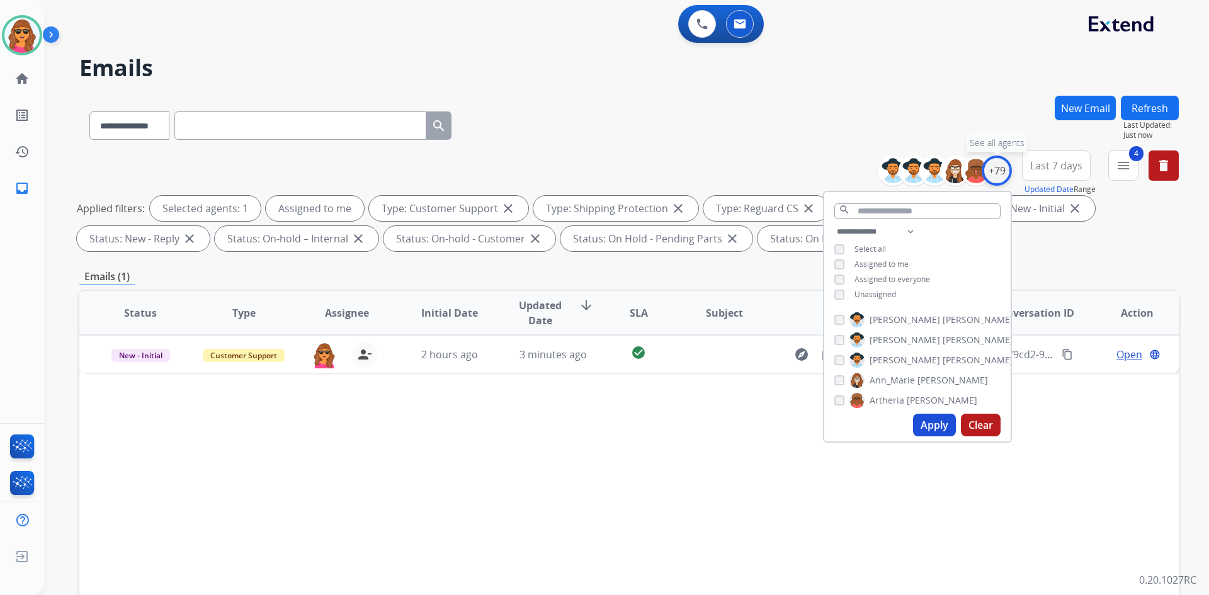
click at [997, 173] on div "+79" at bounding box center [997, 171] width 30 height 30
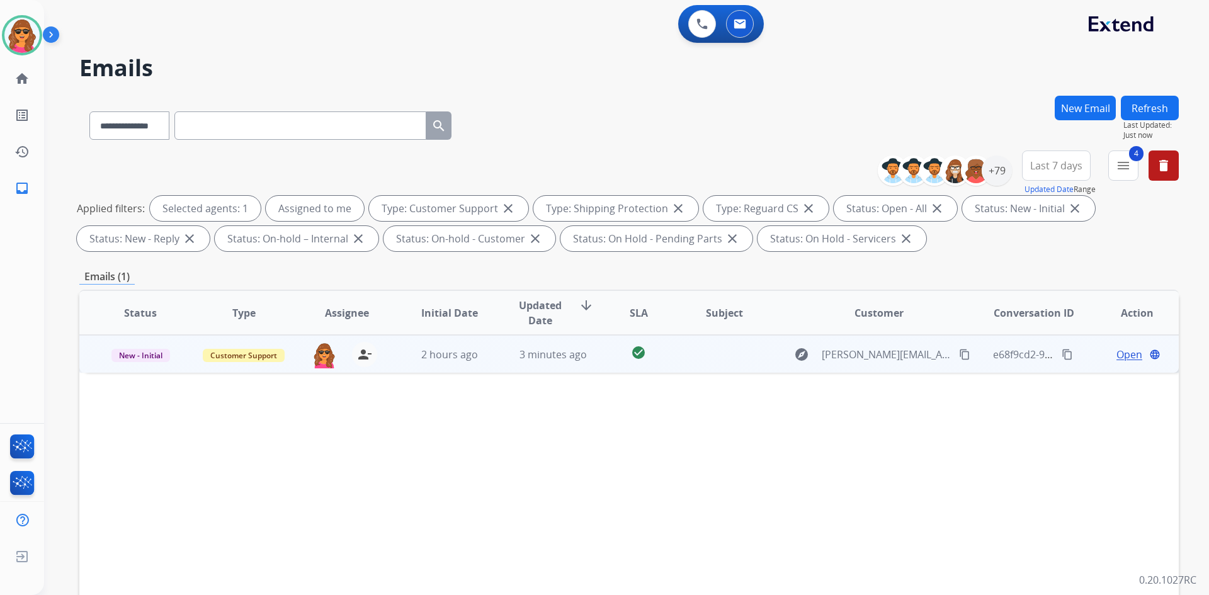
click at [1125, 352] on span "Open" at bounding box center [1129, 354] width 26 height 15
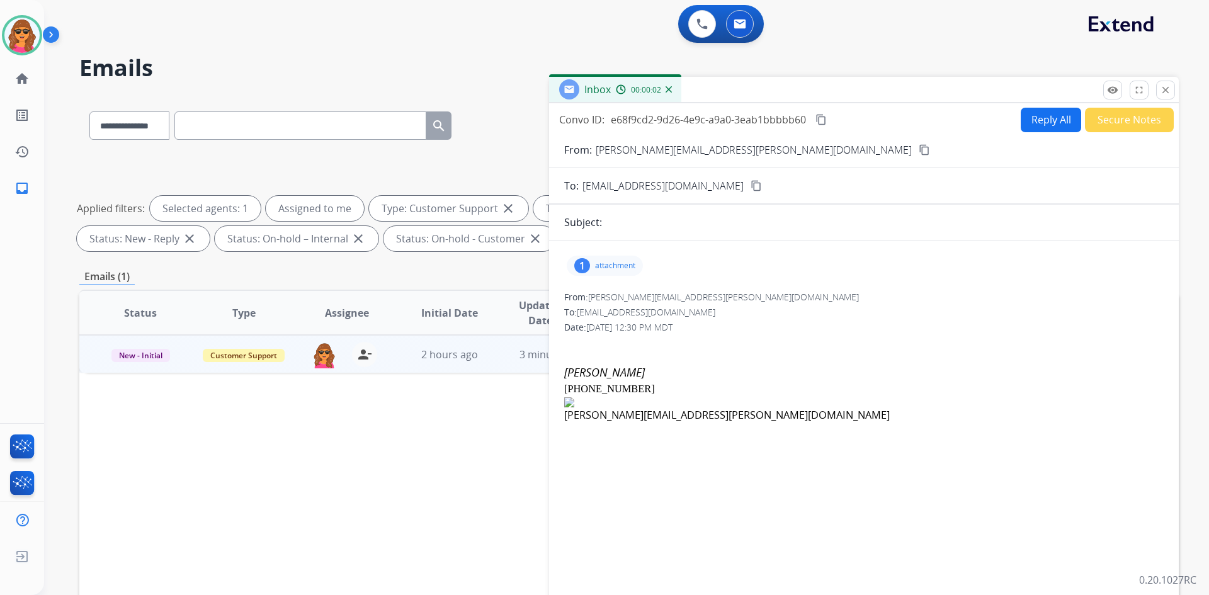
click at [619, 263] on p "attachment" at bounding box center [615, 266] width 40 height 10
click at [919, 153] on mat-icon "content_copy" at bounding box center [924, 149] width 11 height 11
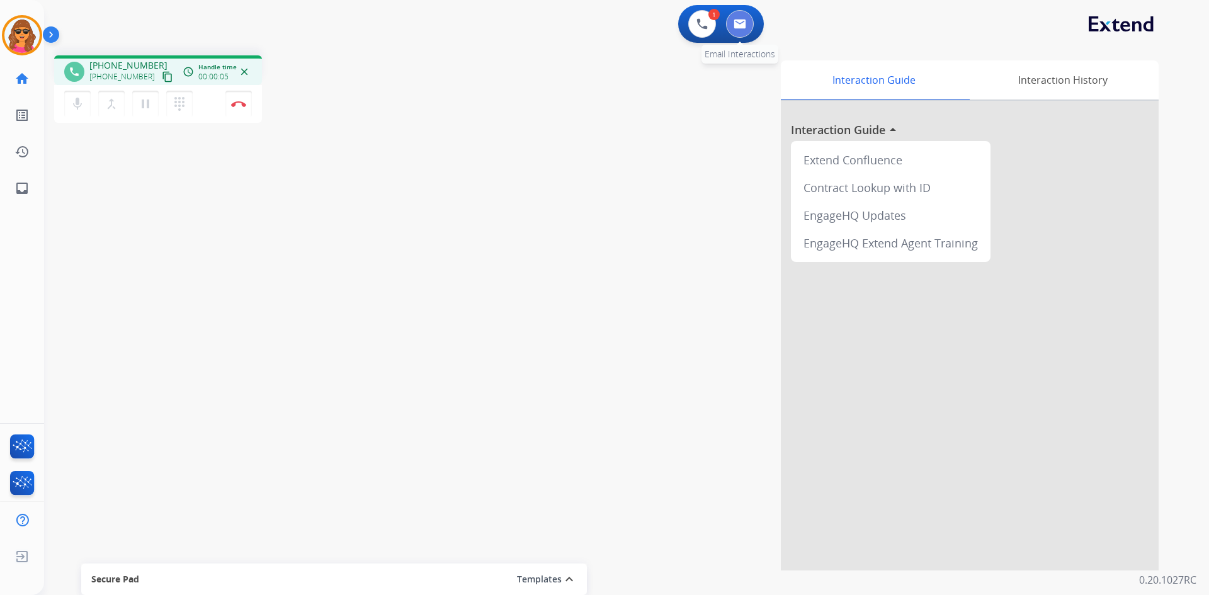
click at [738, 25] on img at bounding box center [739, 24] width 13 height 10
select select "**********"
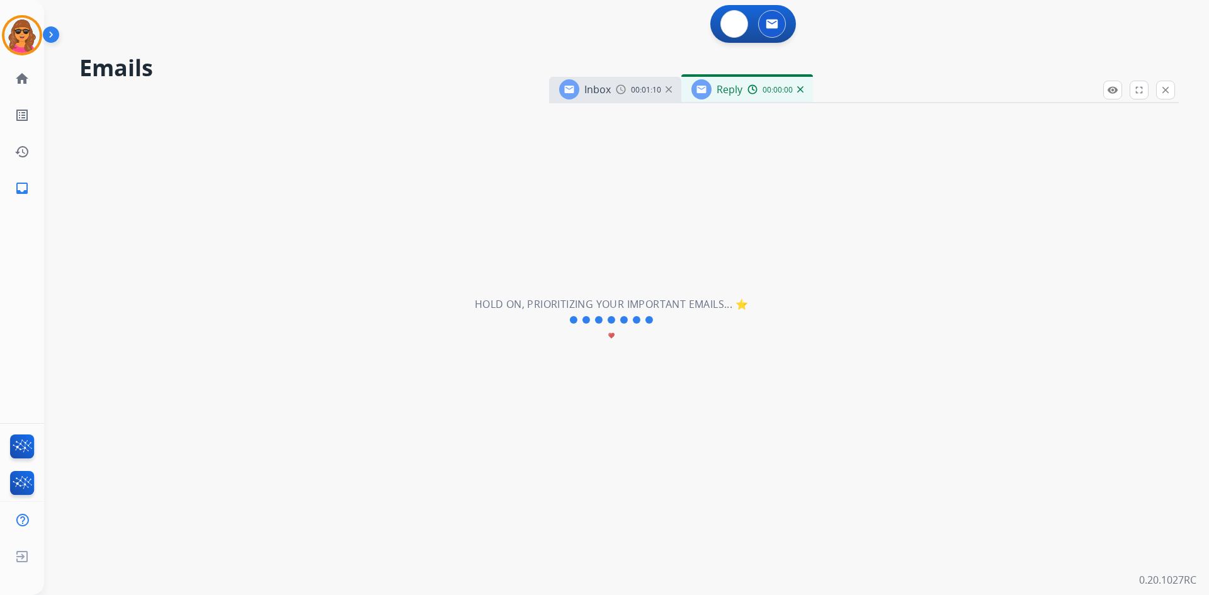
select select "**********"
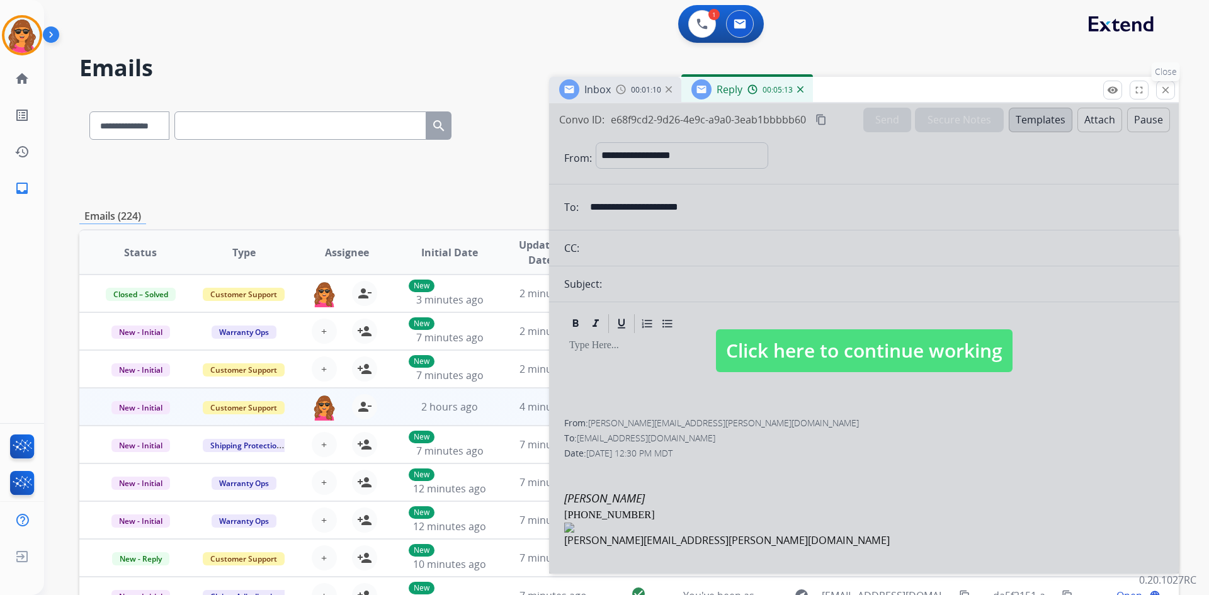
click at [1168, 94] on mat-icon "close" at bounding box center [1165, 89] width 11 height 11
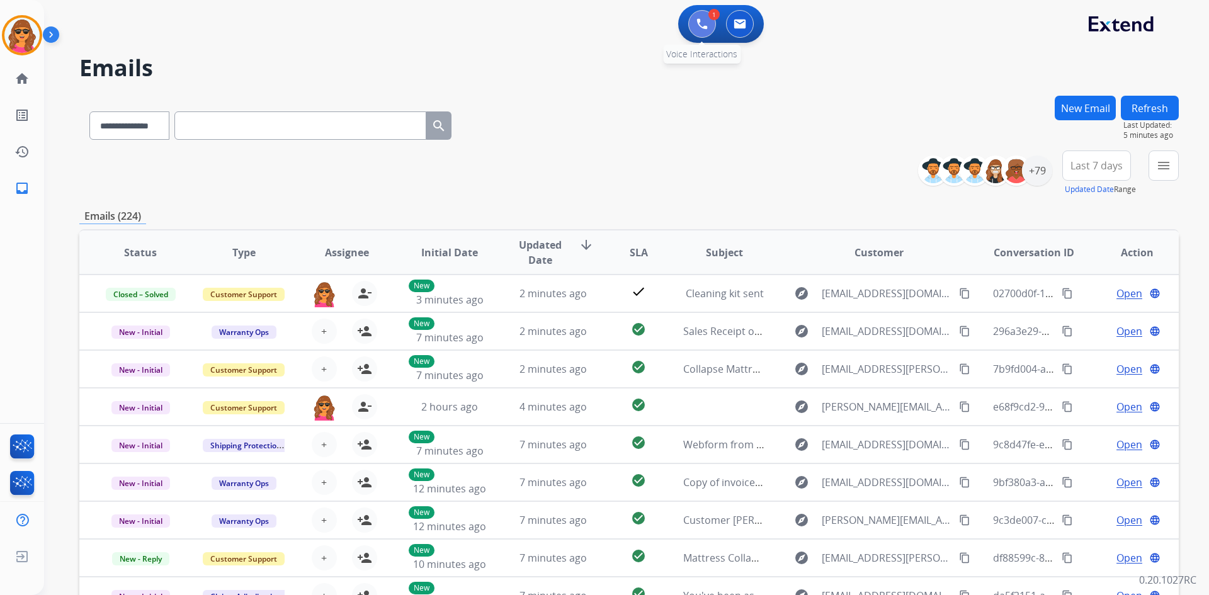
click at [696, 27] on img at bounding box center [701, 23] width 11 height 11
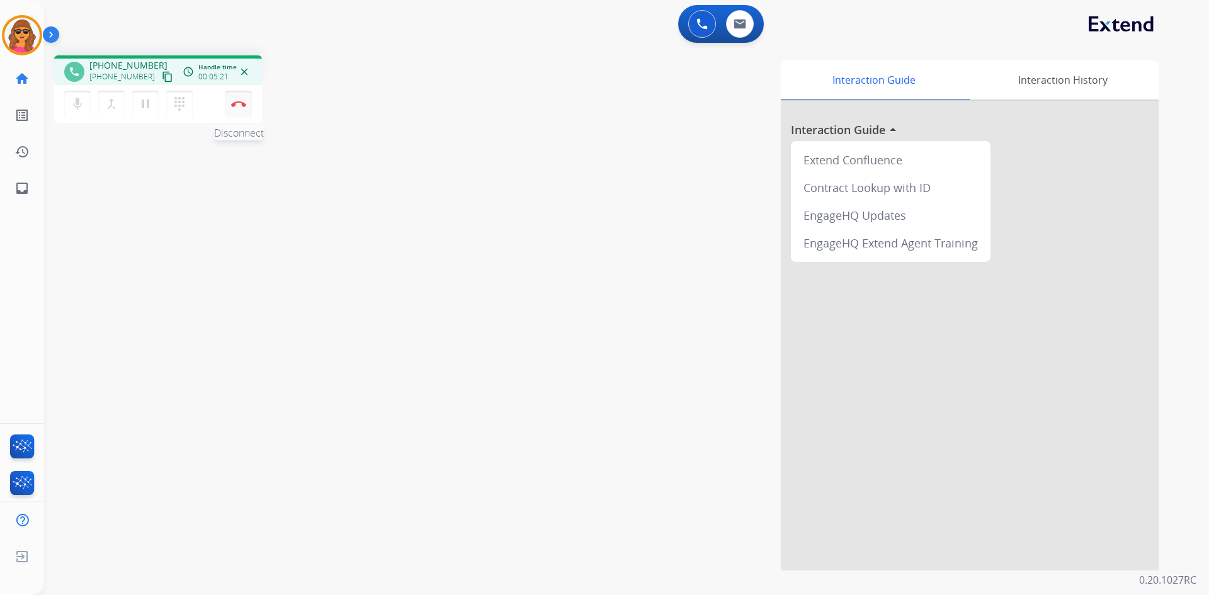
click at [238, 103] on img at bounding box center [238, 104] width 15 height 6
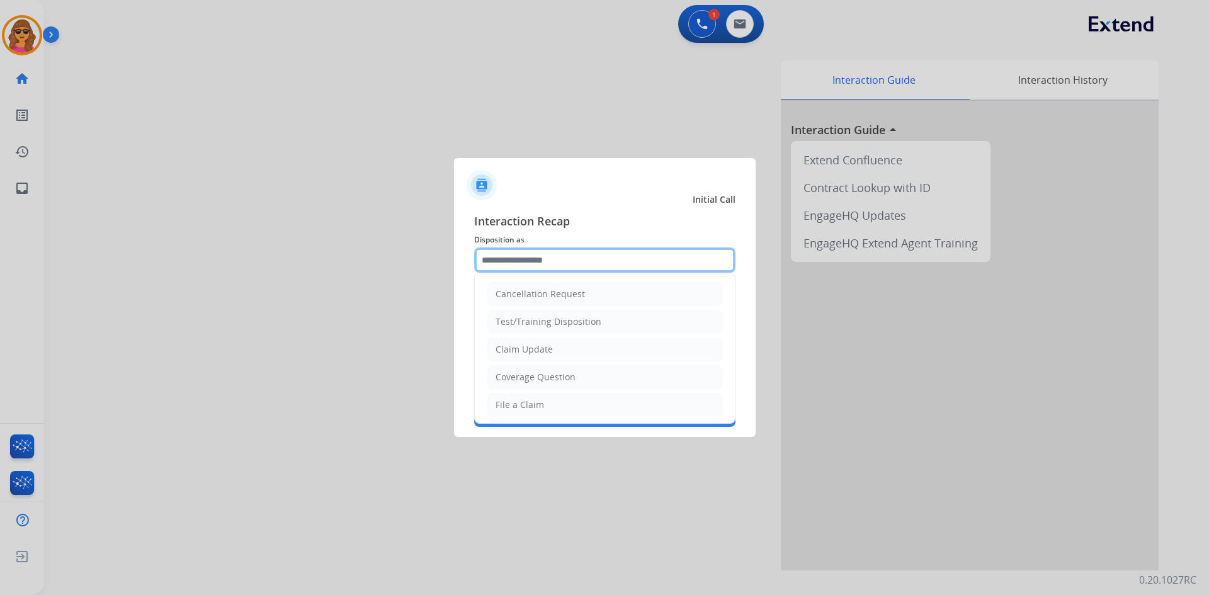
click at [507, 261] on input "text" at bounding box center [604, 259] width 261 height 25
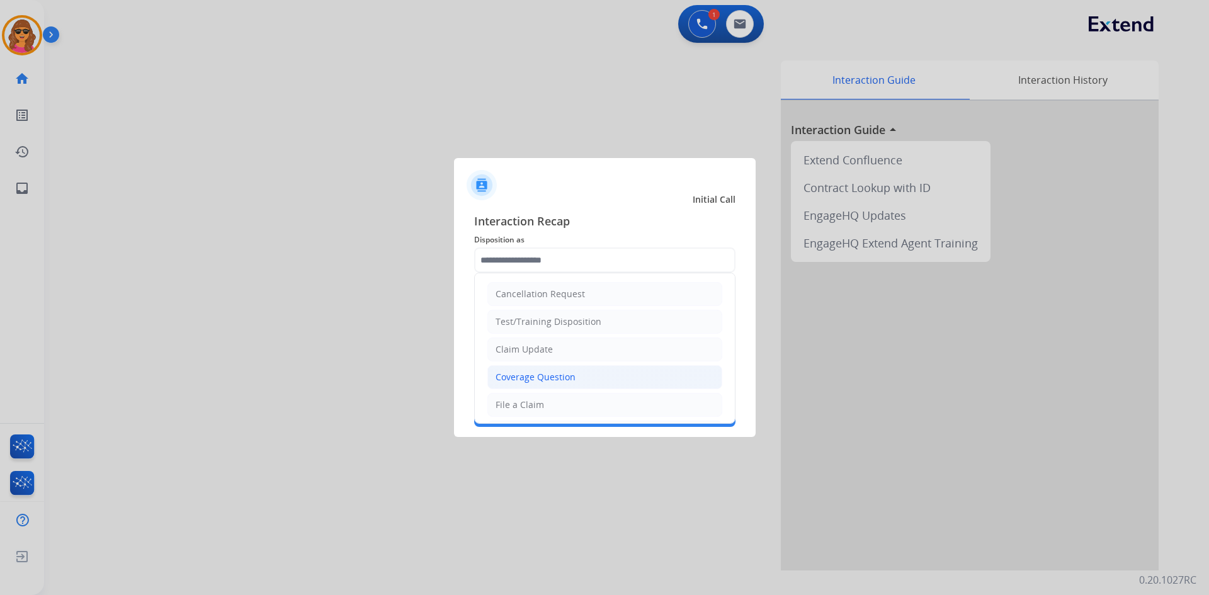
click at [529, 379] on div "Coverage Question" at bounding box center [535, 377] width 80 height 13
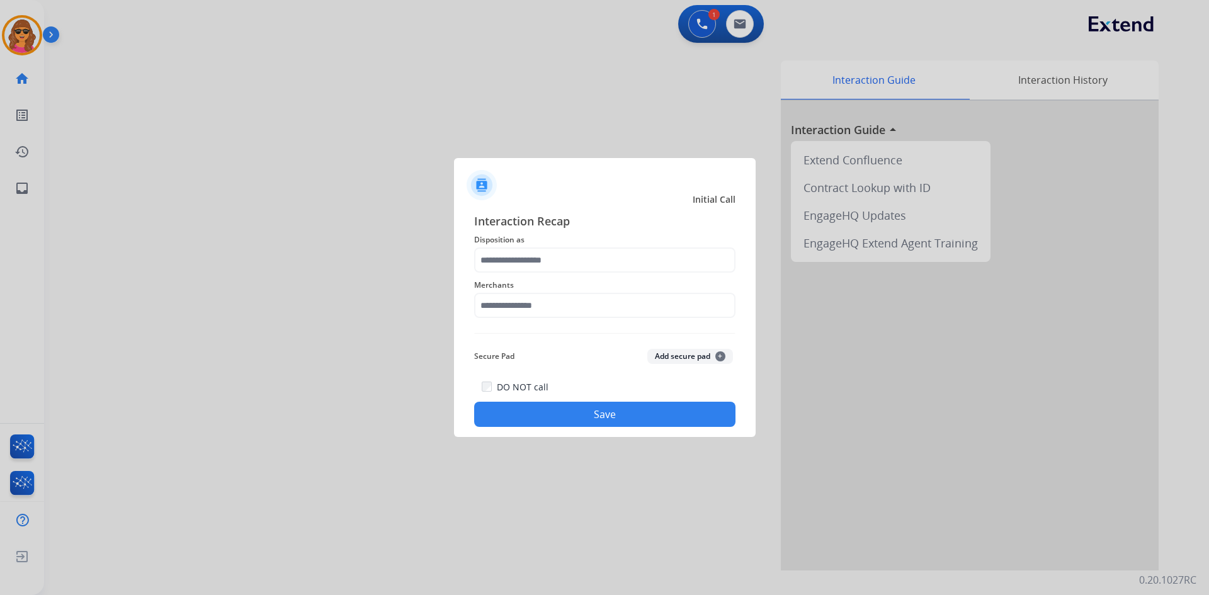
type input "**********"
click at [481, 311] on input "text" at bounding box center [604, 305] width 261 height 25
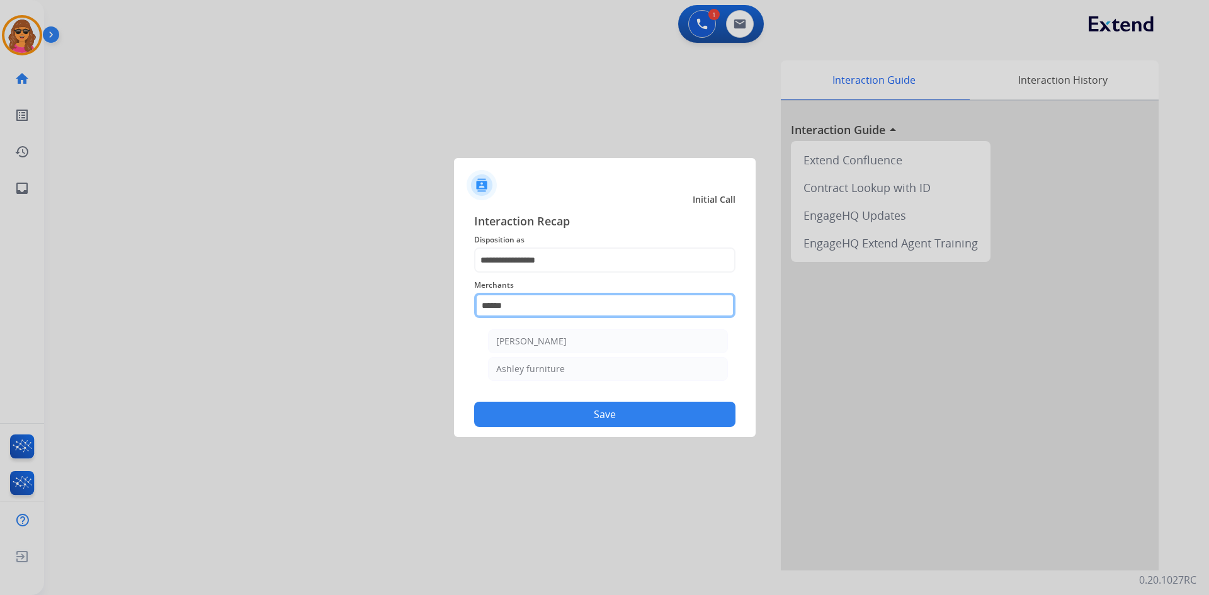
click at [525, 306] on input "******" at bounding box center [604, 305] width 261 height 25
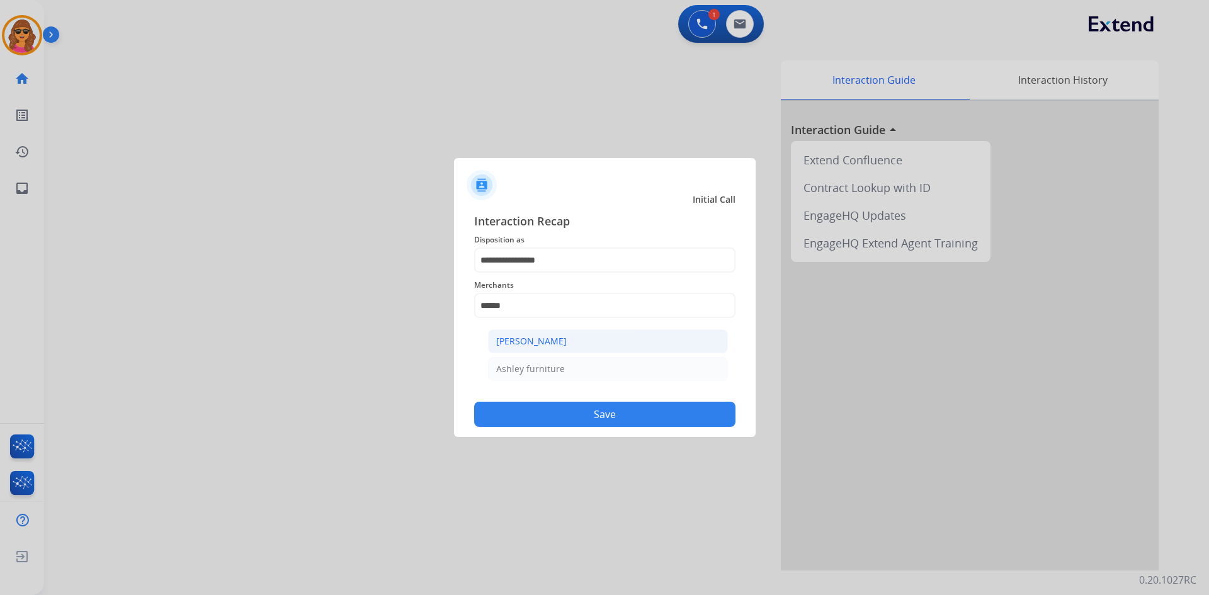
click at [547, 339] on div "[PERSON_NAME]" at bounding box center [531, 341] width 71 height 13
type input "**********"
click at [623, 429] on div "**********" at bounding box center [605, 319] width 302 height 235
click at [614, 414] on button "Save" at bounding box center [604, 414] width 261 height 25
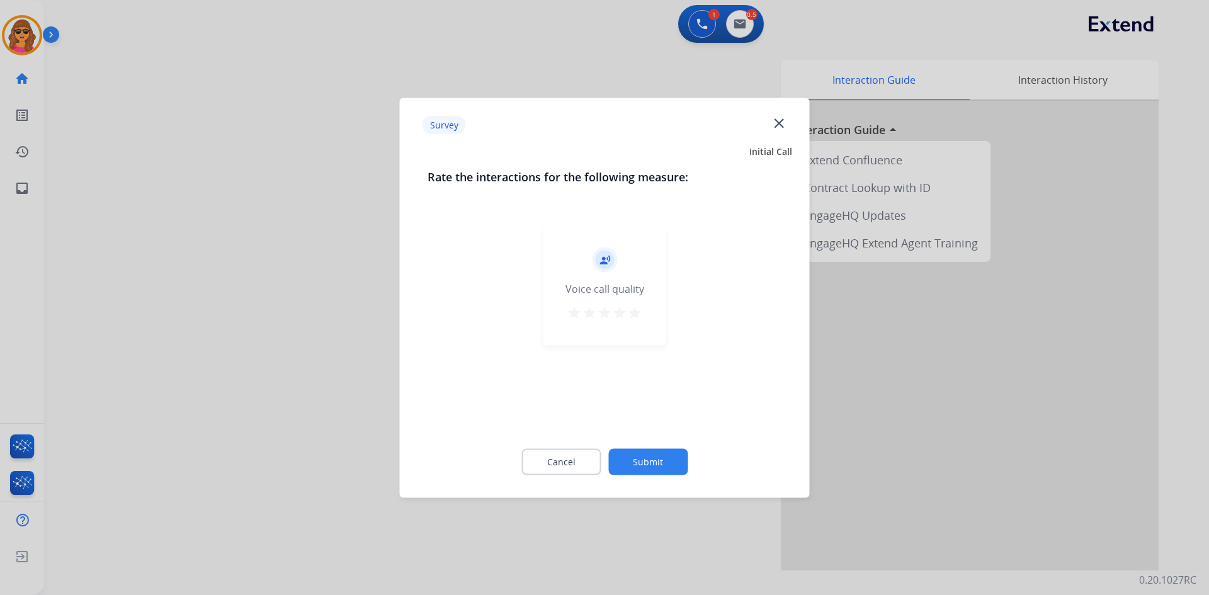
click at [633, 307] on mat-icon "star" at bounding box center [634, 312] width 15 height 15
click at [658, 453] on button "Submit" at bounding box center [647, 461] width 79 height 26
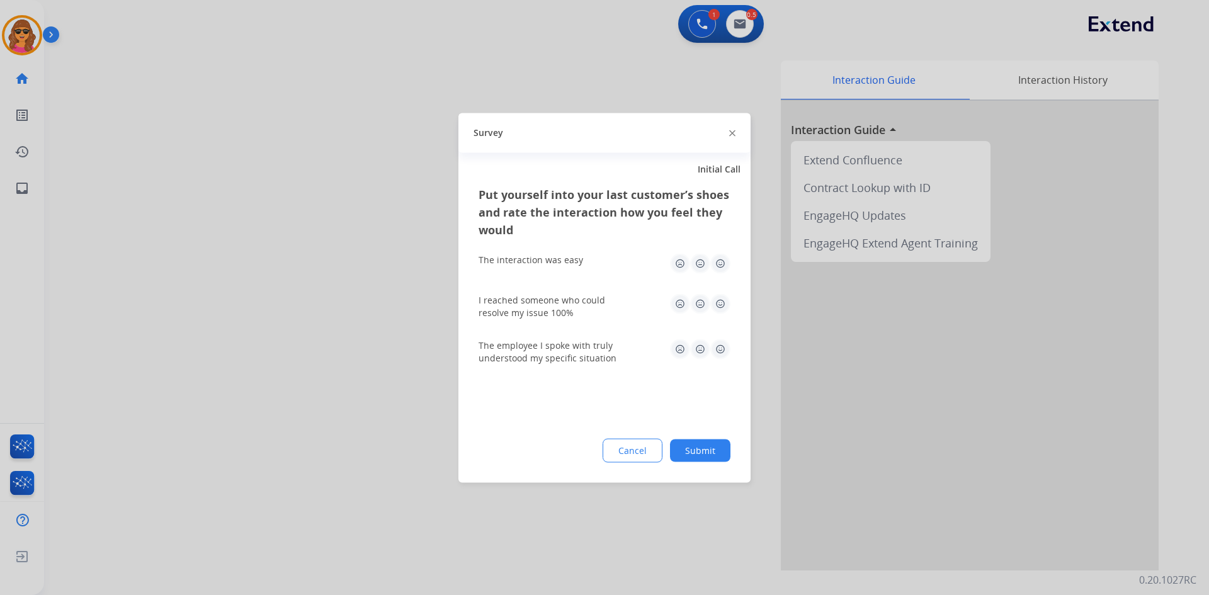
click at [721, 259] on img at bounding box center [720, 263] width 20 height 20
click at [717, 299] on img at bounding box center [720, 303] width 20 height 20
click at [721, 354] on img at bounding box center [720, 349] width 20 height 20
click at [707, 454] on button "Submit" at bounding box center [700, 450] width 60 height 23
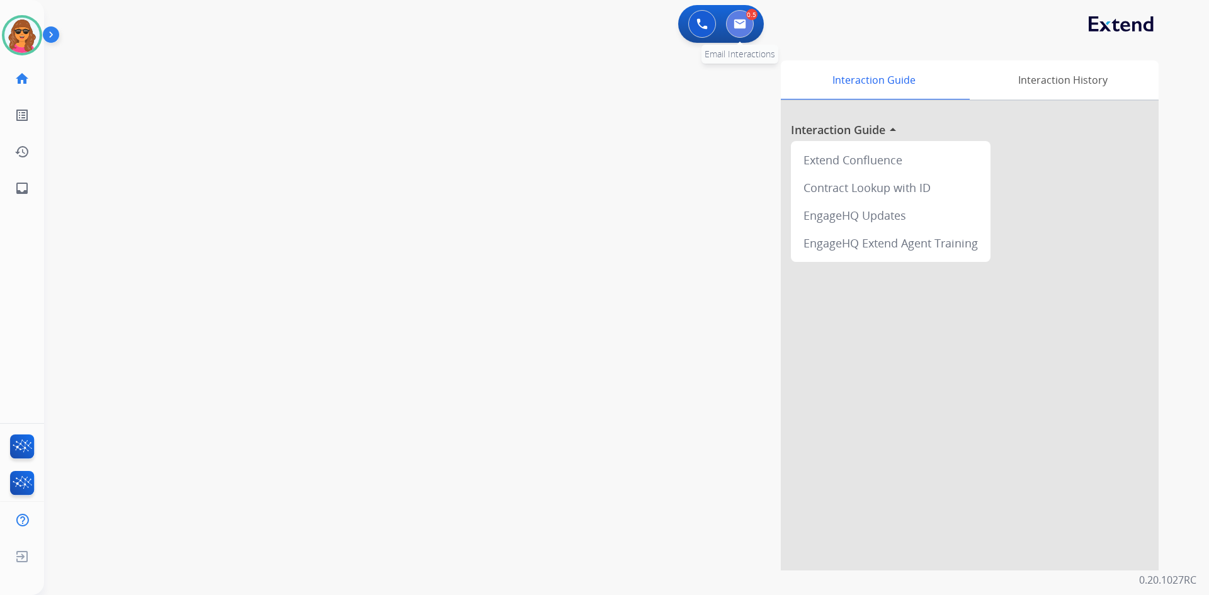
click at [738, 22] on img at bounding box center [739, 24] width 13 height 10
select select "**********"
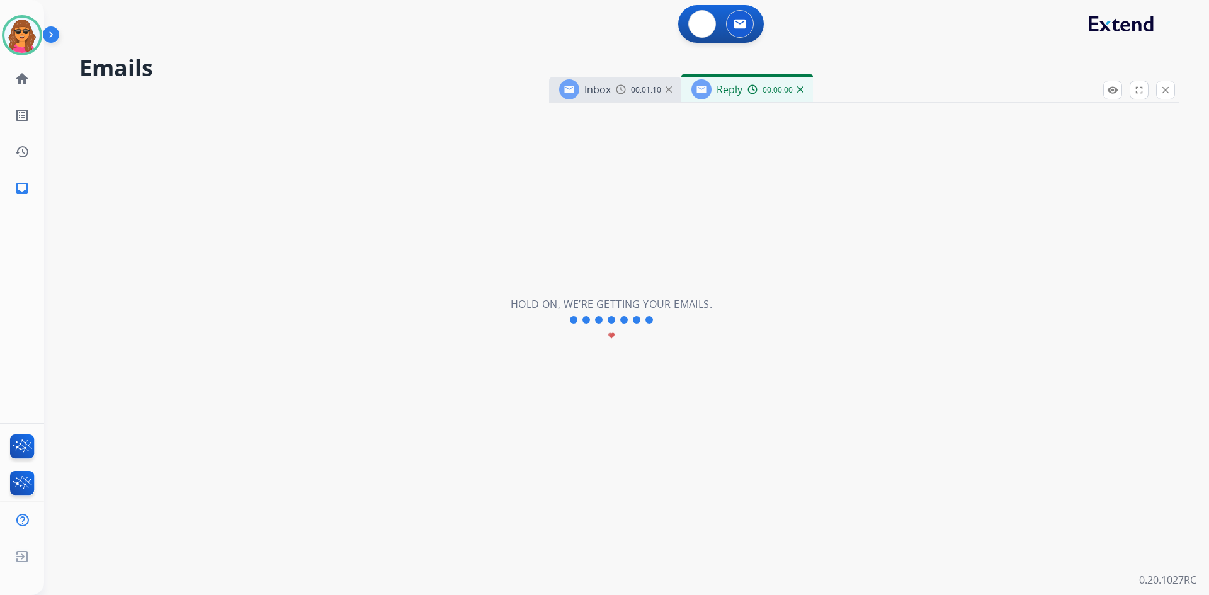
select select "**********"
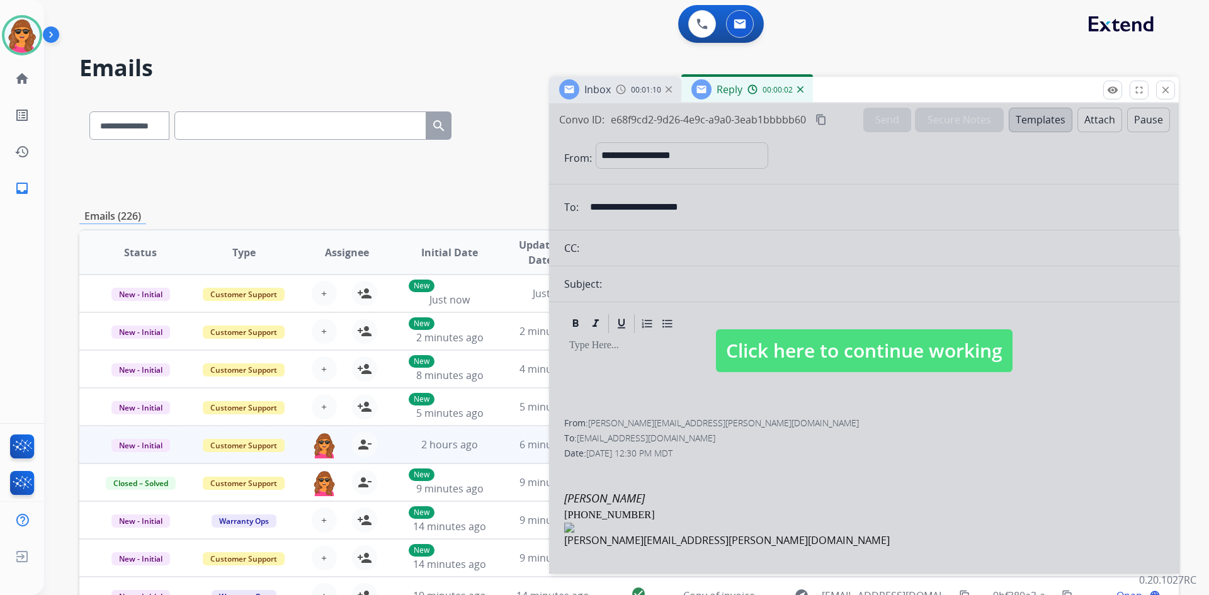
click at [865, 354] on span "Click here to continue working" at bounding box center [864, 350] width 297 height 43
select select
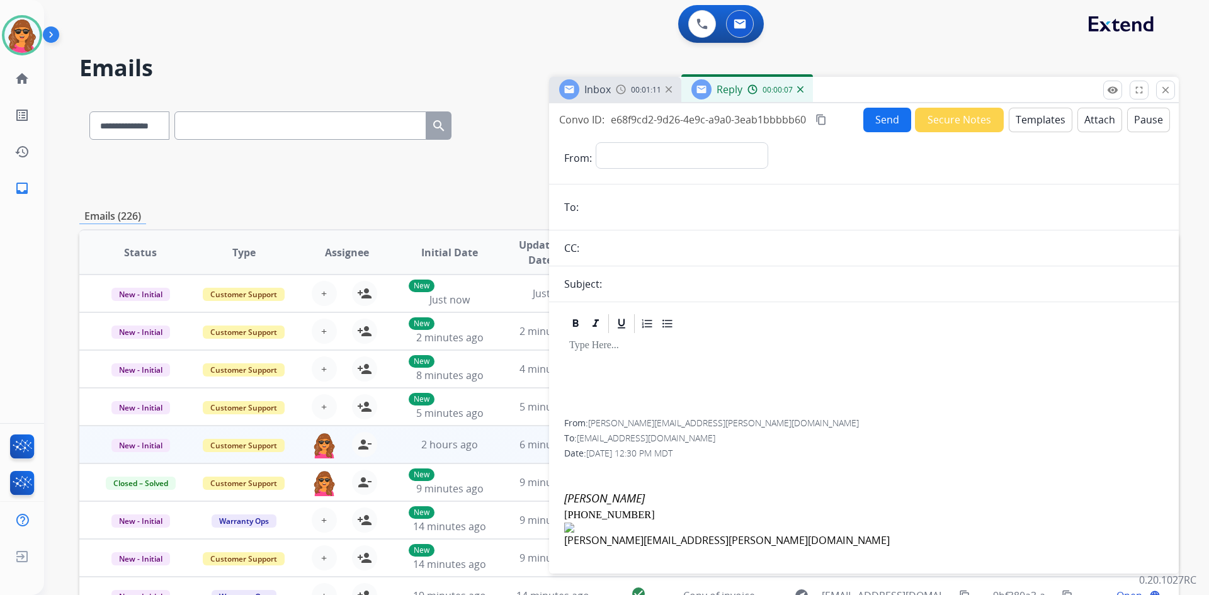
click at [648, 92] on span "00:01:11" at bounding box center [646, 90] width 30 height 10
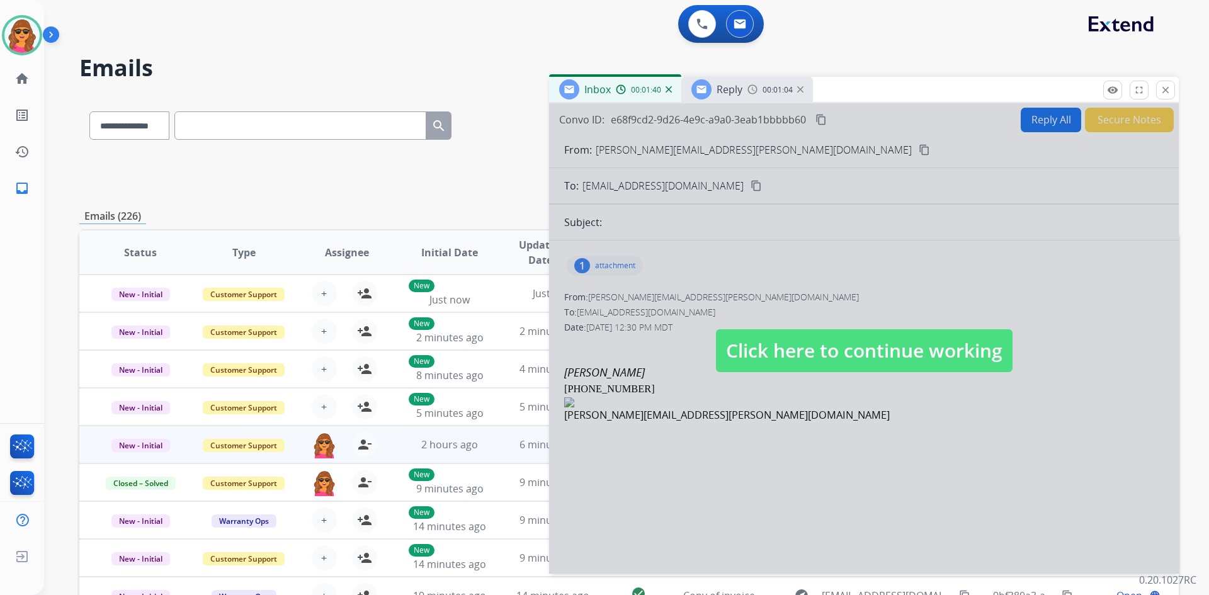
click at [609, 258] on div at bounding box center [864, 338] width 630 height 470
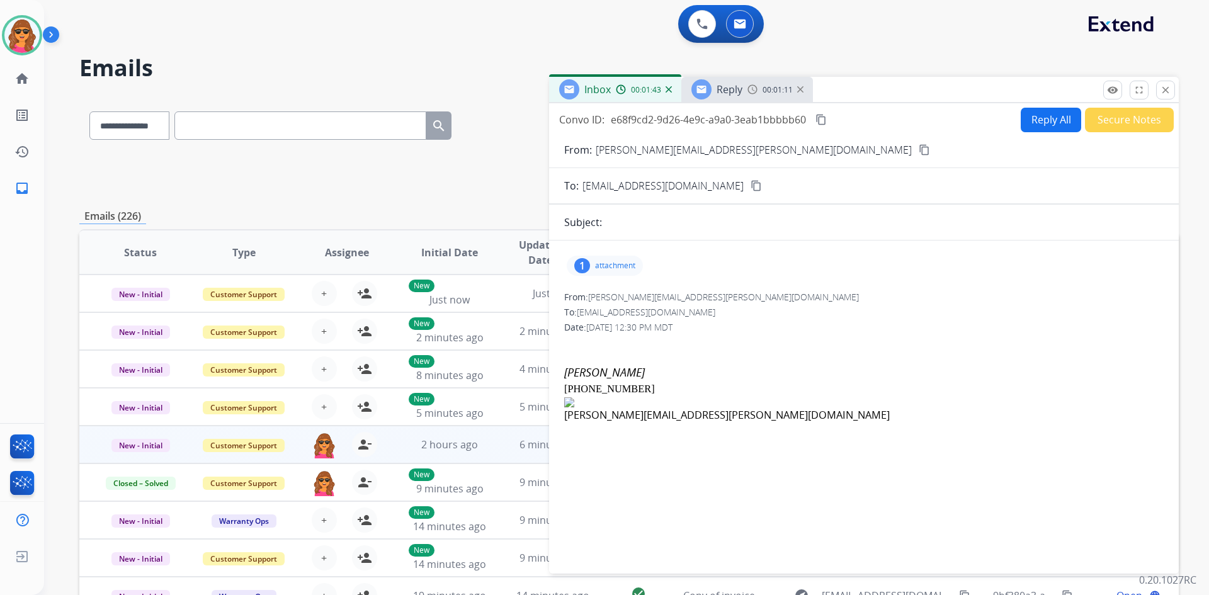
click at [603, 267] on p "attachment" at bounding box center [615, 266] width 40 height 10
click at [786, 305] on div "From: sandee.sutter@gmail.com To: support@extend.com Date: 09/11/2025 - 12:30 P…" at bounding box center [863, 357] width 599 height 132
click at [1121, 123] on button "Secure Notes" at bounding box center [1129, 120] width 89 height 25
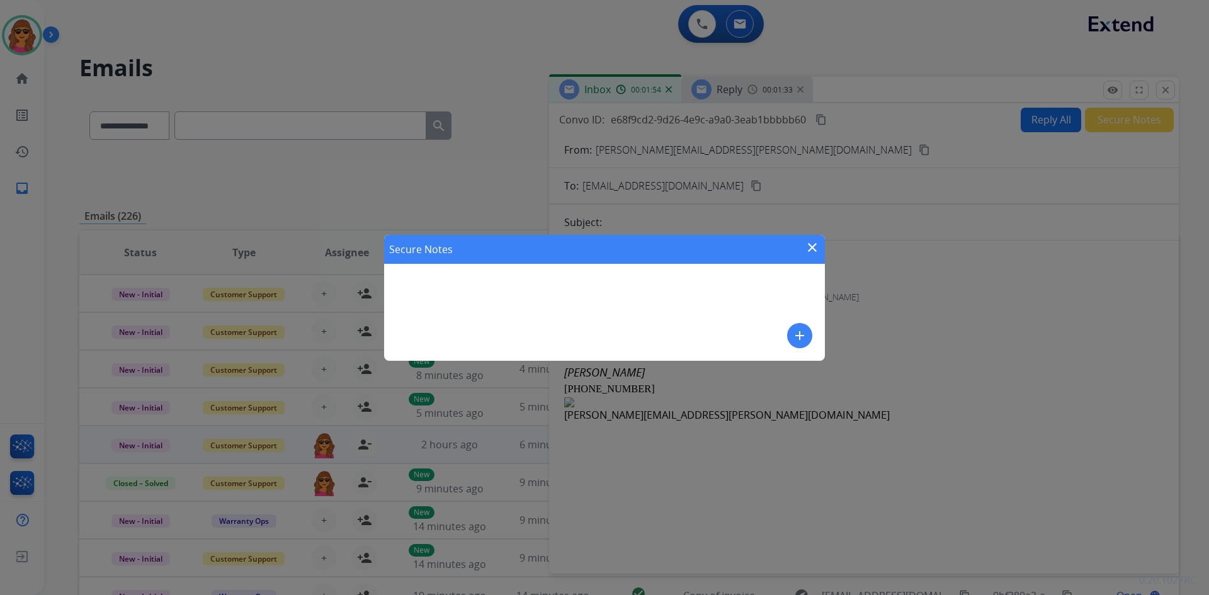
click at [796, 337] on mat-icon "add" at bounding box center [799, 335] width 15 height 15
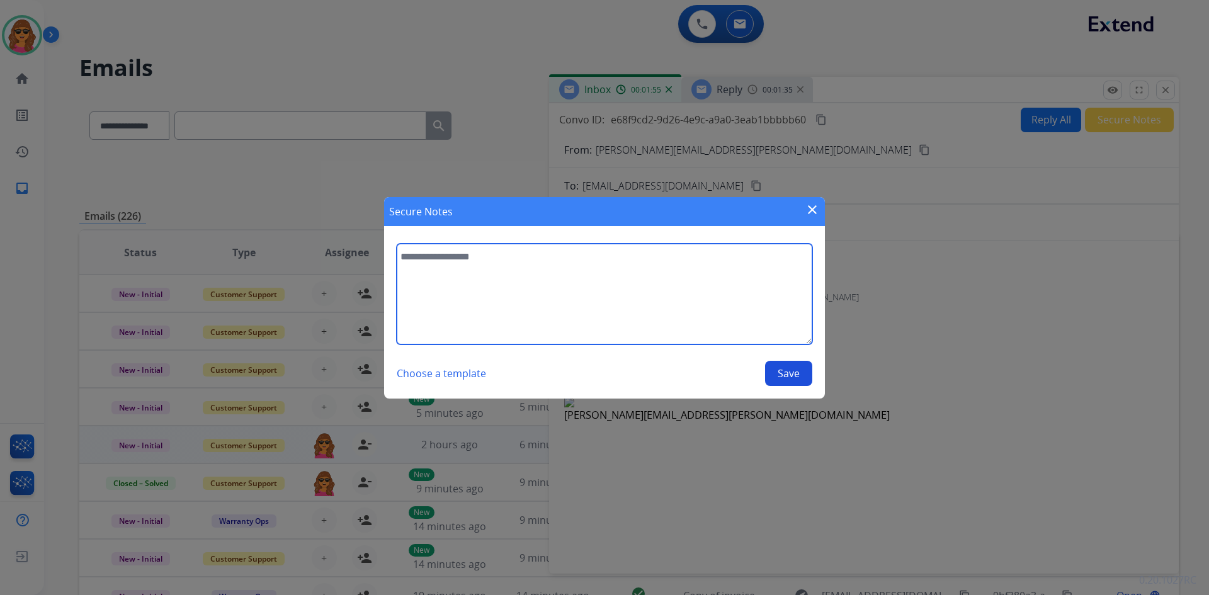
click at [455, 262] on textarea at bounding box center [605, 294] width 416 height 101
type textarea "**********"
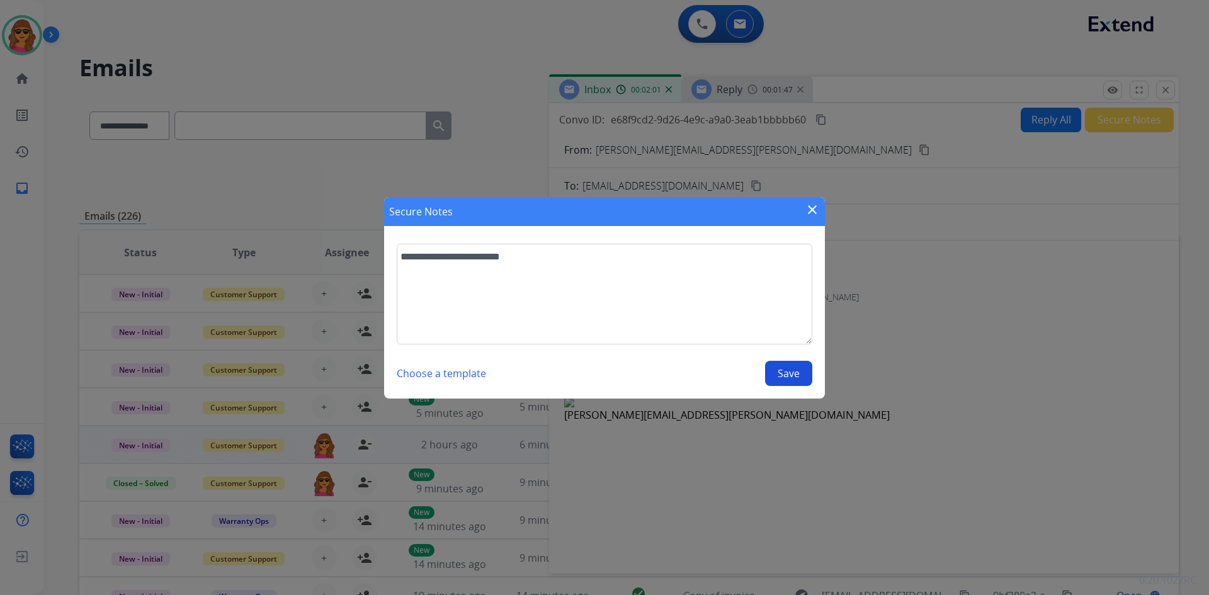
click at [786, 368] on button "Save" at bounding box center [788, 373] width 47 height 25
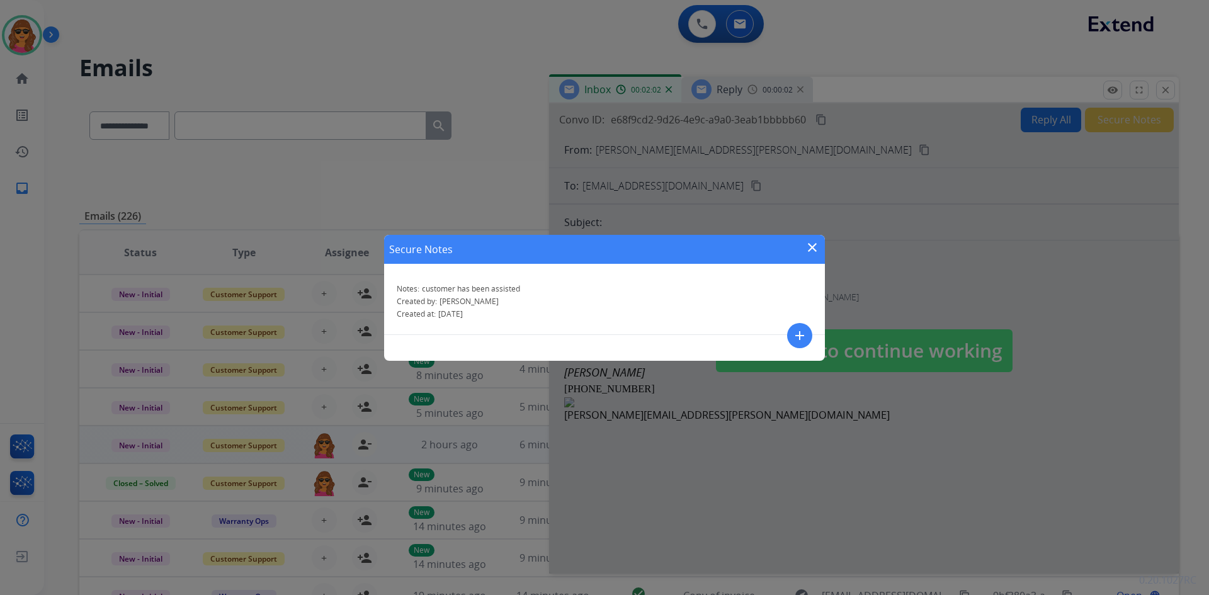
click at [813, 250] on mat-icon "close" at bounding box center [812, 247] width 15 height 15
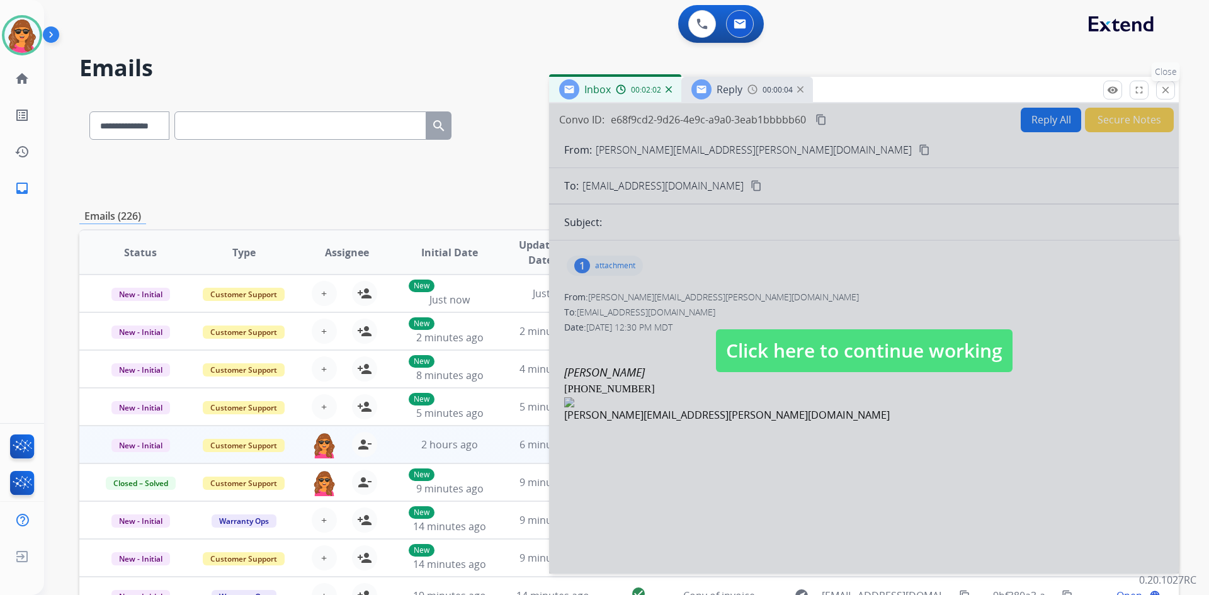
click at [1170, 76] on p "Close" at bounding box center [1165, 71] width 28 height 19
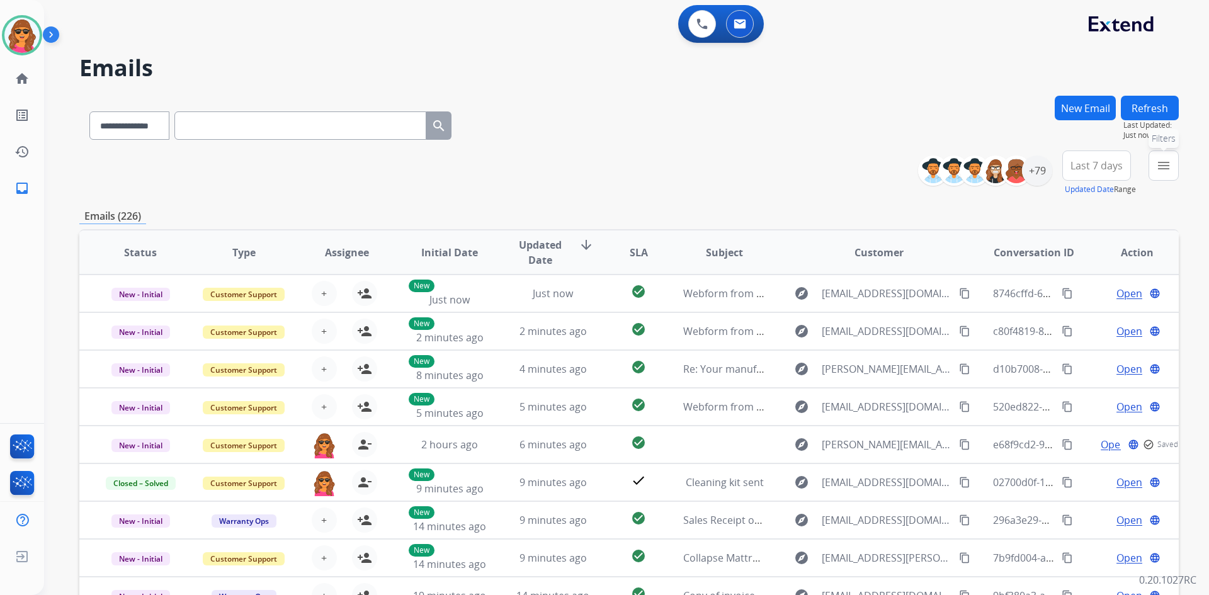
click at [1163, 168] on mat-icon "menu" at bounding box center [1163, 165] width 15 height 15
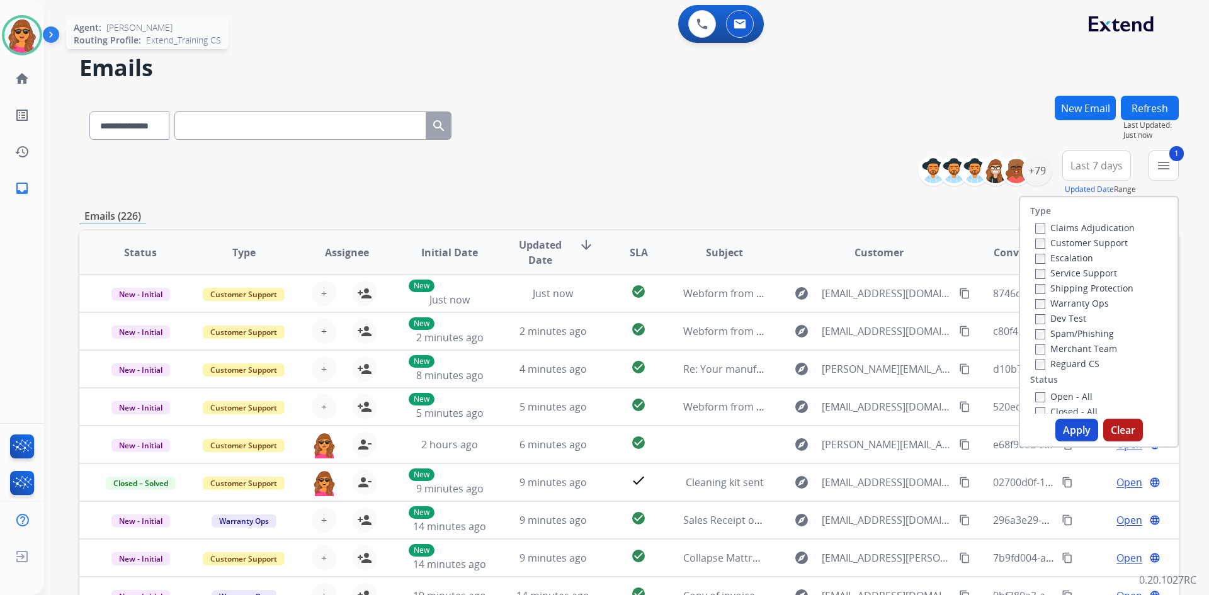
click at [33, 20] on div at bounding box center [22, 35] width 40 height 40
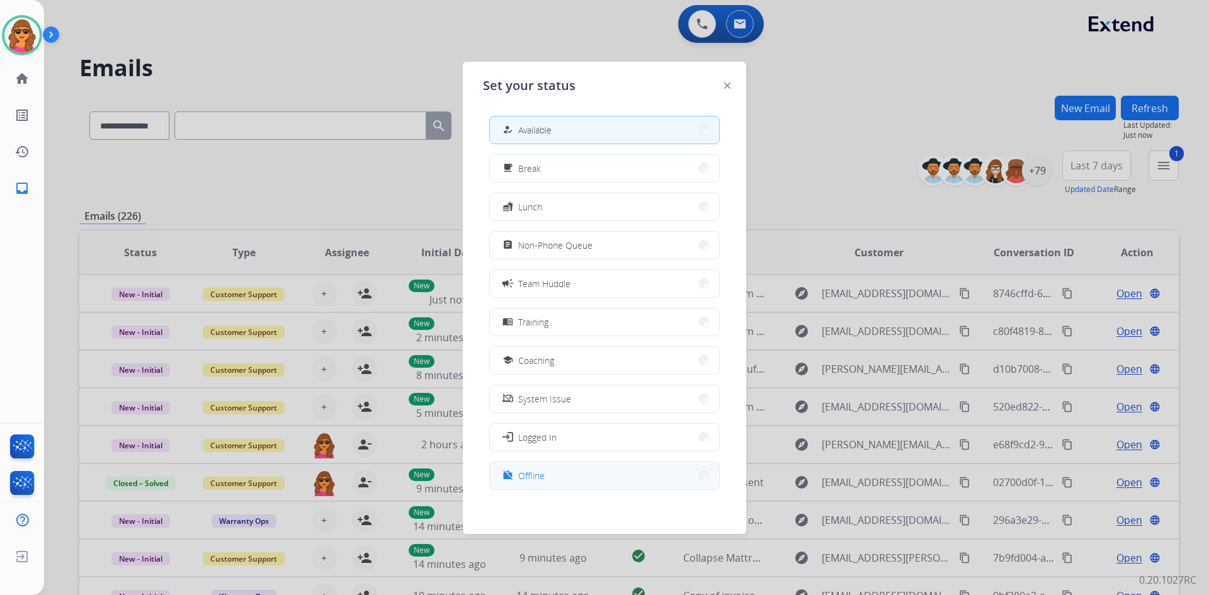
click at [526, 473] on span "Offline" at bounding box center [531, 475] width 26 height 13
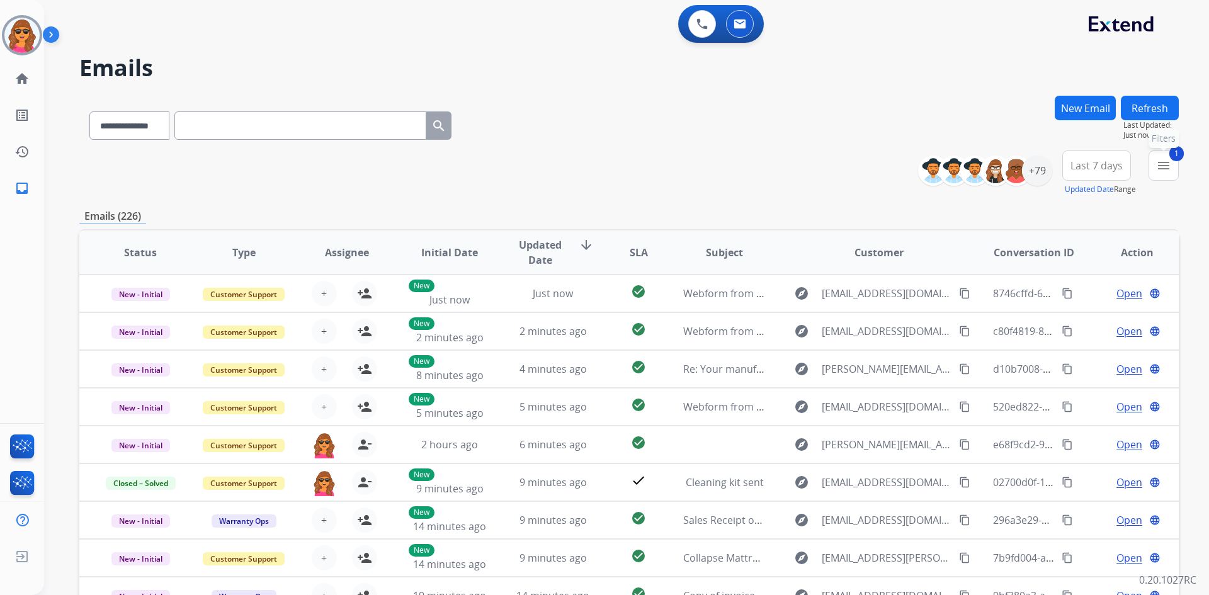
click at [1165, 165] on mat-icon "menu" at bounding box center [1163, 165] width 15 height 15
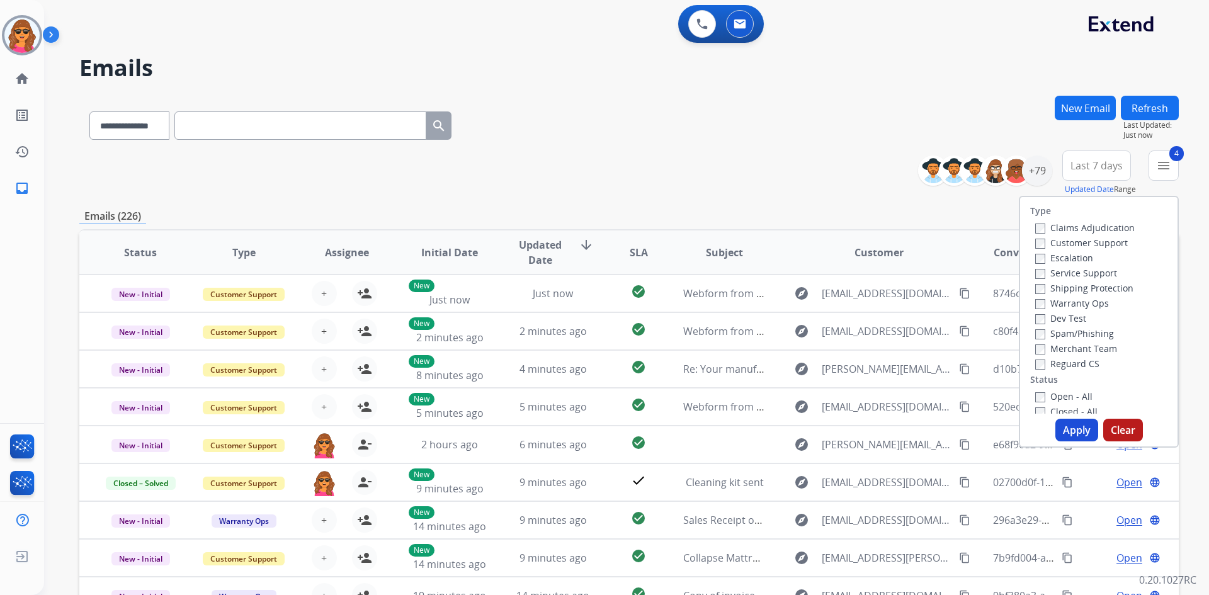
click at [1065, 433] on button "Apply" at bounding box center [1076, 430] width 43 height 23
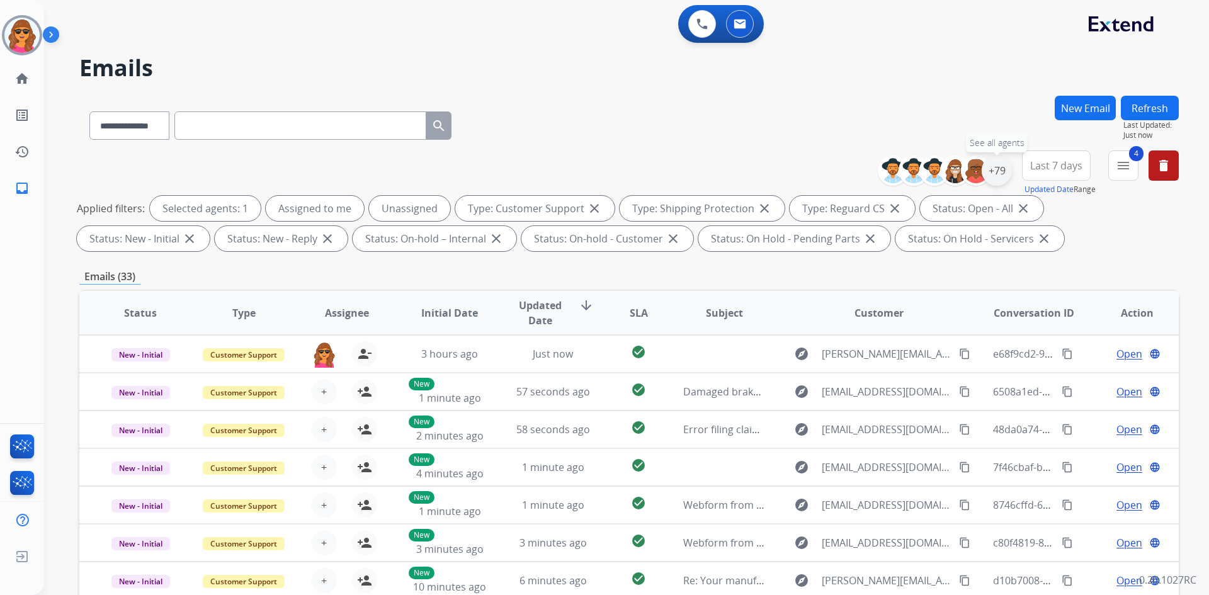
click at [992, 166] on div "+79" at bounding box center [997, 171] width 30 height 30
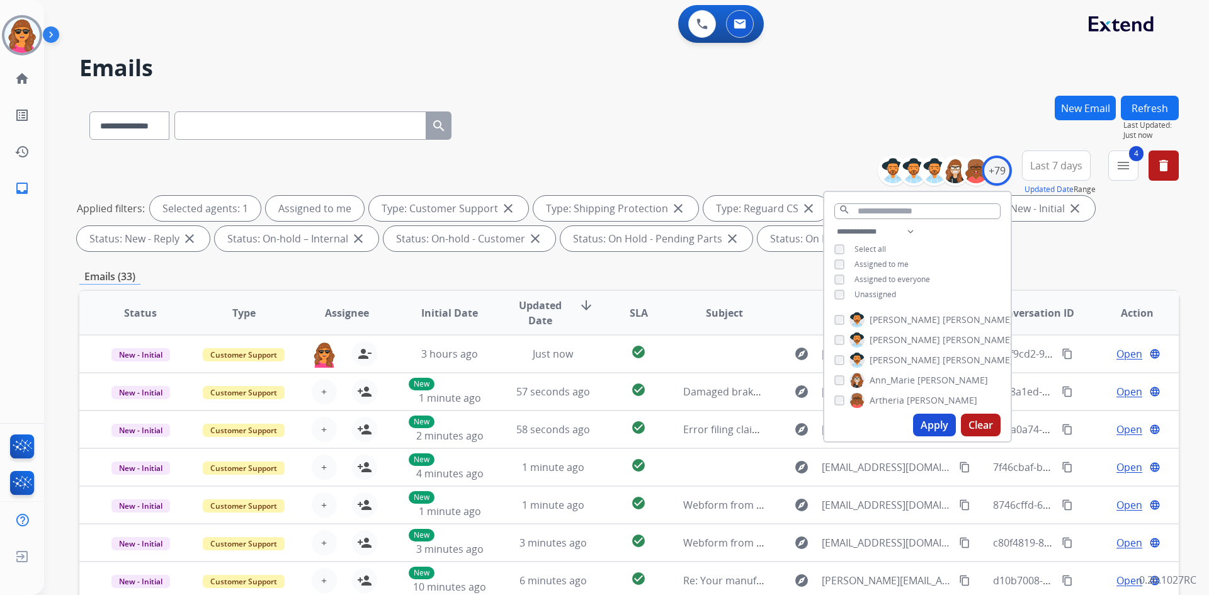
click at [932, 422] on button "Apply" at bounding box center [934, 425] width 43 height 23
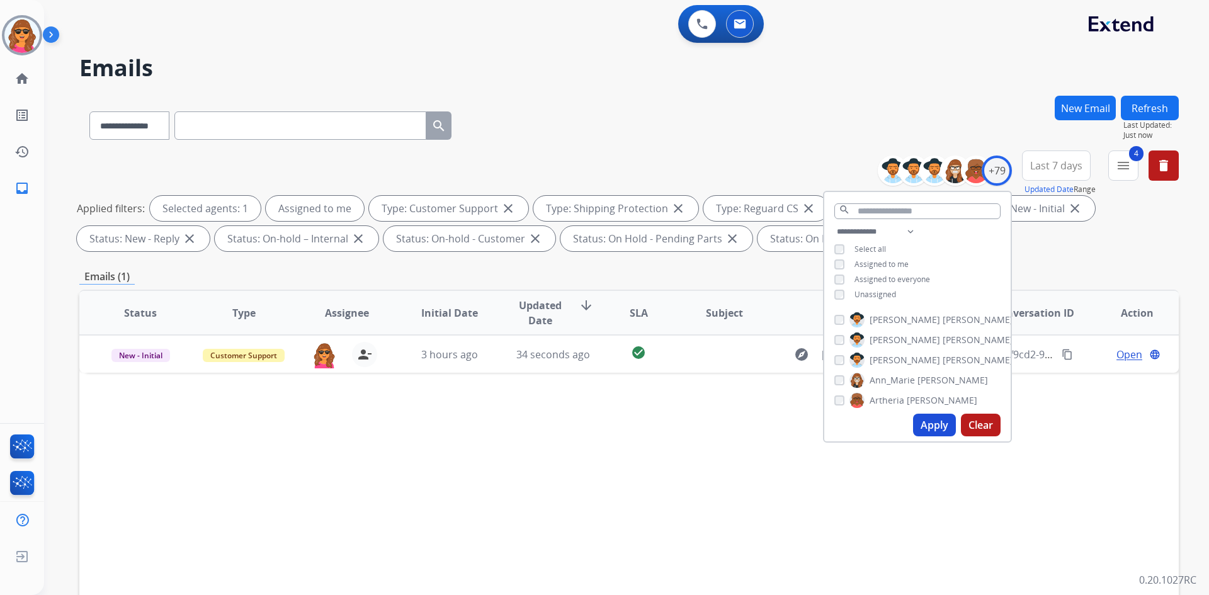
click at [1026, 245] on div "Applied filters: Selected agents: 1 Assigned to me Type: Customer Support close…" at bounding box center [626, 223] width 1099 height 55
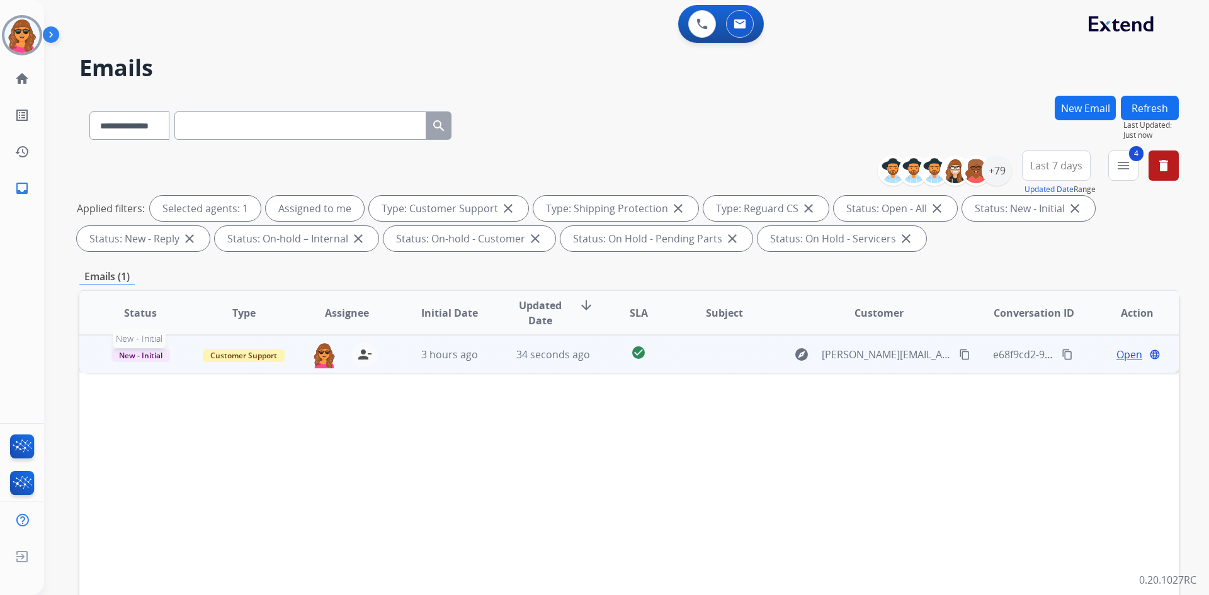
click at [123, 357] on span "New - Initial" at bounding box center [140, 355] width 59 height 13
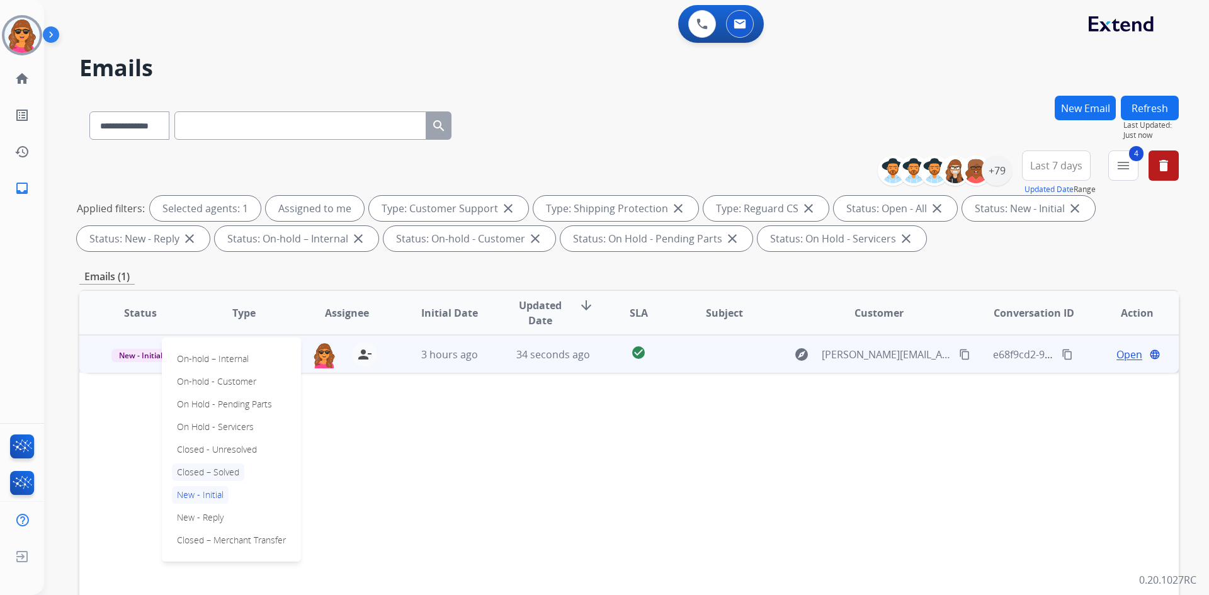
click at [210, 477] on p "Closed – Solved" at bounding box center [208, 472] width 72 height 18
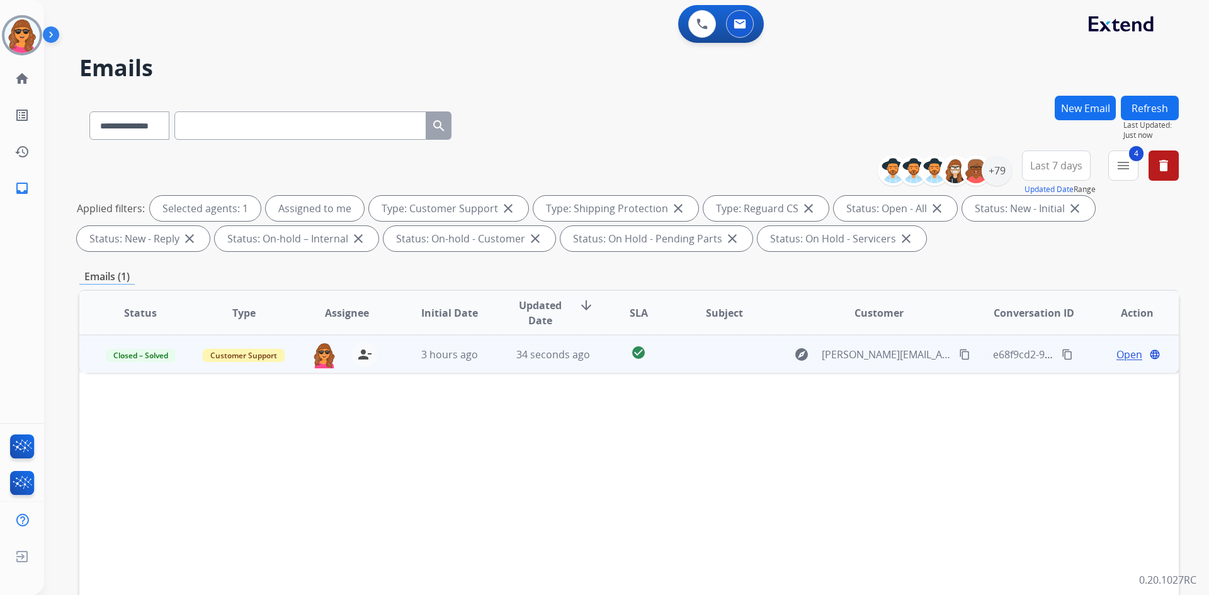
click at [1140, 110] on button "Refresh" at bounding box center [1150, 108] width 58 height 25
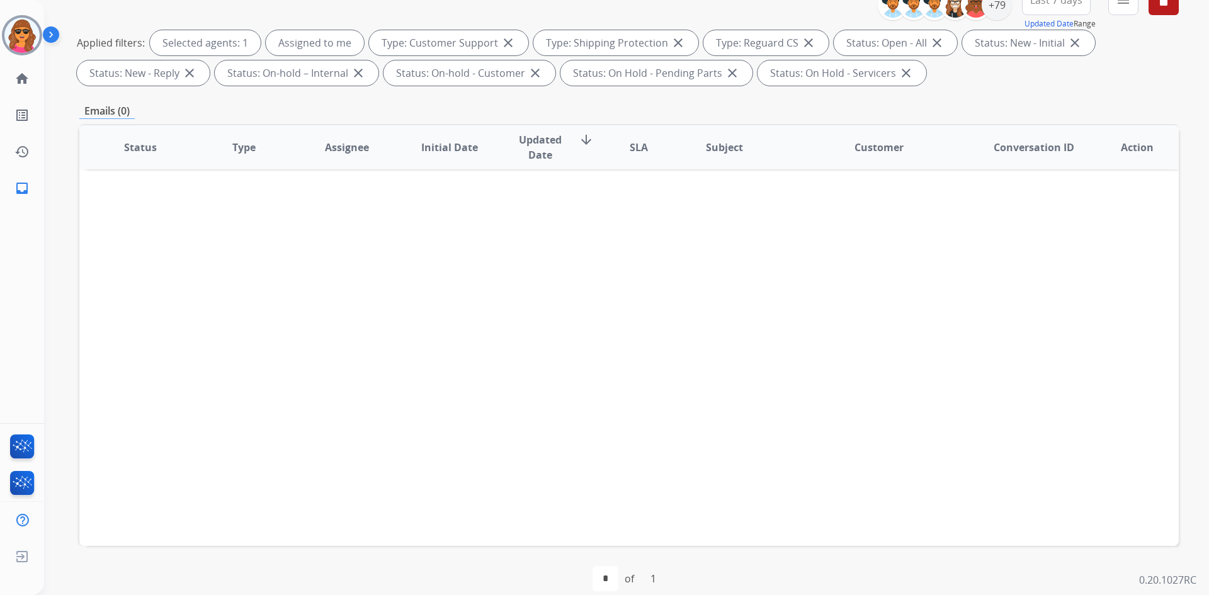
scroll to position [182, 0]
